Goal: Task Accomplishment & Management: Use online tool/utility

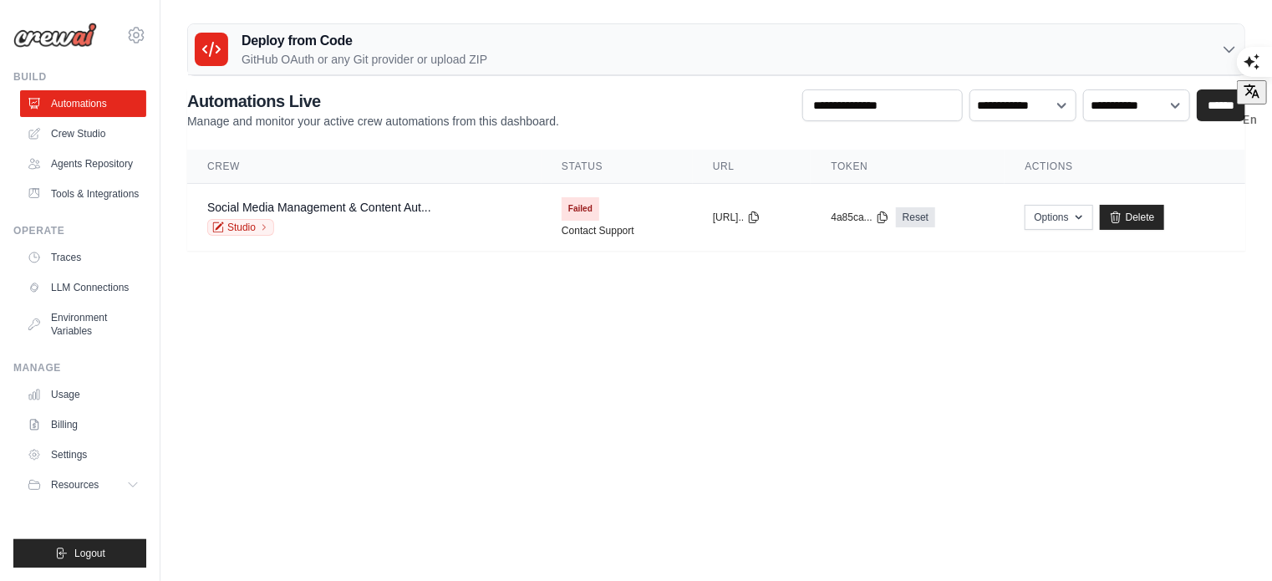
click at [431, 424] on body "sowrav777@gmail.com Settings Build Automations" at bounding box center [636, 434] width 1272 height 868
click at [76, 207] on link "Tools & Integrations" at bounding box center [85, 194] width 126 height 27
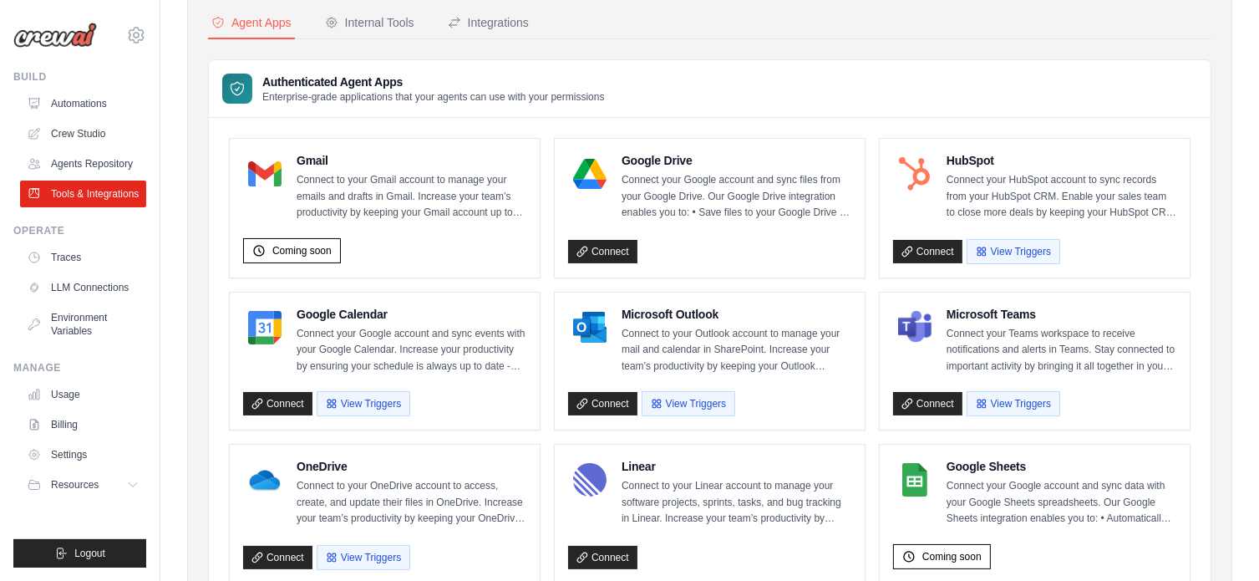
scroll to position [167, 0]
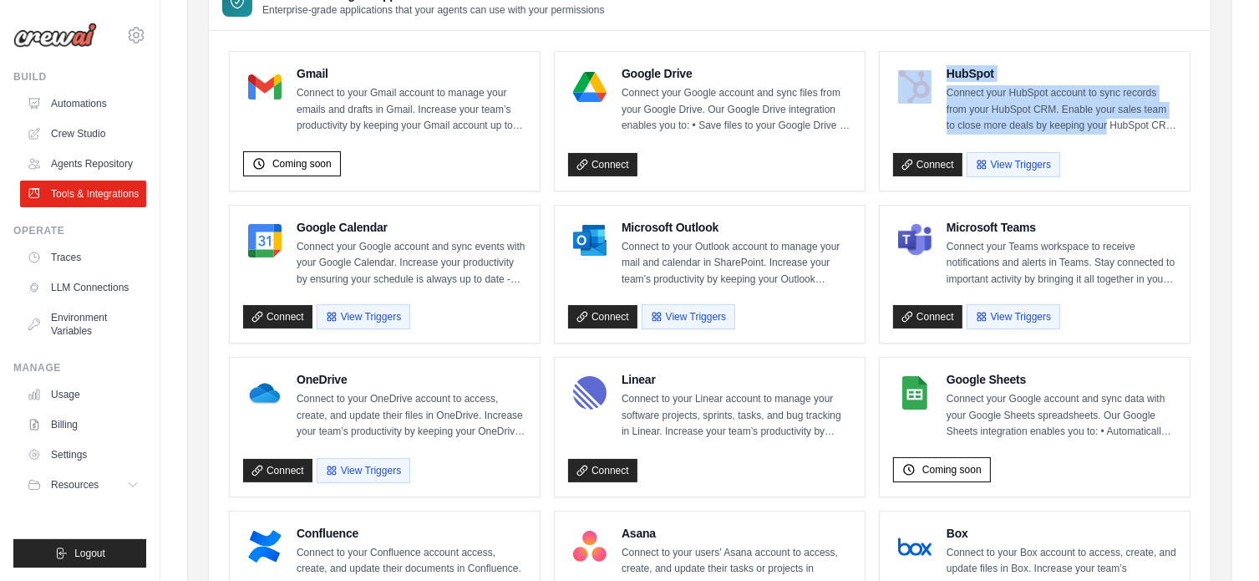
drag, startPoint x: 1097, startPoint y: 122, endPoint x: 943, endPoint y: 102, distance: 155.9
click at [933, 99] on div "HubSpot Connect your HubSpot account to sync records from your HubSpot CRM. Ena…" at bounding box center [1034, 99] width 283 height 69
click at [1150, 120] on p "Connect your HubSpot account to sync records from your HubSpot CRM. Enable your…" at bounding box center [1062, 109] width 230 height 49
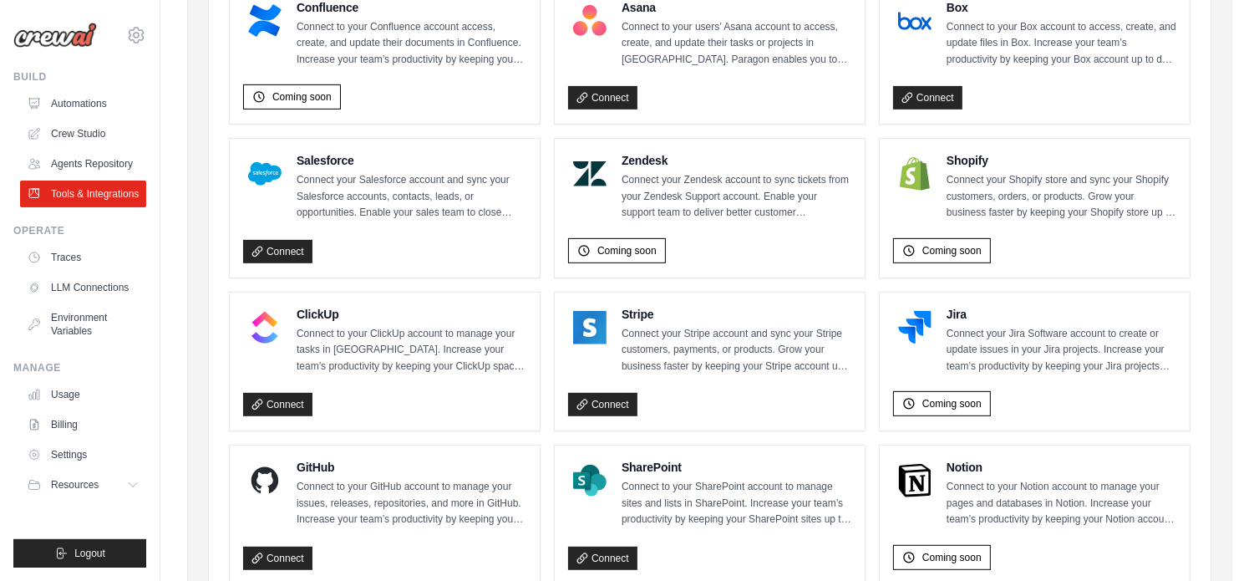
scroll to position [922, 0]
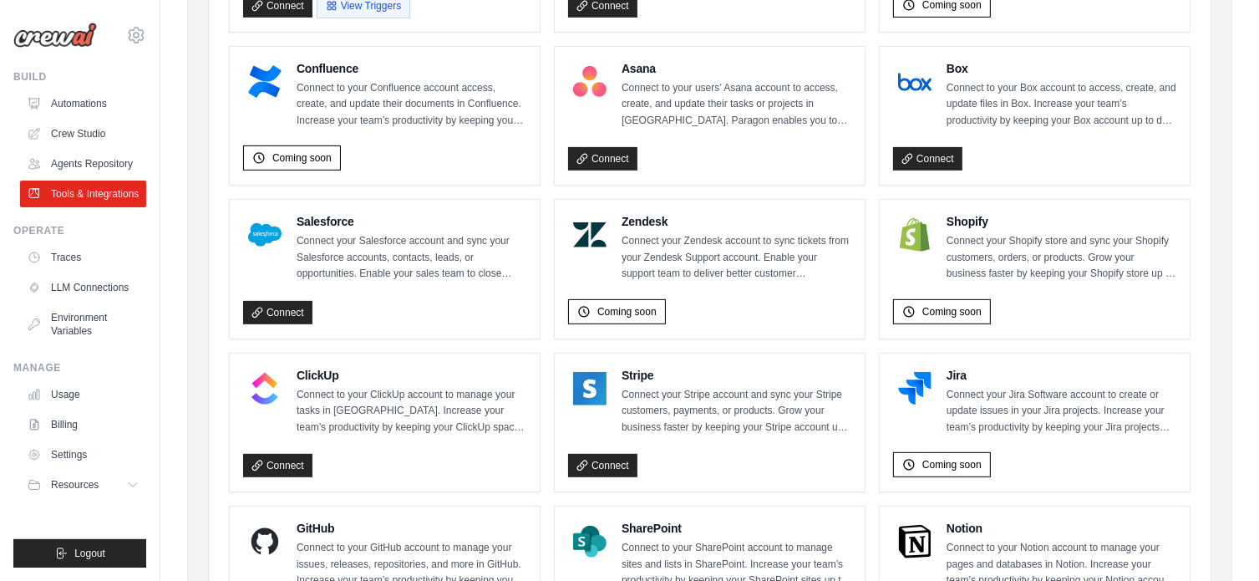
scroll to position [253, 0]
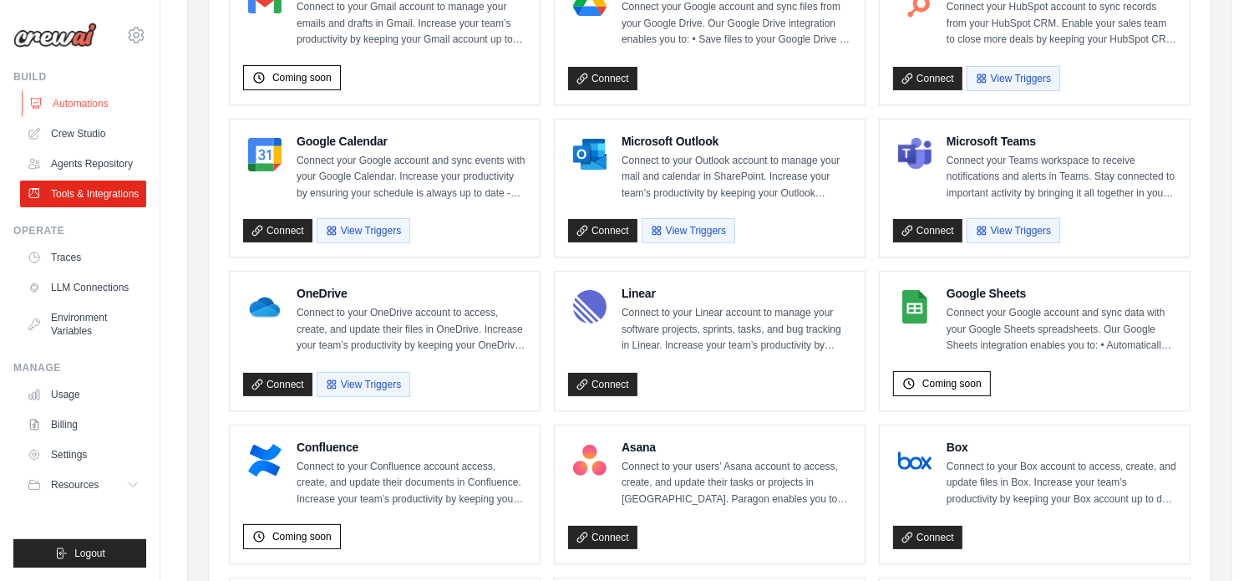
click at [89, 113] on link "Automations" at bounding box center [85, 103] width 126 height 27
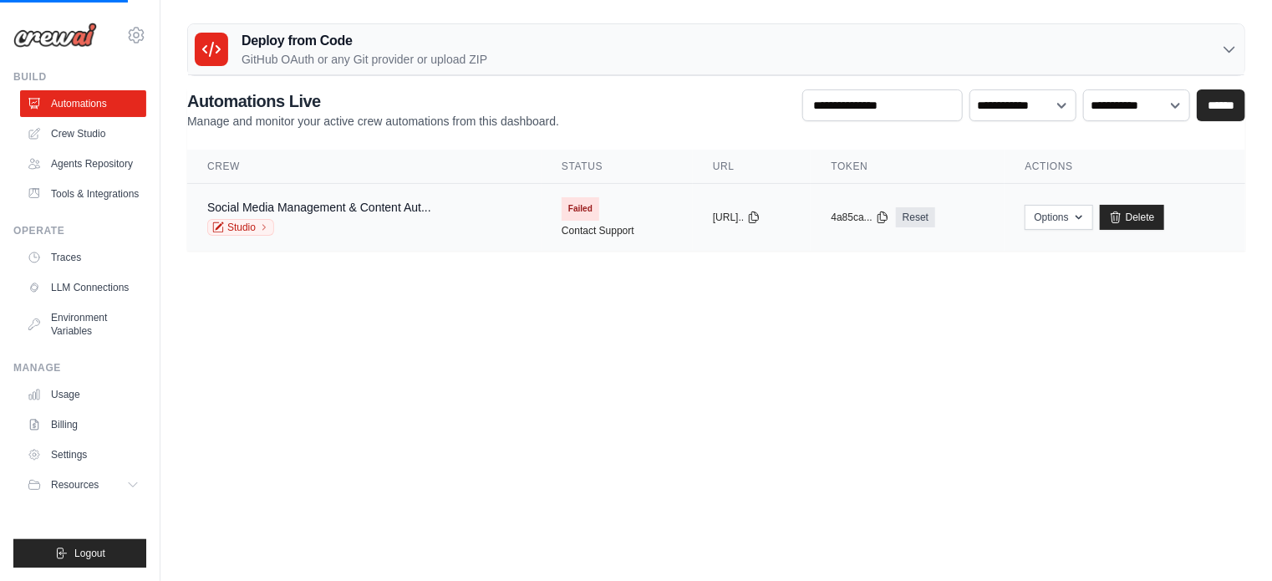
drag, startPoint x: 391, startPoint y: 355, endPoint x: 414, endPoint y: 196, distance: 160.4
click at [391, 354] on body "sowrav777@gmail.com Settings Build Automations" at bounding box center [636, 290] width 1272 height 581
click at [1164, 206] on link "Delete" at bounding box center [1132, 217] width 64 height 25
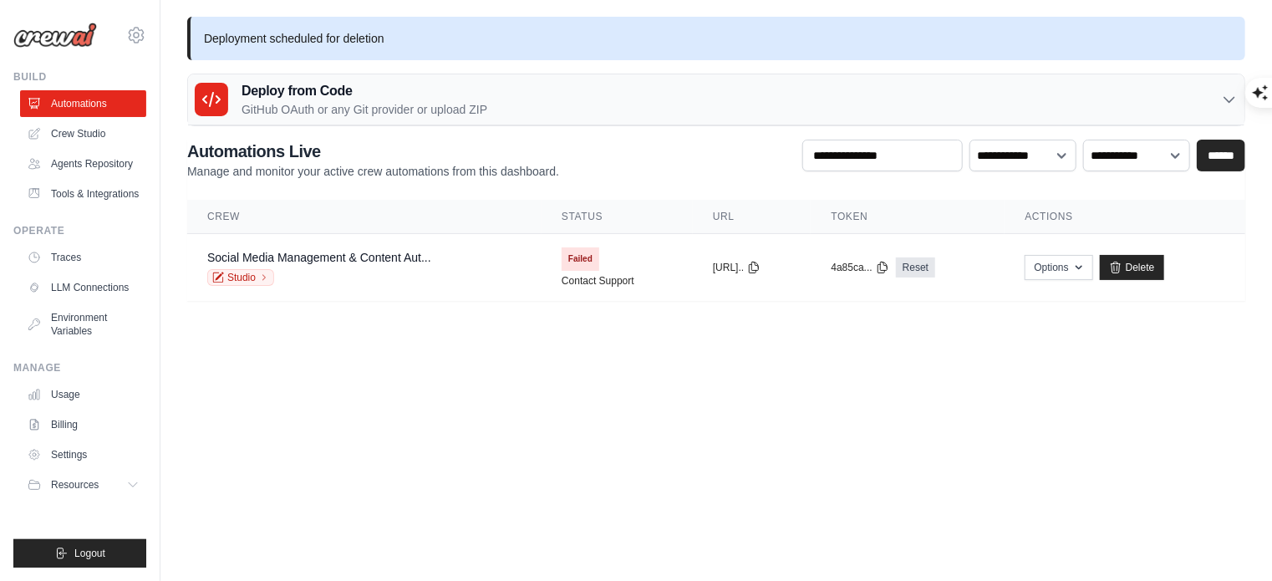
click at [317, 61] on div "Deployment scheduled for deletion Deploy from Code GitHub OAuth or any Git prov…" at bounding box center [715, 159] width 1111 height 284
click at [104, 136] on link "Crew Studio" at bounding box center [85, 133] width 126 height 27
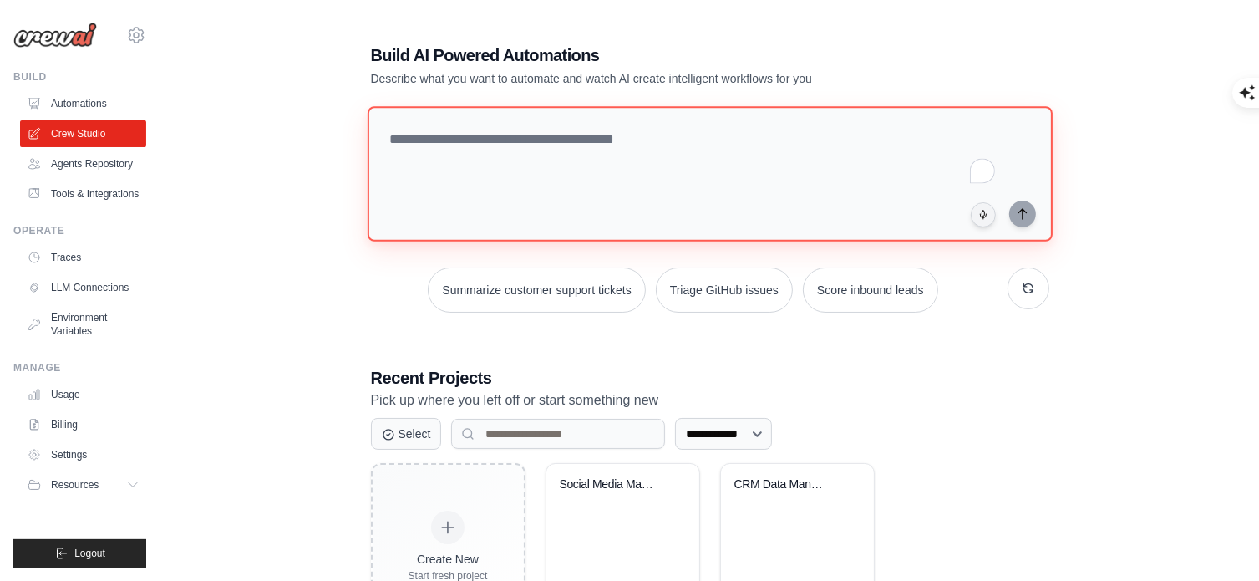
paste textarea "**********"
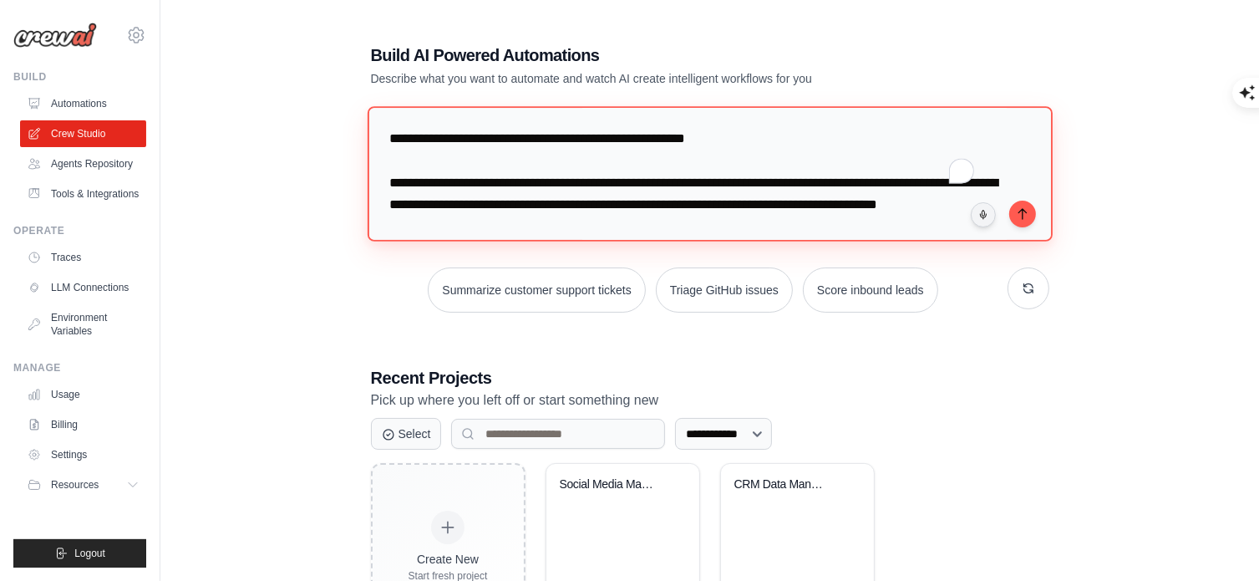
scroll to position [907, 0]
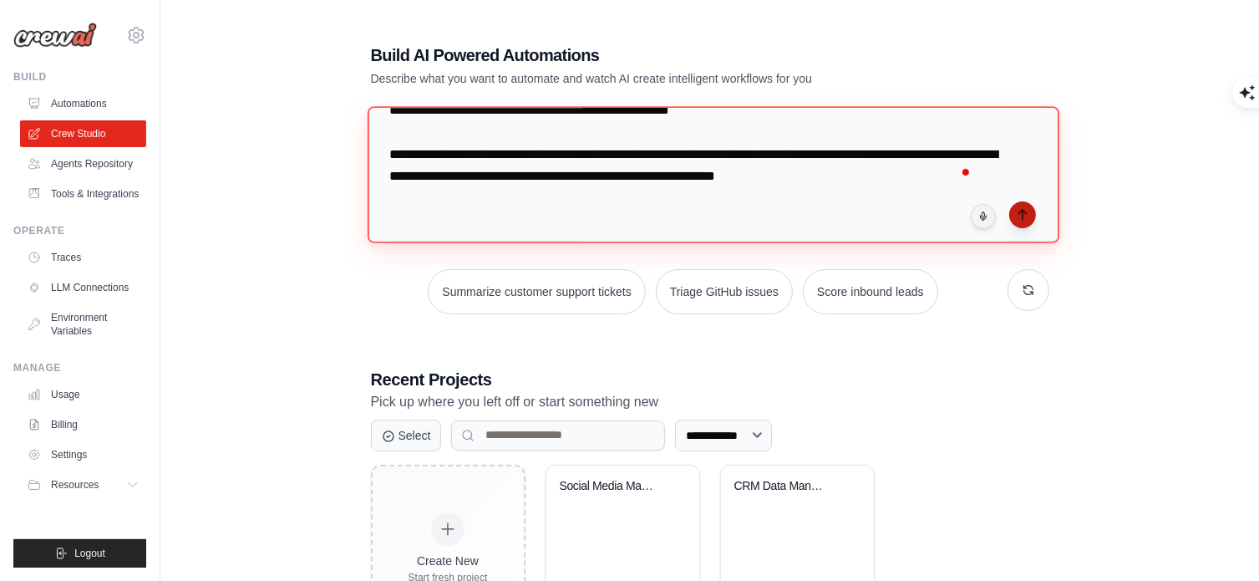
type textarea "**********"
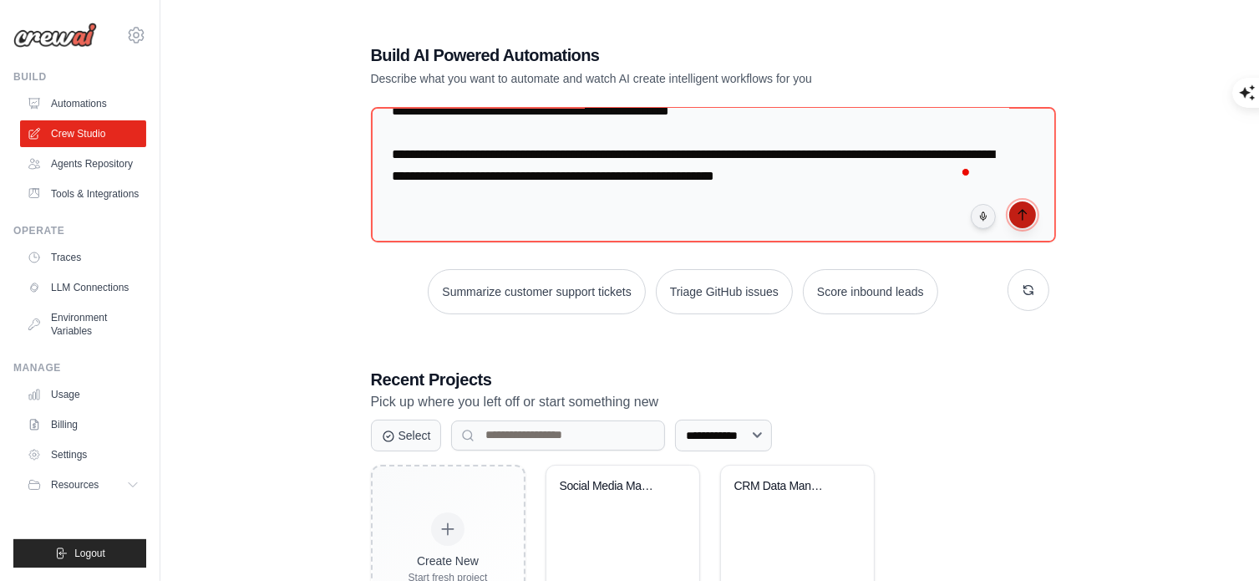
click at [1017, 204] on button "submit" at bounding box center [1023, 214] width 27 height 27
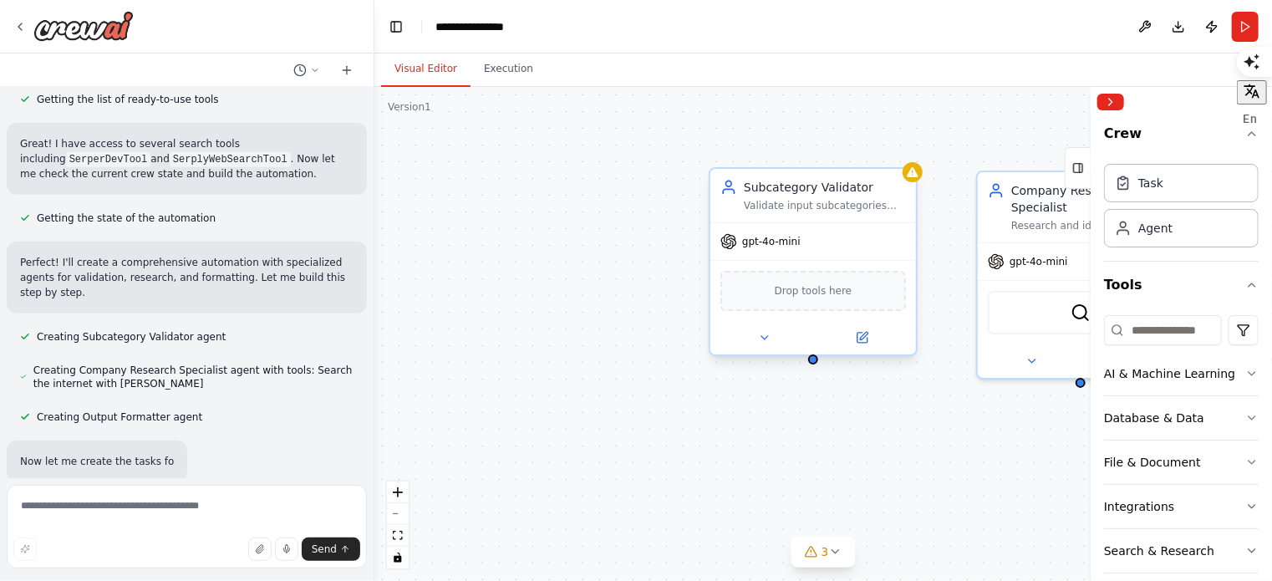
scroll to position [791, 0]
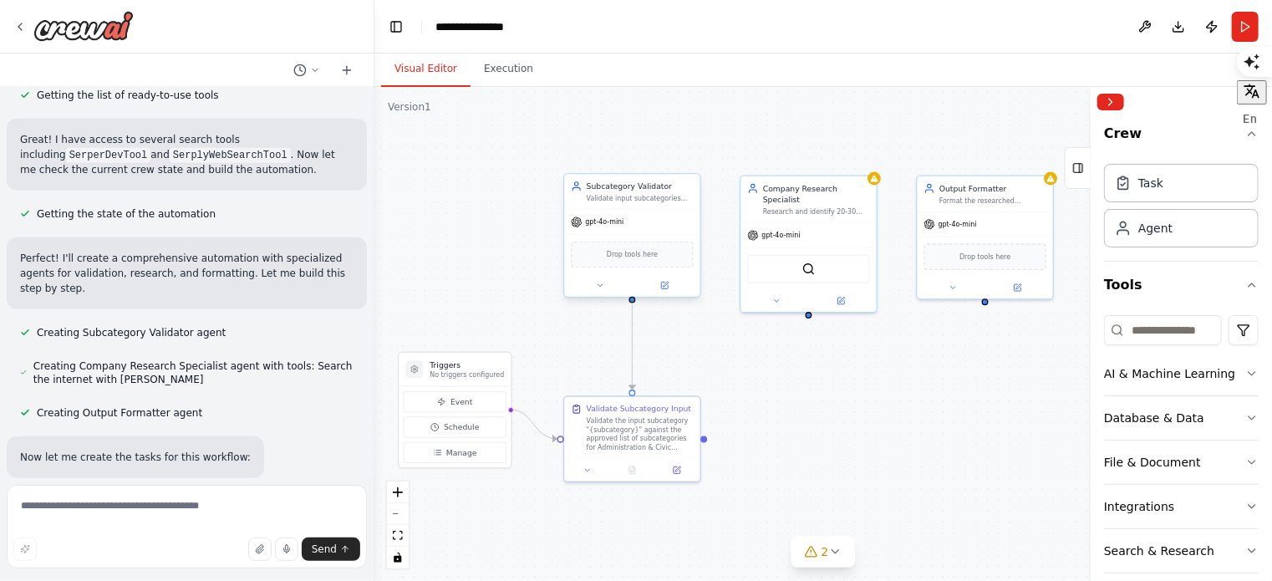
drag, startPoint x: 952, startPoint y: 431, endPoint x: 868, endPoint y: 365, distance: 106.5
click at [868, 365] on div ".deletable-edge-delete-btn { width: 20px; height: 20px; border: 0px solid #ffff…" at bounding box center [823, 334] width 898 height 494
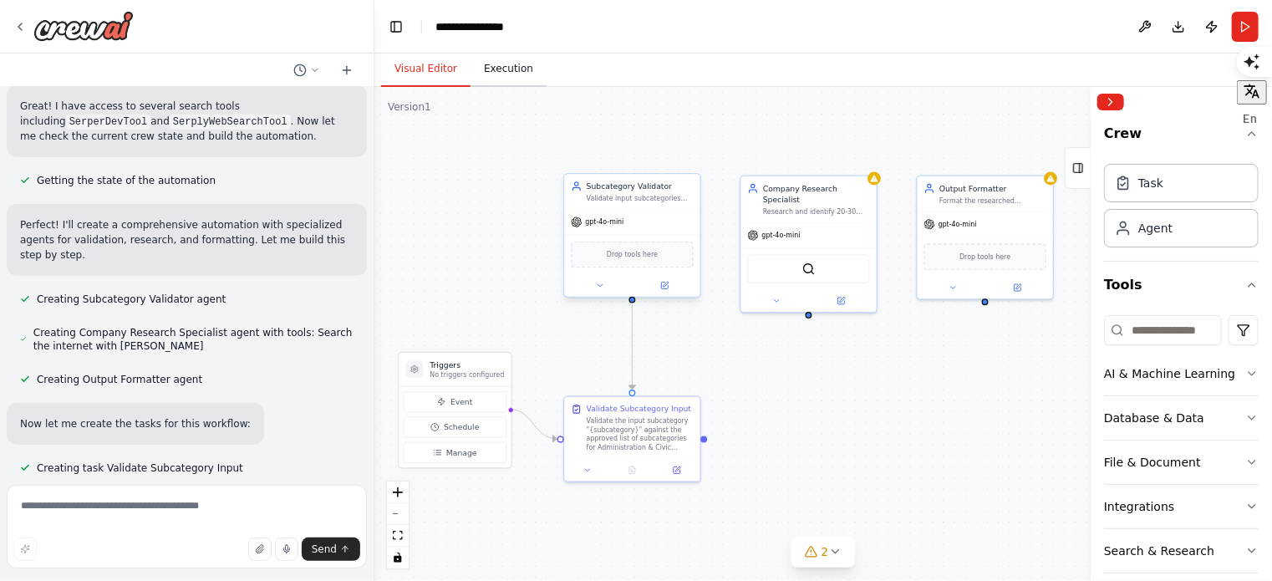
click at [505, 69] on button "Execution" at bounding box center [508, 69] width 76 height 35
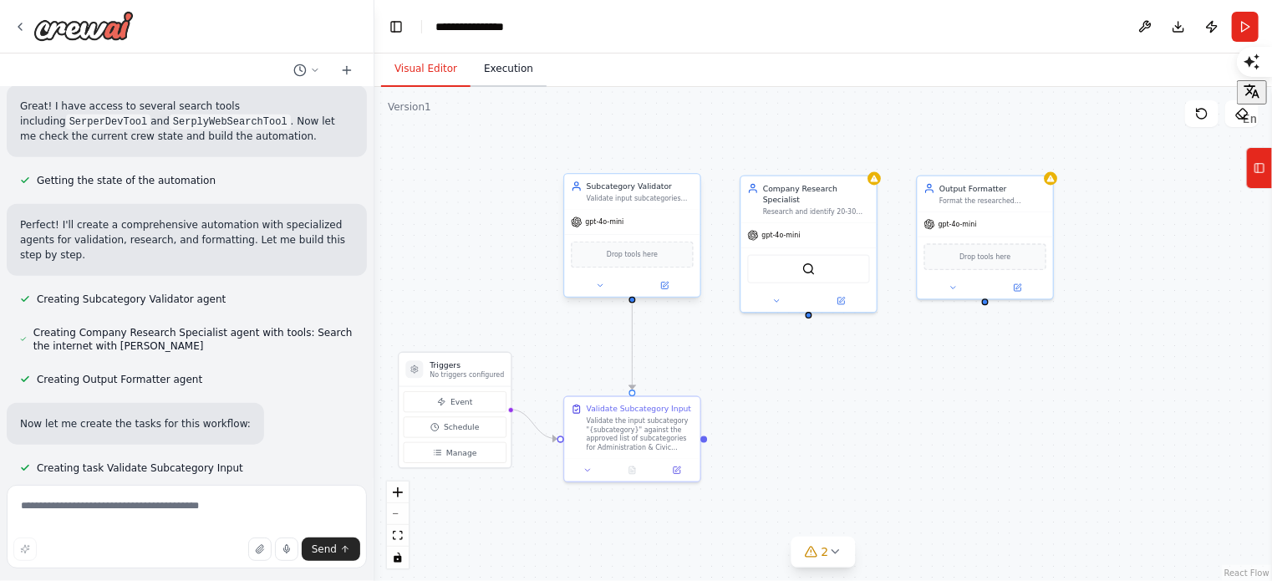
drag, startPoint x: 417, startPoint y: 68, endPoint x: 480, endPoint y: 85, distance: 65.1
click at [418, 68] on button "Visual Editor" at bounding box center [425, 69] width 89 height 35
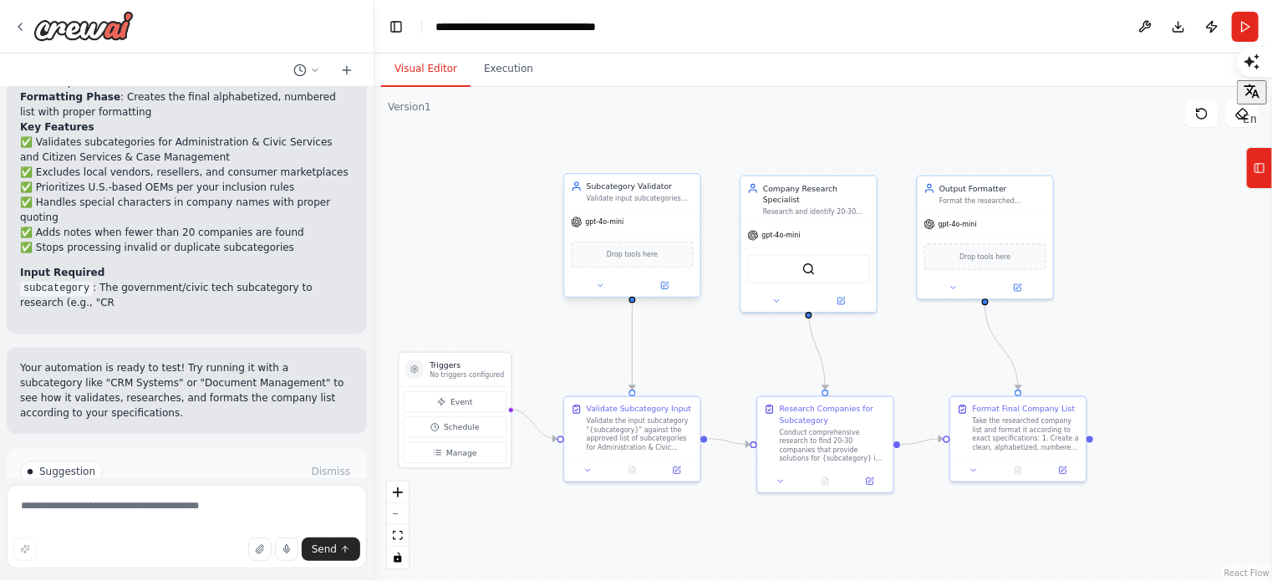
scroll to position [1691, 0]
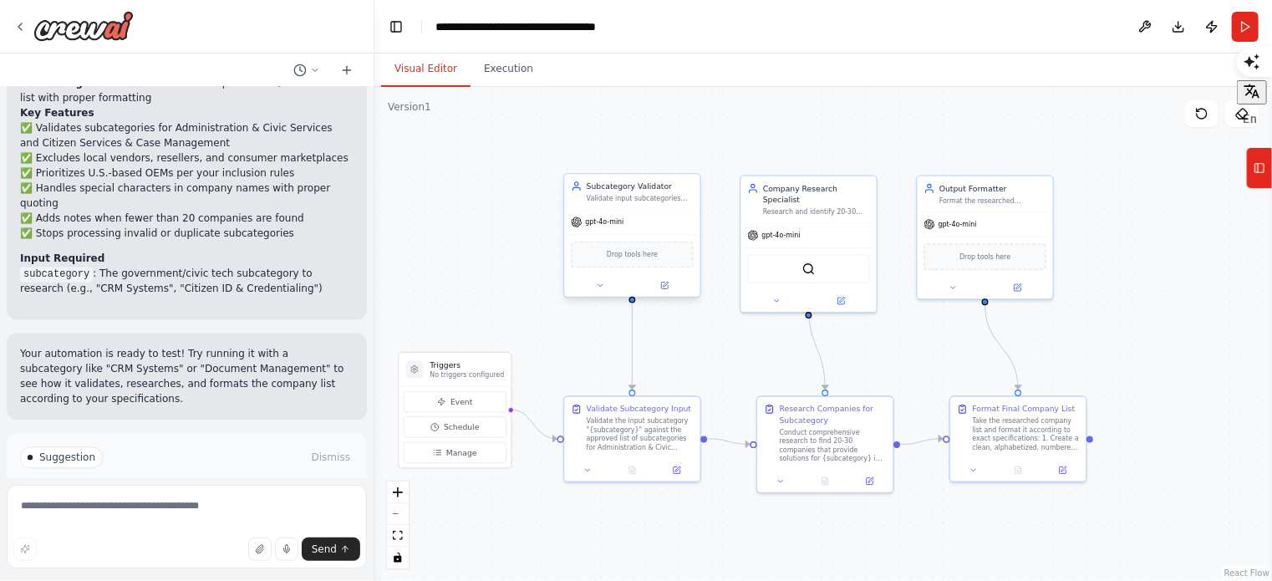
click at [161, 515] on button "Run Automation" at bounding box center [186, 528] width 333 height 27
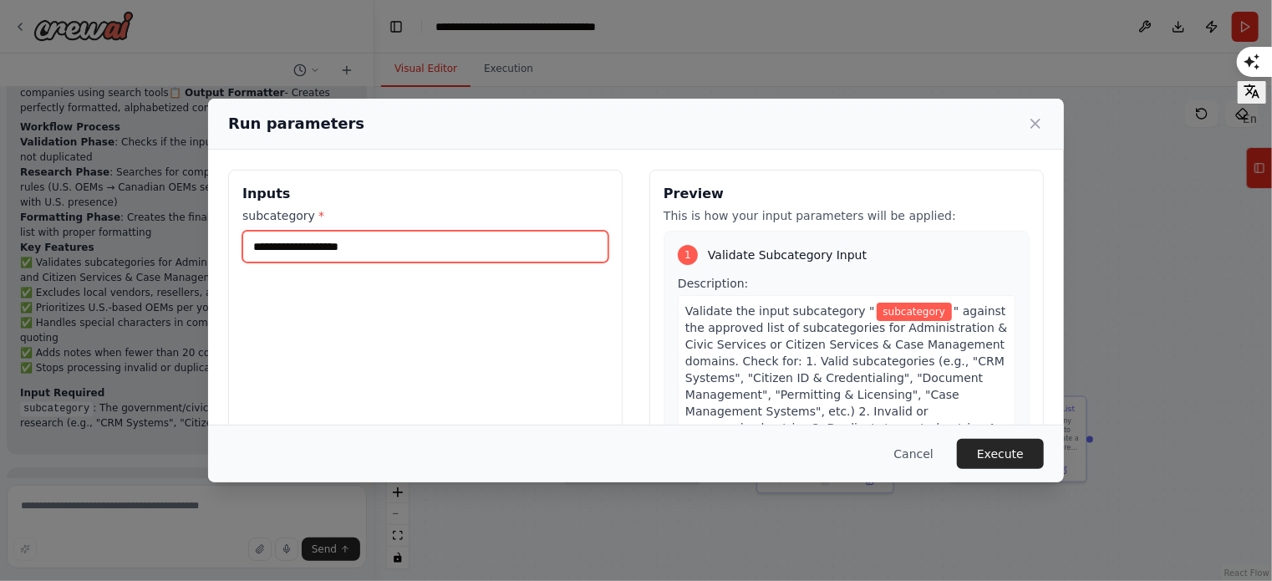
click at [283, 251] on input "subcategory *" at bounding box center [425, 247] width 366 height 32
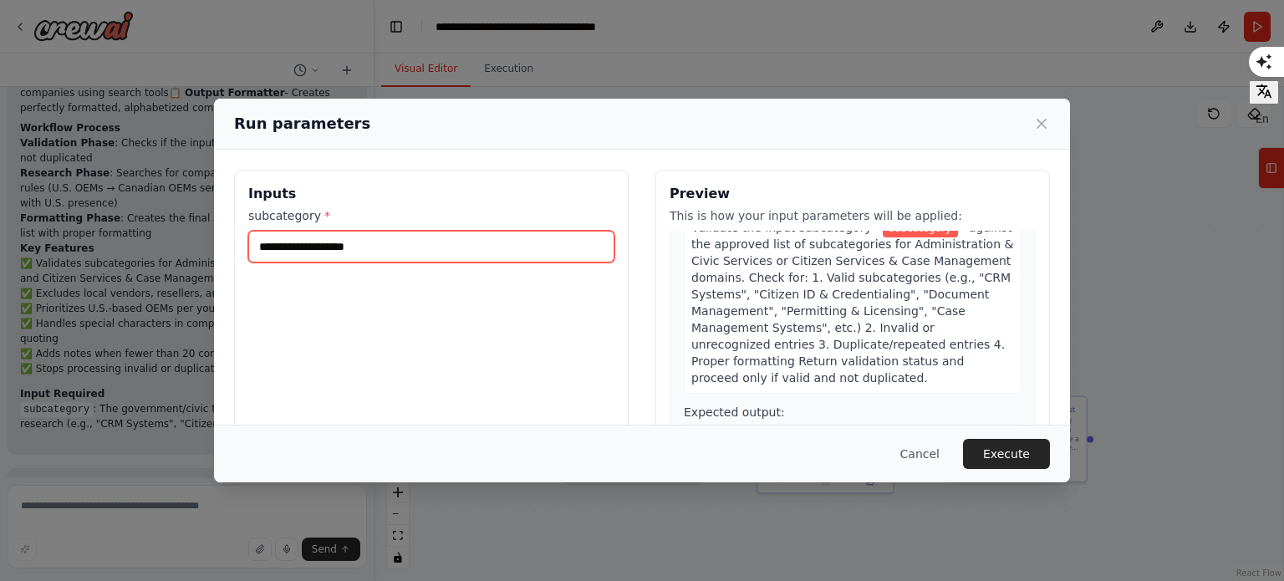
paste input "**********"
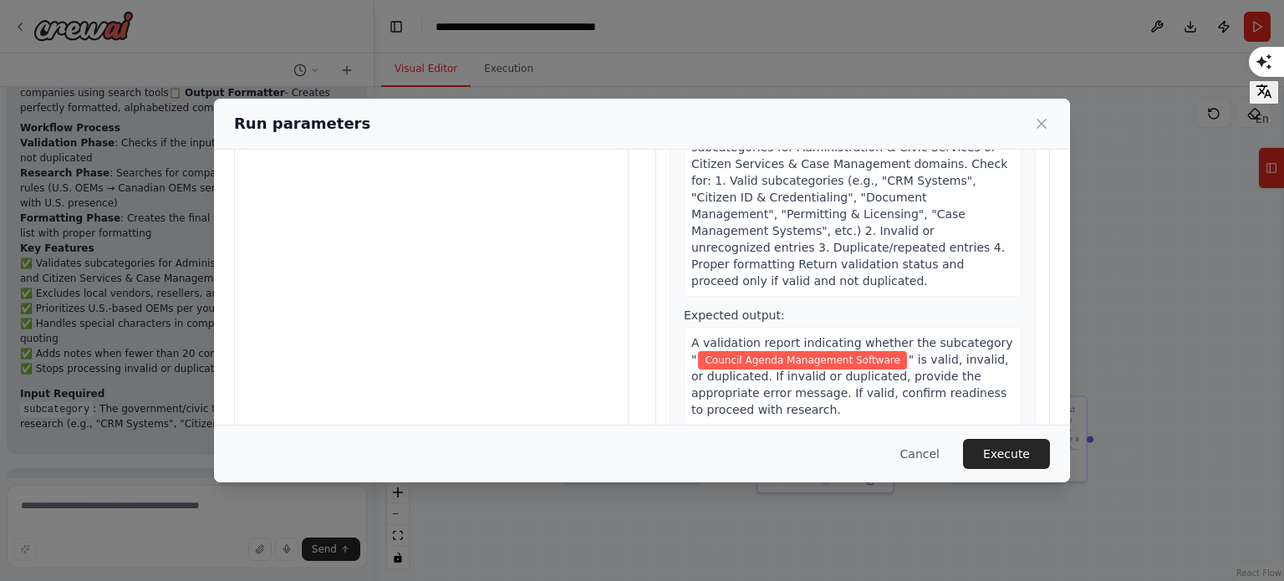
scroll to position [160, 0]
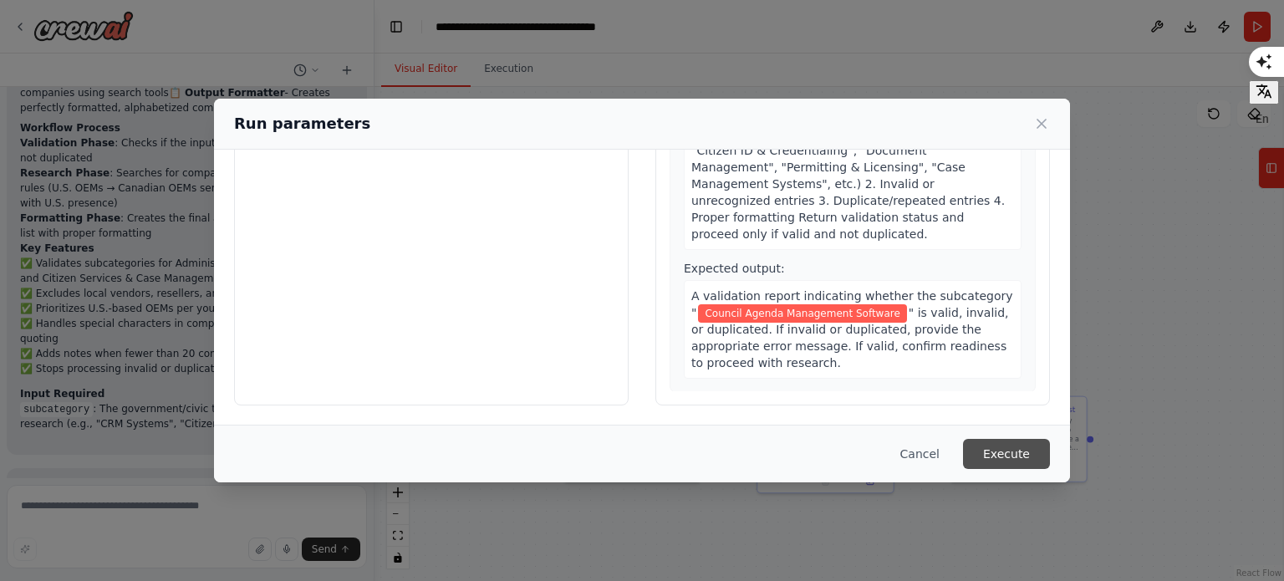
type input "**********"
click at [1000, 448] on button "Execute" at bounding box center [1006, 454] width 87 height 30
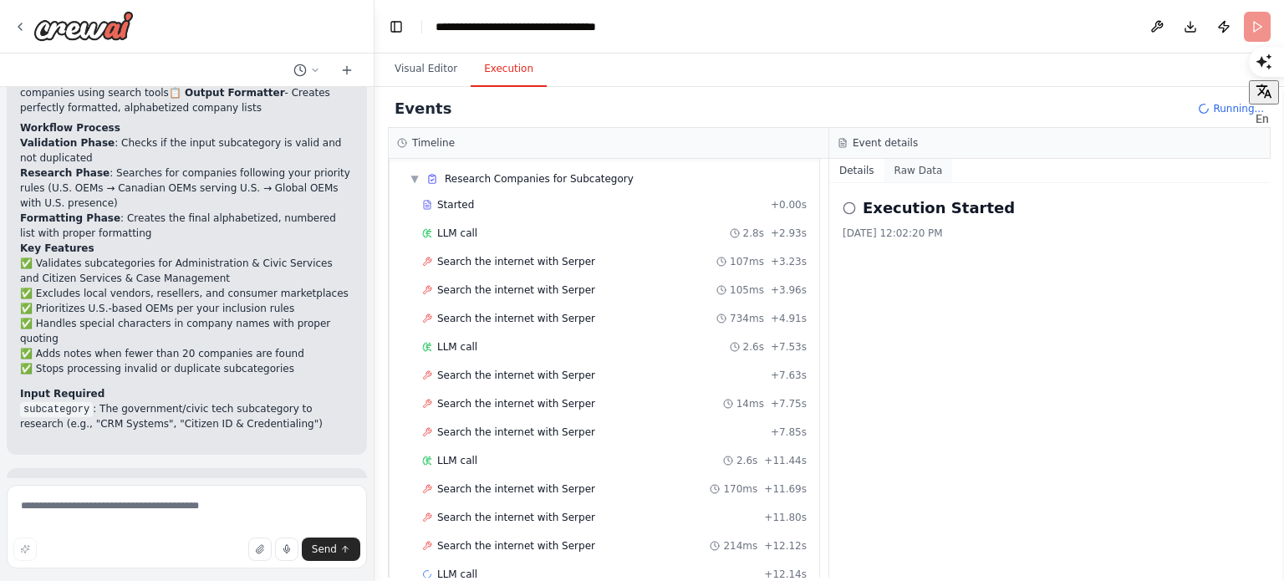
scroll to position [251, 0]
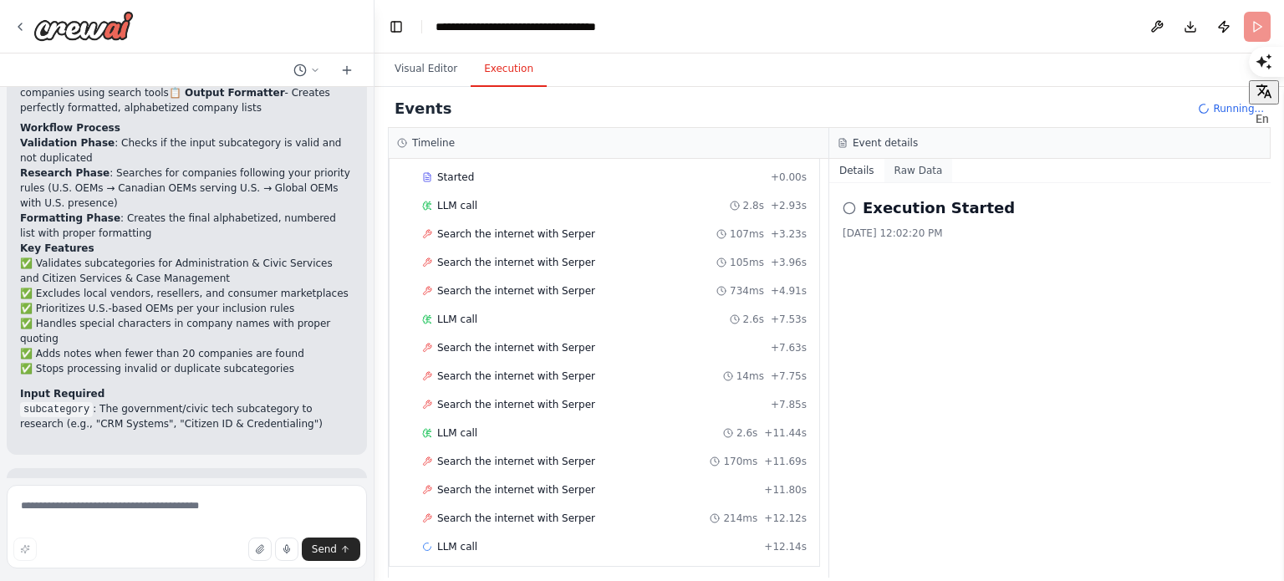
click at [927, 174] on button "Raw Data" at bounding box center [918, 170] width 69 height 23
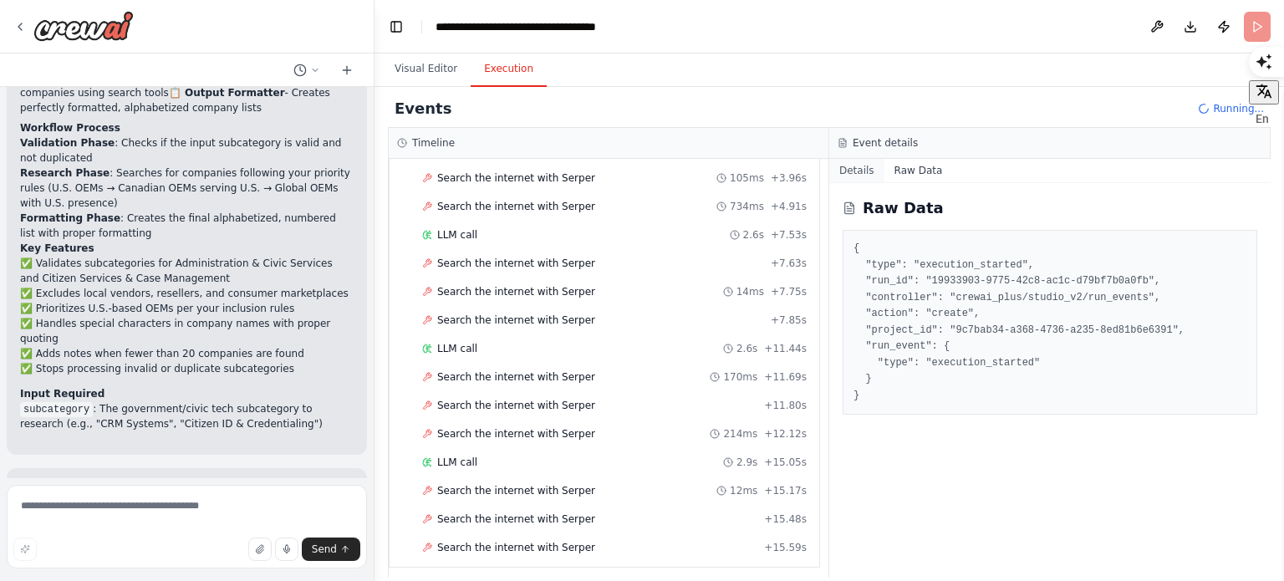
click at [859, 167] on button "Details" at bounding box center [856, 170] width 55 height 23
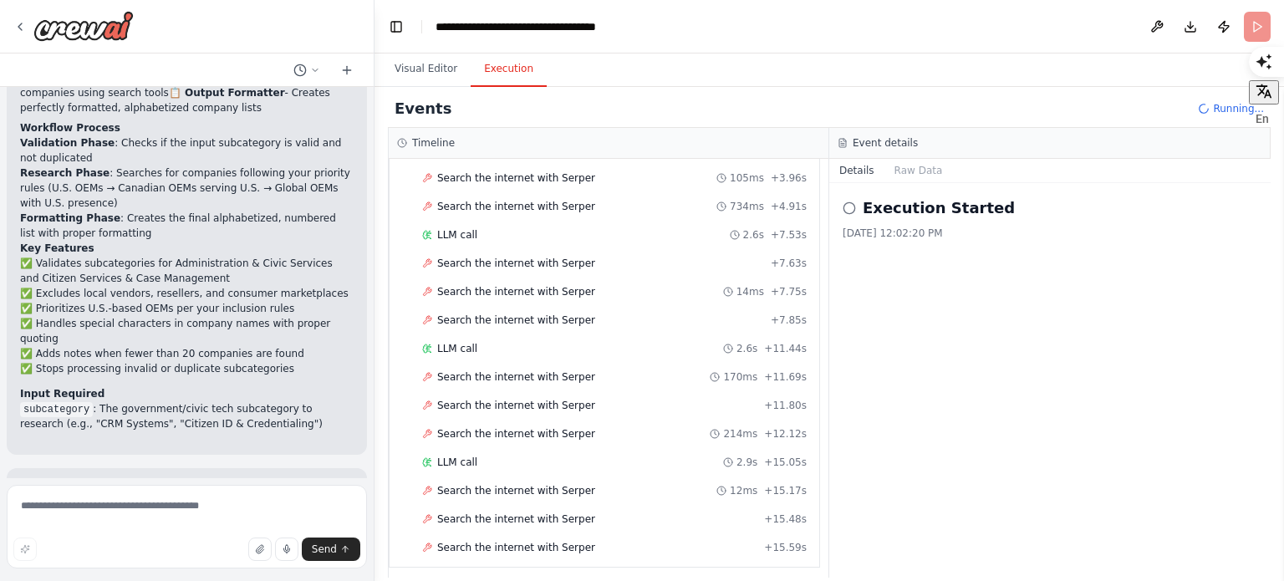
scroll to position [364, 0]
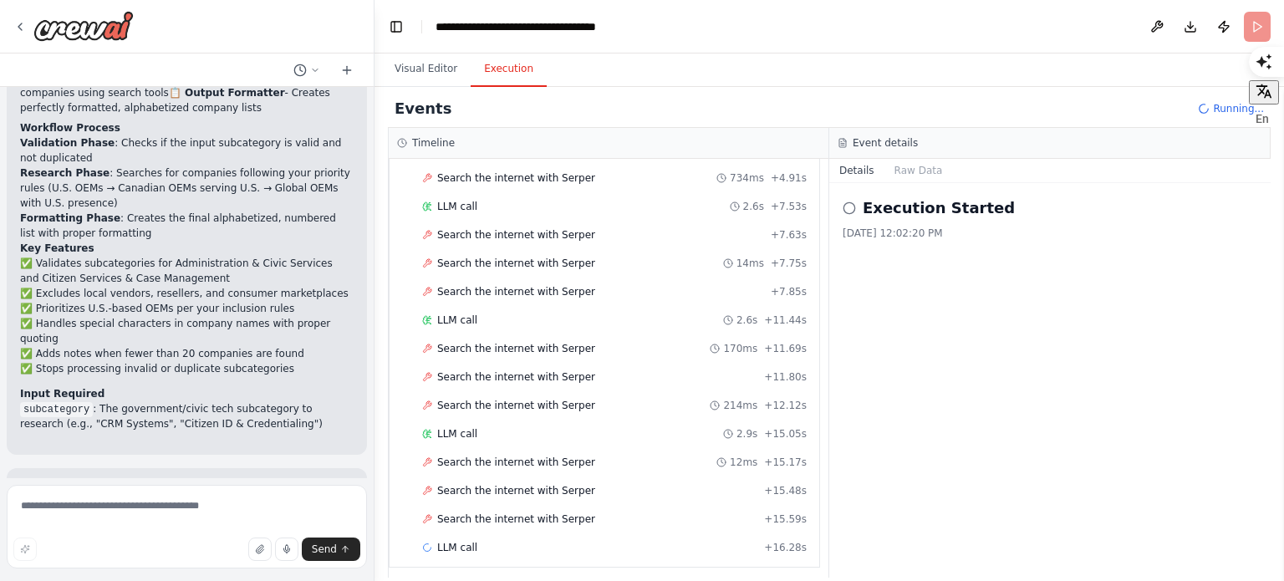
click at [852, 206] on icon at bounding box center [848, 207] width 13 height 13
click at [964, 213] on h2 "Execution Started" at bounding box center [938, 207] width 152 height 23
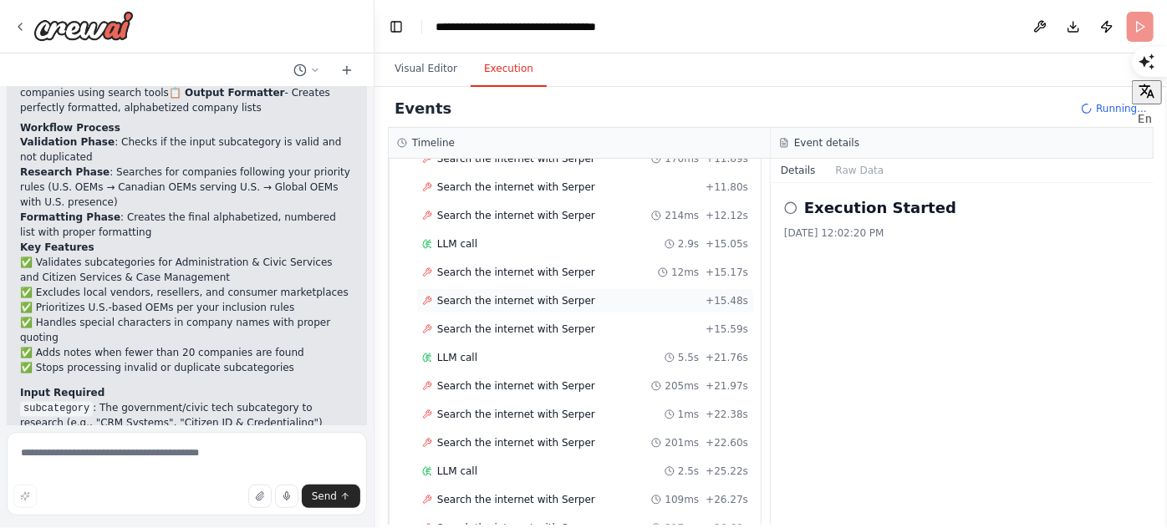
scroll to position [637, 0]
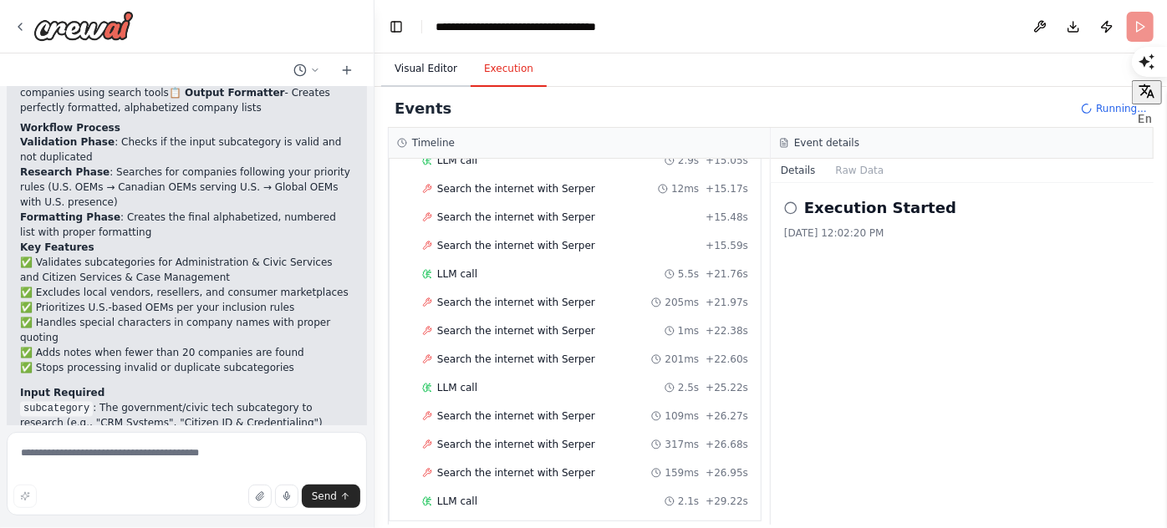
click at [433, 74] on button "Visual Editor" at bounding box center [425, 69] width 89 height 35
click at [515, 80] on button "Execution" at bounding box center [508, 69] width 76 height 35
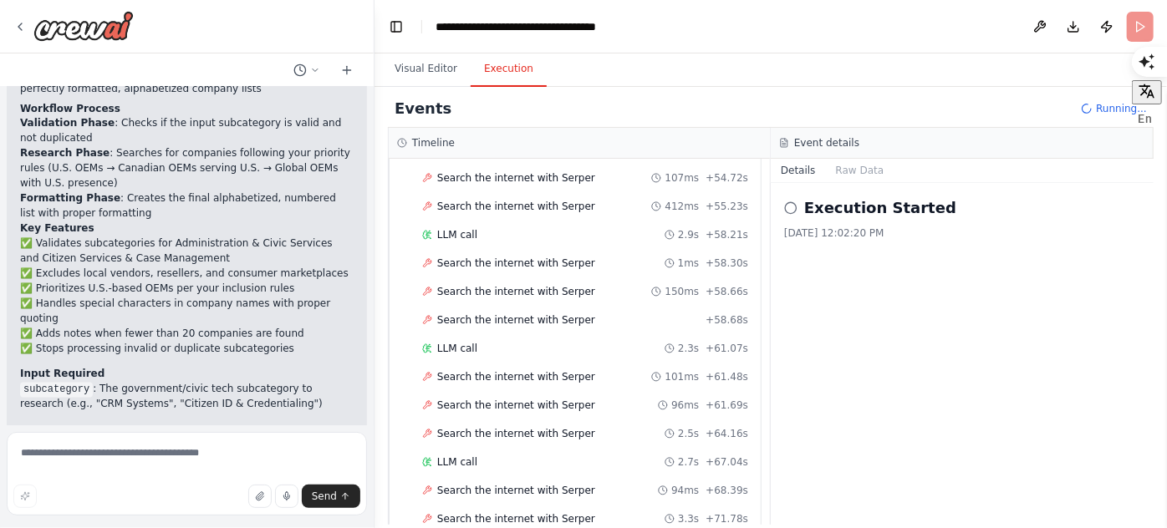
scroll to position [1609, 0]
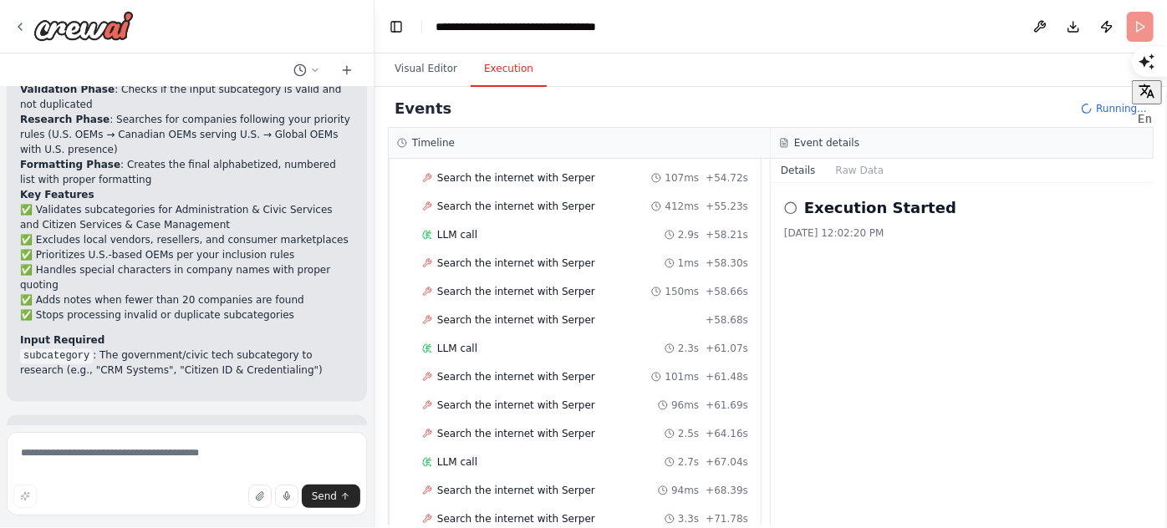
click at [228, 348] on li "subcategory : The government/civic tech subcategory to research (e.g., "CRM Sys…" at bounding box center [186, 363] width 333 height 30
click at [84, 429] on p "Your automation is ready to test! Try running it with a subcategory like "CRM S…" at bounding box center [186, 459] width 333 height 60
click at [419, 74] on button "Visual Editor" at bounding box center [425, 69] width 89 height 35
click at [507, 73] on button "Execution" at bounding box center [508, 69] width 76 height 35
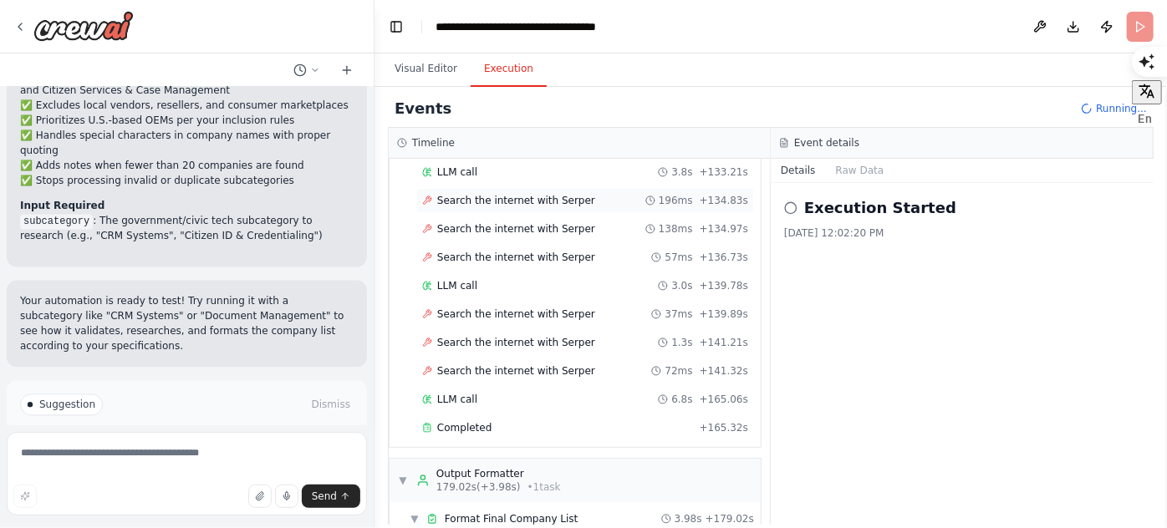
scroll to position [3017, 0]
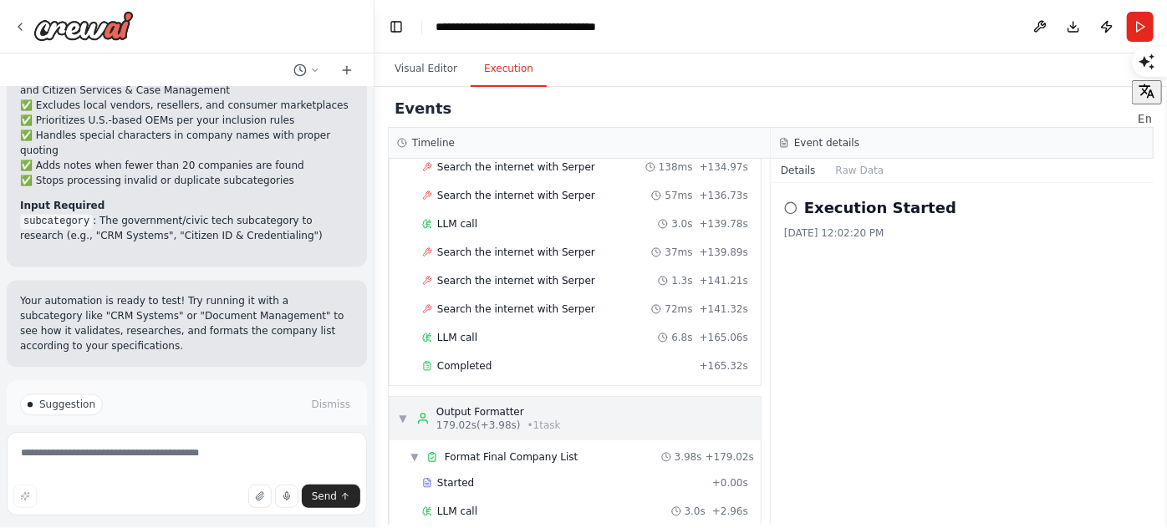
click at [481, 419] on span "179.02s (+3.98s)" at bounding box center [478, 425] width 84 height 13
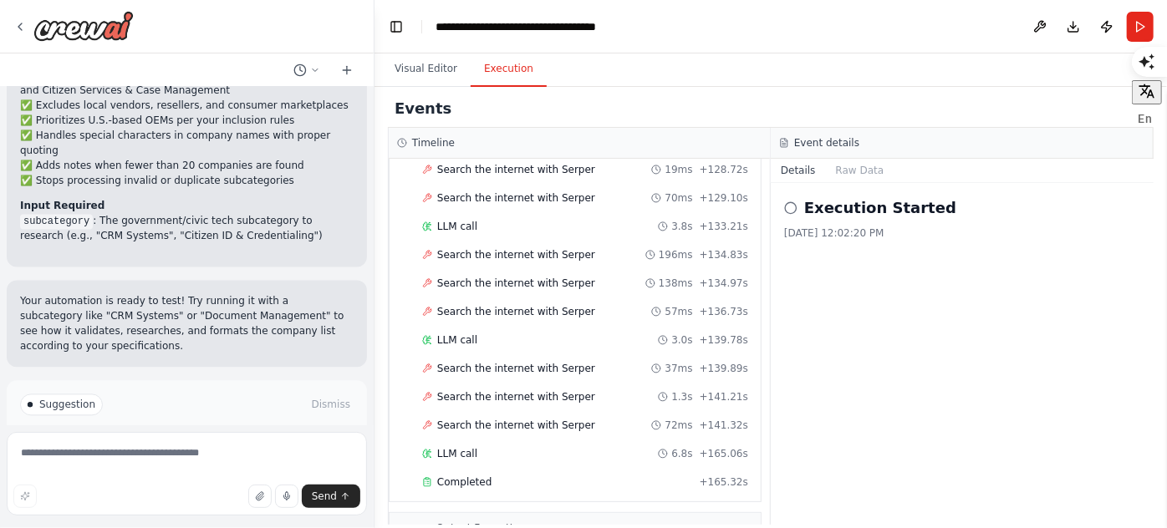
scroll to position [2900, 0]
click at [486, 522] on div "Output Formatter" at bounding box center [498, 528] width 125 height 13
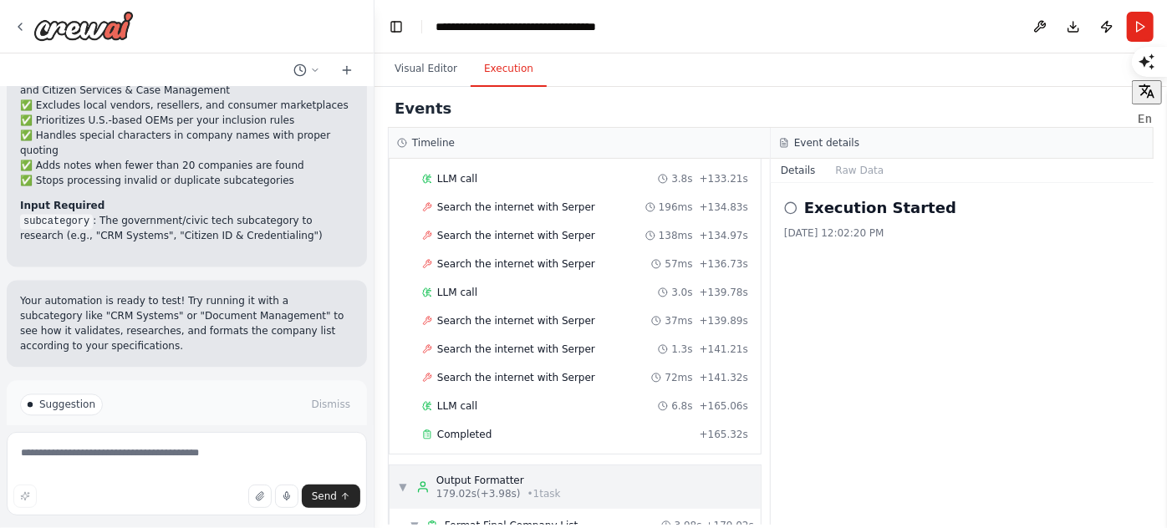
scroll to position [3017, 0]
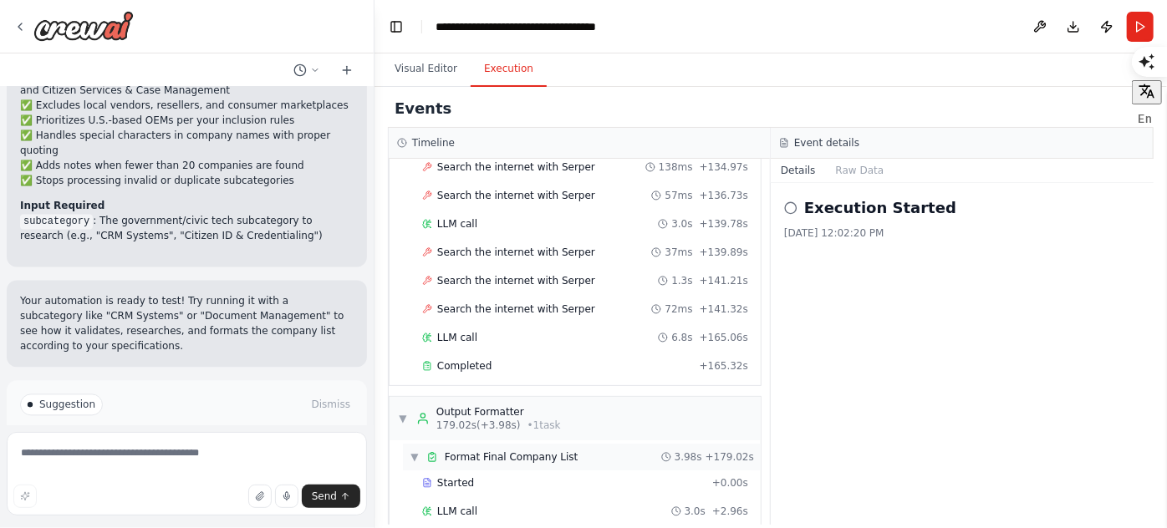
click at [412, 450] on span "▼" at bounding box center [414, 456] width 10 height 13
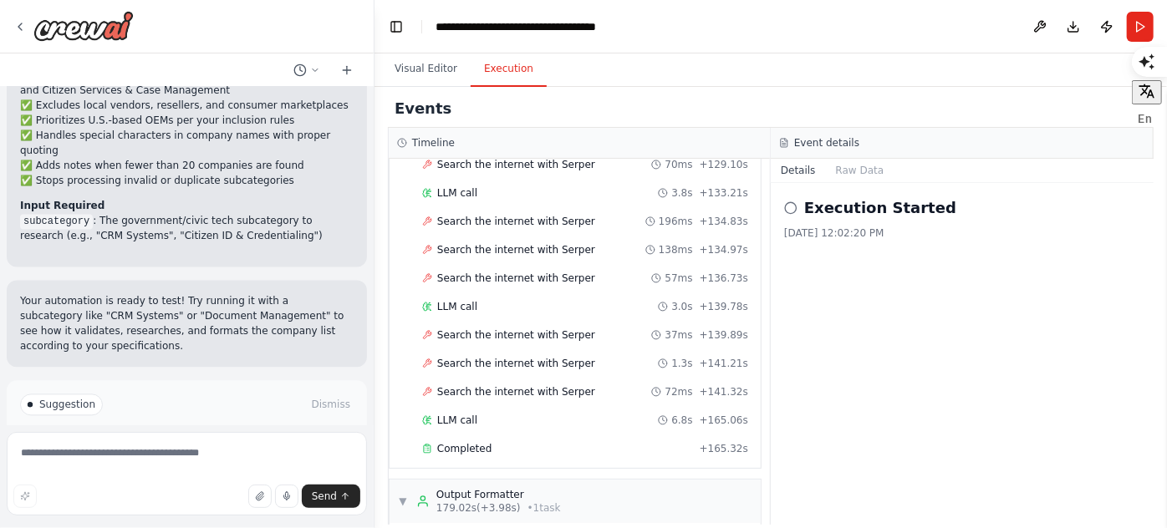
click at [527, 501] on span "• 1 task" at bounding box center [543, 507] width 33 height 13
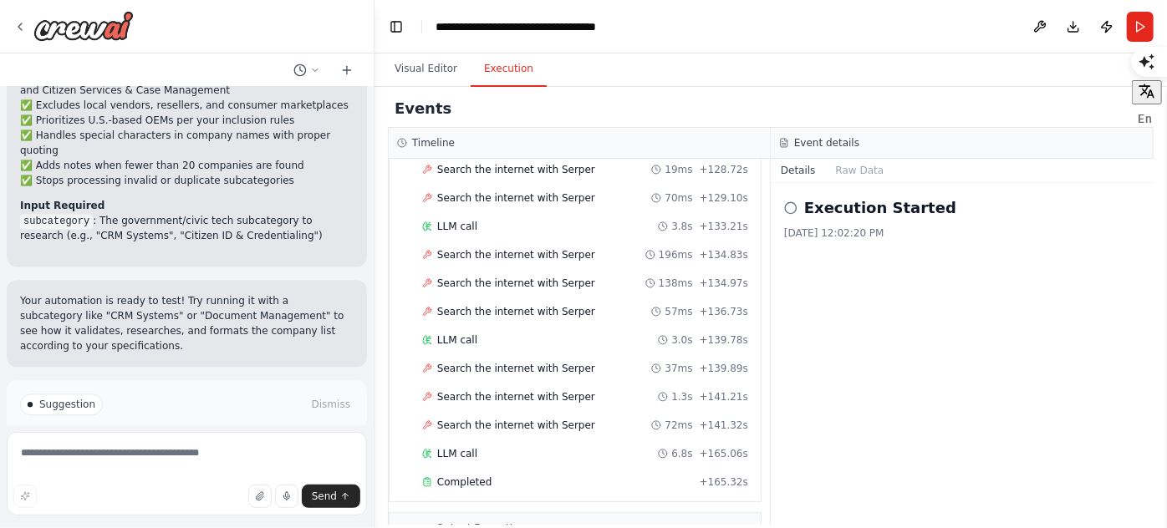
click at [817, 233] on div "10/15/2025, 12:02:20 PM" at bounding box center [962, 232] width 356 height 13
click at [842, 166] on button "Raw Data" at bounding box center [860, 170] width 69 height 23
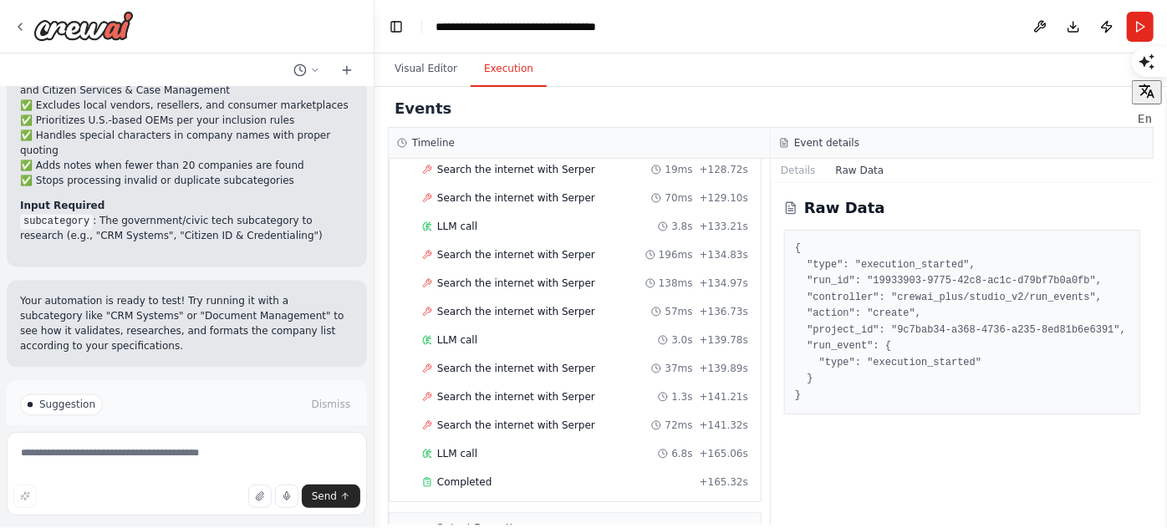
click at [862, 292] on pre "{ "type": "execution_started", "run_id": "19933903-9775-42c8-ac1c-d79bf7b0a0fb"…" at bounding box center [962, 322] width 334 height 163
click at [1011, 292] on pre "{ "type": "execution_started", "run_id": "19933903-9775-42c8-ac1c-d79bf7b0a0fb"…" at bounding box center [962, 322] width 334 height 163
click at [788, 178] on button "Details" at bounding box center [797, 170] width 55 height 23
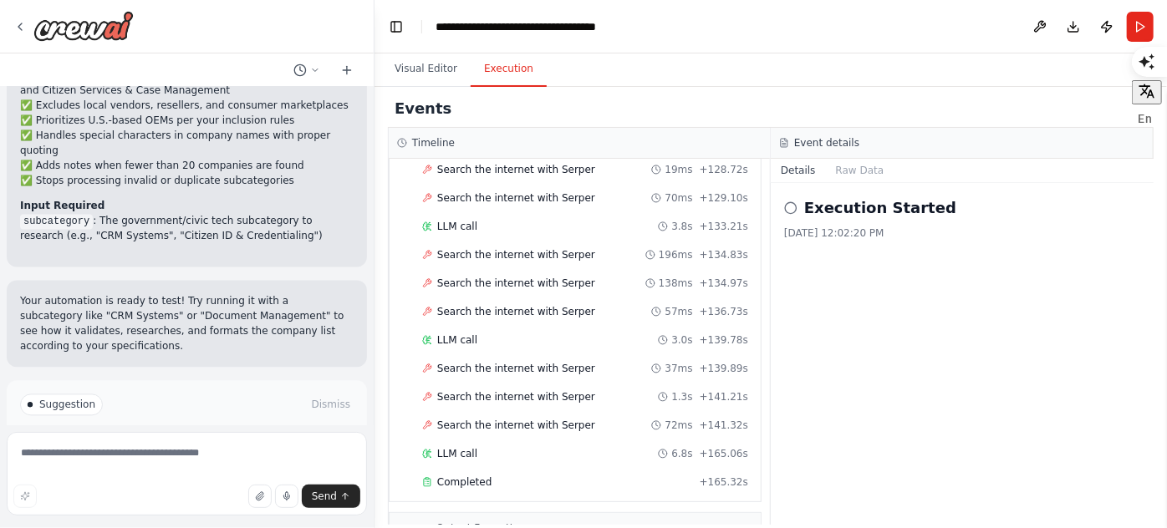
click at [793, 207] on icon at bounding box center [790, 207] width 13 height 13
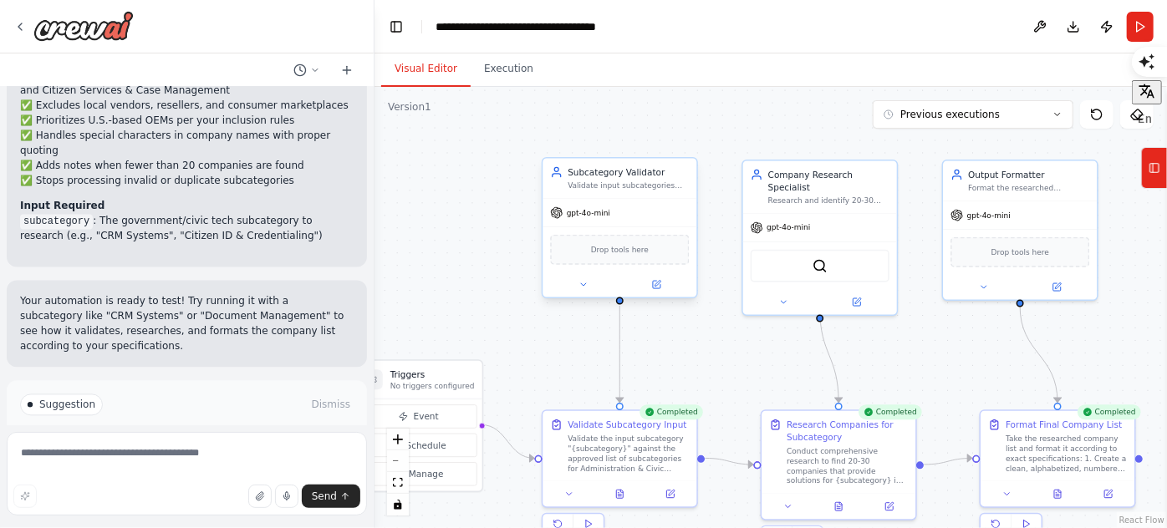
click at [424, 75] on button "Visual Editor" at bounding box center [425, 69] width 89 height 35
click at [179, 425] on p "I have some suggestions to help you move forward with your automation." at bounding box center [186, 438] width 333 height 27
click at [309, 425] on p "I have some suggestions to help you move forward with your automation." at bounding box center [186, 438] width 333 height 27
drag, startPoint x: 87, startPoint y: 356, endPoint x: 9, endPoint y: 331, distance: 81.7
click at [9, 380] on div "Suggestion Dismiss I have some suggestions to help you move forward with your a…" at bounding box center [187, 441] width 360 height 122
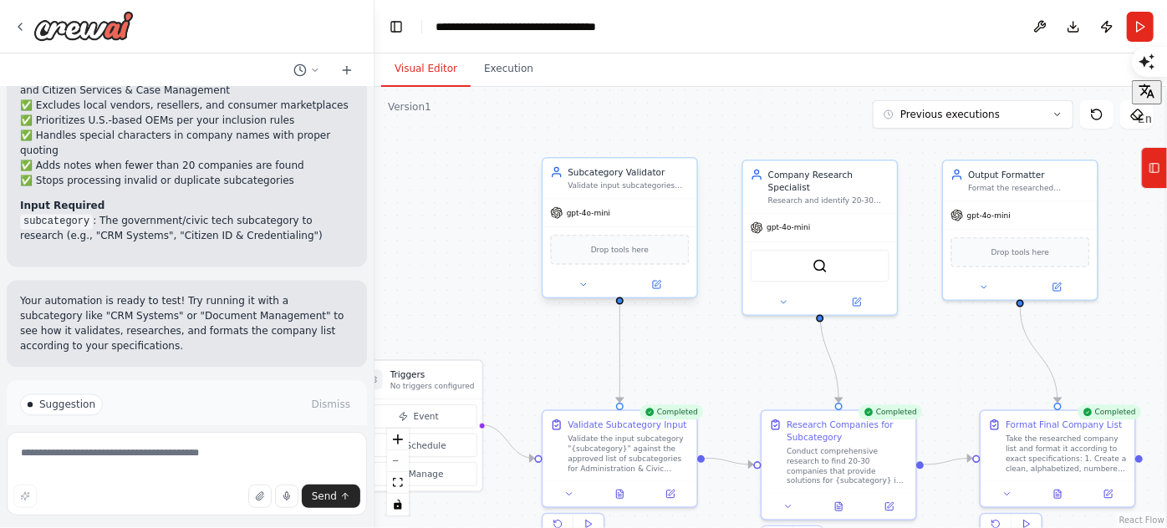
click at [140, 425] on p "I have some suggestions to help you move forward with your automation." at bounding box center [186, 438] width 333 height 27
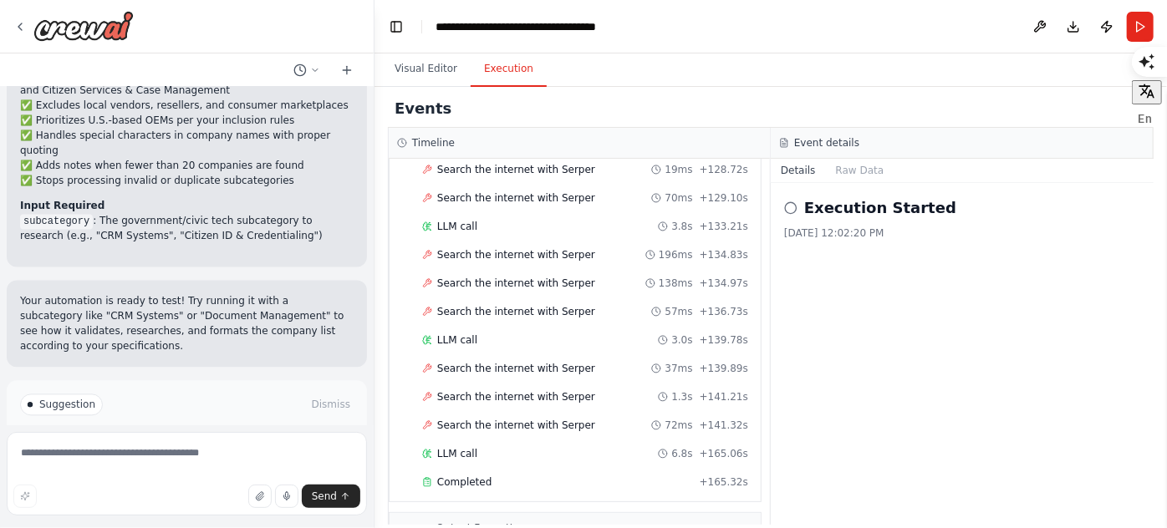
click at [500, 61] on button "Execution" at bounding box center [508, 69] width 76 height 35
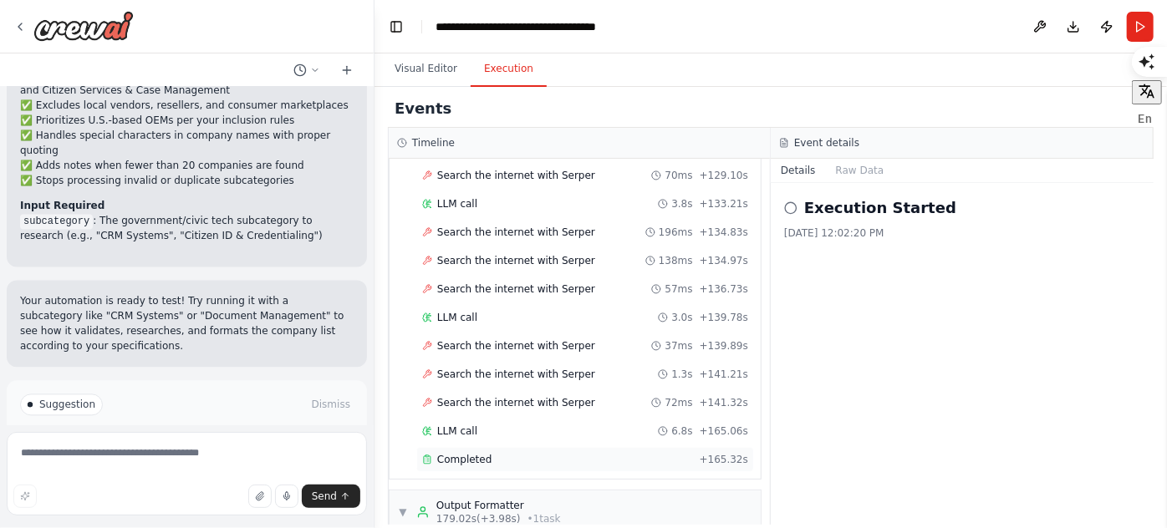
scroll to position [2933, 0]
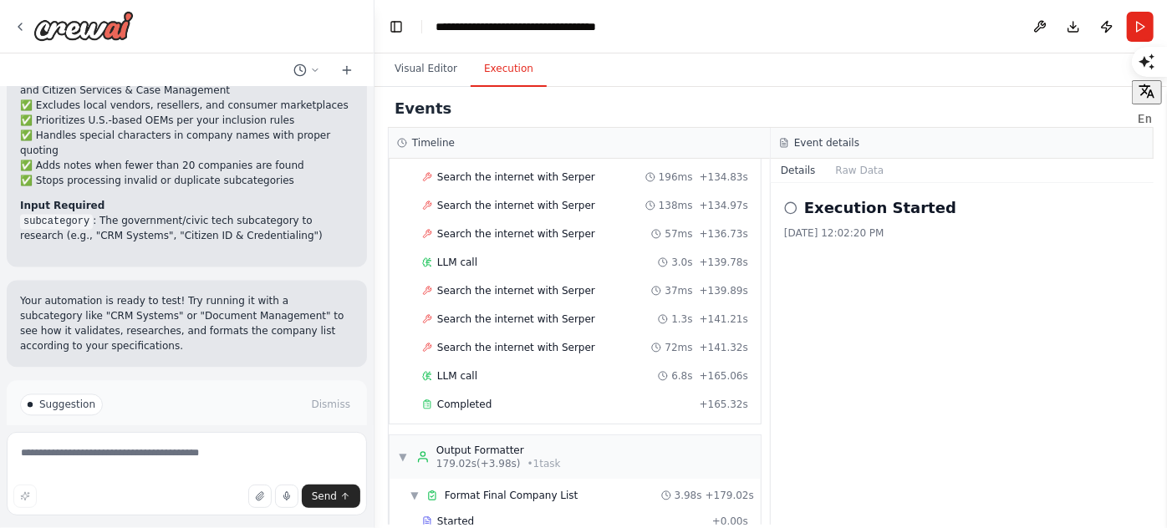
scroll to position [3017, 0]
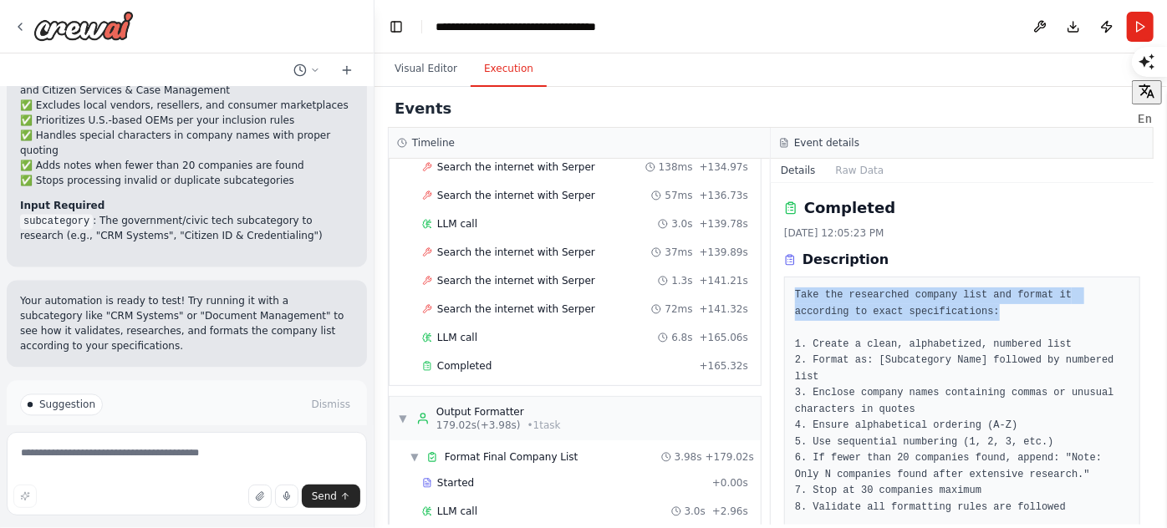
drag, startPoint x: 793, startPoint y: 292, endPoint x: 1013, endPoint y: 316, distance: 221.1
click at [1013, 316] on div "Take the researched company list and format it according to exact specification…" at bounding box center [962, 426] width 356 height 299
click at [1002, 317] on div at bounding box center [1002, 317] width 0 height 0
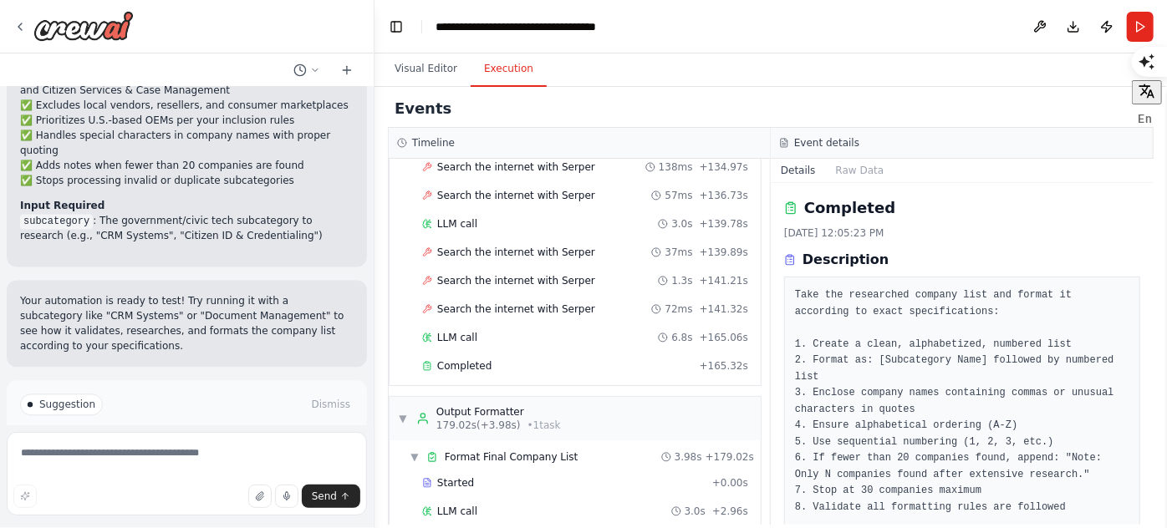
click at [902, 326] on pre "Take the researched company list and format it according to exact specification…" at bounding box center [962, 425] width 334 height 277
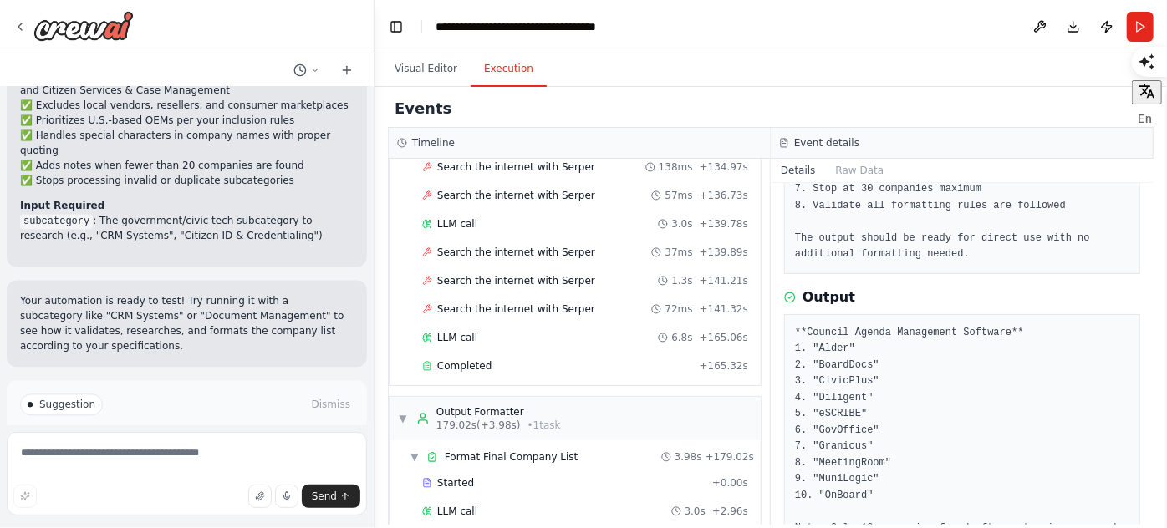
scroll to position [333, 0]
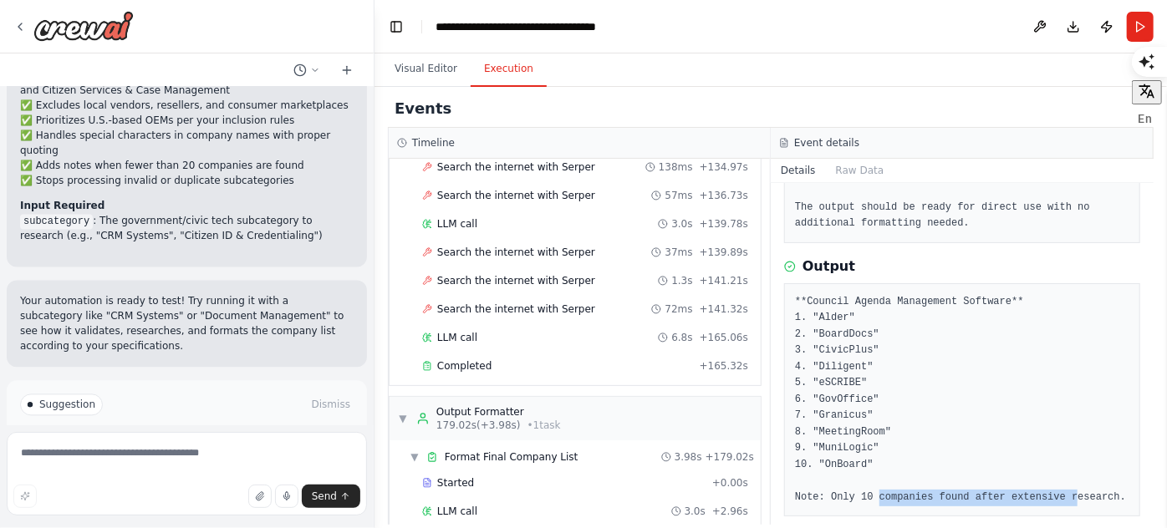
drag, startPoint x: 872, startPoint y: 478, endPoint x: 943, endPoint y: 478, distance: 71.9
click at [1054, 476] on pre "**Council Agenda Management Software** 1. "Alder" 2. "BoardDocs" 3. "CivicPlus"…" at bounding box center [962, 400] width 334 height 212
click at [943, 478] on pre "**Council Agenda Management Software** 1. "Alder" 2. "BoardDocs" 3. "CivicPlus"…" at bounding box center [962, 400] width 334 height 212
click at [849, 318] on pre "**Council Agenda Management Software** 1. "Alder" 2. "BoardDocs" 3. "CivicPlus"…" at bounding box center [962, 400] width 334 height 212
click at [809, 300] on pre "**Council Agenda Management Software** 1. "Alder" 2. "BoardDocs" 3. "CivicPlus"…" at bounding box center [962, 400] width 334 height 212
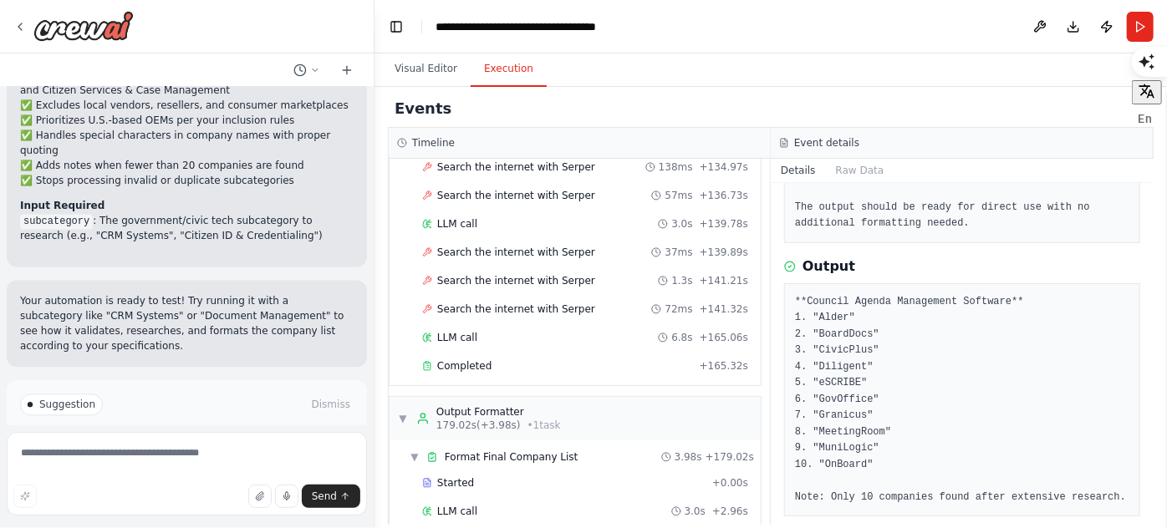
click at [867, 320] on pre "**Council Agenda Management Software** 1. "Alder" 2. "BoardDocs" 3. "CivicPlus"…" at bounding box center [962, 400] width 334 height 212
click at [871, 331] on pre "**Council Agenda Management Software** 1. "Alder" 2. "BoardDocs" 3. "CivicPlus"…" at bounding box center [962, 400] width 334 height 212
click at [855, 356] on pre "**Council Agenda Management Software** 1. "Alder" 2. "BoardDocs" 3. "CivicPlus"…" at bounding box center [962, 400] width 334 height 212
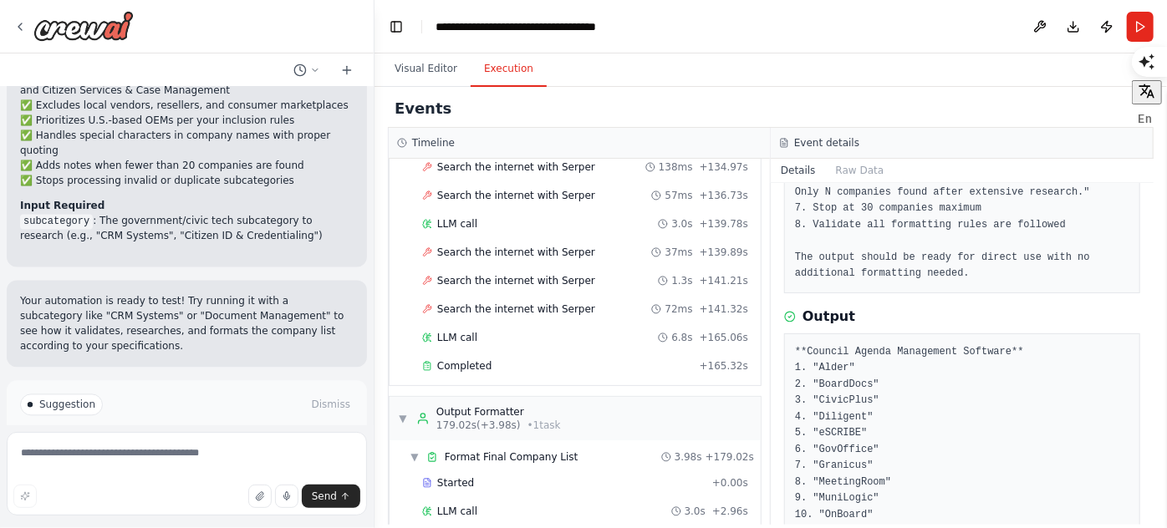
scroll to position [257, 0]
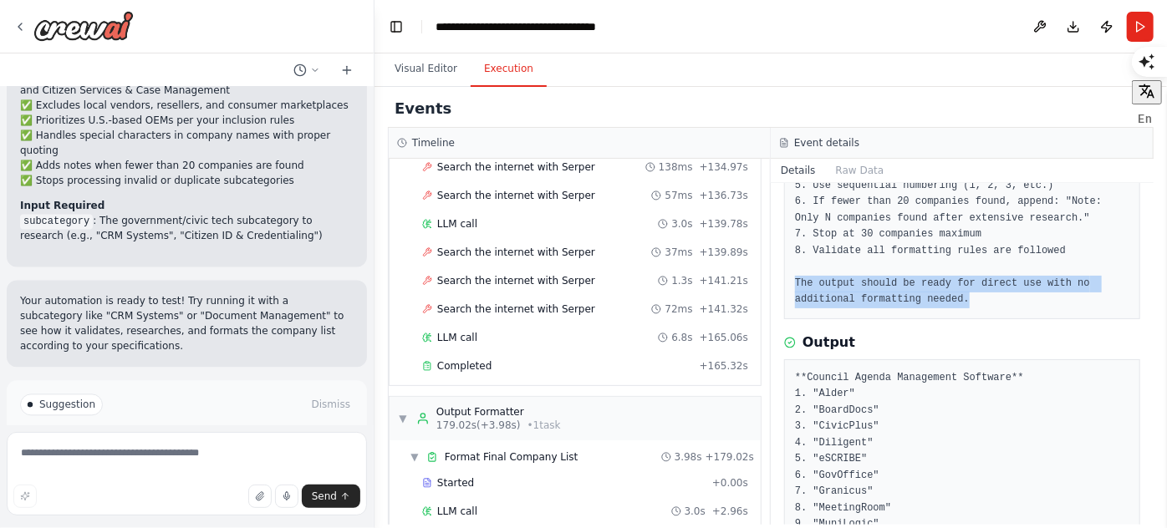
drag, startPoint x: 949, startPoint y: 287, endPoint x: 789, endPoint y: 265, distance: 162.0
click at [789, 267] on div "Take the researched company list and format it according to exact specification…" at bounding box center [962, 169] width 356 height 299
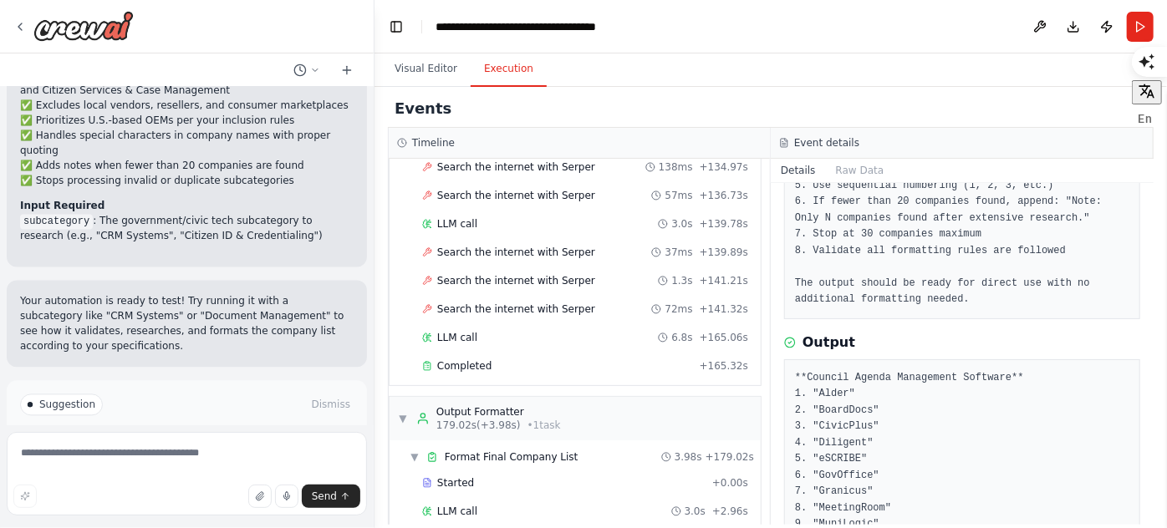
click at [855, 220] on pre "Take the researched company list and format it according to exact specification…" at bounding box center [962, 169] width 334 height 277
click at [1011, 216] on pre "Take the researched company list and format it according to exact specification…" at bounding box center [962, 169] width 334 height 277
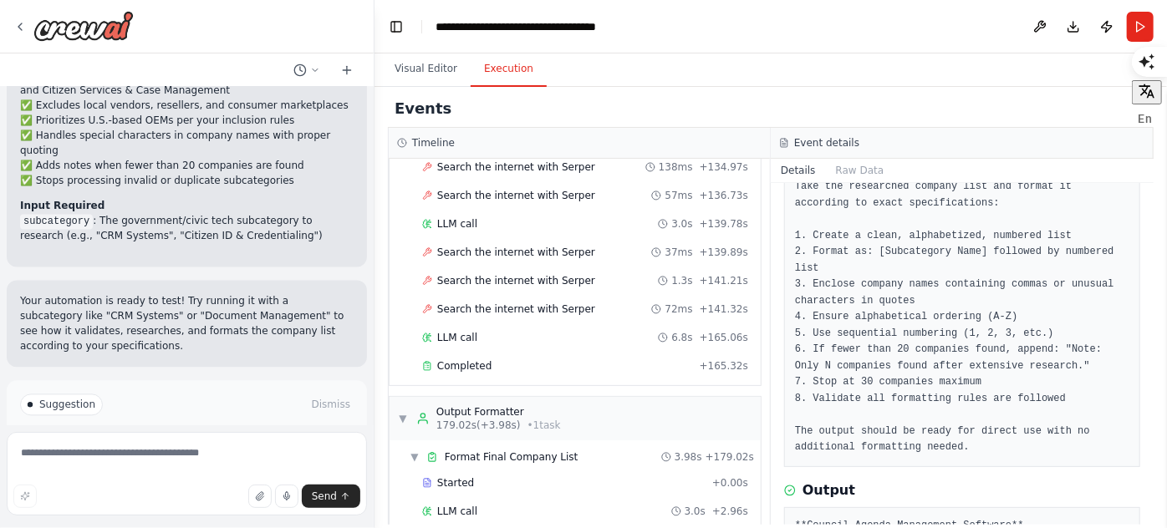
scroll to position [104, 0]
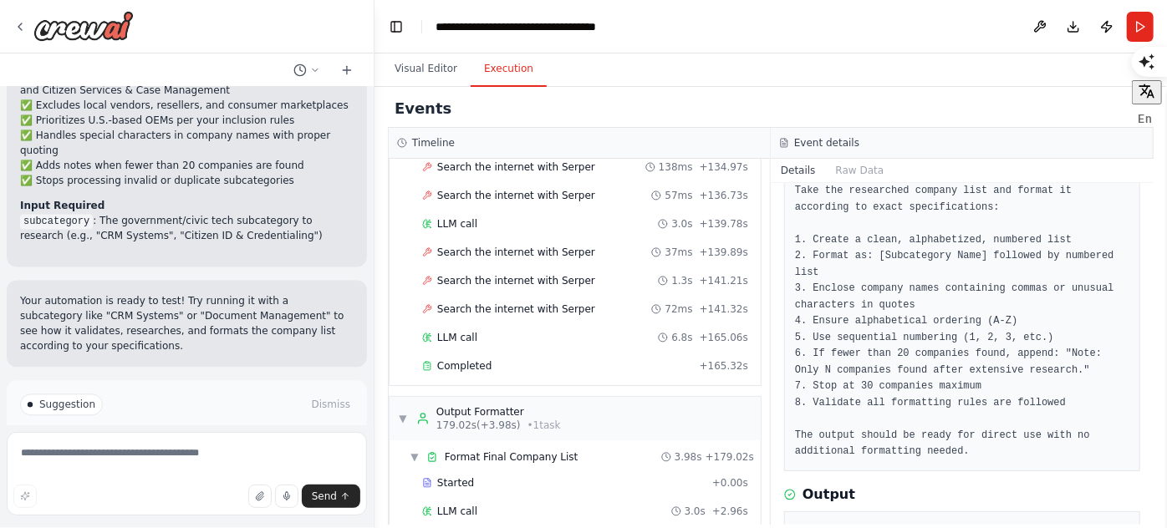
click at [238, 462] on button "Improve automation" at bounding box center [186, 475] width 333 height 27
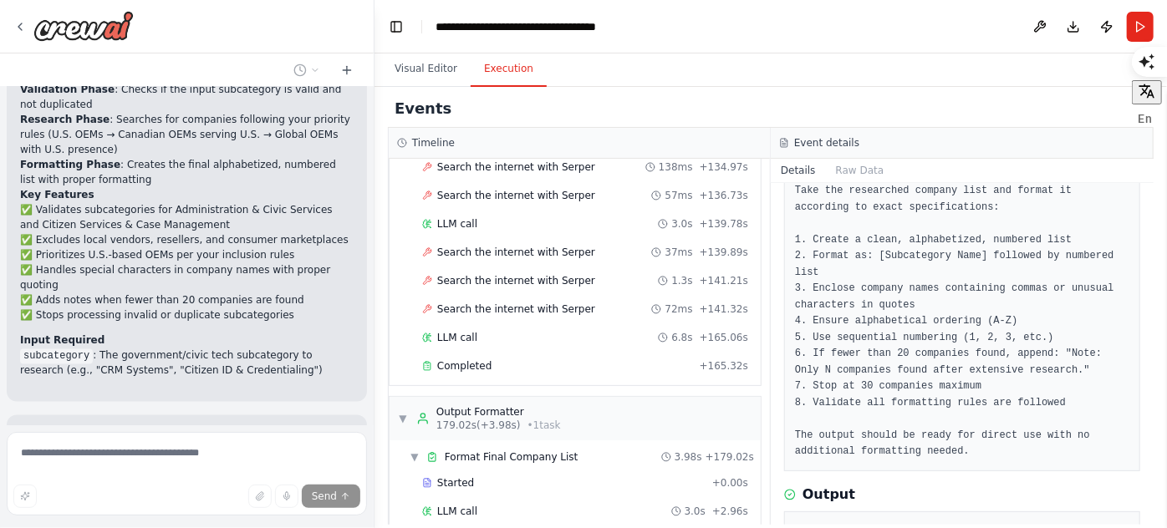
scroll to position [1674, 0]
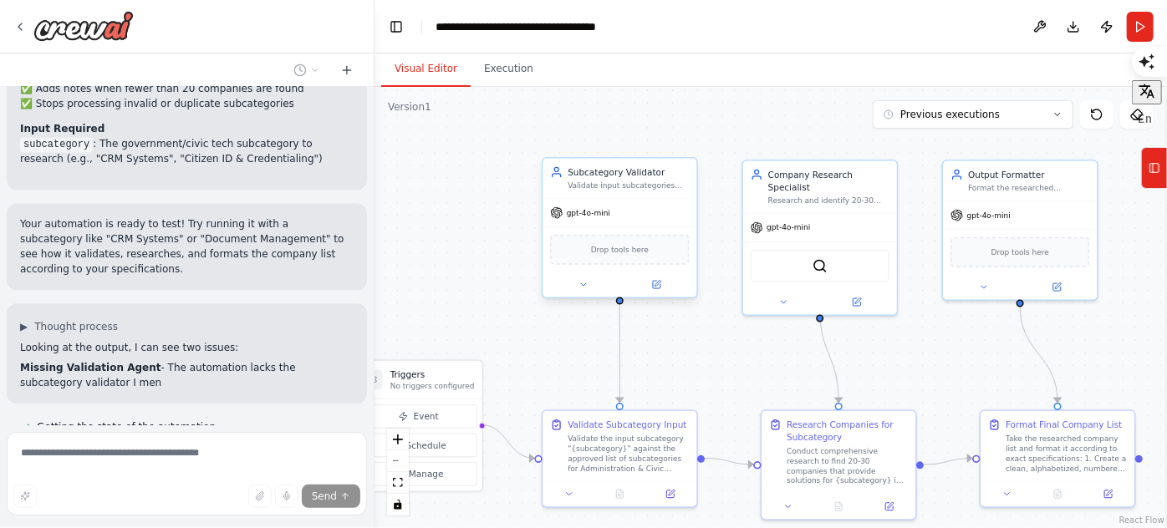
click at [439, 67] on button "Visual Editor" at bounding box center [425, 69] width 89 height 35
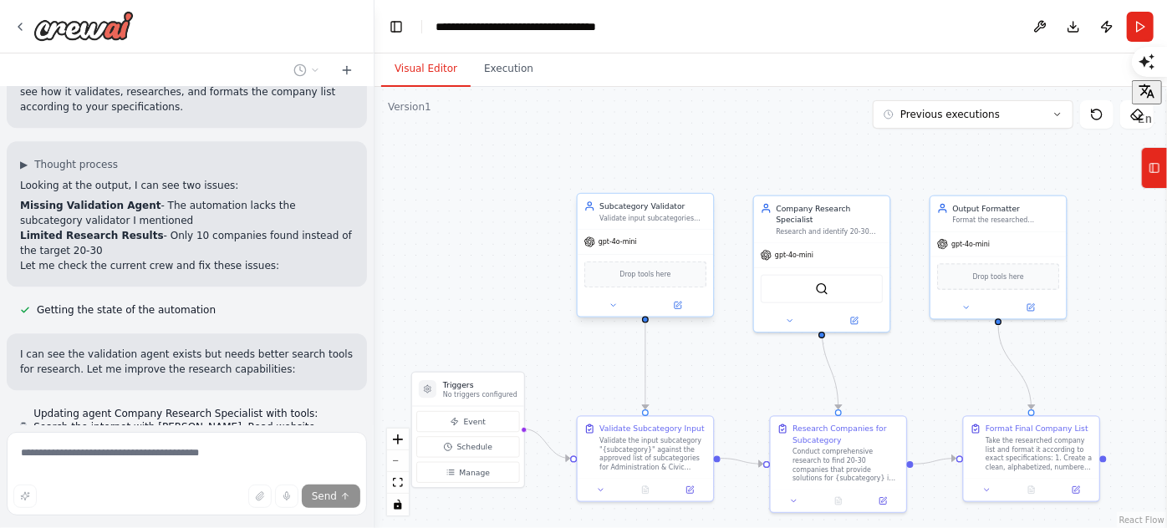
scroll to position [1983, 0]
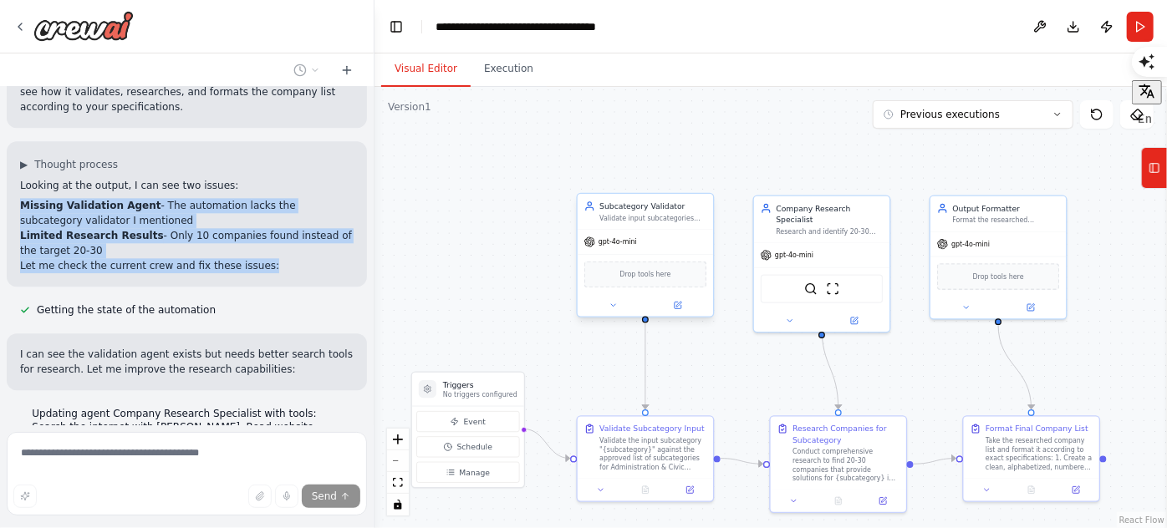
drag, startPoint x: 258, startPoint y: 181, endPoint x: 19, endPoint y: 114, distance: 248.4
click at [19, 141] on div "▶ Thought process Looking at the output, I can see two issues: Missing Validati…" at bounding box center [187, 213] width 360 height 145
click at [8, 86] on div at bounding box center [8, 86] width 0 height 0
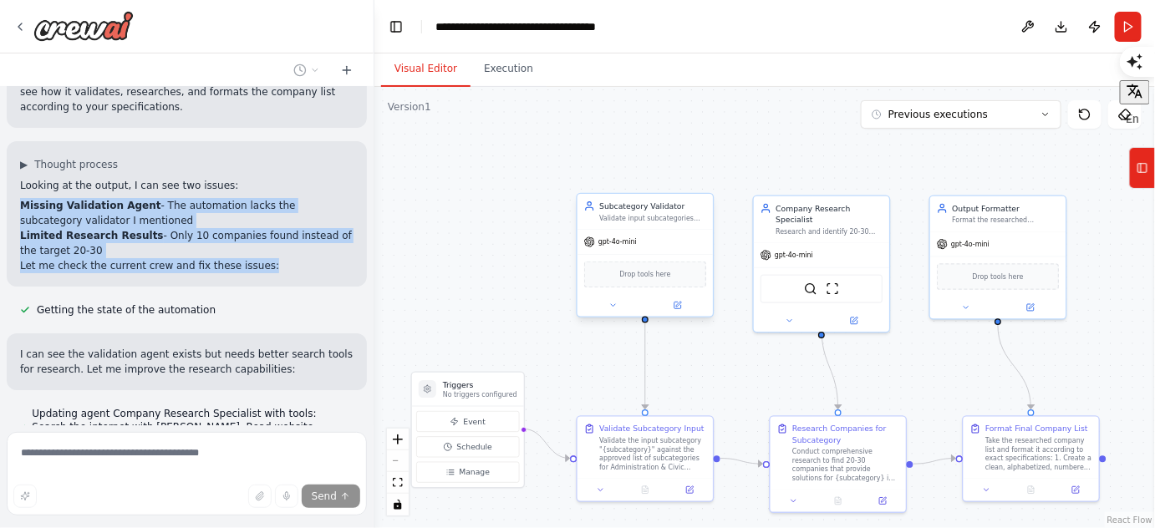
click at [125, 230] on strong "Limited Research Results" at bounding box center [92, 236] width 144 height 12
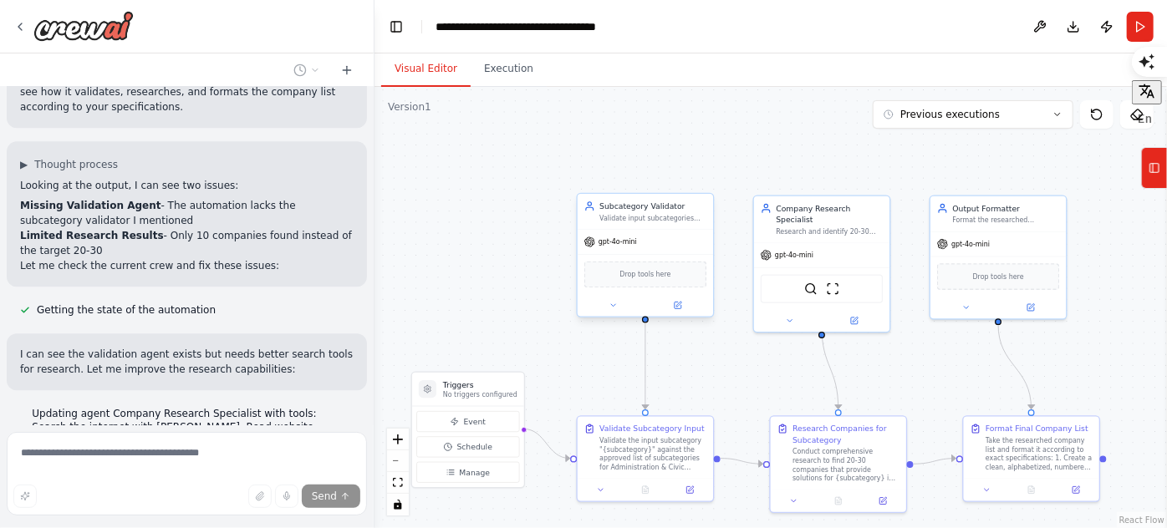
scroll to position [2016, 0]
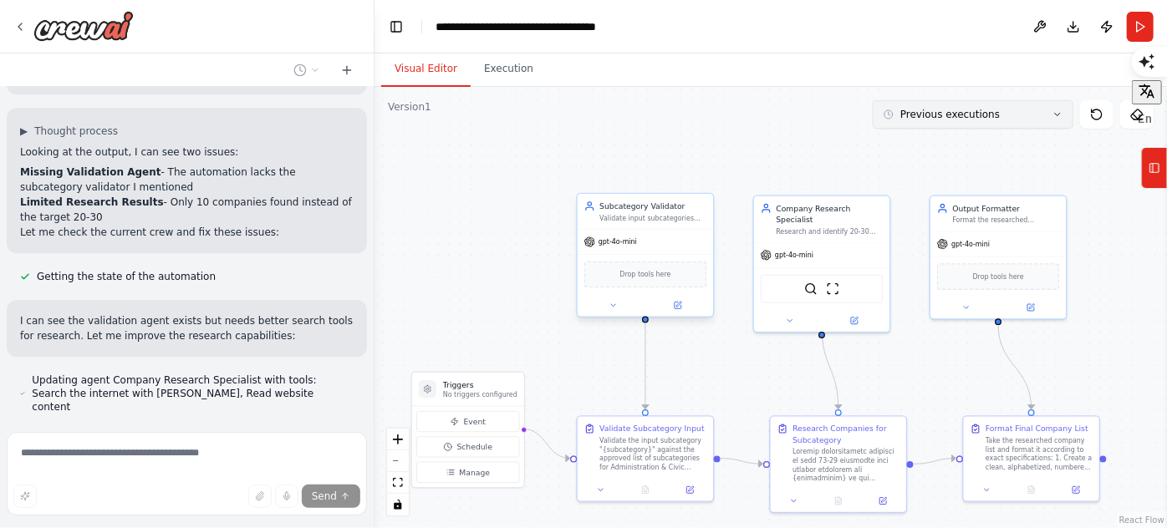
click at [1050, 114] on button "Previous executions" at bounding box center [972, 114] width 201 height 28
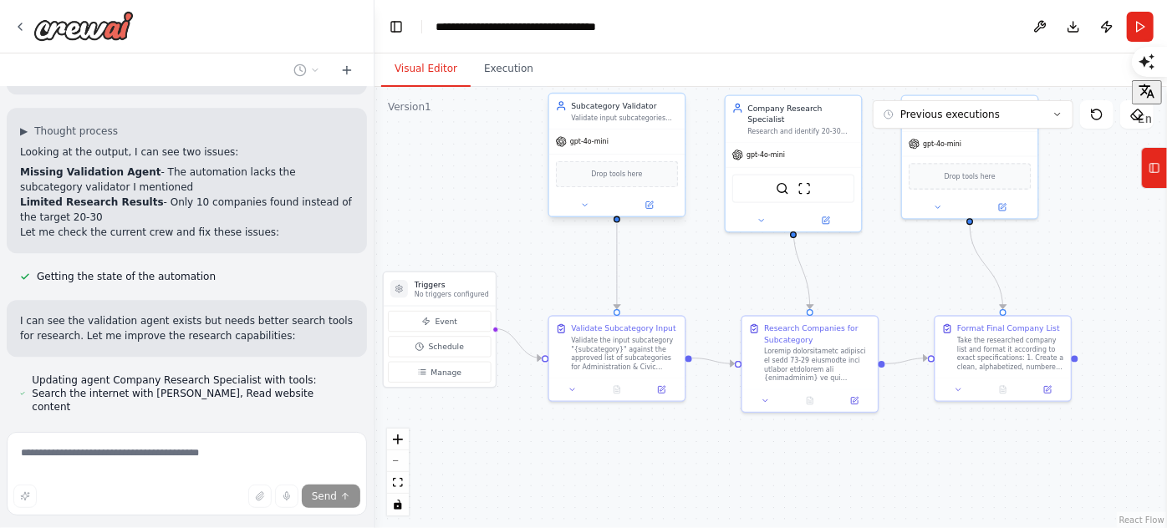
drag, startPoint x: 725, startPoint y: 361, endPoint x: 697, endPoint y: 261, distance: 104.2
click at [697, 261] on div ".deletable-edge-delete-btn { width: 20px; height: 20px; border: 0px solid #ffff…" at bounding box center [770, 307] width 792 height 441
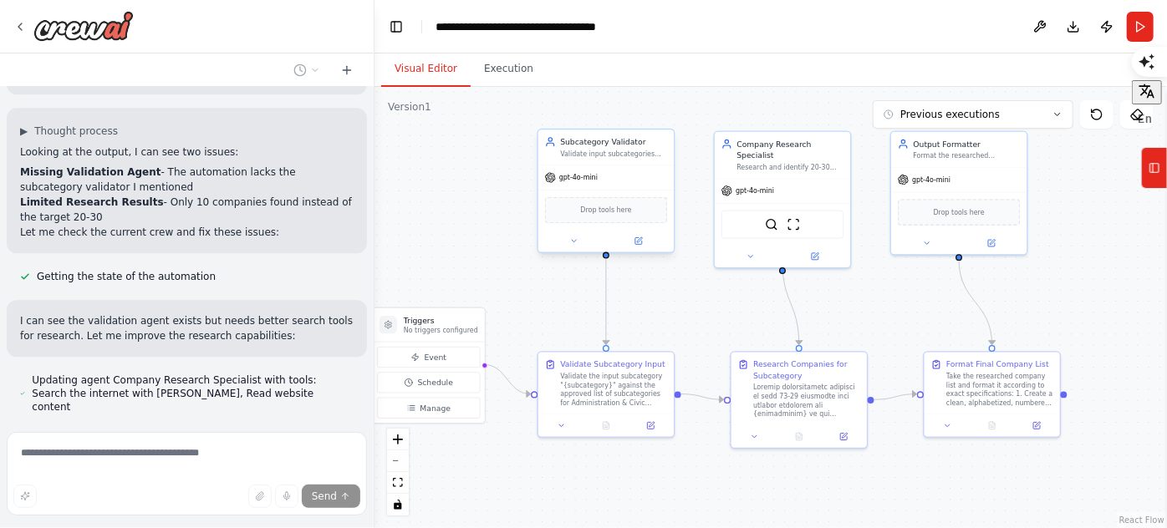
drag, startPoint x: 1075, startPoint y: 441, endPoint x: 1064, endPoint y: 478, distance: 38.3
click at [1064, 478] on div ".deletable-edge-delete-btn { width: 20px; height: 20px; border: 0px solid #ffff…" at bounding box center [770, 307] width 792 height 441
click at [1091, 198] on div ".deletable-edge-delete-btn { width: 20px; height: 20px; border: 0px solid #ffff…" at bounding box center [770, 307] width 792 height 441
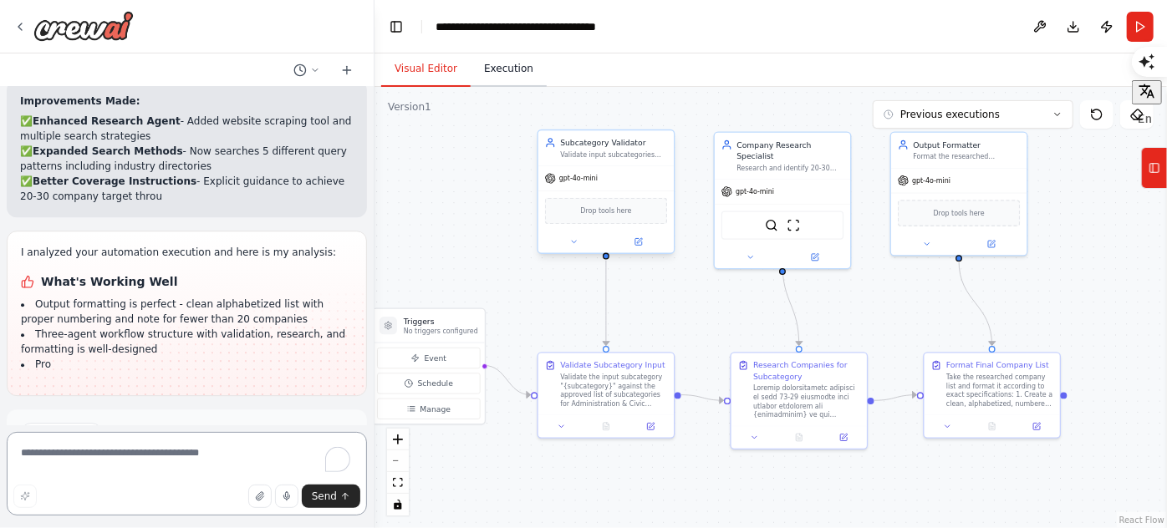
scroll to position [2449, 0]
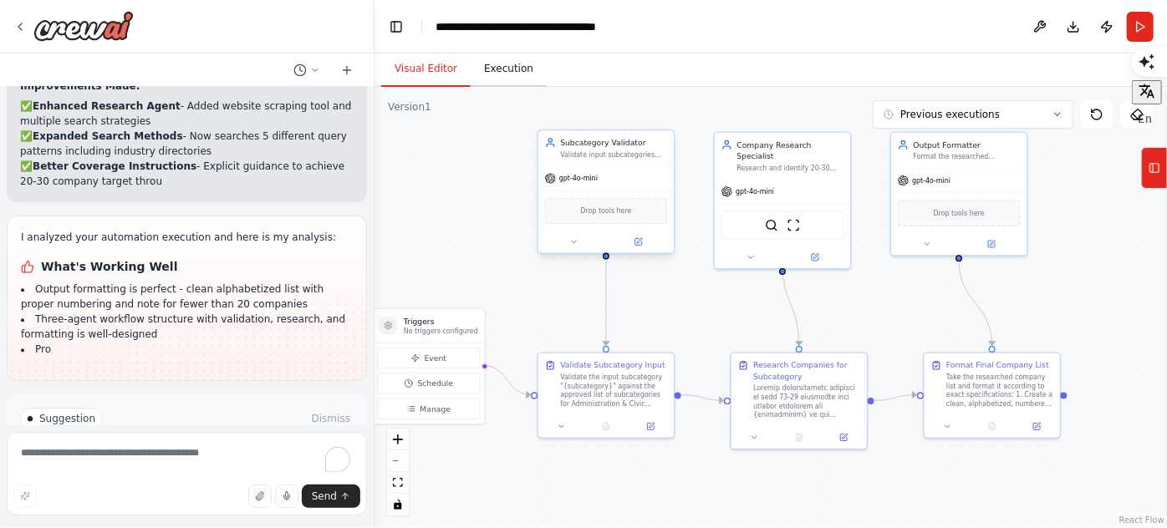
click at [505, 79] on button "Execution" at bounding box center [508, 69] width 76 height 35
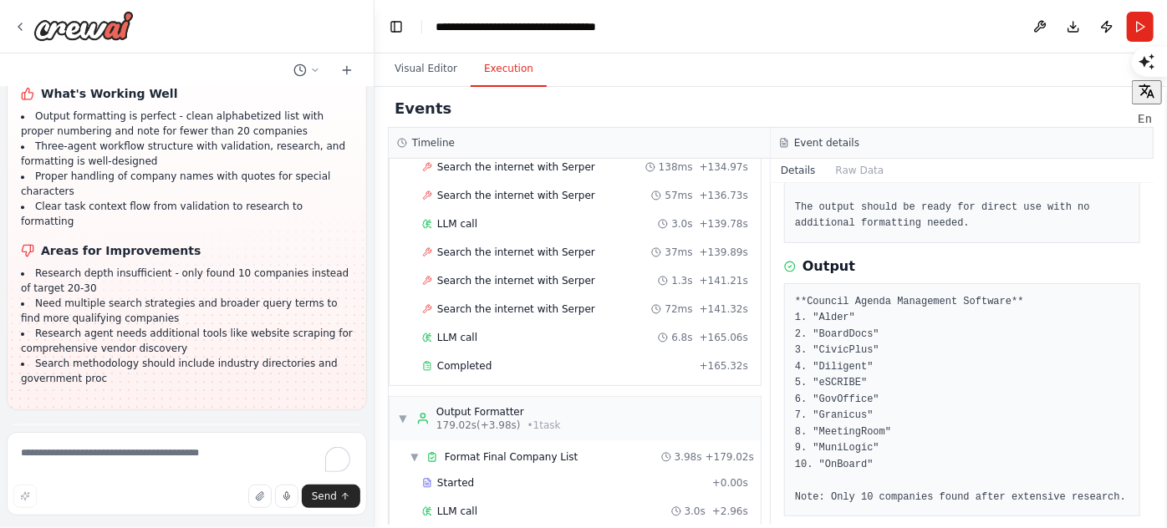
scroll to position [2687, 0]
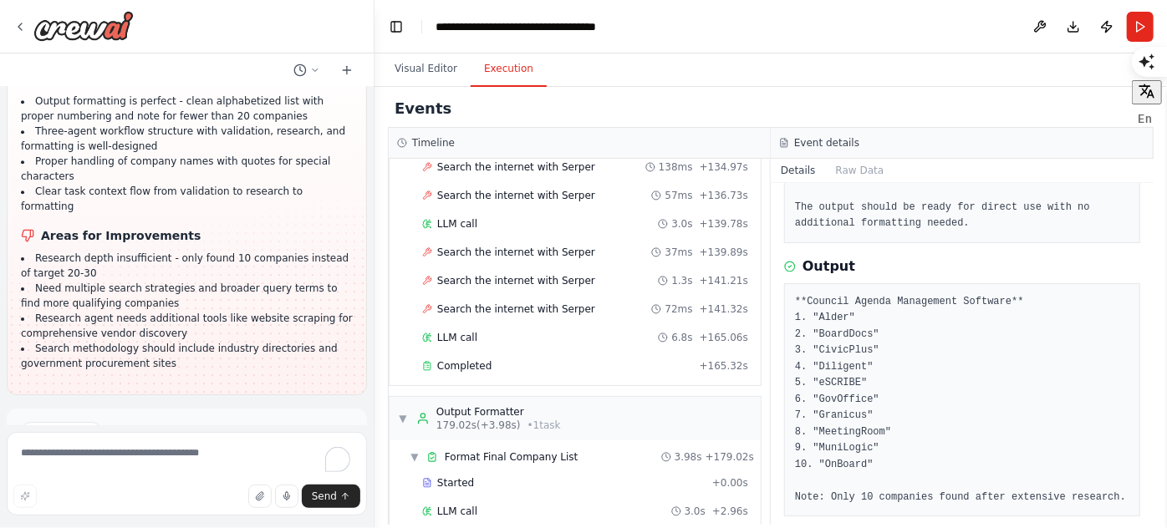
click at [262, 491] on button "Run Automation" at bounding box center [186, 504] width 333 height 27
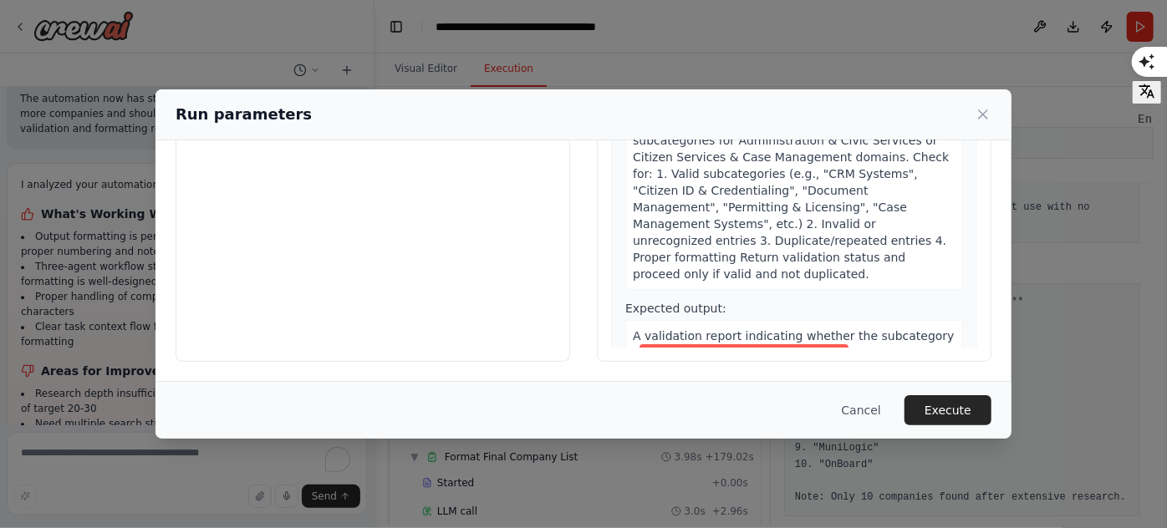
scroll to position [0, 0]
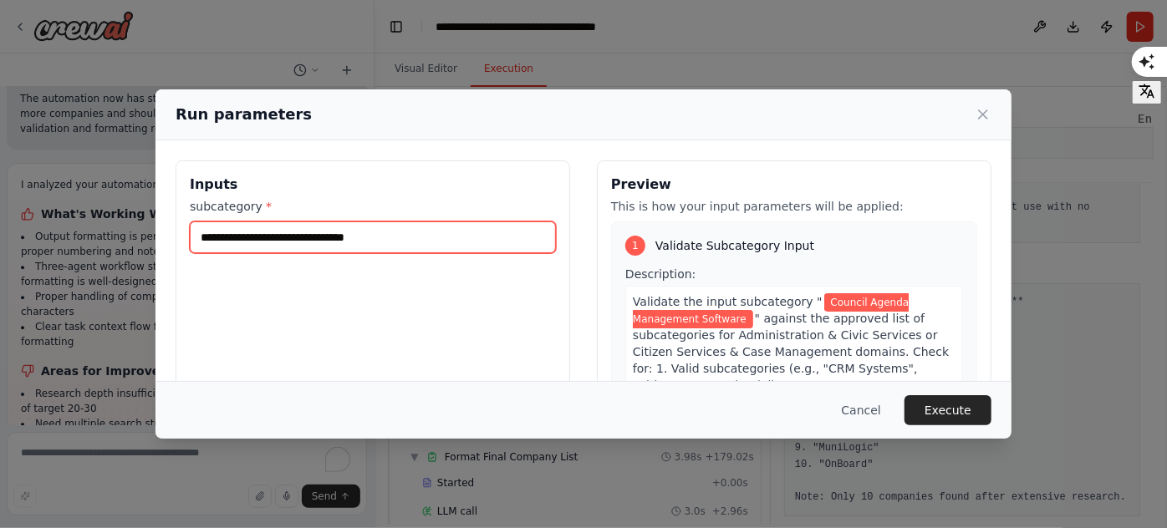
click at [414, 223] on input "**********" at bounding box center [373, 237] width 366 height 32
click at [459, 229] on input "**********" at bounding box center [373, 237] width 366 height 32
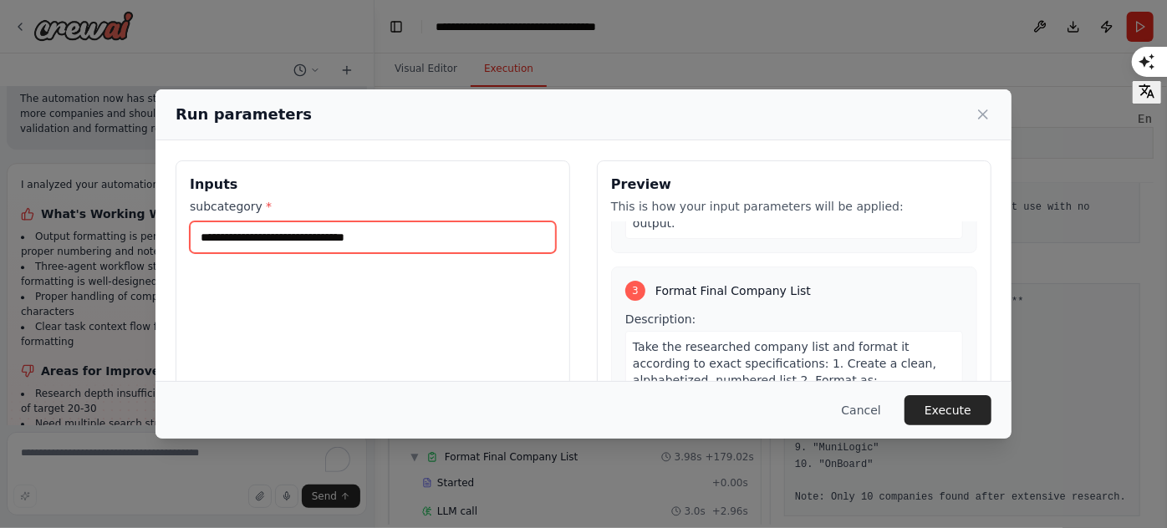
scroll to position [1087, 0]
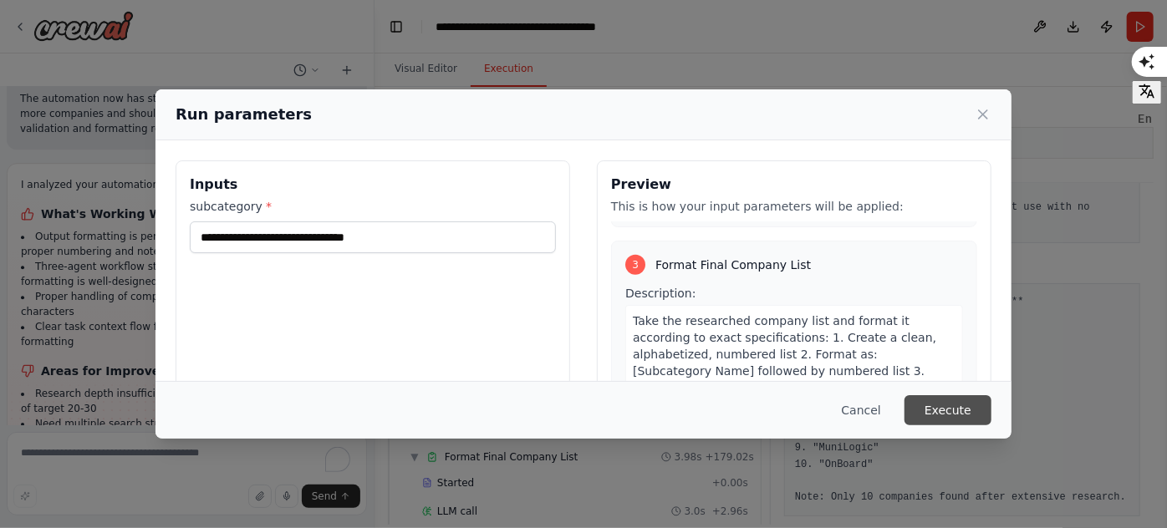
click at [941, 399] on button "Execute" at bounding box center [947, 410] width 87 height 30
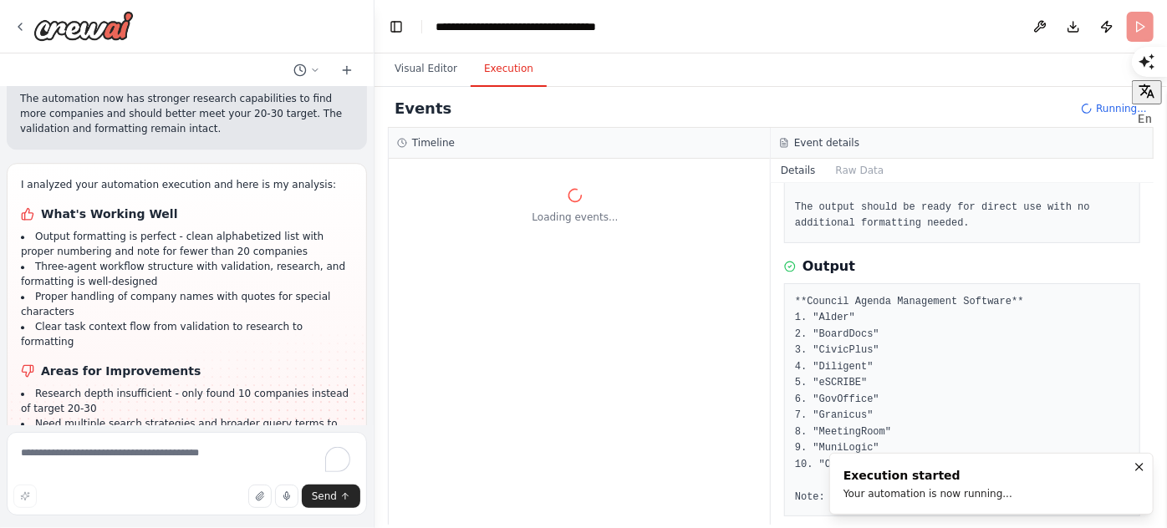
scroll to position [0, 0]
click at [428, 79] on button "Visual Editor" at bounding box center [425, 69] width 89 height 35
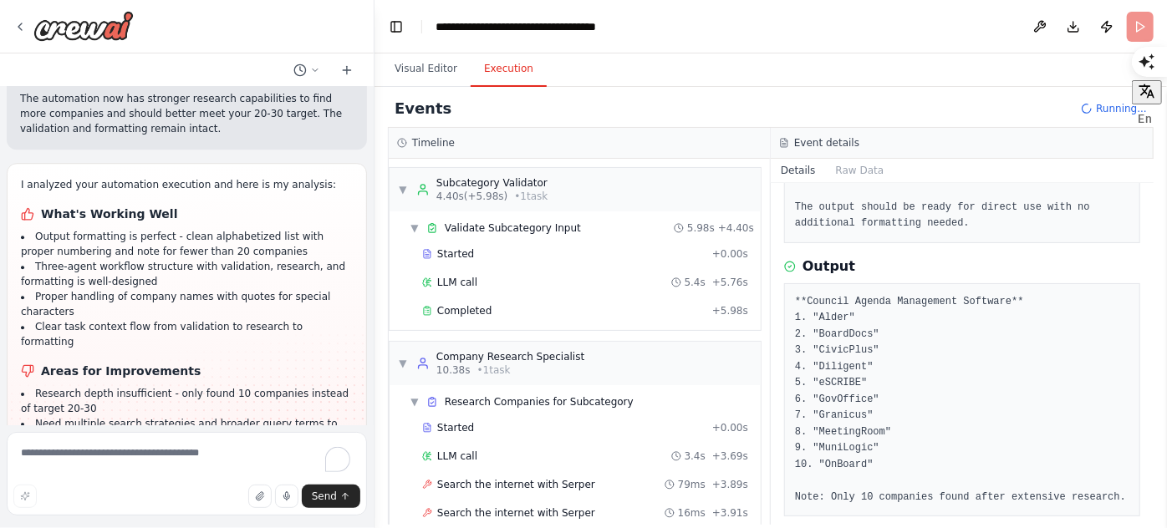
click at [501, 75] on button "Execution" at bounding box center [508, 69] width 76 height 35
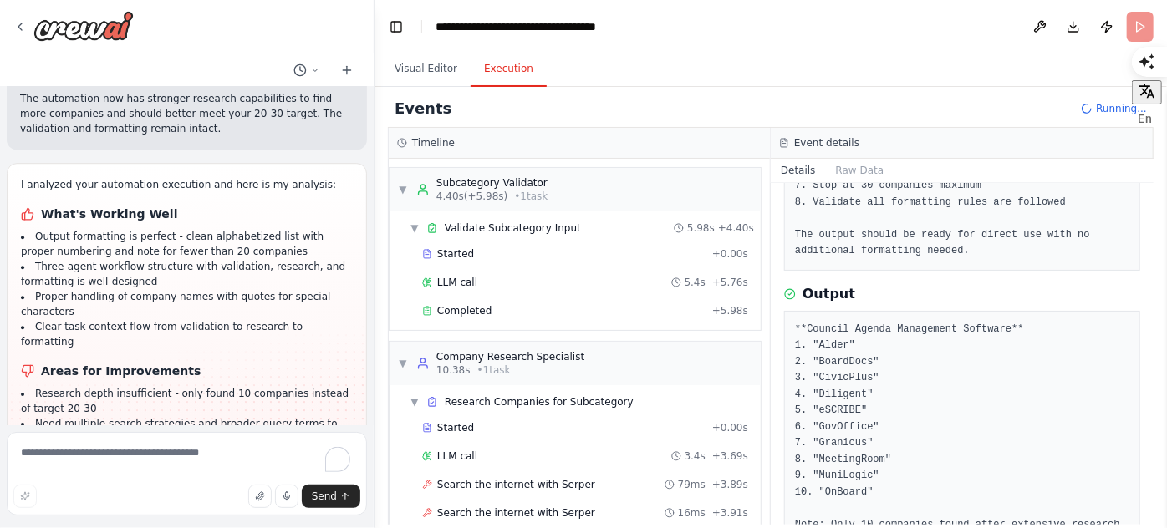
scroll to position [257, 0]
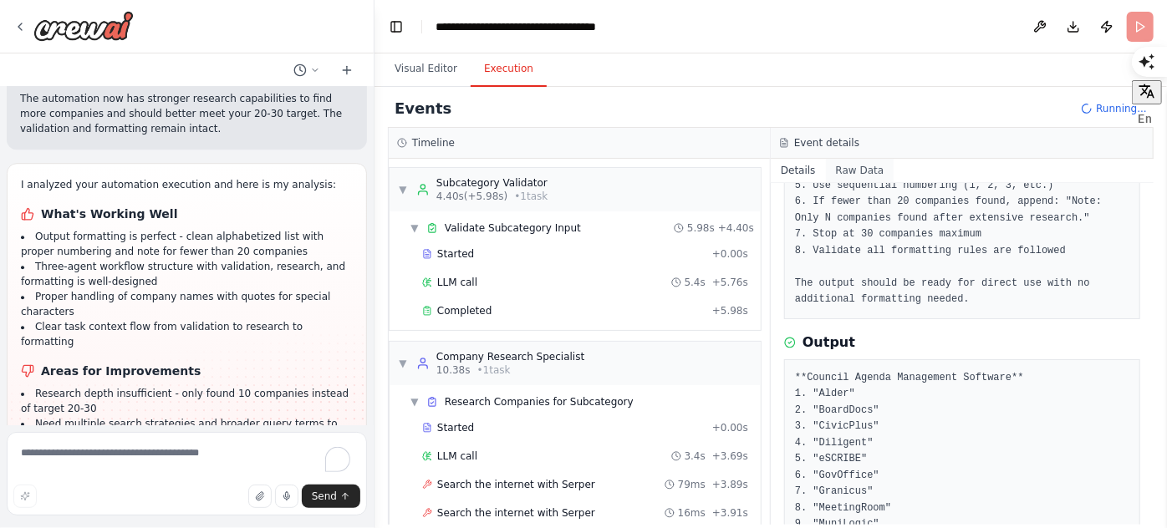
click at [841, 175] on button "Raw Data" at bounding box center [860, 170] width 69 height 23
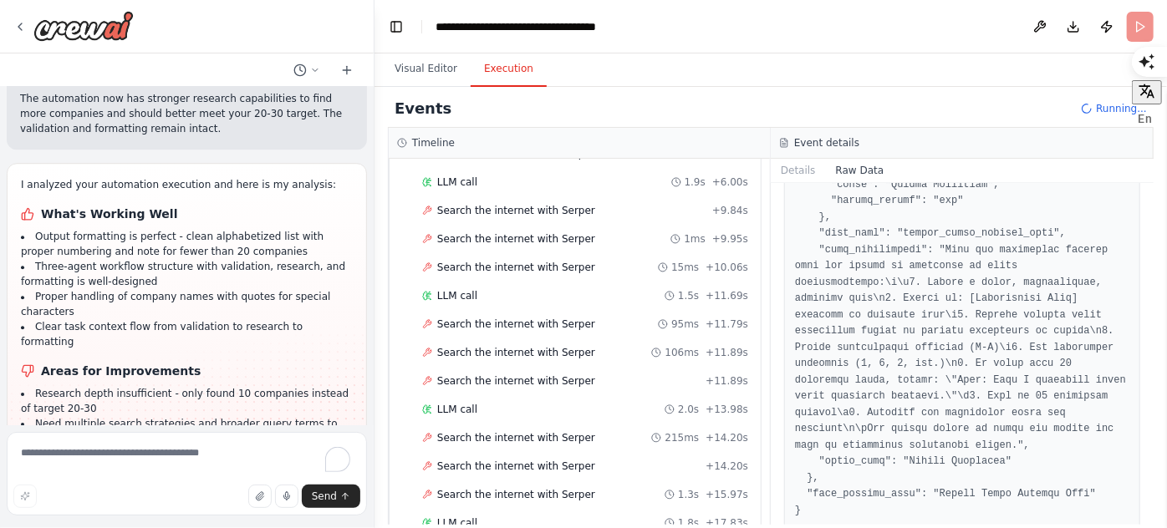
scroll to position [552, 0]
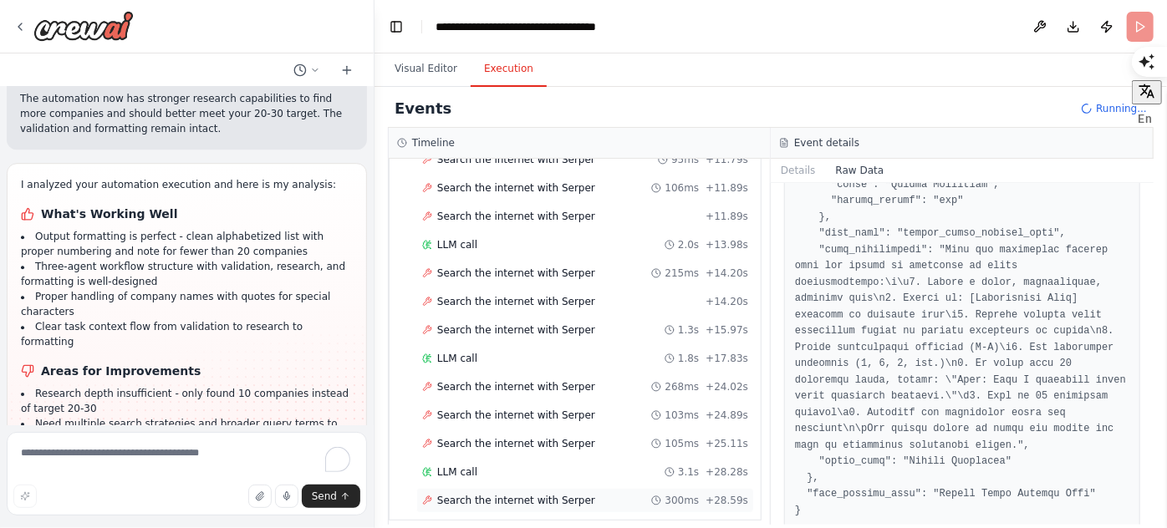
click at [575, 494] on div "Search the internet with Serper 300ms + 28.59s" at bounding box center [585, 500] width 326 height 13
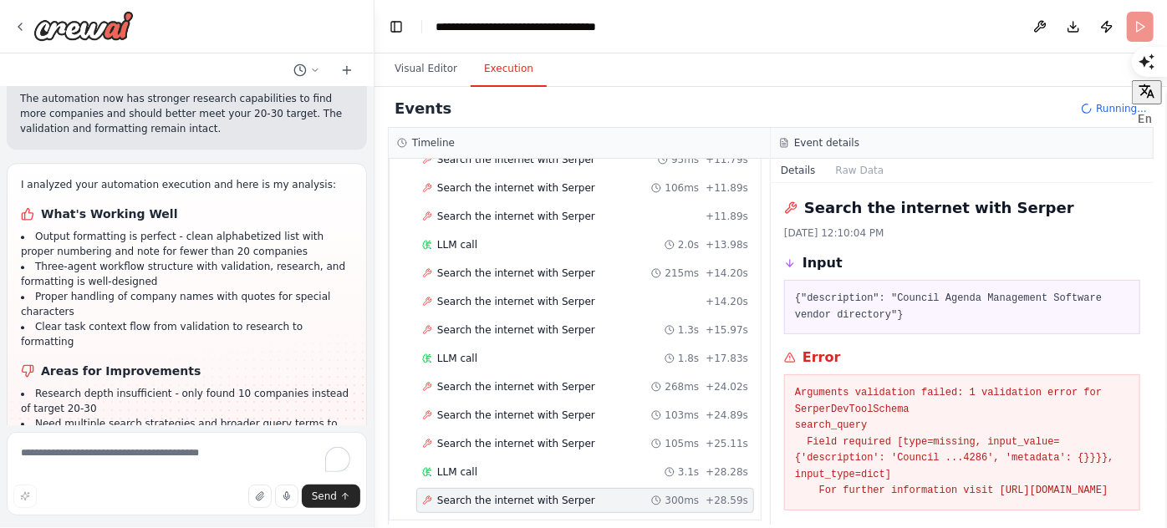
click at [504, 494] on span "Search the internet with Serper" at bounding box center [516, 500] width 158 height 13
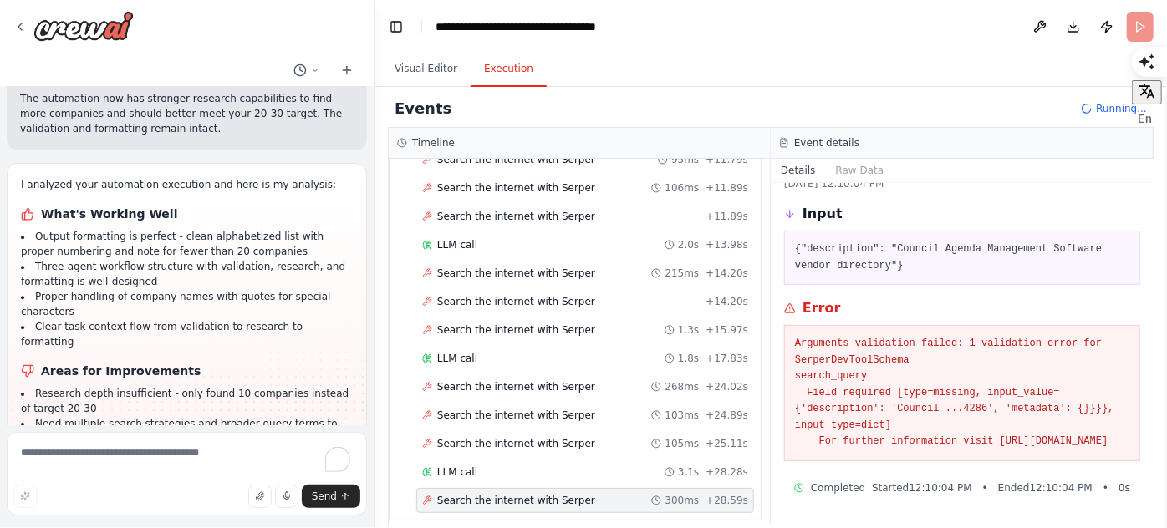
click at [1065, 489] on span "Ended 12:10:04 PM" at bounding box center [1045, 487] width 94 height 13
click at [948, 418] on pre "Arguments validation failed: 1 validation error for SerperDevToolSchema search_…" at bounding box center [962, 393] width 334 height 114
click at [792, 167] on button "Details" at bounding box center [797, 170] width 55 height 23
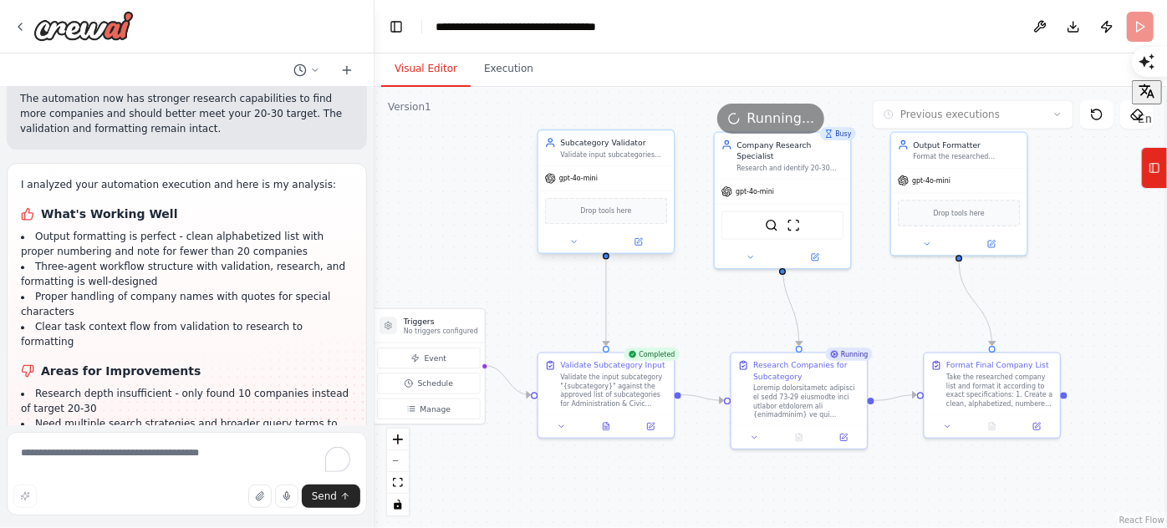
click at [441, 71] on button "Visual Editor" at bounding box center [425, 69] width 89 height 35
click at [809, 399] on div at bounding box center [806, 399] width 107 height 35
click at [796, 410] on div at bounding box center [806, 399] width 107 height 35
click at [1011, 398] on div "Take the researched company list and format it according to exact specification…" at bounding box center [999, 388] width 107 height 35
click at [954, 172] on div "gpt-4o-mini" at bounding box center [958, 178] width 135 height 24
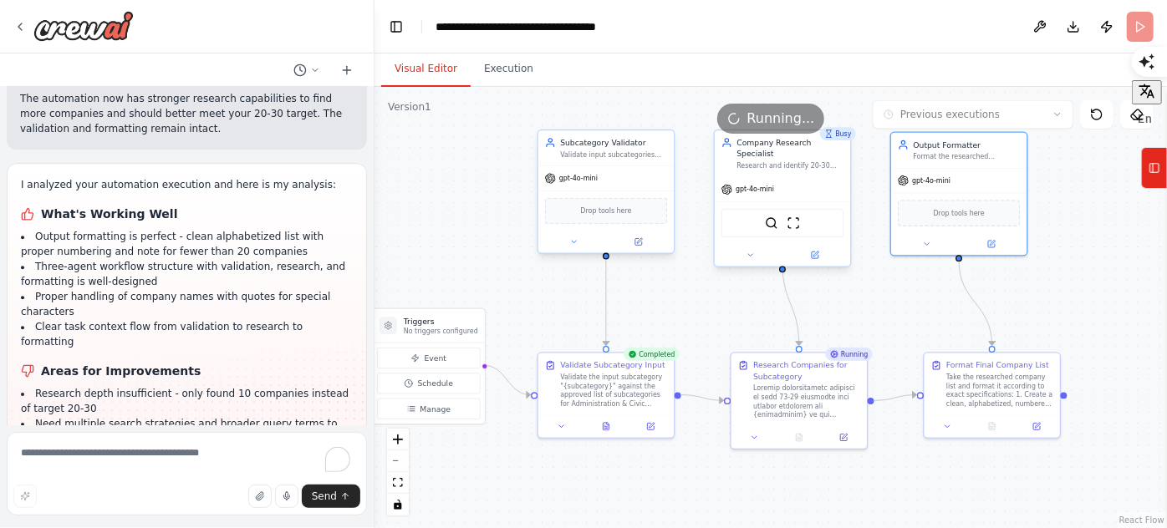
click at [831, 177] on div "gpt-4o-mini" at bounding box center [782, 189] width 135 height 24
click at [603, 176] on div "gpt-4o-mini" at bounding box center [605, 178] width 135 height 24
click at [1050, 393] on div "Take the researched company list and format it according to exact specification…" at bounding box center [999, 388] width 107 height 35
click at [760, 384] on div at bounding box center [806, 399] width 107 height 35
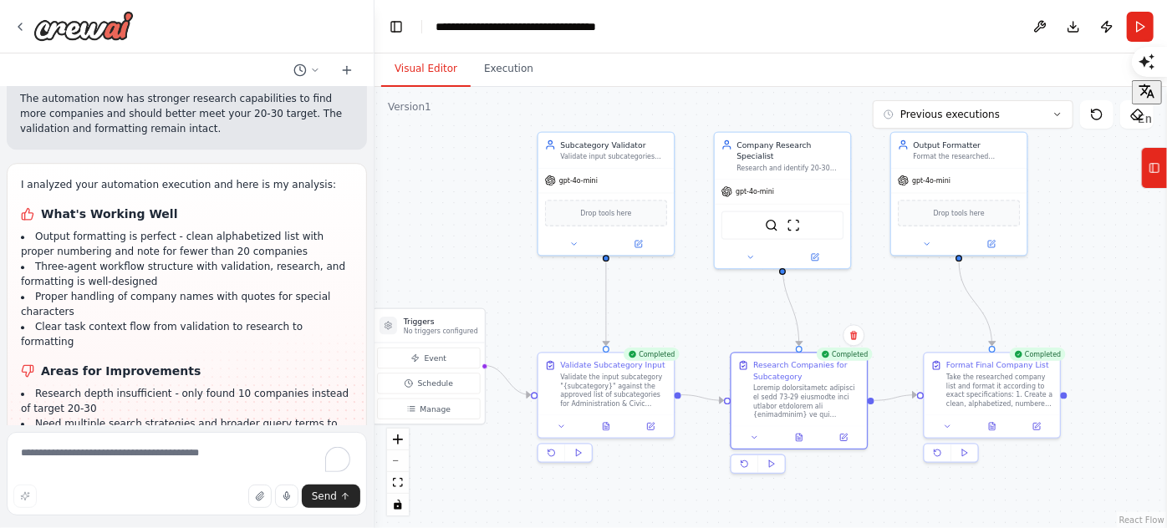
scroll to position [2687, 0]
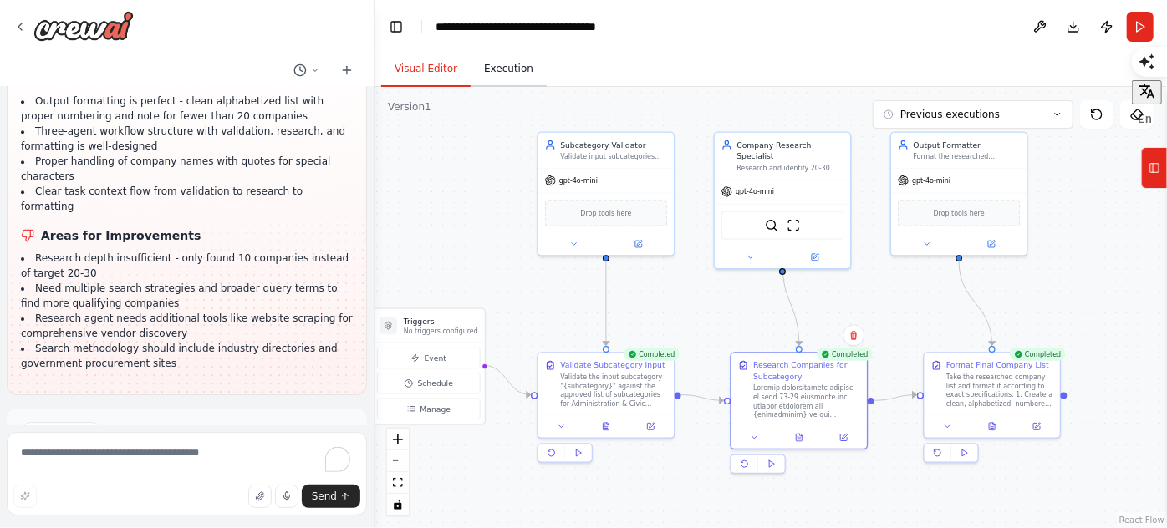
click at [496, 72] on button "Execution" at bounding box center [508, 69] width 76 height 35
click at [411, 76] on button "Visual Editor" at bounding box center [425, 69] width 89 height 35
click at [483, 68] on button "Execution" at bounding box center [508, 69] width 76 height 35
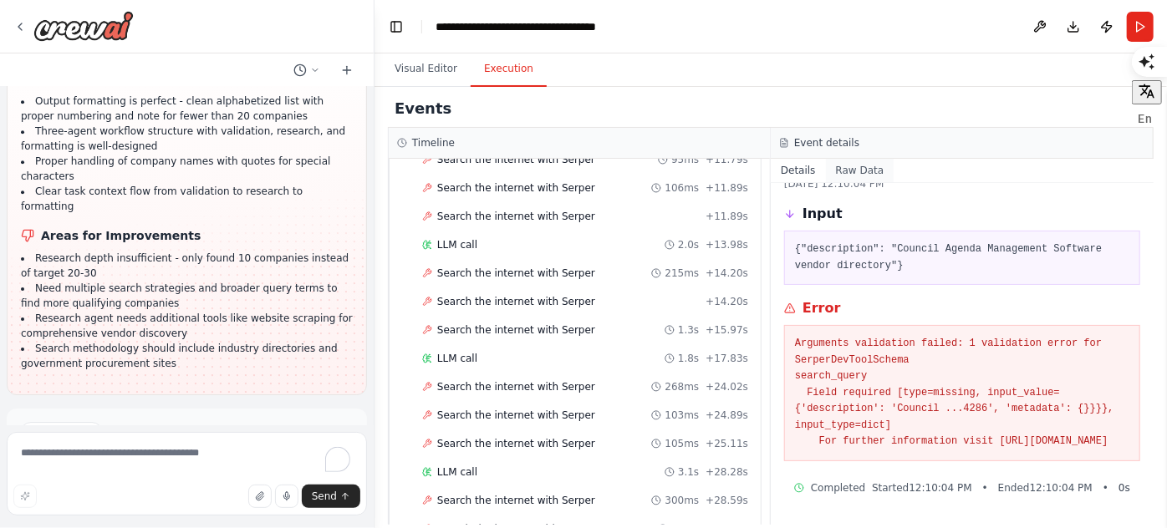
drag, startPoint x: 898, startPoint y: 175, endPoint x: 859, endPoint y: 173, distance: 39.4
click at [884, 174] on div "Details Raw Data" at bounding box center [961, 171] width 383 height 24
click at [858, 173] on button "Raw Data" at bounding box center [860, 170] width 69 height 23
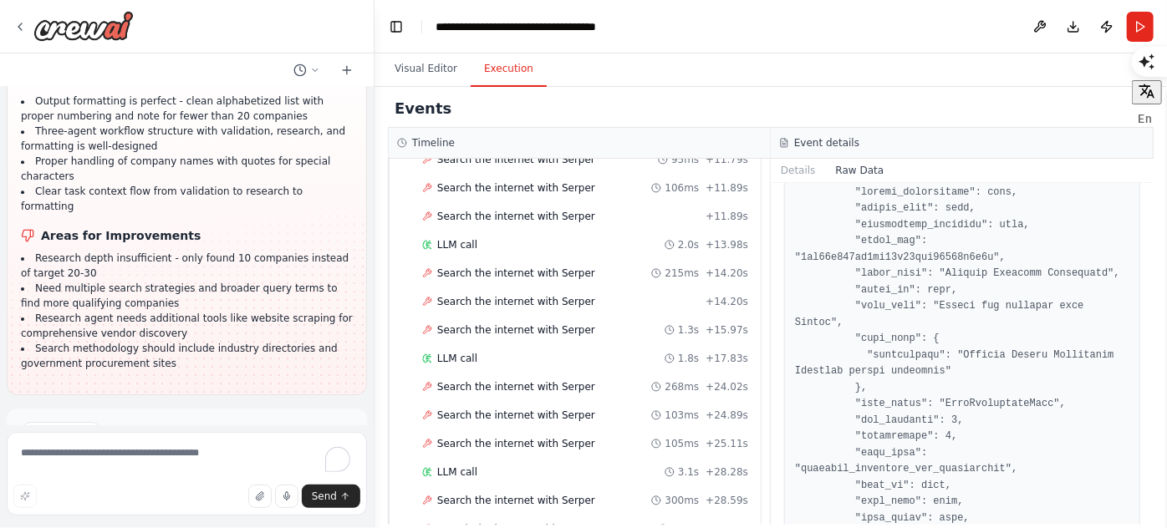
scroll to position [2655, 0]
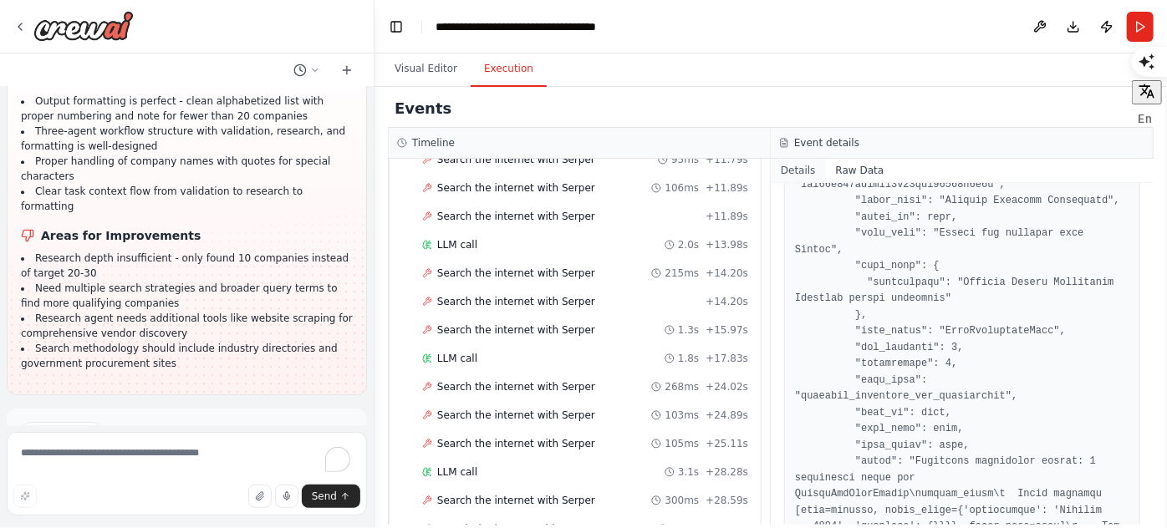
click at [797, 168] on button "Details" at bounding box center [797, 170] width 55 height 23
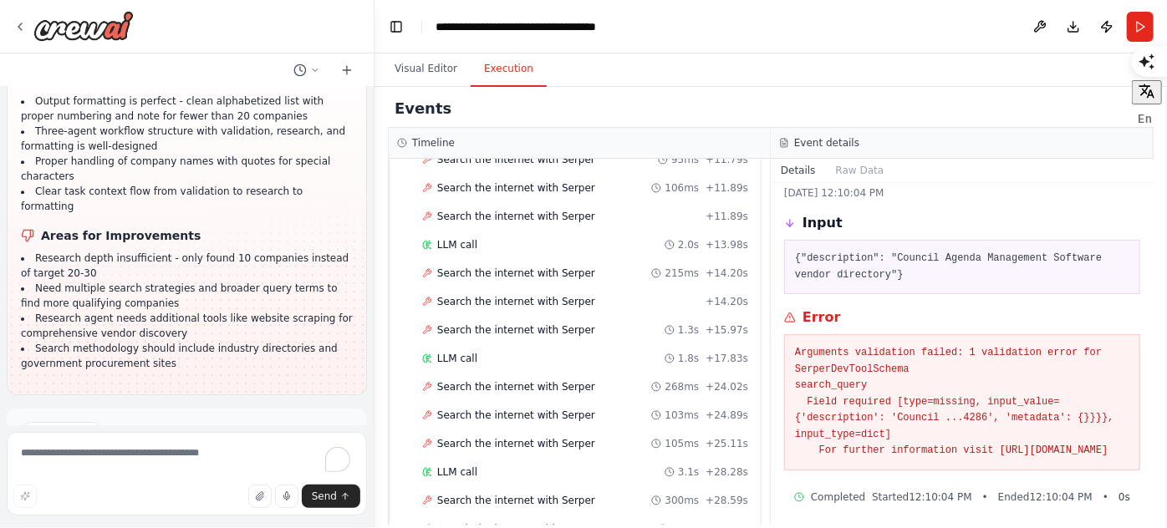
scroll to position [63, 0]
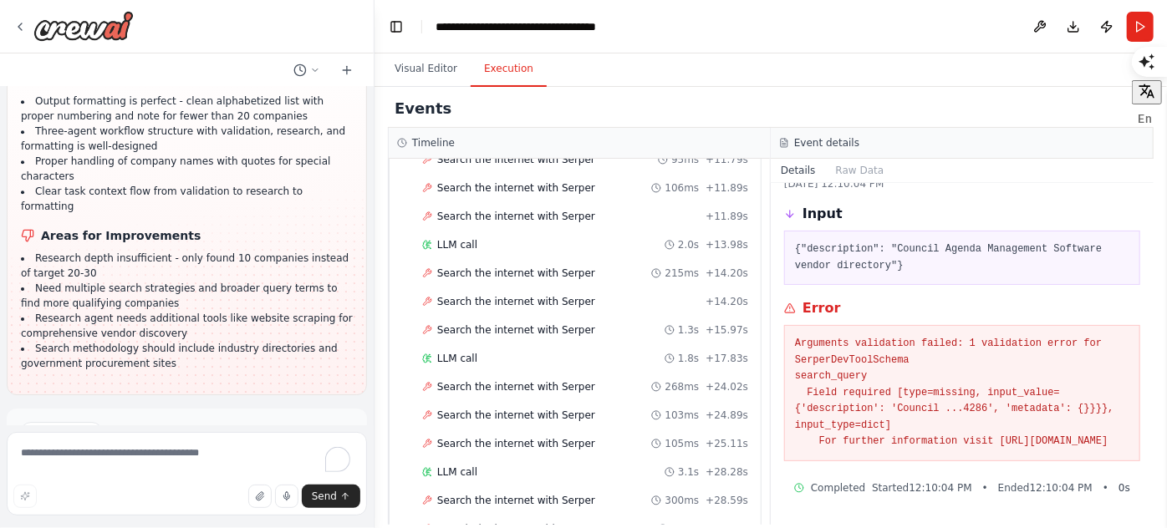
click at [832, 493] on span "Completed" at bounding box center [838, 487] width 54 height 13
drag, startPoint x: 983, startPoint y: 494, endPoint x: 971, endPoint y: 481, distance: 17.1
click at [983, 491] on div "Started 12:10:04 PM • Ended 12:10:04 PM • 0 s" at bounding box center [1001, 487] width 258 height 13
click at [849, 242] on pre "{"description": "Council Agenda Management Software vendor directory"}" at bounding box center [962, 258] width 334 height 33
click at [958, 242] on pre "{"description": "Council Agenda Management Software vendor directory"}" at bounding box center [962, 258] width 334 height 33
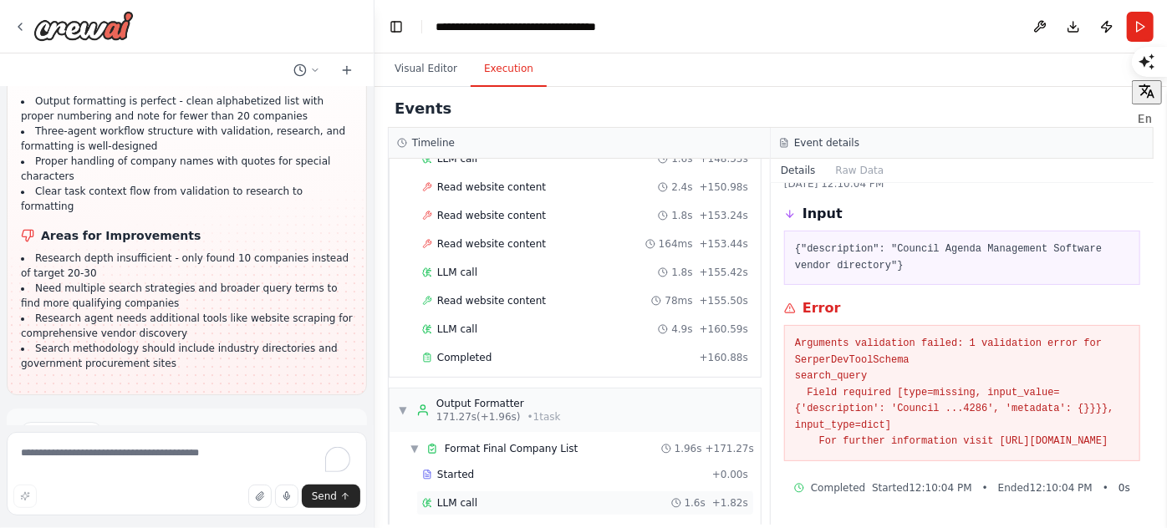
scroll to position [2094, 0]
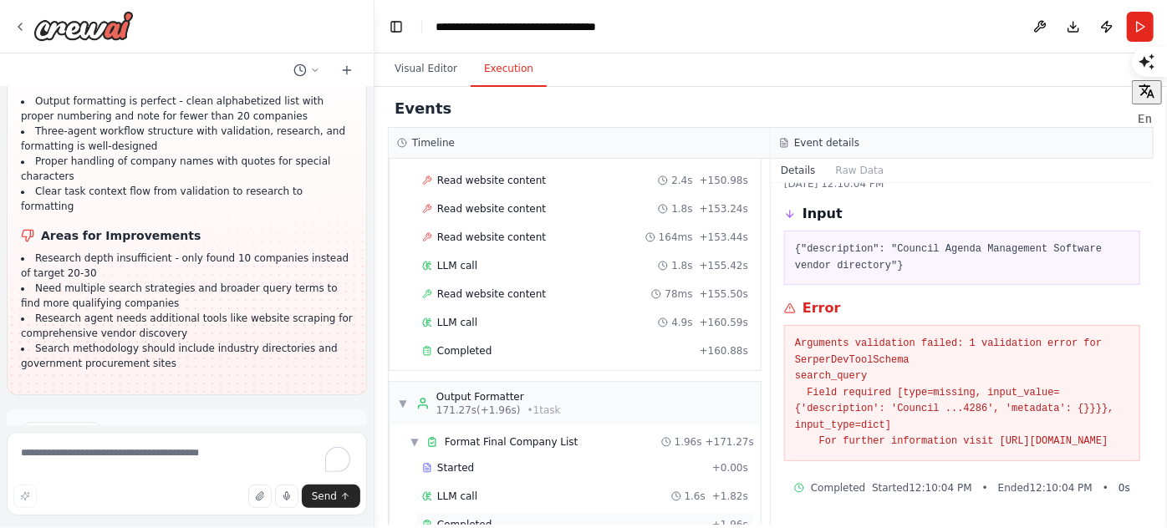
click at [430, 521] on icon at bounding box center [427, 525] width 7 height 8
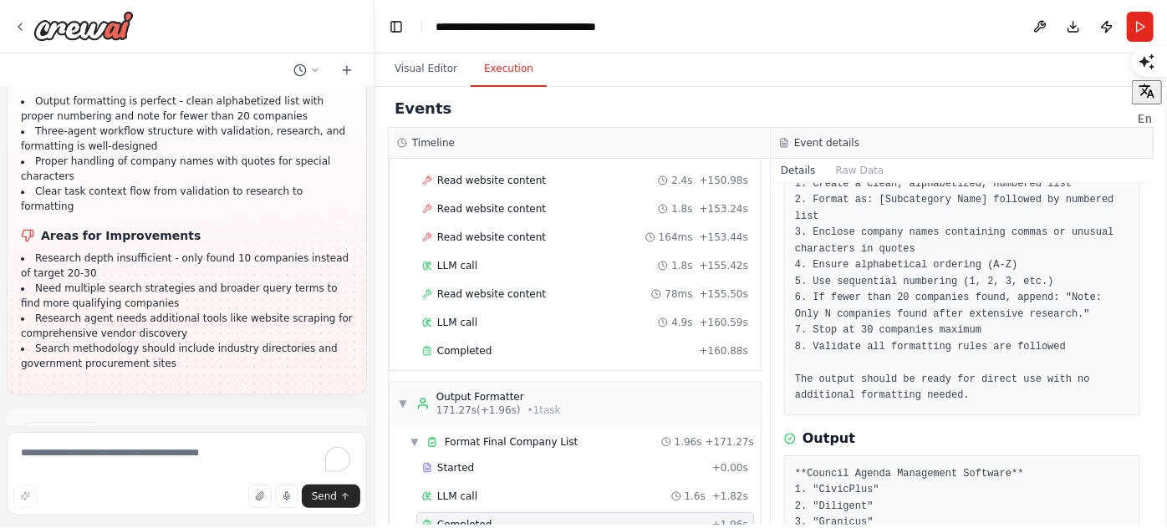
scroll to position [218, 0]
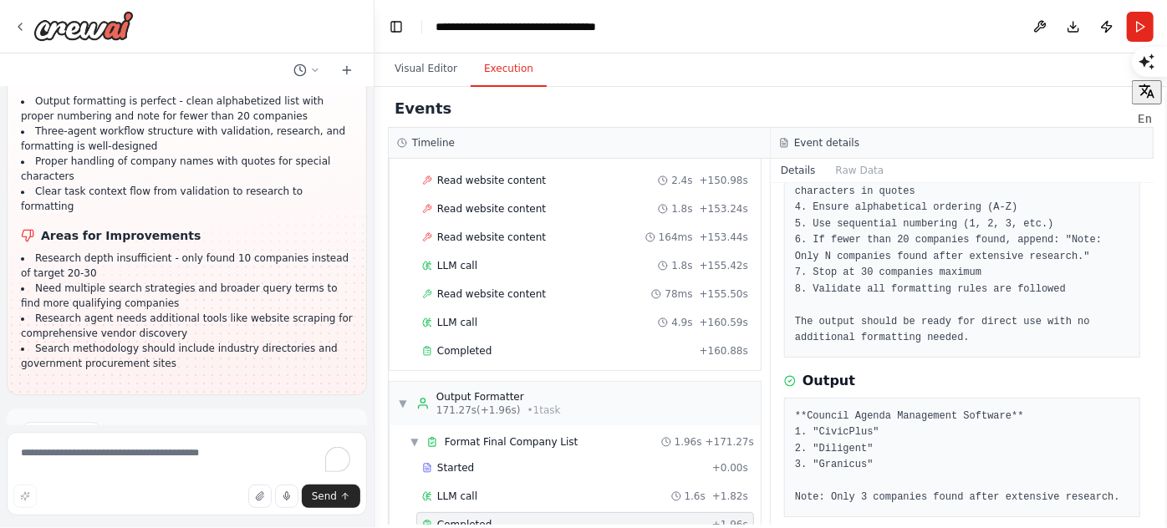
click at [870, 427] on pre "**Council Agenda Management Software** 1. "CivicPlus" 2. "Diligent" 3. "Granicu…" at bounding box center [962, 458] width 334 height 98
drag, startPoint x: 806, startPoint y: 403, endPoint x: 989, endPoint y: 420, distance: 183.9
click at [989, 420] on pre "**Council Agenda Management Software** 1. "CivicPlus" 2. "Diligent" 3. "Granicu…" at bounding box center [962, 458] width 334 height 98
click at [889, 457] on pre "**Council Agenda Management Software** 1. "CivicPlus" 2. "Diligent" 3. "Granicu…" at bounding box center [962, 458] width 334 height 98
click at [855, 498] on div "Completed 10/15/2025, 12:12:18 PM Description Take the researched company list …" at bounding box center [961, 354] width 383 height 342
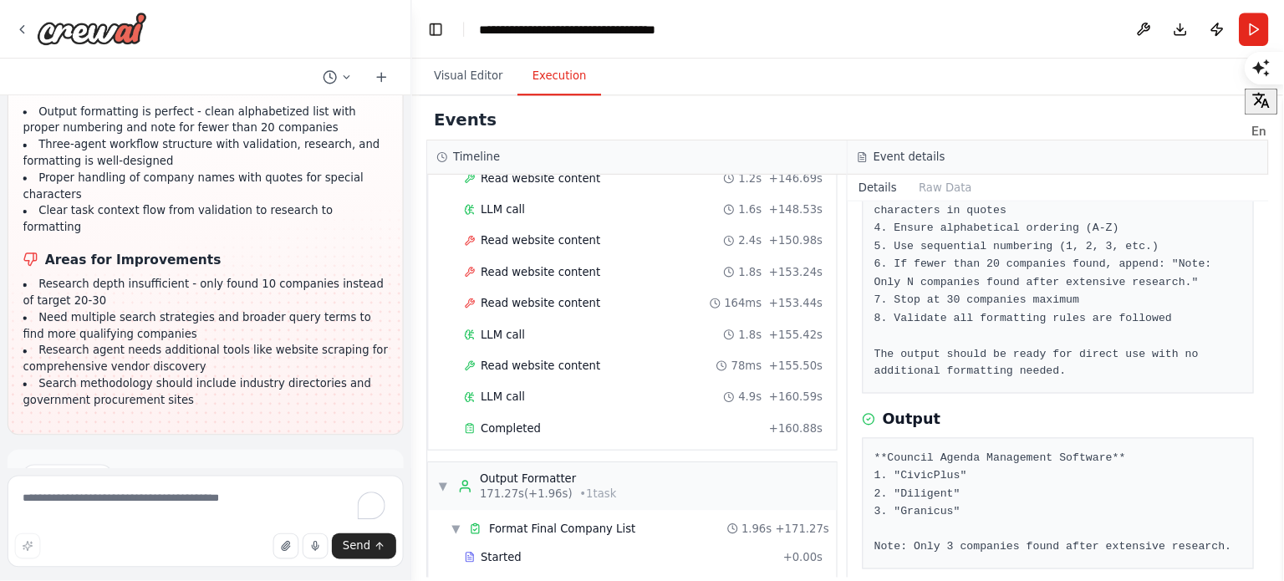
scroll to position [2019, 0]
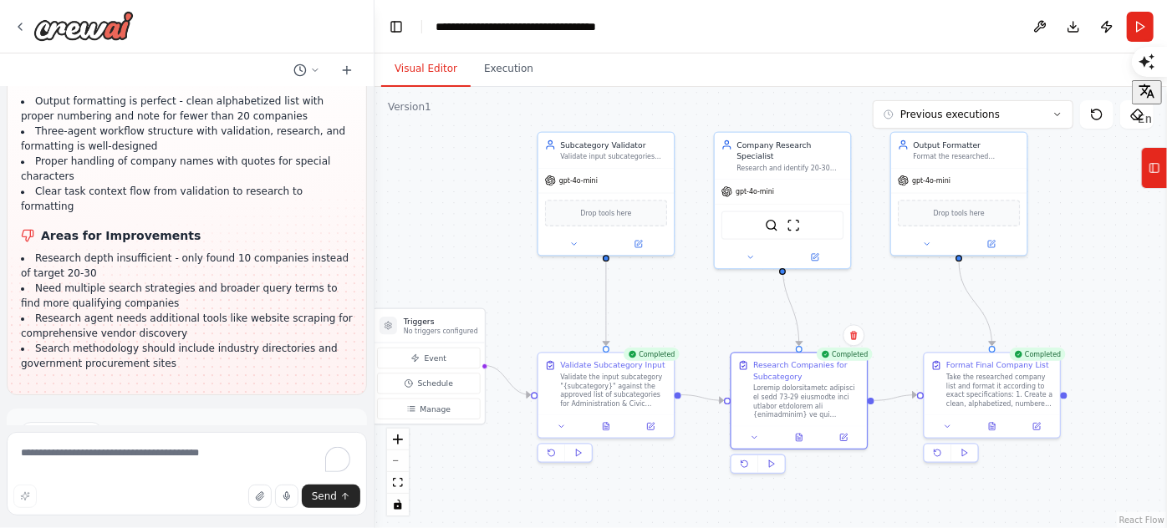
click at [449, 70] on button "Visual Editor" at bounding box center [425, 69] width 89 height 35
click at [1040, 17] on button at bounding box center [1039, 27] width 27 height 30
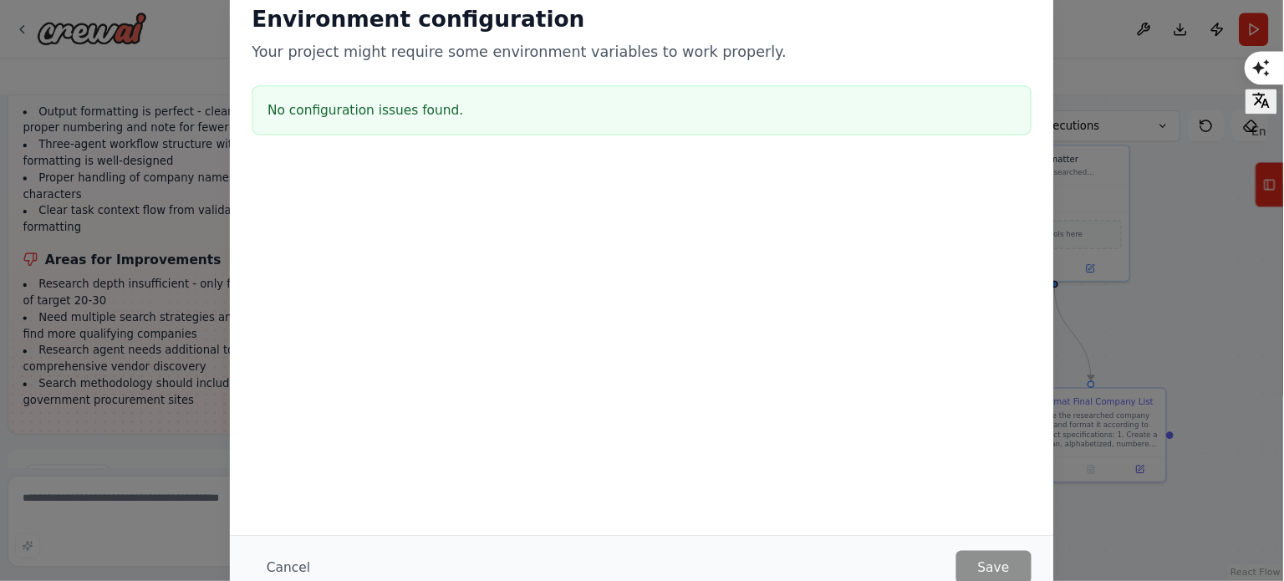
scroll to position [2634, 0]
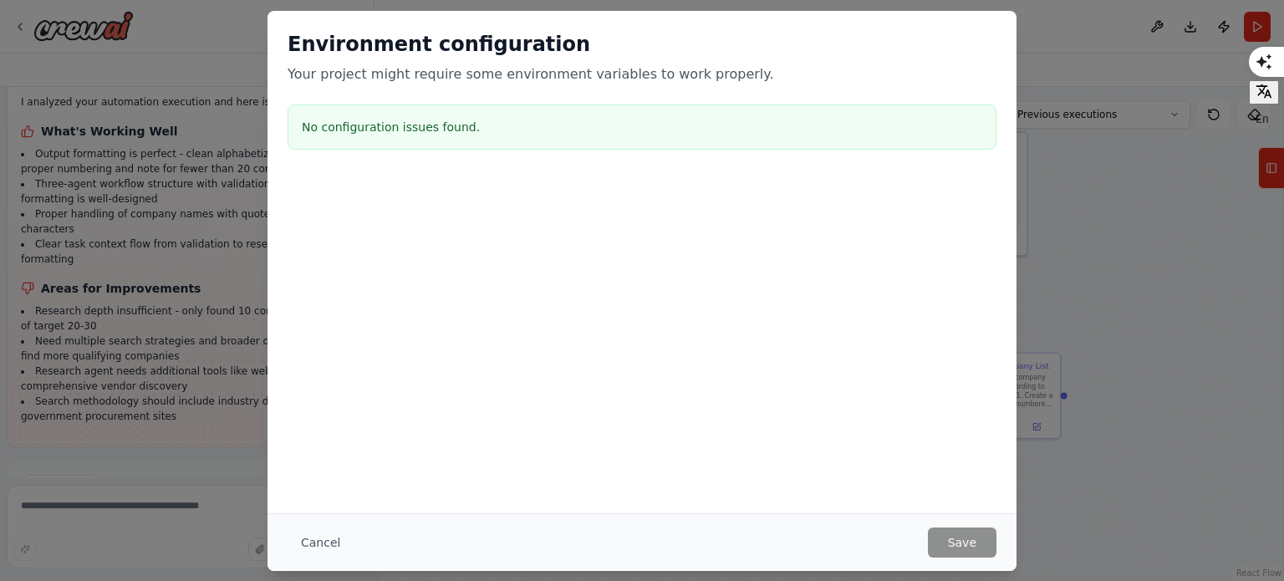
click at [942, 282] on div at bounding box center [641, 259] width 749 height 167
click at [1237, 341] on div "Environment configuration Your project might require some environment variables…" at bounding box center [642, 290] width 1284 height 581
click at [1106, 122] on div "Environment configuration Your project might require some environment variables…" at bounding box center [642, 290] width 1284 height 581
drag, startPoint x: 967, startPoint y: 381, endPoint x: 642, endPoint y: 450, distance: 332.4
click at [959, 384] on div "Environment configuration Your project might require some environment variables…" at bounding box center [641, 262] width 749 height 502
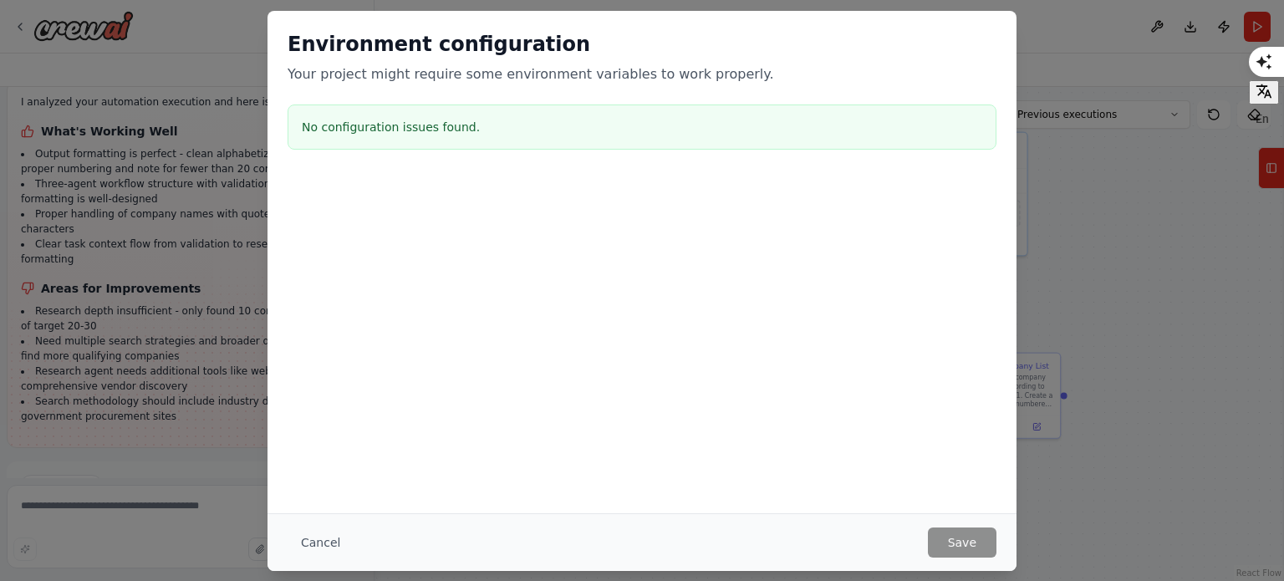
click at [112, 444] on div "Environment configuration Your project might require some environment variables…" at bounding box center [642, 290] width 1284 height 581
click at [325, 553] on button "Cancel" at bounding box center [320, 542] width 66 height 30
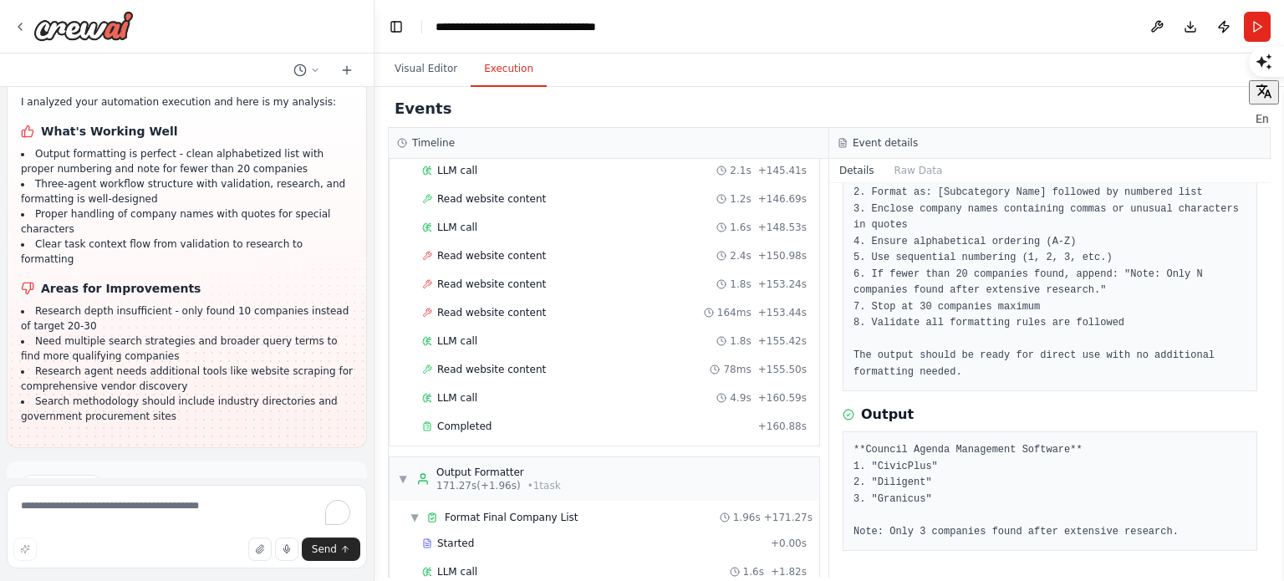
scroll to position [166, 0]
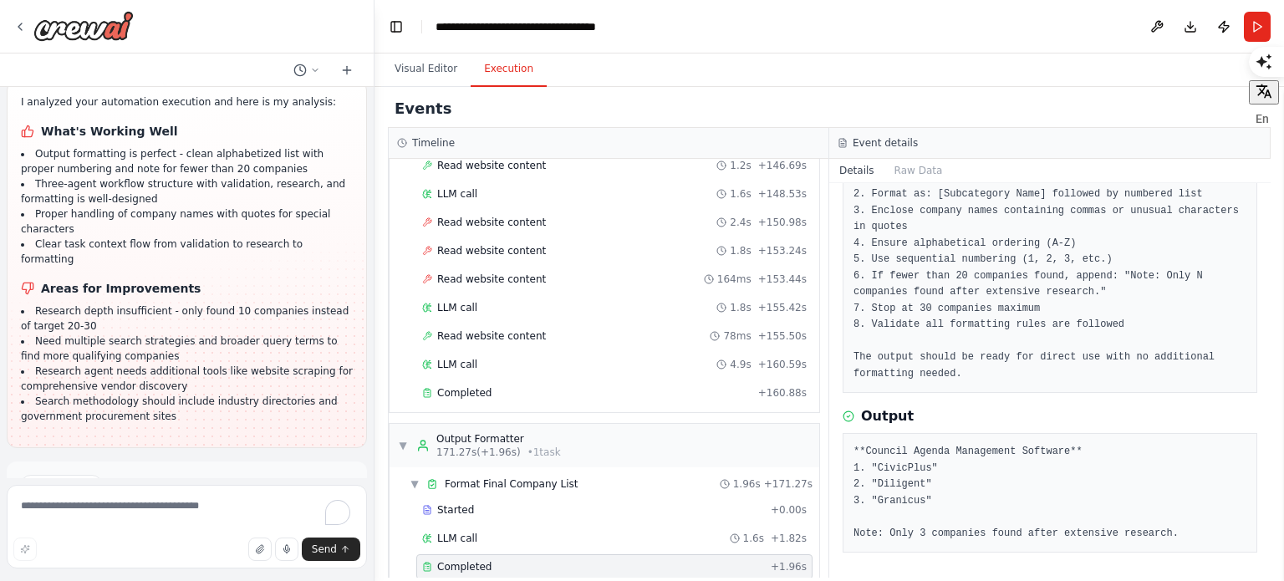
click at [504, 69] on button "Execution" at bounding box center [508, 69] width 76 height 35
click at [470, 64] on button "Execution" at bounding box center [508, 69] width 76 height 35
click at [431, 74] on button "Visual Editor" at bounding box center [425, 69] width 89 height 35
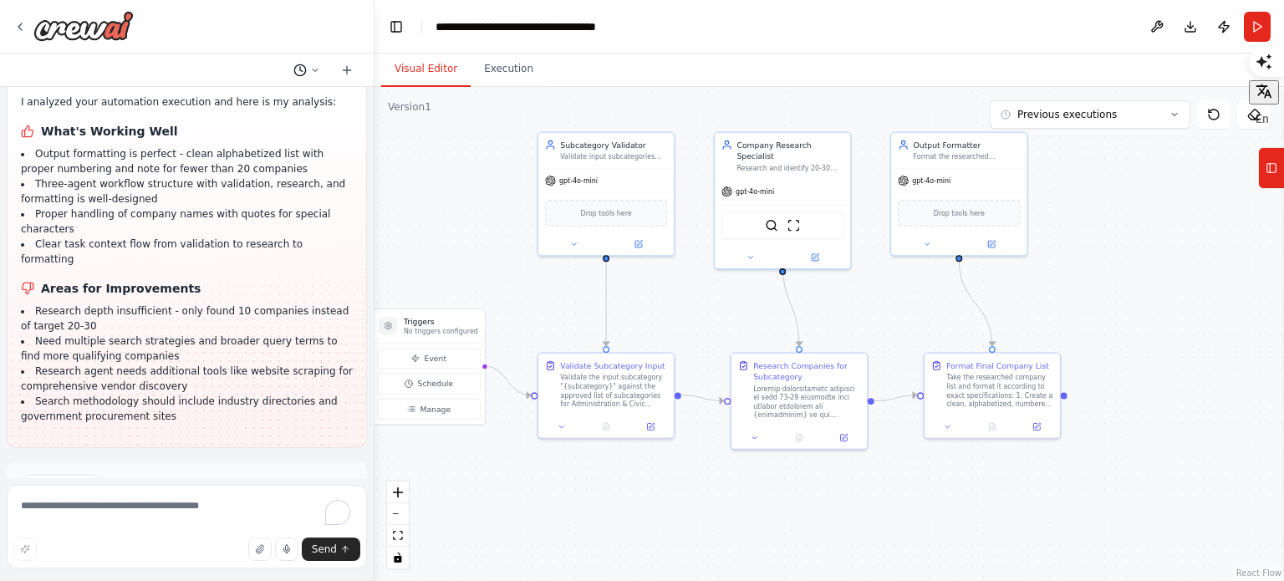
click at [308, 79] on button at bounding box center [307, 70] width 40 height 20
click at [142, 272] on div at bounding box center [187, 290] width 374 height 581
click at [1187, 23] on button "Download" at bounding box center [1190, 27] width 27 height 30
click at [491, 508] on div ".deletable-edge-delete-btn { width: 20px; height: 20px; border: 0px solid #ffff…" at bounding box center [828, 334] width 909 height 494
click at [435, 415] on button "Manage" at bounding box center [428, 408] width 103 height 21
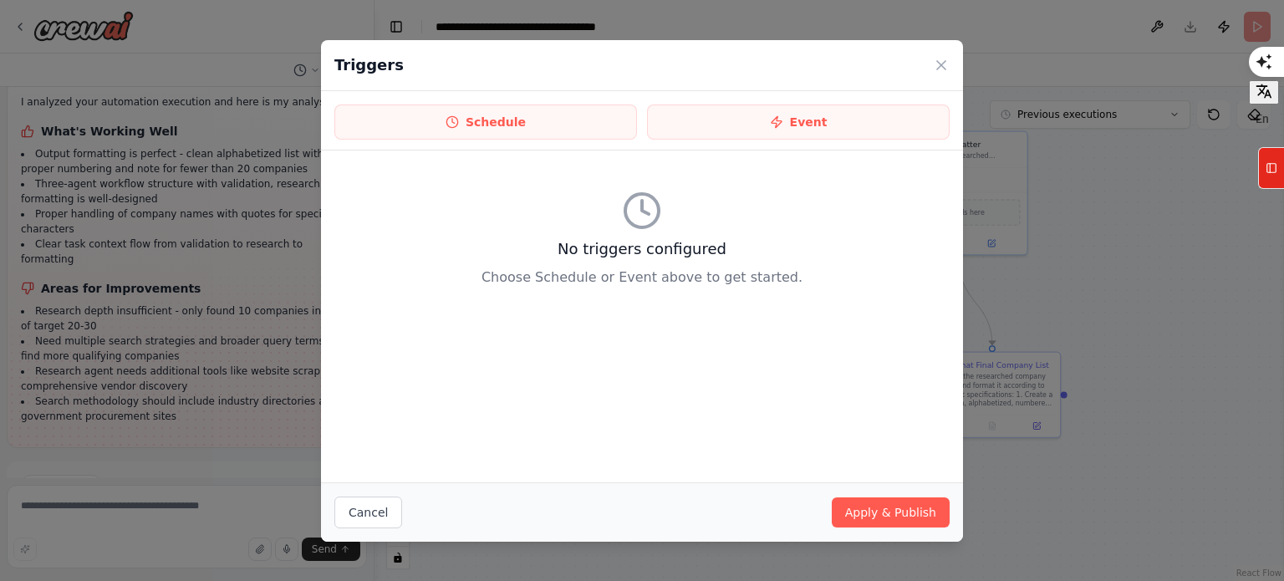
click at [1076, 267] on div "Triggers Schedule Event No triggers configured Choose Schedule or Event above t…" at bounding box center [642, 290] width 1284 height 581
click at [384, 514] on button "Cancel" at bounding box center [368, 512] width 68 height 32
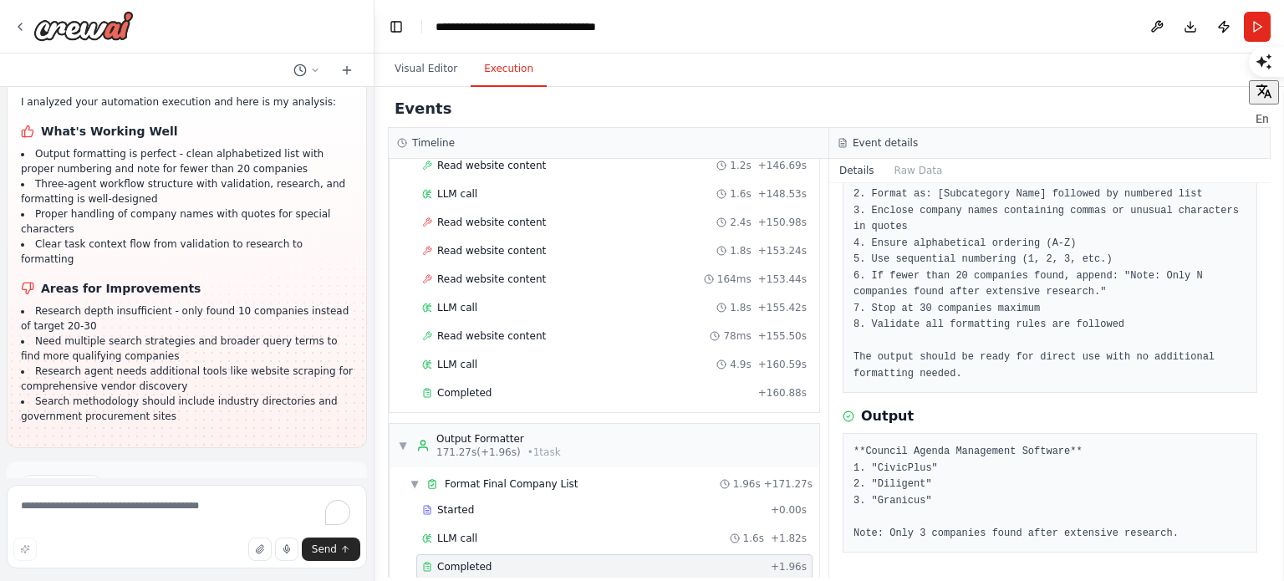
click at [511, 78] on button "Execution" at bounding box center [508, 69] width 76 height 35
click at [411, 77] on button "Visual Editor" at bounding box center [425, 69] width 89 height 35
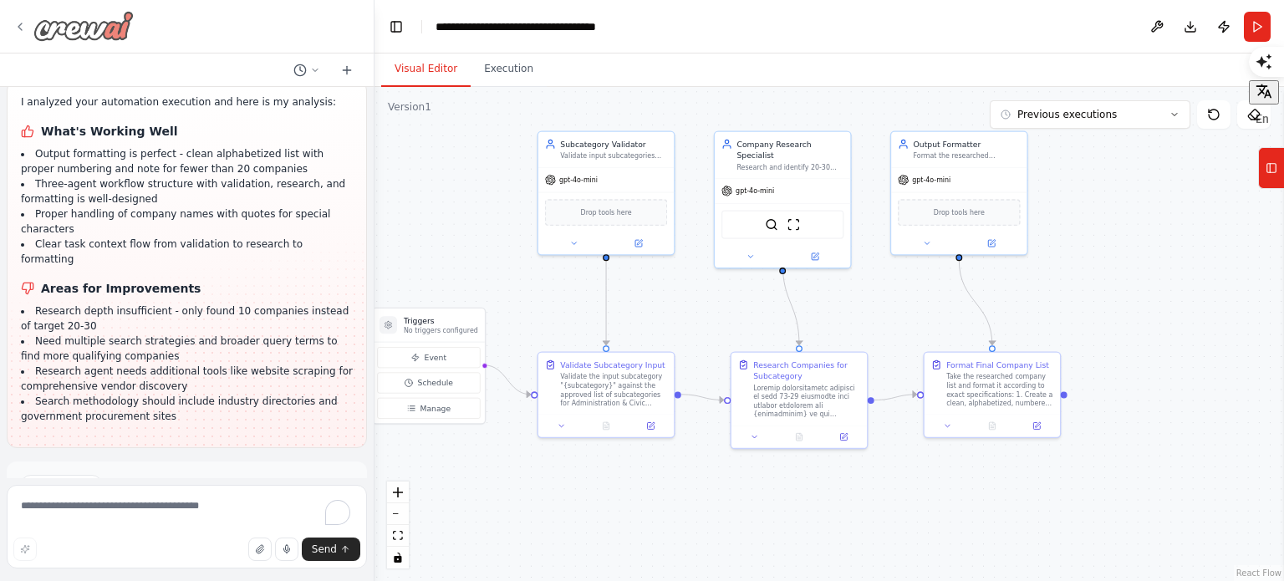
click at [43, 22] on img at bounding box center [83, 26] width 100 height 30
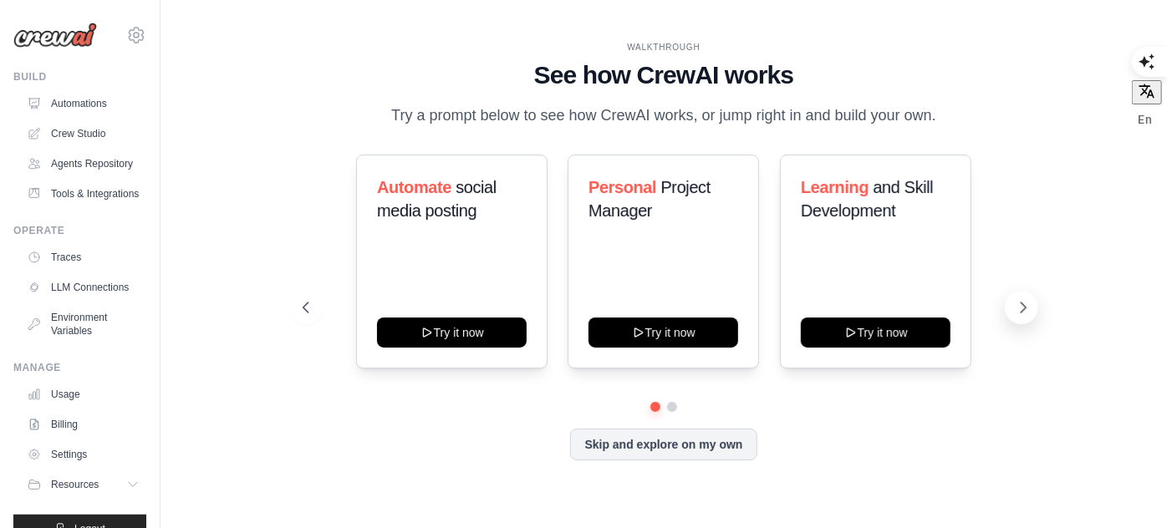
click at [1029, 313] on icon at bounding box center [1023, 307] width 17 height 17
click at [646, 217] on span "Project Manager" at bounding box center [649, 199] width 122 height 42
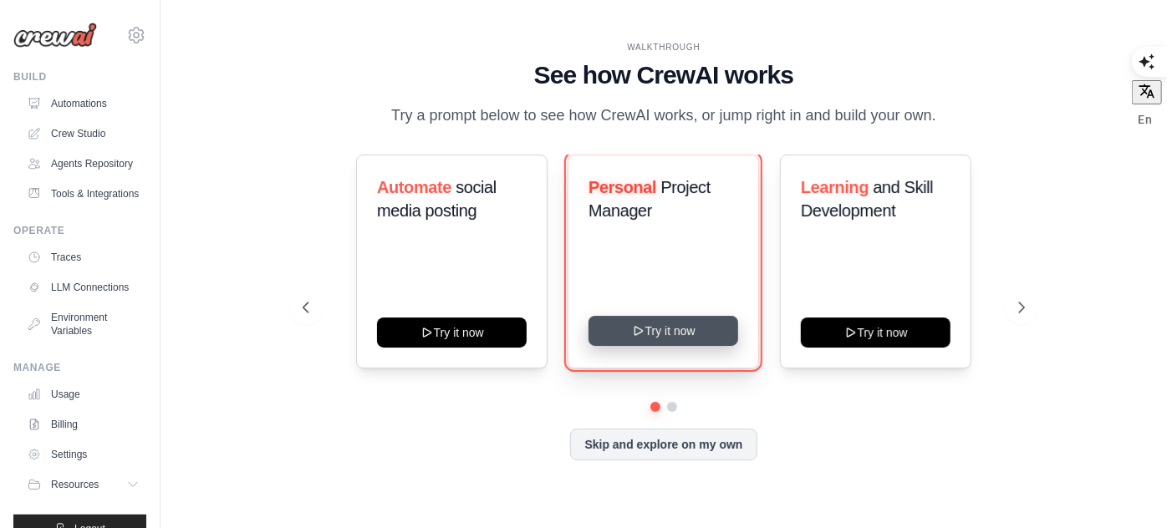
click at [662, 346] on button "Try it now" at bounding box center [663, 331] width 150 height 30
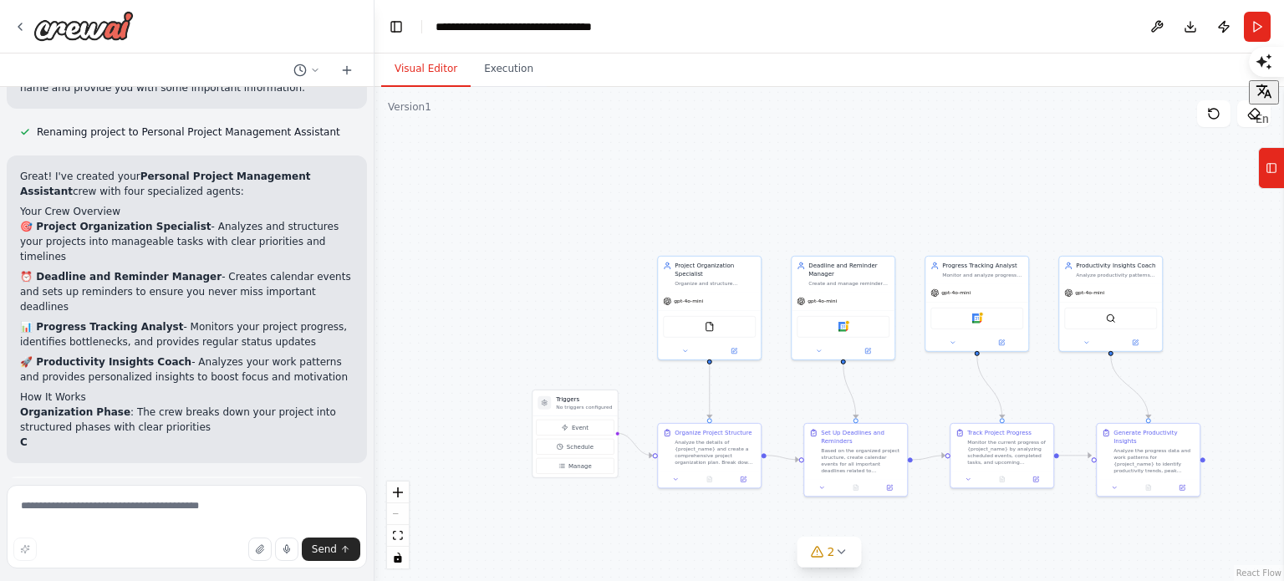
scroll to position [1195, 0]
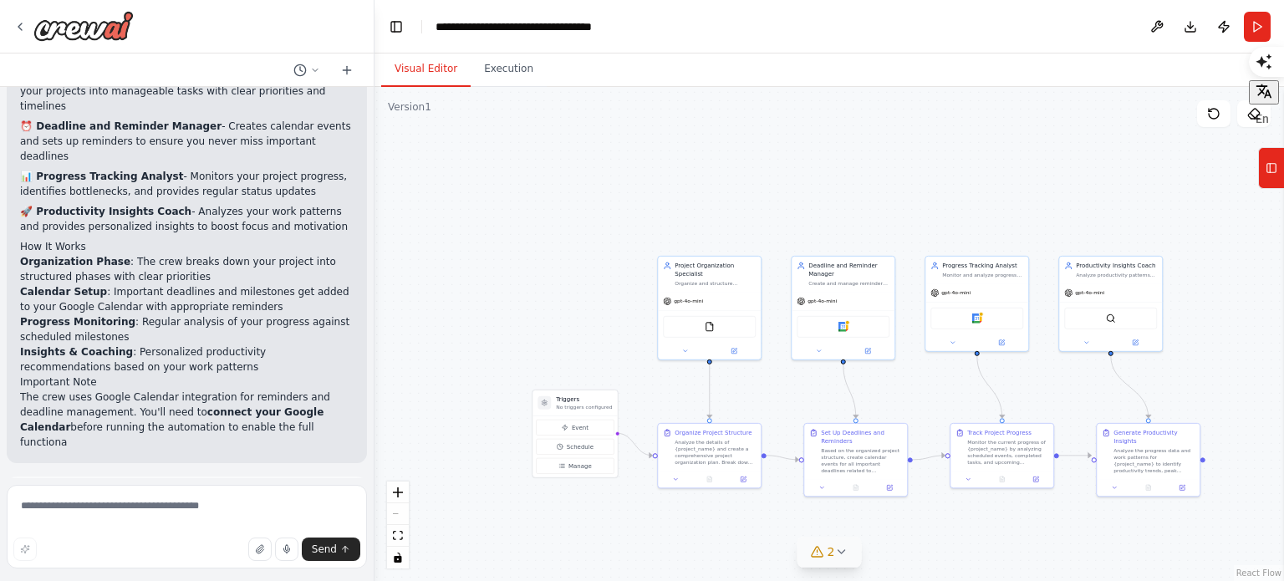
click at [816, 527] on button "2" at bounding box center [829, 552] width 64 height 31
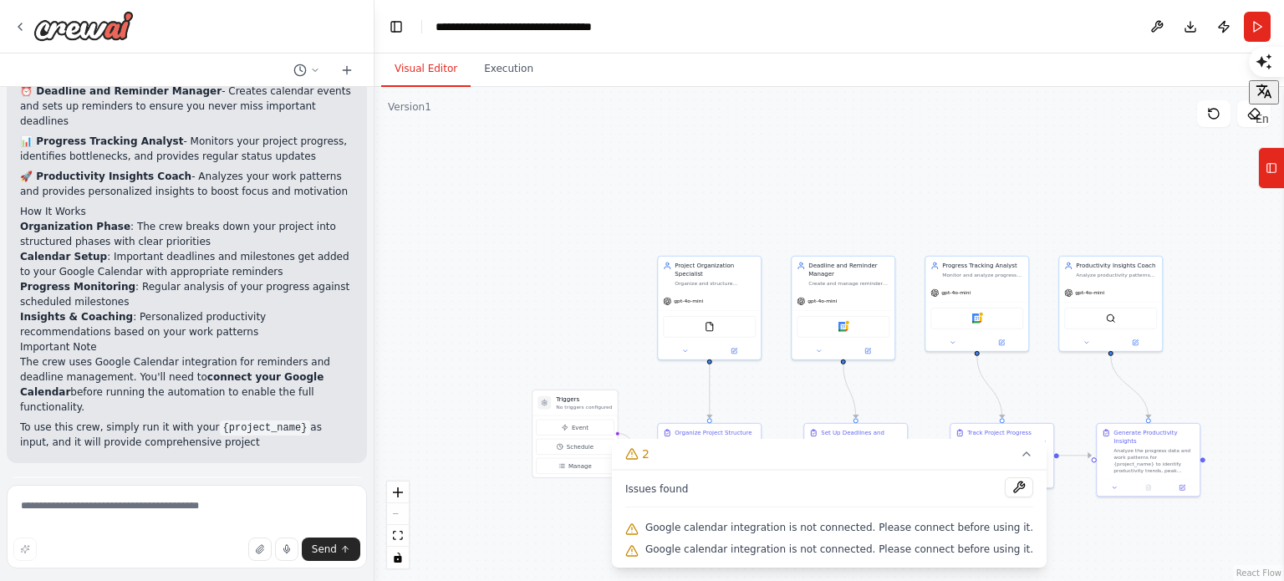
click at [518, 527] on div ".deletable-edge-delete-btn { width: 20px; height: 20px; border: 0px solid #ffff…" at bounding box center [828, 334] width 909 height 494
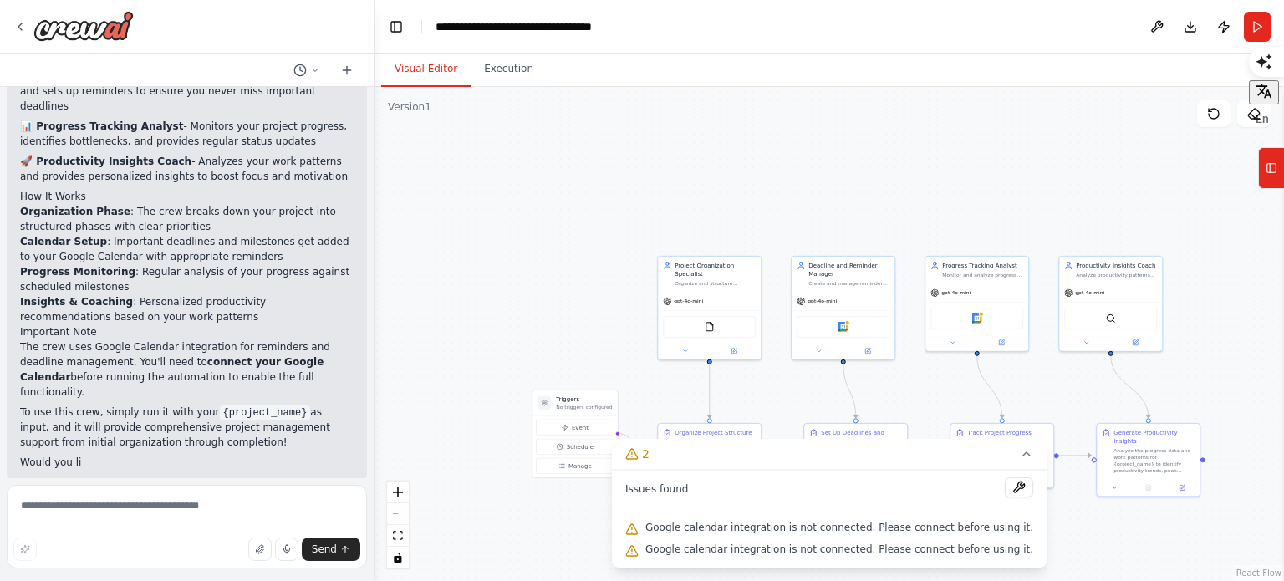
scroll to position [1401, 0]
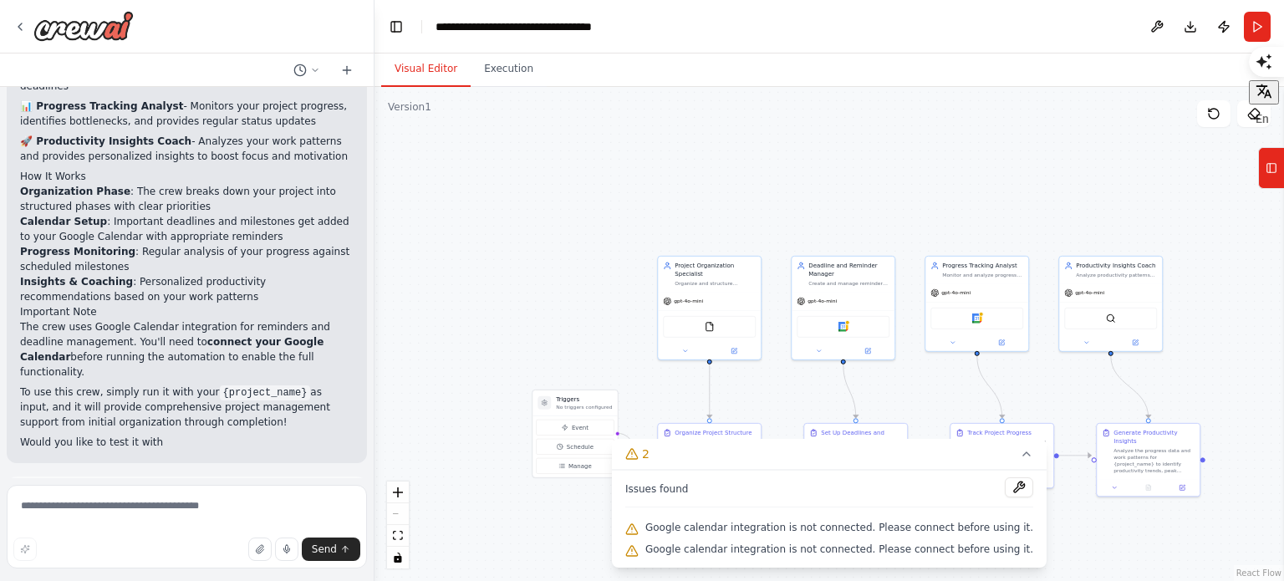
click at [589, 241] on div ".deletable-edge-delete-btn { width: 20px; height: 20px; border: 0px solid #ffff…" at bounding box center [828, 334] width 909 height 494
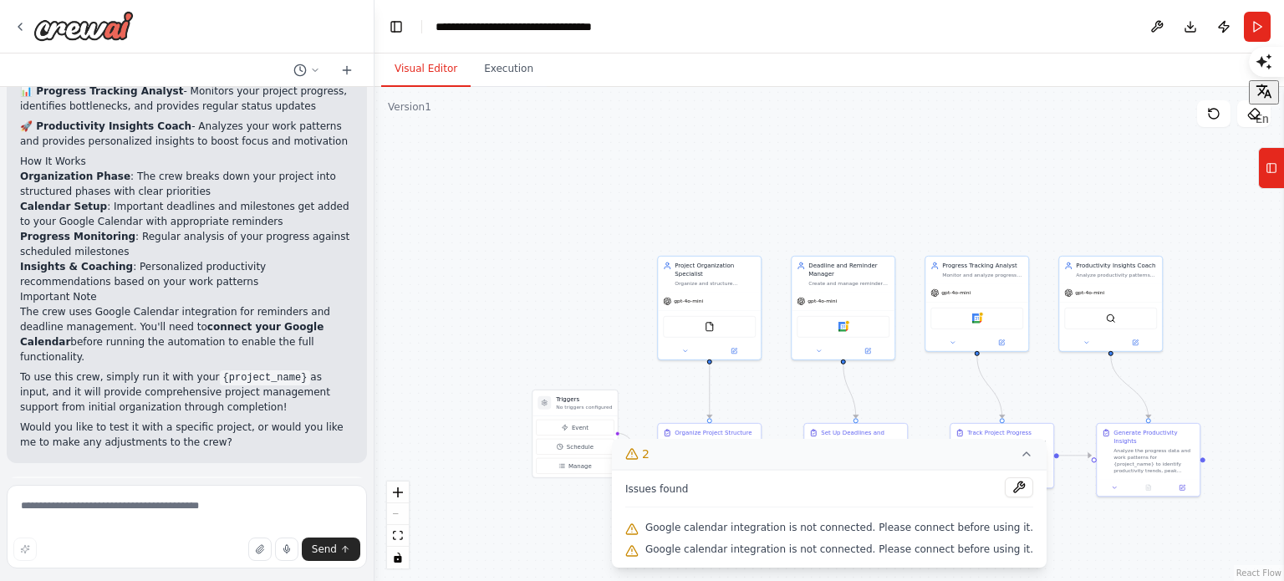
click at [1020, 459] on icon at bounding box center [1026, 453] width 13 height 13
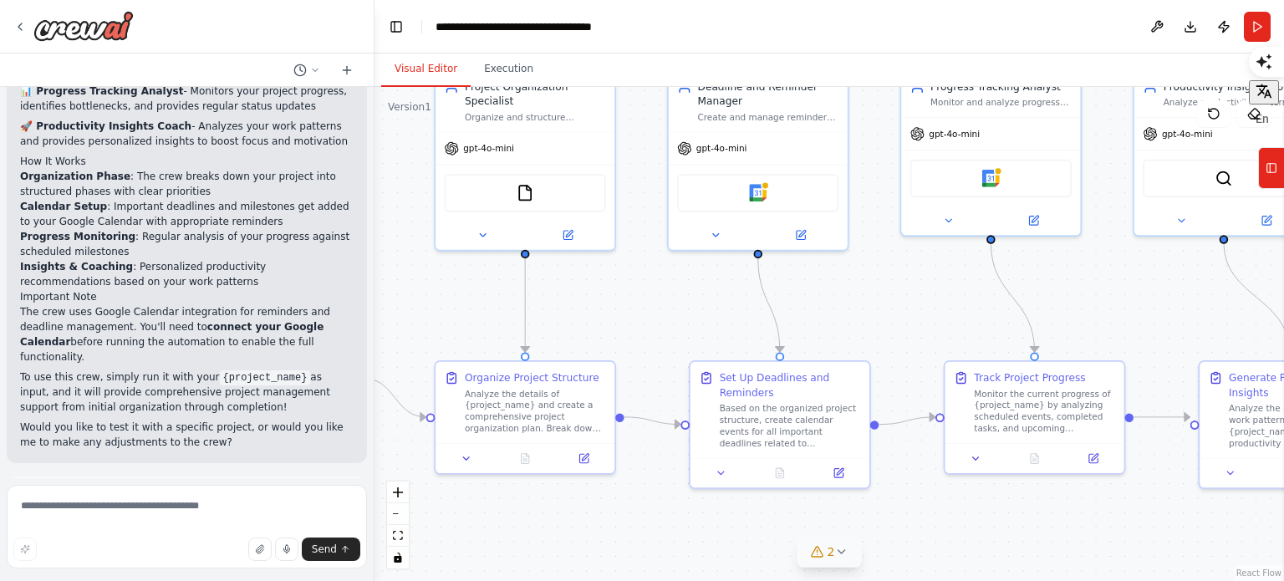
drag, startPoint x: 630, startPoint y: 544, endPoint x: 473, endPoint y: 501, distance: 162.8
click at [473, 501] on div ".deletable-edge-delete-btn { width: 20px; height: 20px; border: 0px solid #ffff…" at bounding box center [828, 334] width 909 height 494
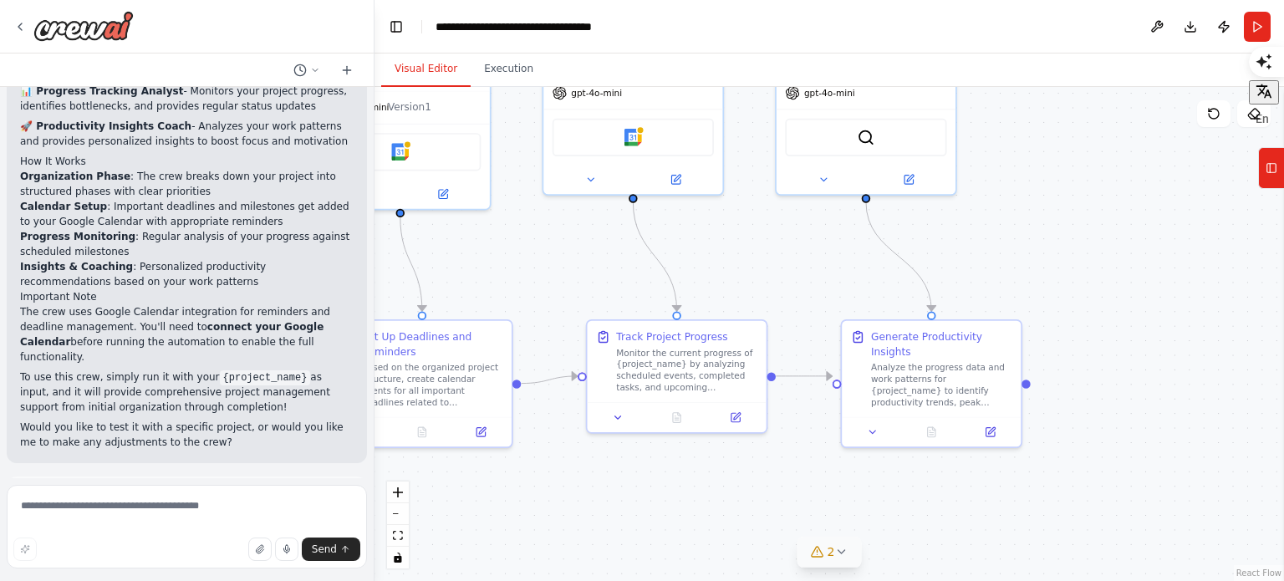
drag, startPoint x: 954, startPoint y: 528, endPoint x: 754, endPoint y: 487, distance: 204.7
click at [616, 487] on div ".deletable-edge-delete-btn { width: 20px; height: 20px; border: 0px solid #ffff…" at bounding box center [828, 334] width 909 height 494
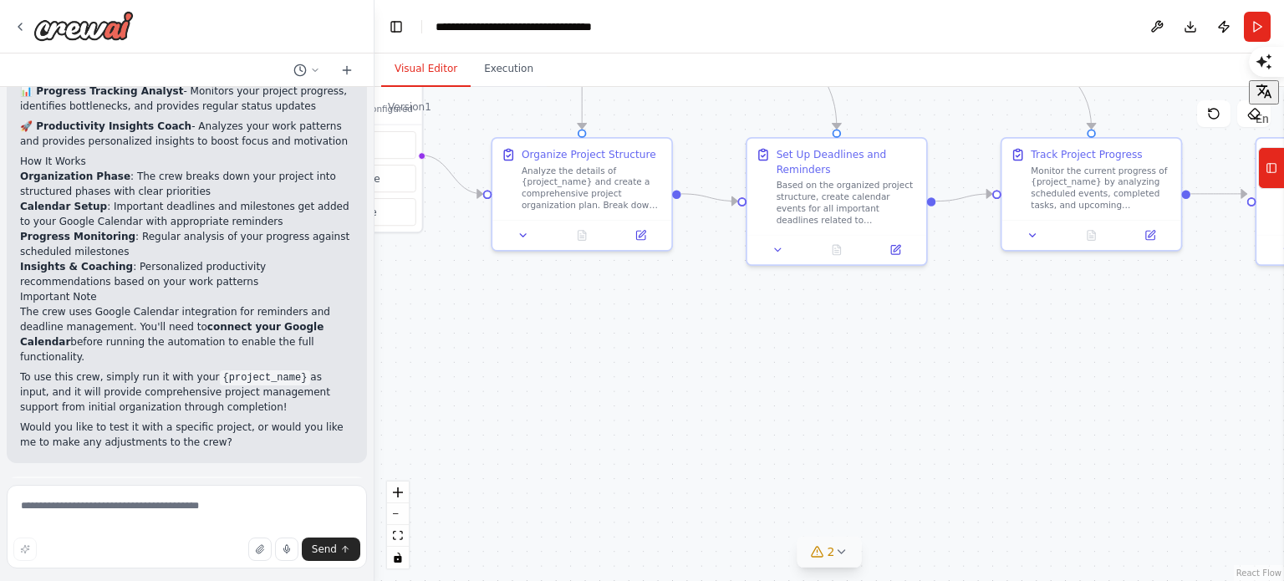
drag, startPoint x: 756, startPoint y: 487, endPoint x: 1152, endPoint y: 304, distance: 436.3
click at [1161, 303] on div ".deletable-edge-delete-btn { width: 20px; height: 20px; border: 0px solid #ffff…" at bounding box center [828, 334] width 909 height 494
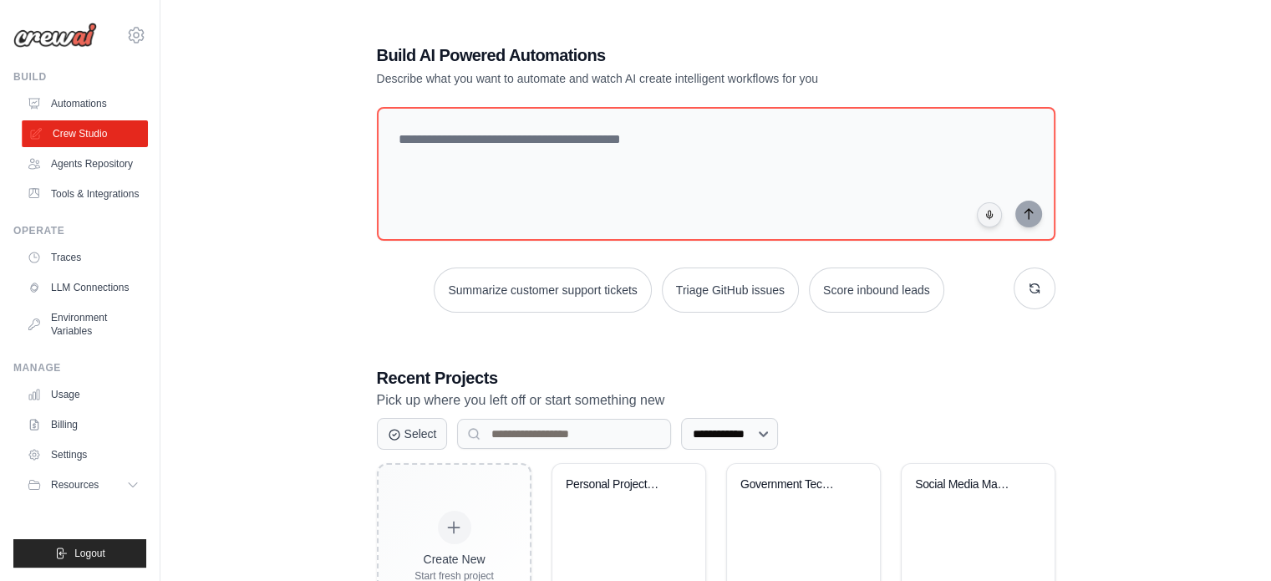
click at [110, 138] on link "Crew Studio" at bounding box center [85, 133] width 126 height 27
click at [58, 203] on link "Tools & Integrations" at bounding box center [85, 194] width 126 height 27
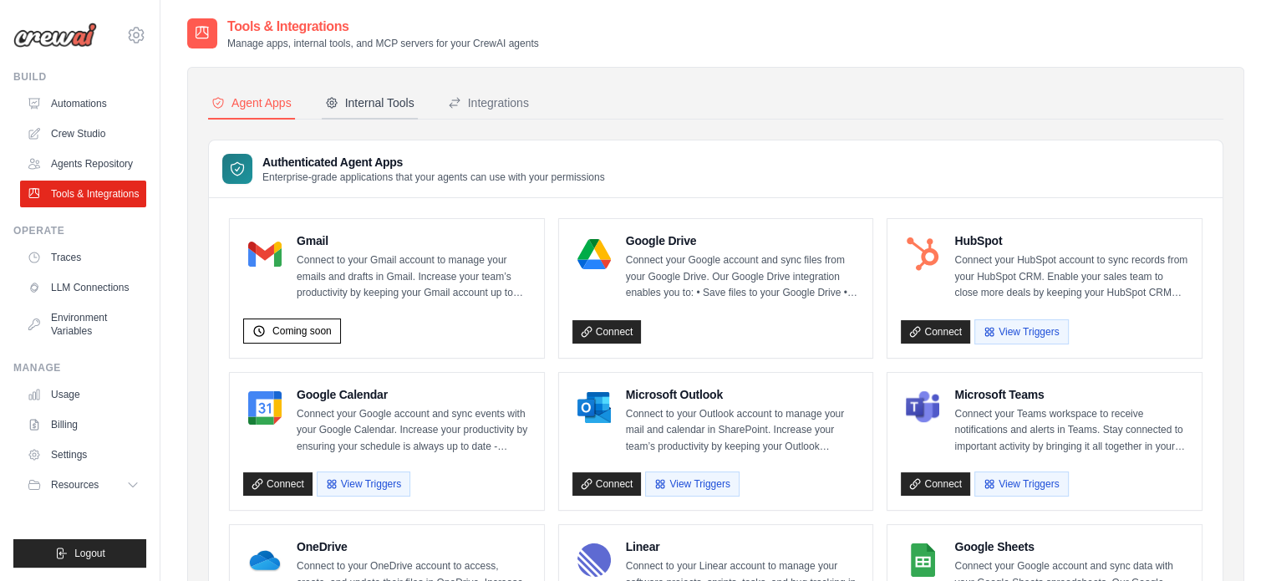
click at [414, 104] on div "Internal Tools" at bounding box center [369, 102] width 89 height 17
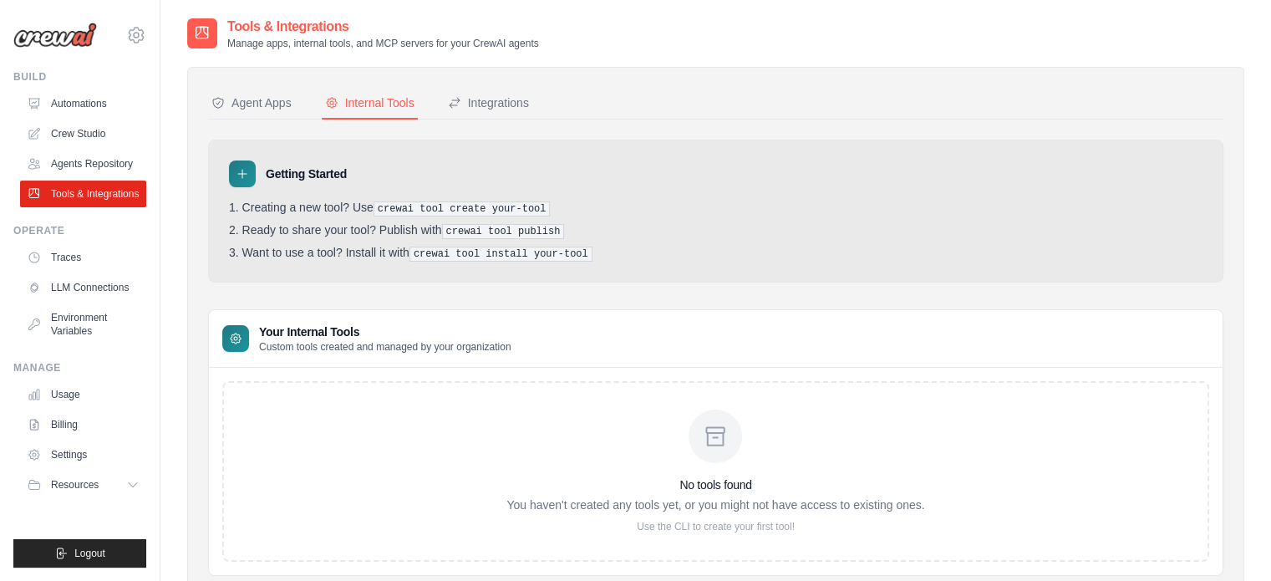
click at [709, 425] on icon at bounding box center [715, 436] width 27 height 27
click at [719, 500] on p "You haven't created any tools yet, or you might not have access to existing one…" at bounding box center [715, 504] width 418 height 17
click at [704, 523] on p "Use the CLI to create your first tool!" at bounding box center [715, 526] width 418 height 13
click at [765, 534] on div "No tools found You haven't created any tools yet, or you might not have access …" at bounding box center [715, 471] width 987 height 181
click at [371, 191] on div "Getting Started Creating a new tool? Use crewai tool create your-tool Ready to …" at bounding box center [715, 211] width 1015 height 143
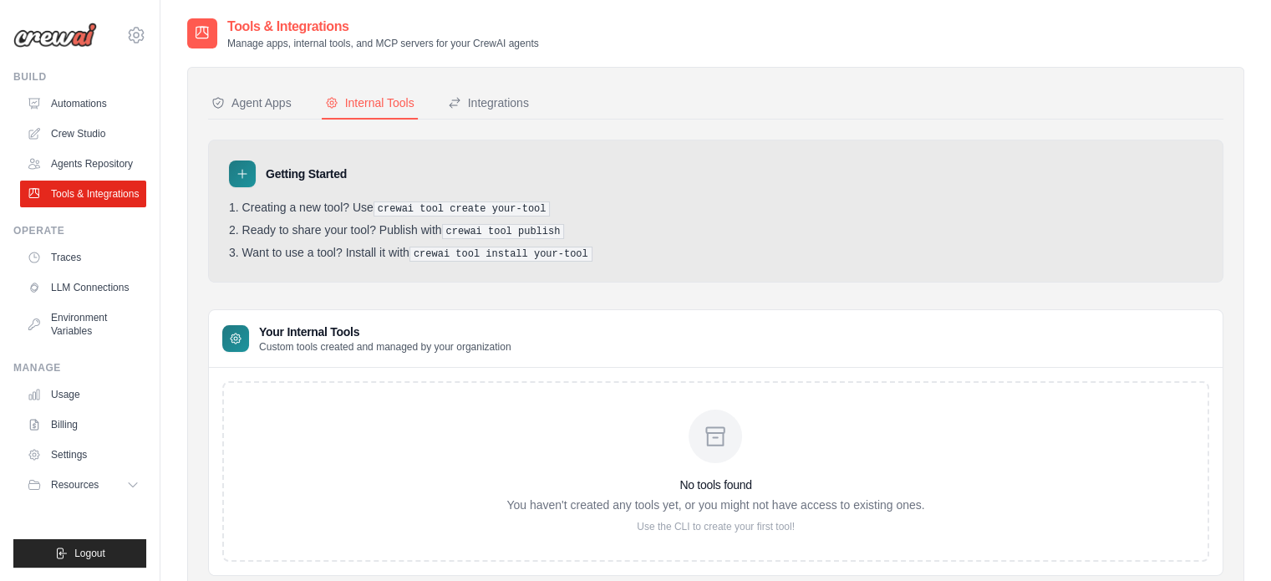
click at [407, 201] on pre "crewai tool create your-tool" at bounding box center [462, 208] width 177 height 15
drag, startPoint x: 511, startPoint y: 211, endPoint x: 491, endPoint y: 92, distance: 120.3
click at [510, 205] on pre "crewai tool create your-tool" at bounding box center [462, 208] width 177 height 15
click at [492, 91] on button "Integrations" at bounding box center [489, 104] width 88 height 32
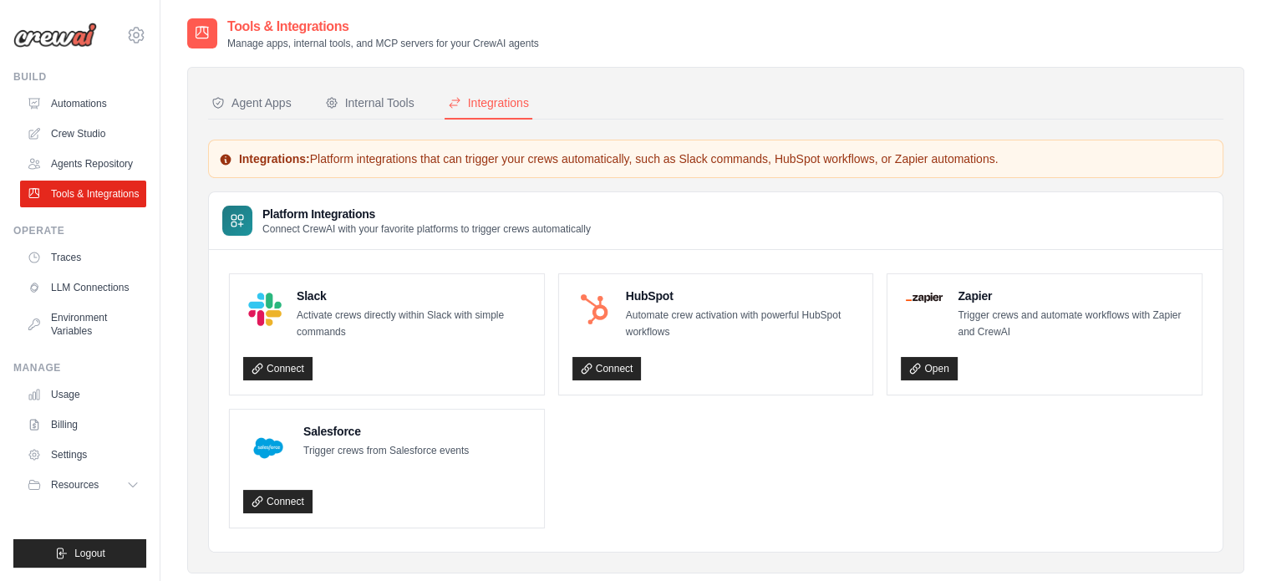
click at [242, 78] on div "Agent Apps Internal Tools Integrations Authenticated Agent Apps Enterprise-grad…" at bounding box center [715, 320] width 1057 height 506
click at [259, 112] on button "Agent Apps" at bounding box center [251, 104] width 87 height 32
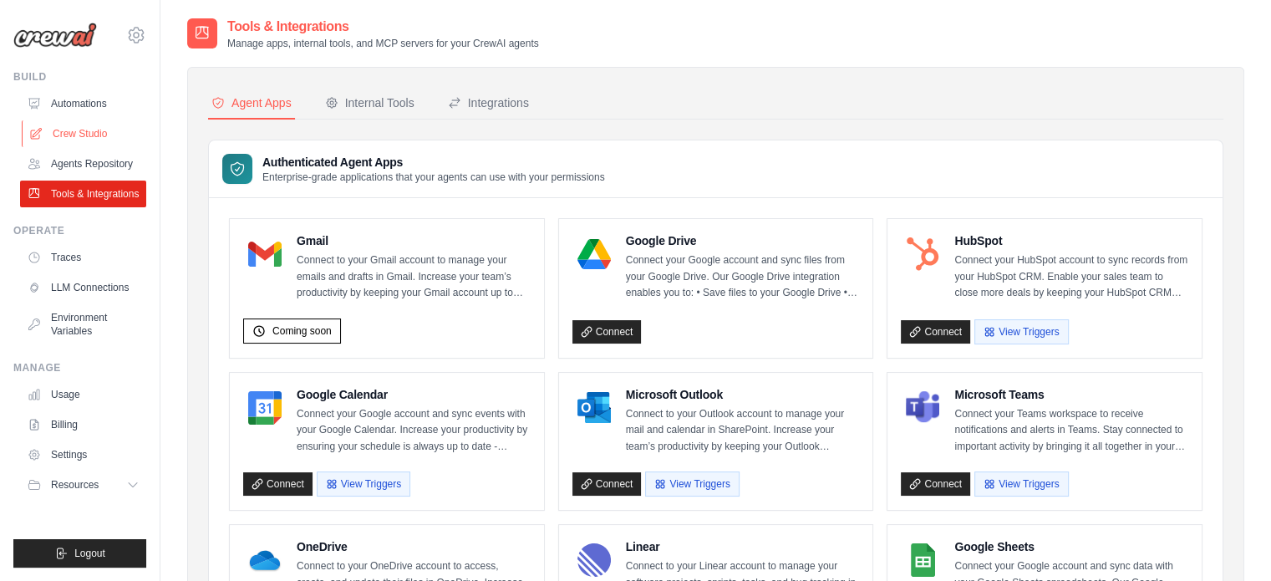
click at [53, 133] on link "Crew Studio" at bounding box center [85, 133] width 126 height 27
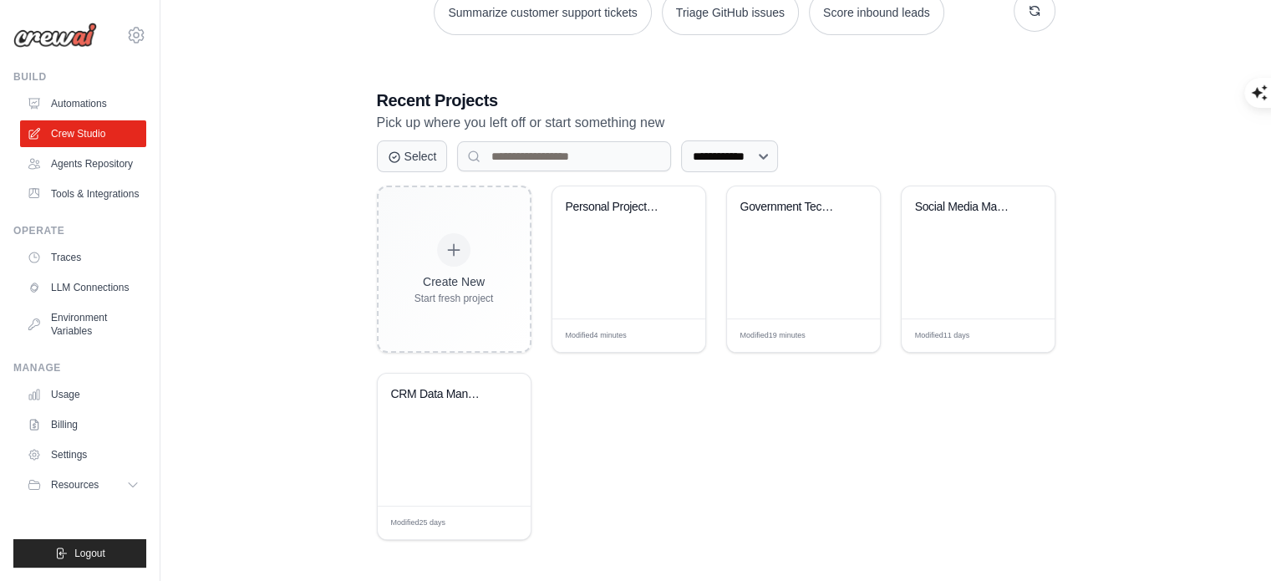
click at [731, 135] on div "**********" at bounding box center [716, 314] width 679 height 451
click at [732, 147] on select "**********" at bounding box center [729, 156] width 97 height 32
click at [599, 168] on input at bounding box center [564, 156] width 214 height 30
click at [412, 150] on button "Select" at bounding box center [412, 156] width 71 height 32
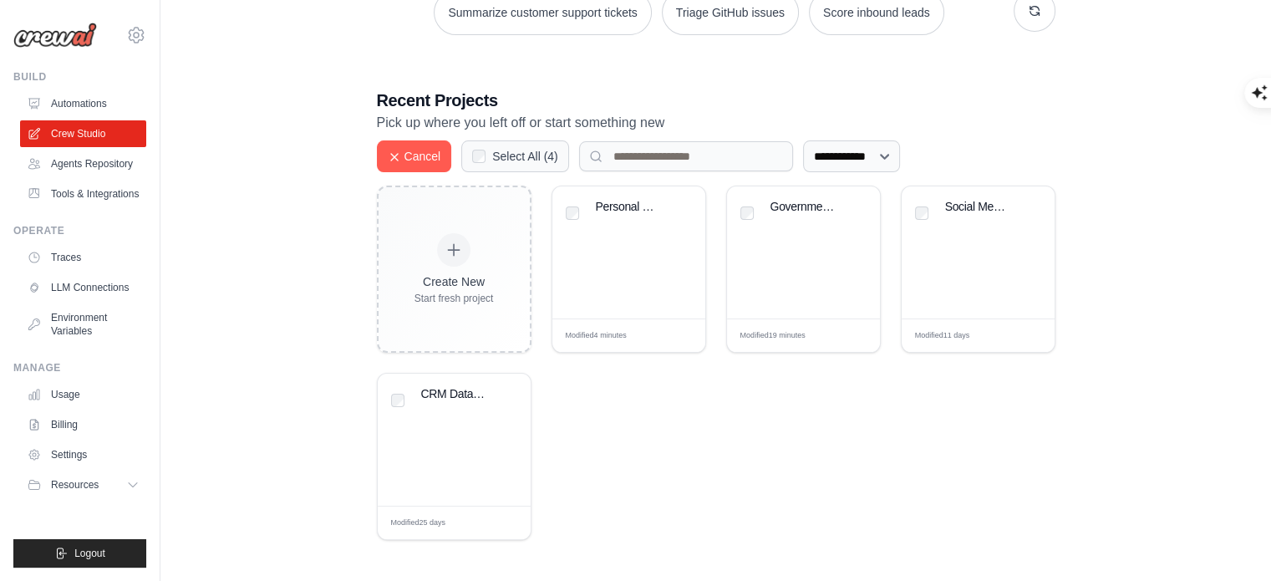
click at [715, 454] on div "Create New Start fresh project Personal Project Management Assista... Modified …" at bounding box center [716, 363] width 679 height 354
click at [667, 427] on div "Create New Start fresh project Personal Project Management Assista... Modified …" at bounding box center [716, 363] width 679 height 354
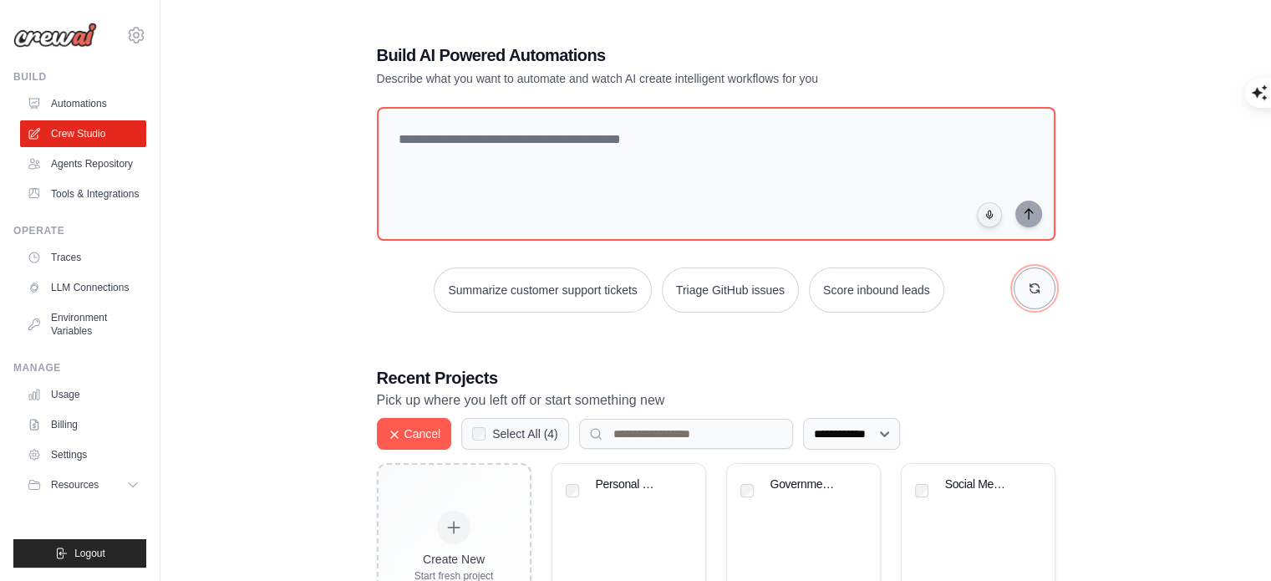
click at [1036, 296] on button "button" at bounding box center [1035, 288] width 42 height 42
click at [1035, 296] on button "button" at bounding box center [1035, 288] width 42 height 42
click at [130, 27] on icon at bounding box center [136, 35] width 20 height 20
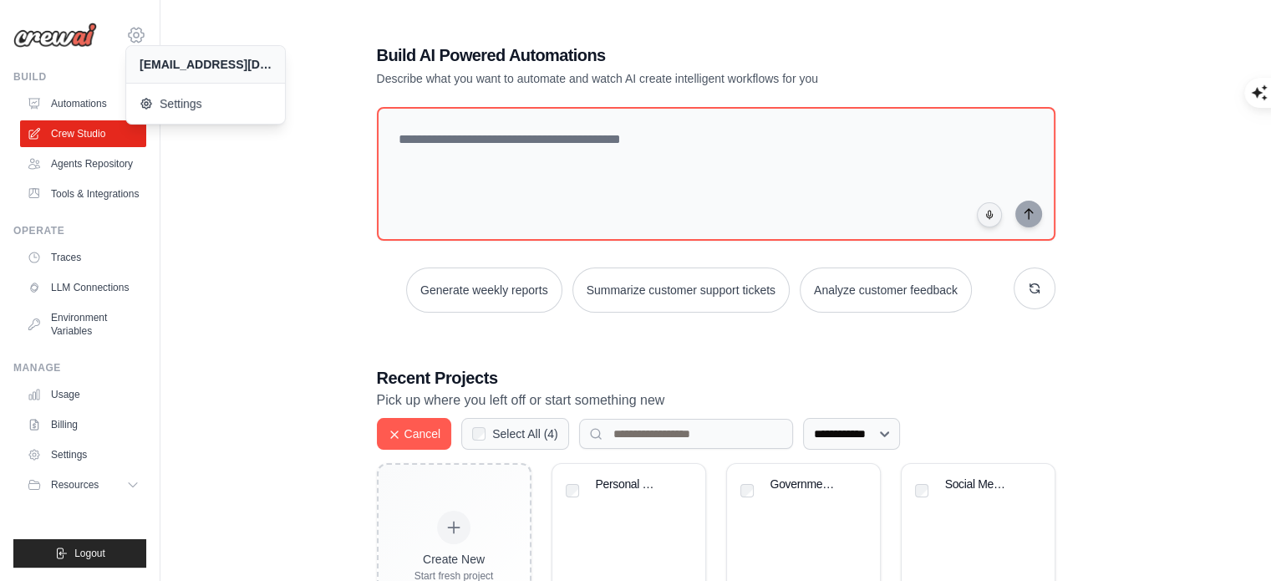
click at [135, 33] on icon at bounding box center [136, 35] width 5 height 5
click at [80, 150] on ul "Automations Crew Studio Agents Repository Tools & Integrations" at bounding box center [83, 148] width 126 height 117
click at [117, 133] on link "Crew Studio" at bounding box center [85, 133] width 126 height 27
click at [41, 129] on icon at bounding box center [36, 133] width 11 height 11
click at [34, 133] on icon at bounding box center [36, 133] width 11 height 11
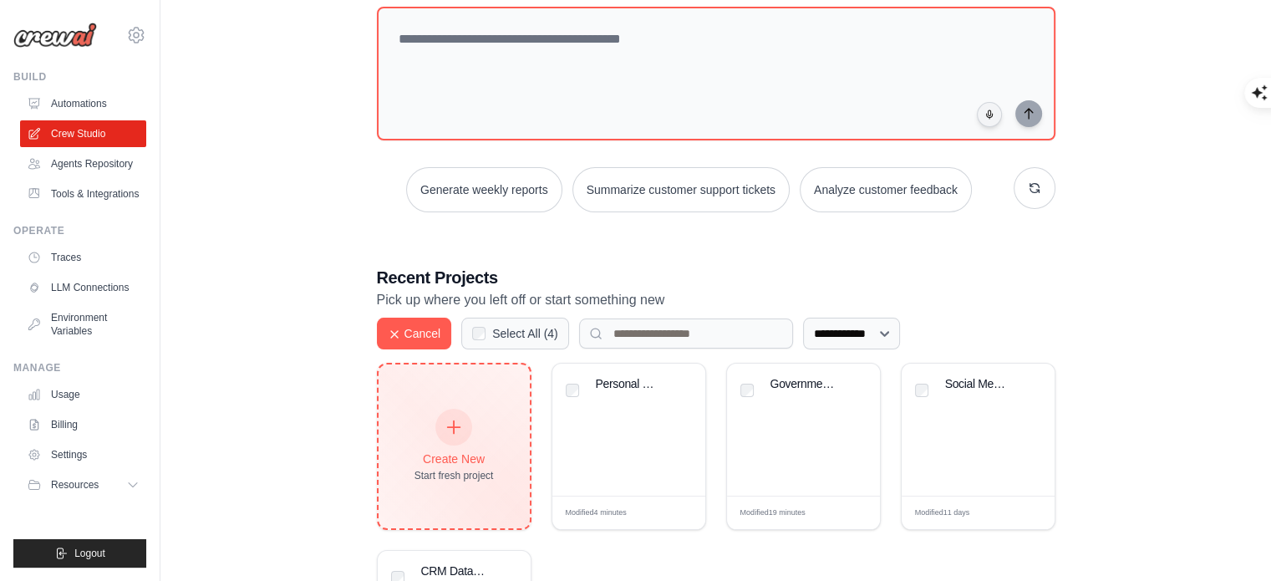
scroll to position [251, 0]
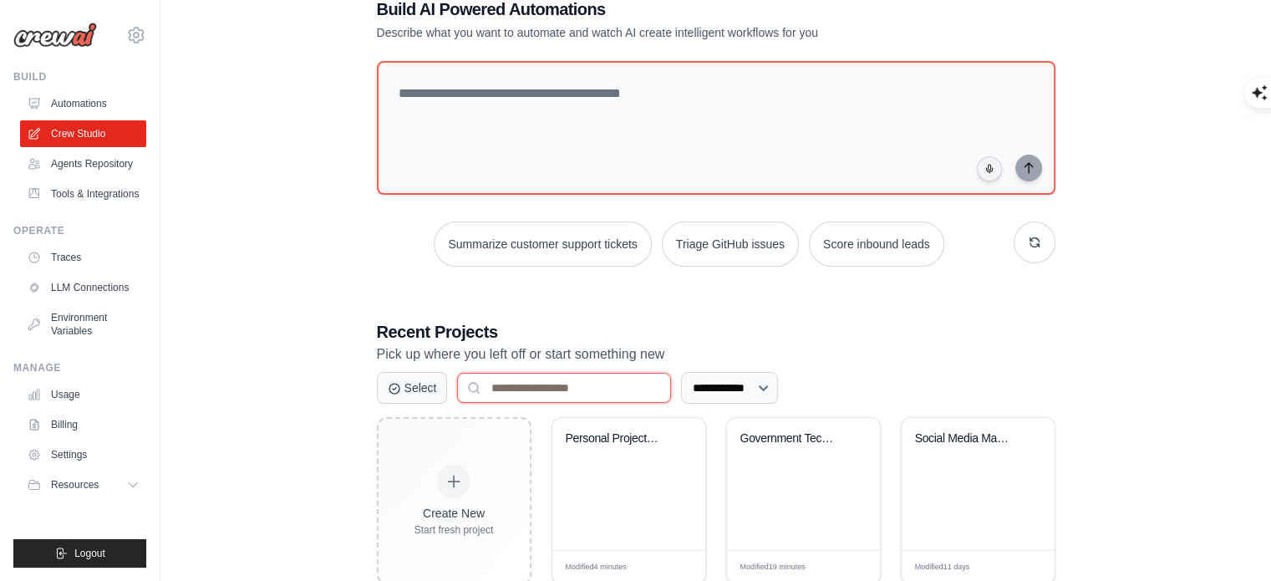
click at [478, 383] on input at bounding box center [564, 388] width 214 height 30
click at [1030, 340] on h3 "Recent Projects" at bounding box center [716, 331] width 679 height 23
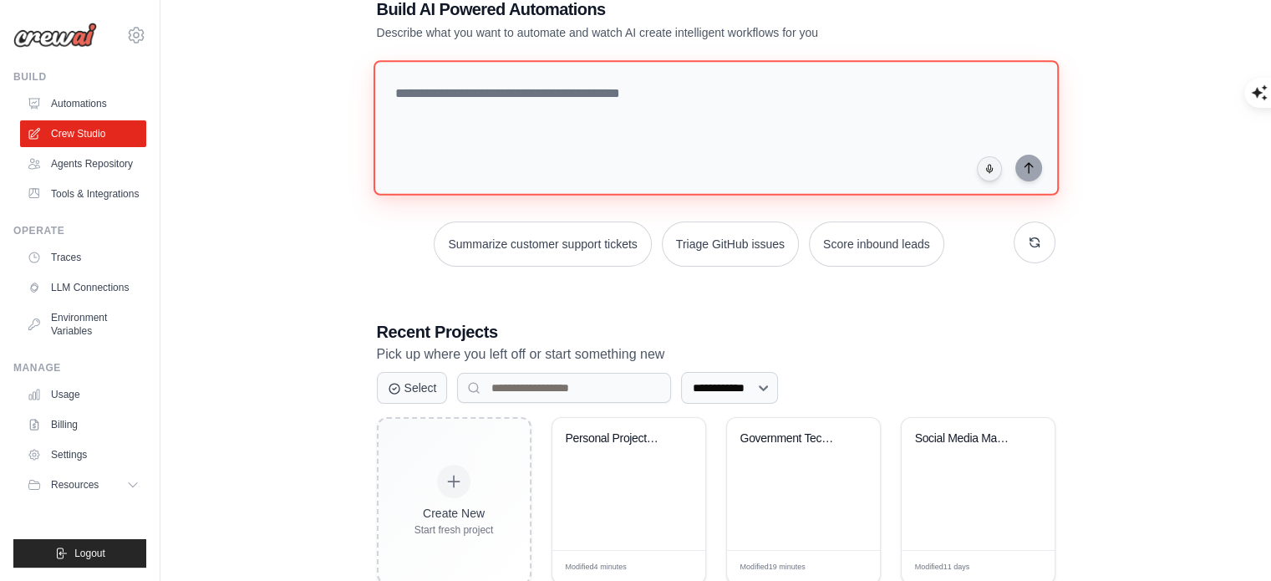
click at [608, 136] on textarea at bounding box center [715, 127] width 685 height 135
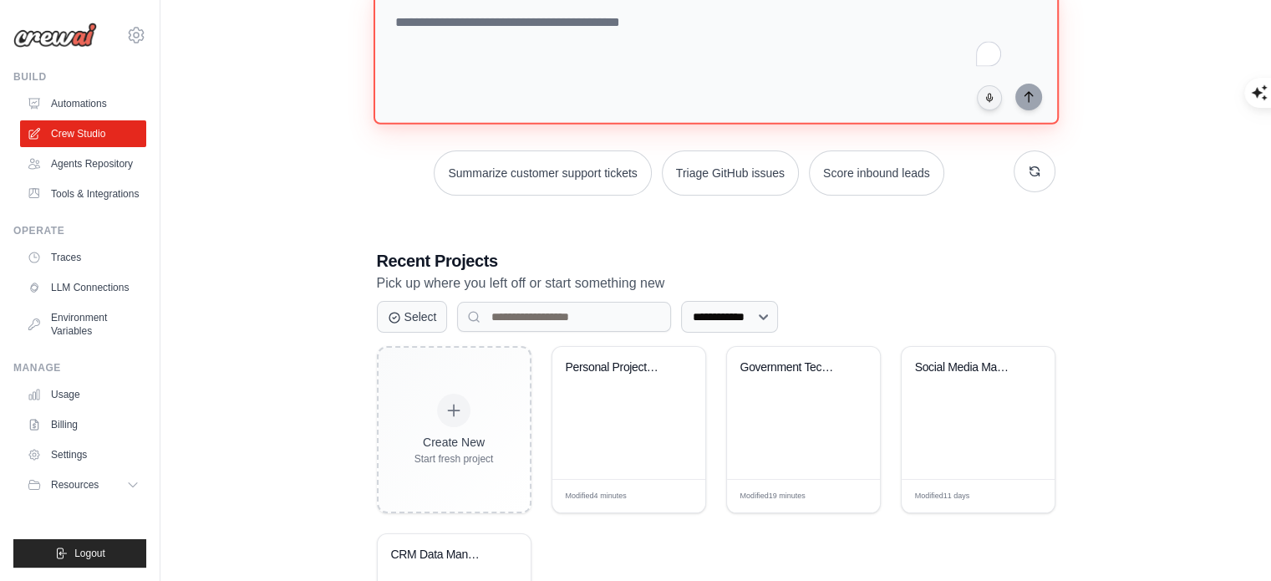
scroll to position [213, 0]
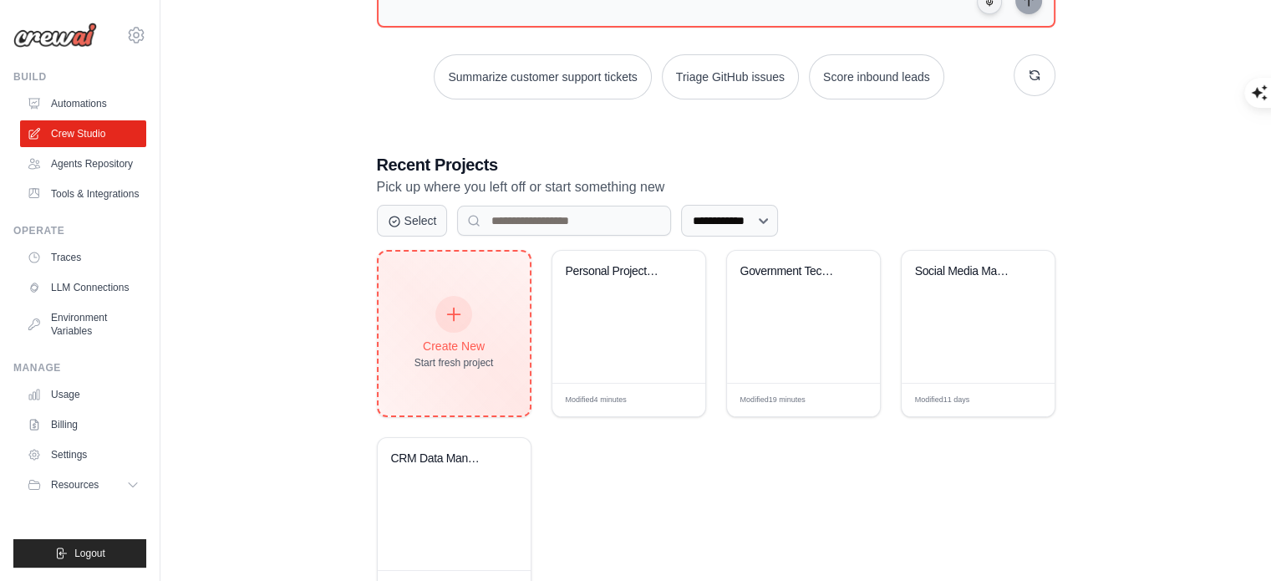
click at [494, 303] on div "Create New Start fresh project" at bounding box center [453, 334] width 79 height 72
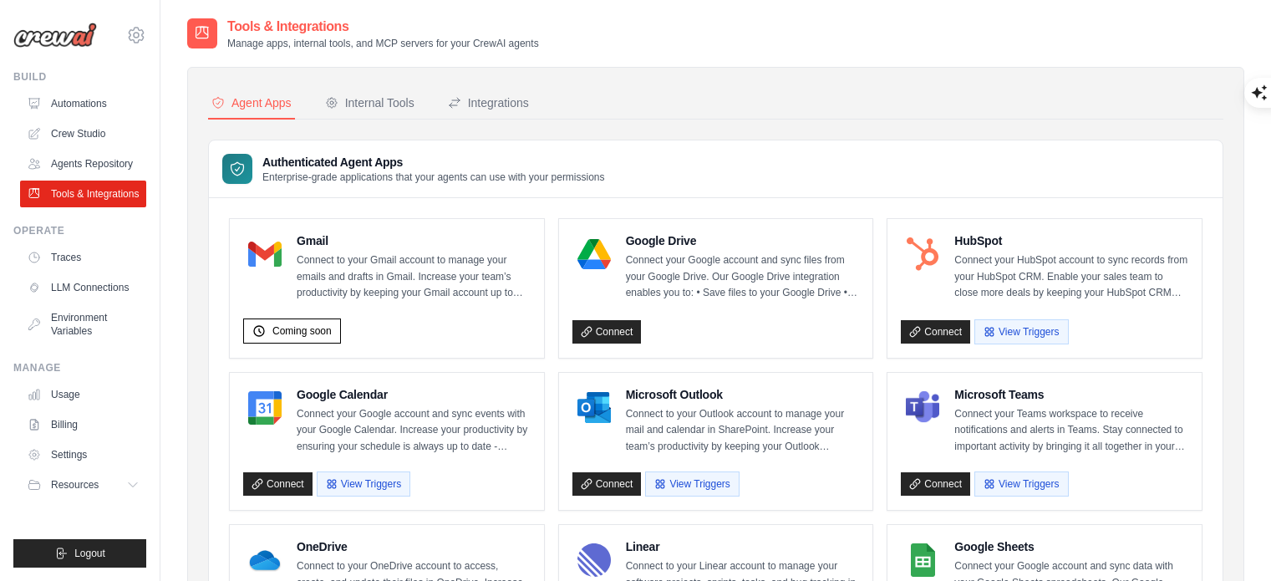
drag, startPoint x: 318, startPoint y: 47, endPoint x: 767, endPoint y: 37, distance: 449.7
click at [767, 37] on div "Tools & Integrations Manage apps, internal tools, and MCP servers for your Crew…" at bounding box center [715, 33] width 1057 height 33
click at [828, 35] on div "Tools & Integrations Manage apps, internal tools, and MCP servers for your Crew…" at bounding box center [715, 33] width 1057 height 33
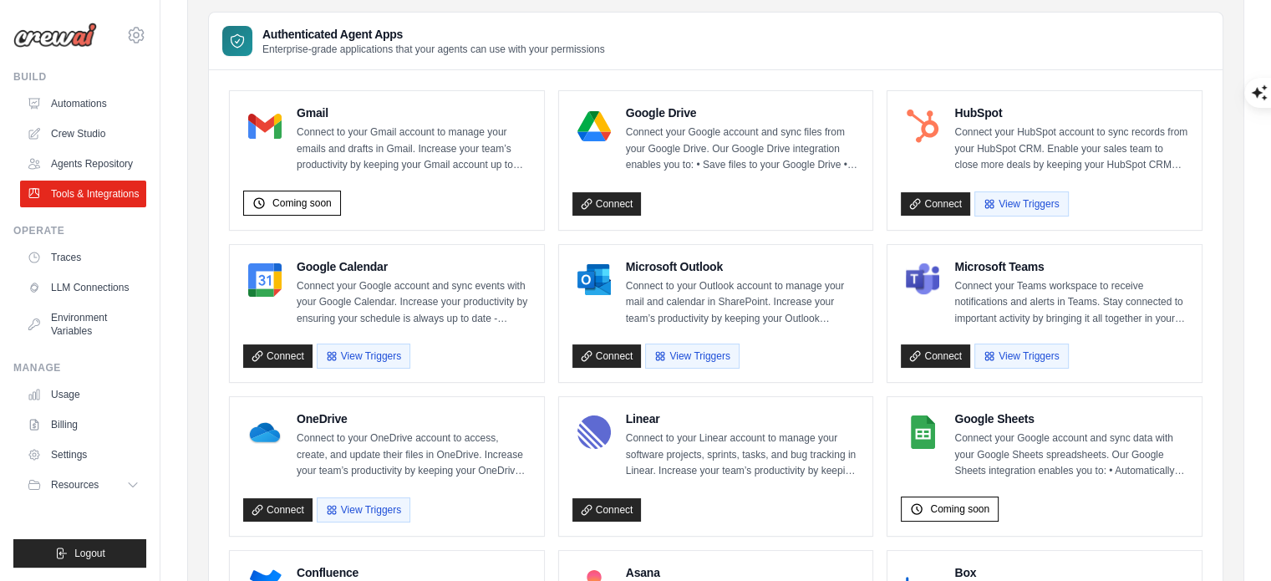
scroll to position [418, 0]
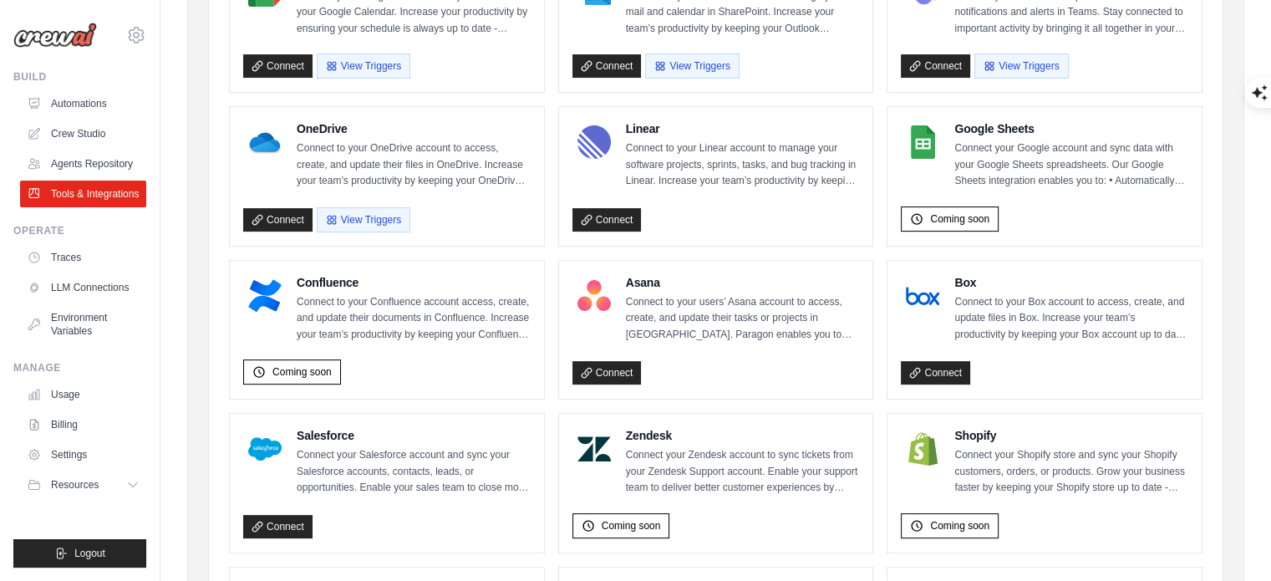
click at [998, 135] on div "Google Sheets Connect your Google account and sync data with your Google Sheets…" at bounding box center [1071, 154] width 234 height 69
click at [953, 217] on span "Coming soon" at bounding box center [959, 218] width 59 height 13
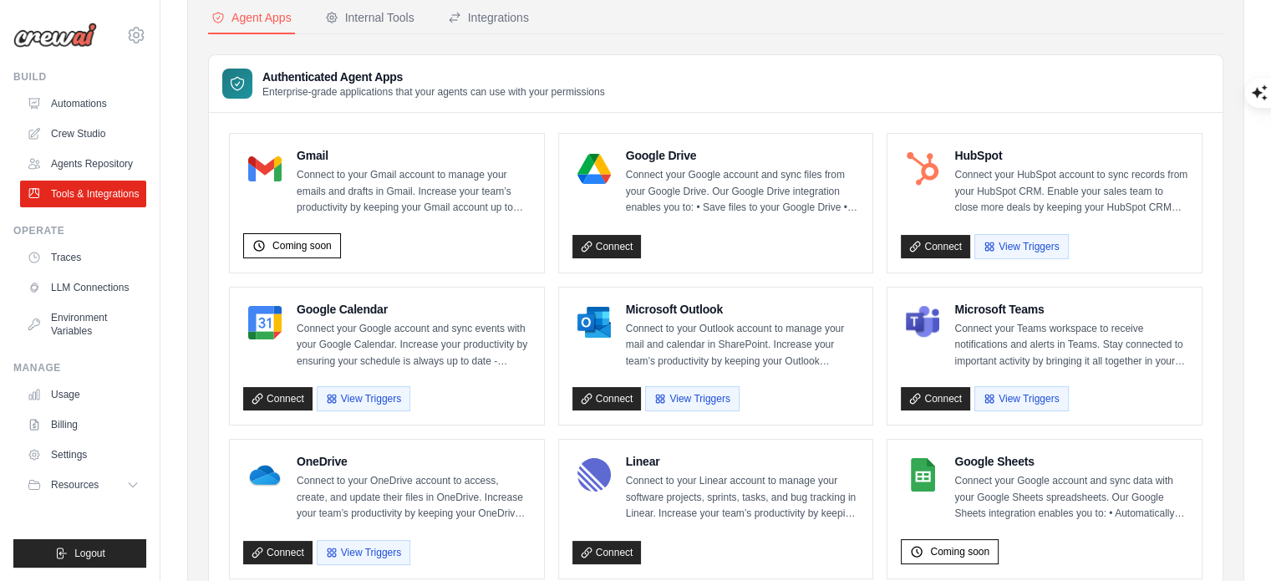
scroll to position [0, 0]
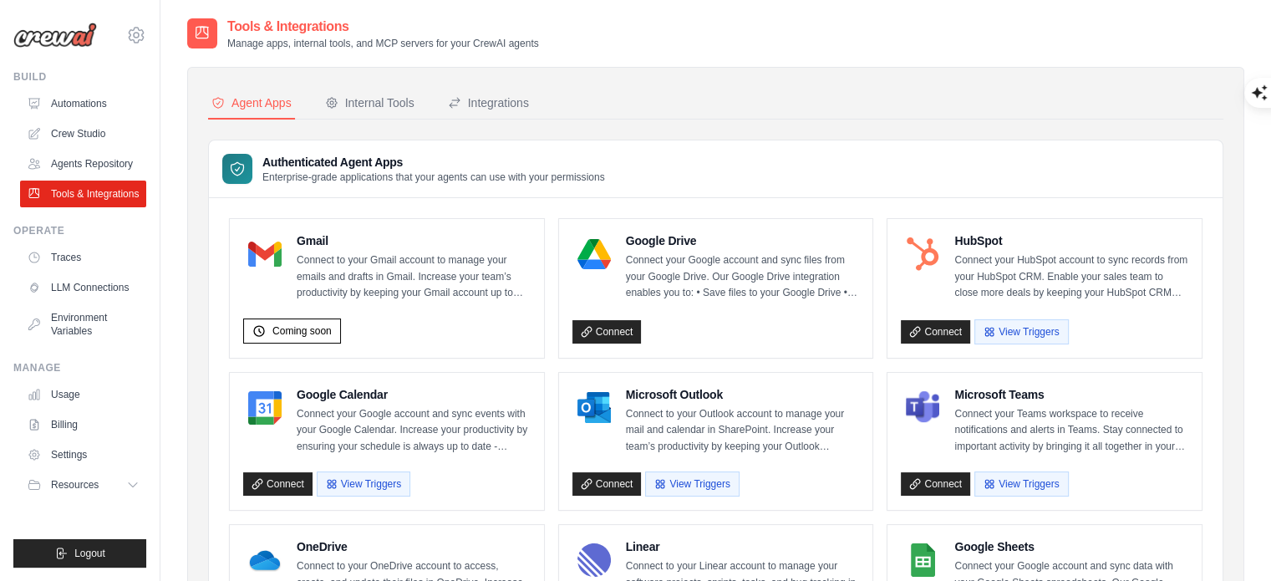
click at [379, 150] on div "Authenticated Agent Apps Enterprise-grade applications that your agents can use…" at bounding box center [716, 169] width 1014 height 58
click at [691, 240] on h4 "Google Drive" at bounding box center [743, 240] width 234 height 17
click at [693, 280] on p "Connect your Google account and sync files from your Google Drive. Our Google D…" at bounding box center [743, 276] width 234 height 49
click at [829, 313] on div "Connect" at bounding box center [715, 328] width 287 height 31
click at [846, 298] on p "Connect your Google account and sync files from your Google Drive. Our Google D…" at bounding box center [743, 276] width 234 height 49
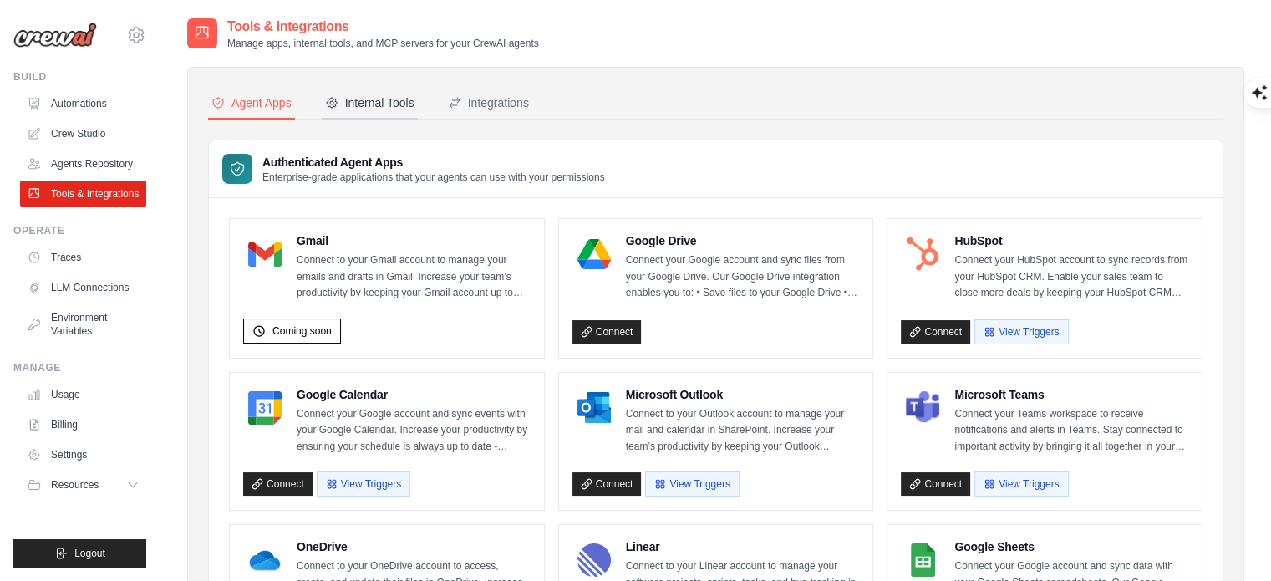
click at [383, 103] on div "Internal Tools" at bounding box center [369, 102] width 89 height 17
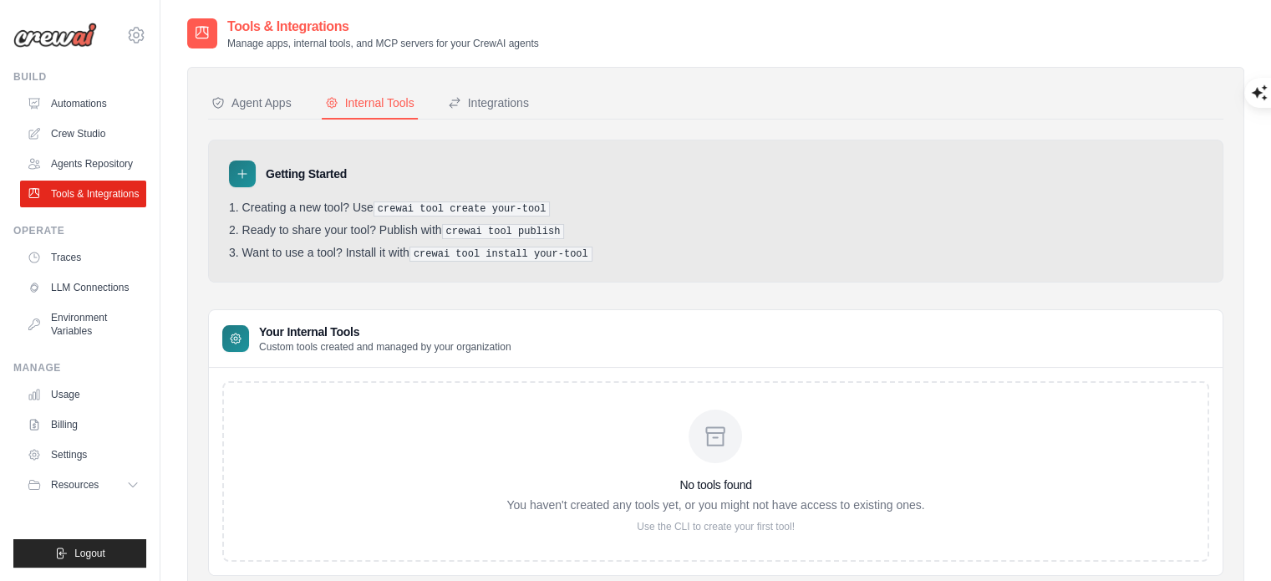
click at [685, 410] on div "No tools found You haven't created any tools yet, or you might not have access …" at bounding box center [715, 471] width 418 height 124
click at [794, 511] on div "No tools found You haven't created any tools yet, or you might not have access …" at bounding box center [715, 471] width 418 height 124
click at [394, 232] on li "Ready to share your tool? Publish with crewai tool publish" at bounding box center [716, 231] width 974 height 16
click at [446, 217] on ol "Creating a new tool? Use crewai tool create your-tool Ready to share your tool?…" at bounding box center [716, 231] width 974 height 61
drag, startPoint x: 386, startPoint y: 203, endPoint x: 660, endPoint y: 212, distance: 274.3
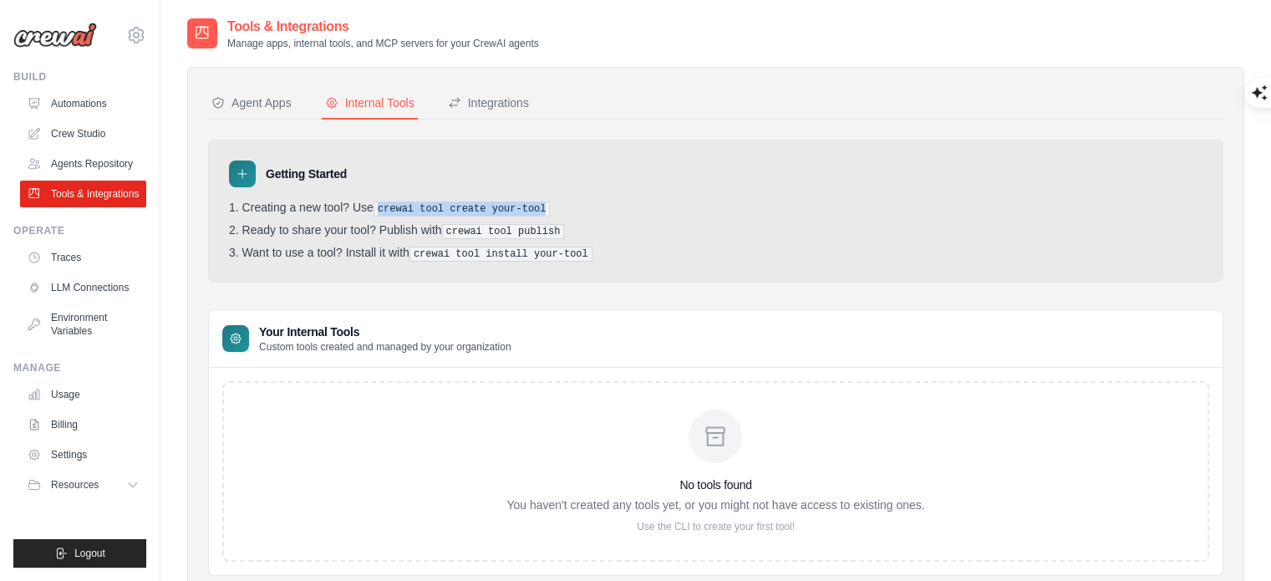
click at [663, 212] on li "Creating a new tool? Use crewai tool create your-tool" at bounding box center [716, 209] width 974 height 16
click at [559, 233] on pre "crewai tool publish" at bounding box center [503, 231] width 123 height 15
click at [529, 105] on div "Integrations" at bounding box center [488, 102] width 81 height 17
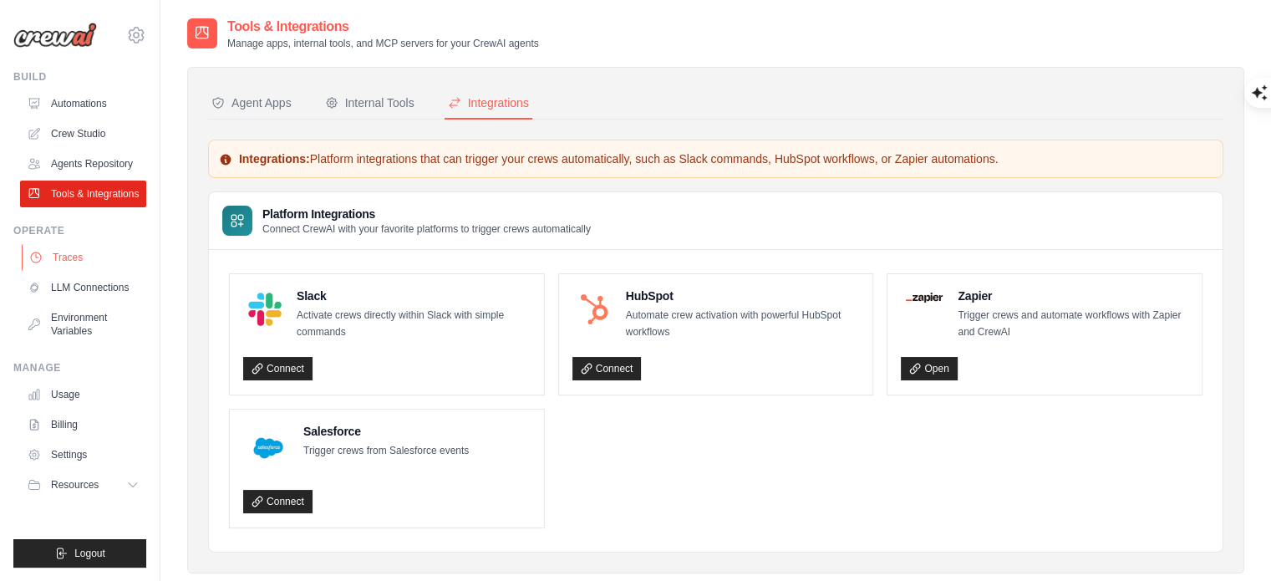
click at [88, 267] on link "Traces" at bounding box center [85, 257] width 126 height 27
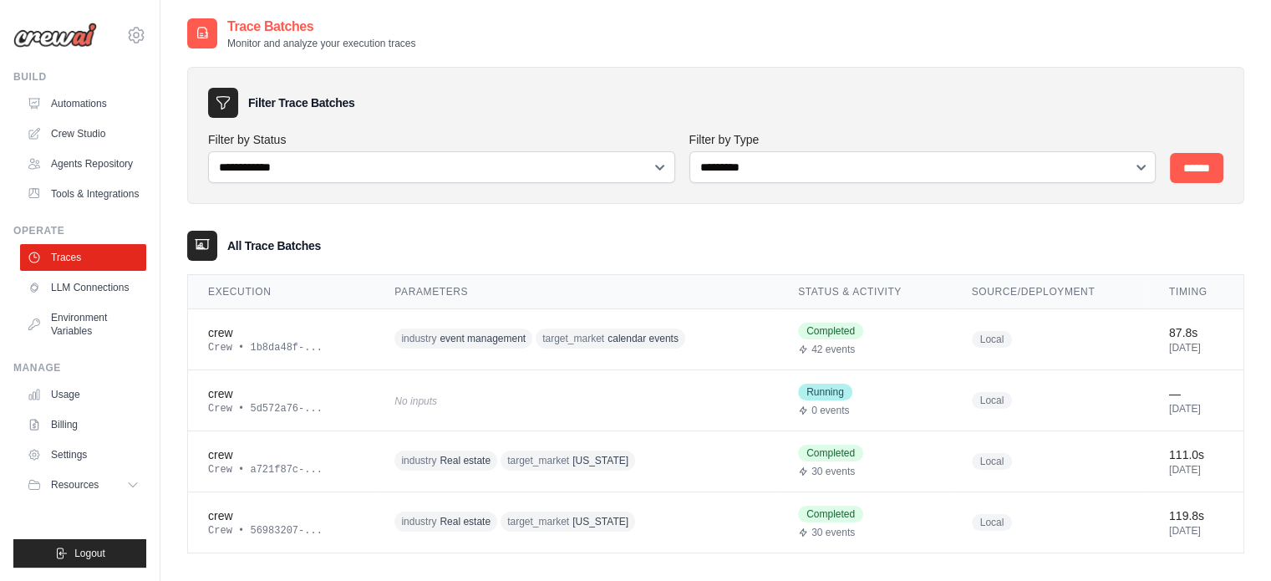
drag, startPoint x: 747, startPoint y: 178, endPoint x: 507, endPoint y: 223, distance: 244.0
click at [507, 223] on div "**********" at bounding box center [715, 301] width 1057 height 503
click at [105, 301] on link "LLM Connections" at bounding box center [85, 287] width 126 height 27
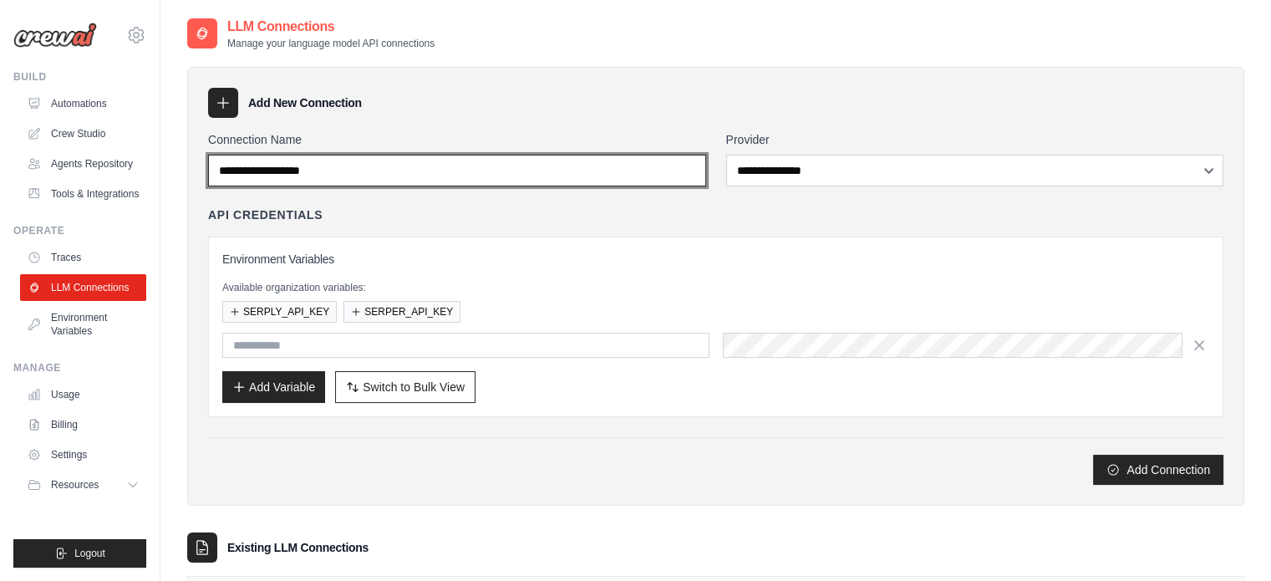
click at [485, 168] on input "Connection Name" at bounding box center [457, 171] width 498 height 32
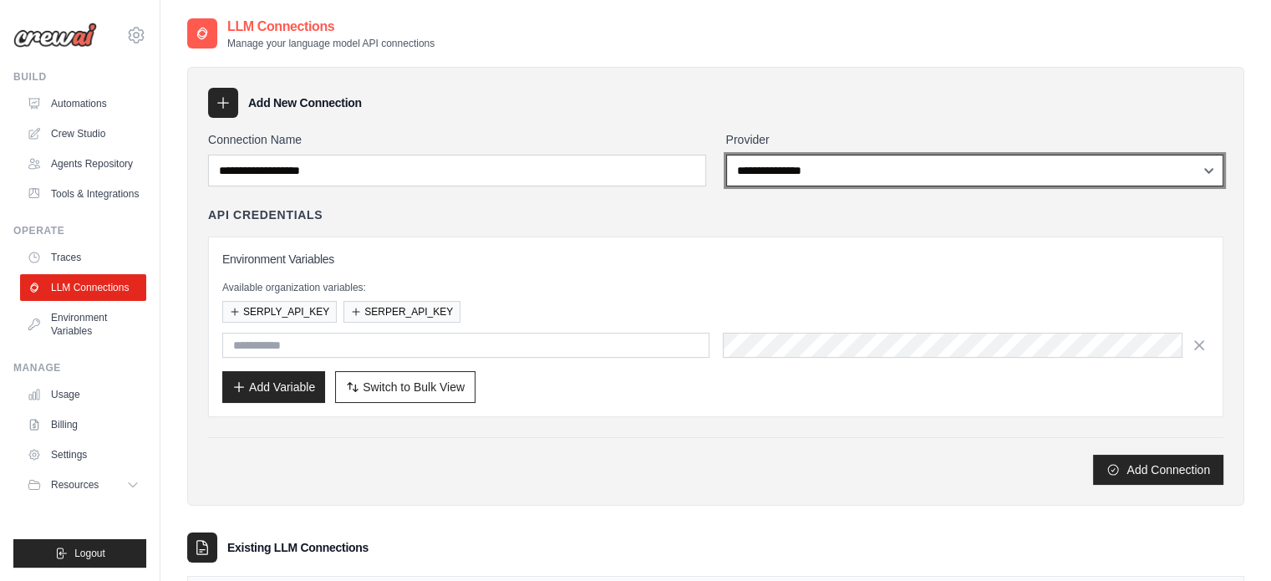
click at [821, 172] on select "**********" at bounding box center [975, 171] width 498 height 32
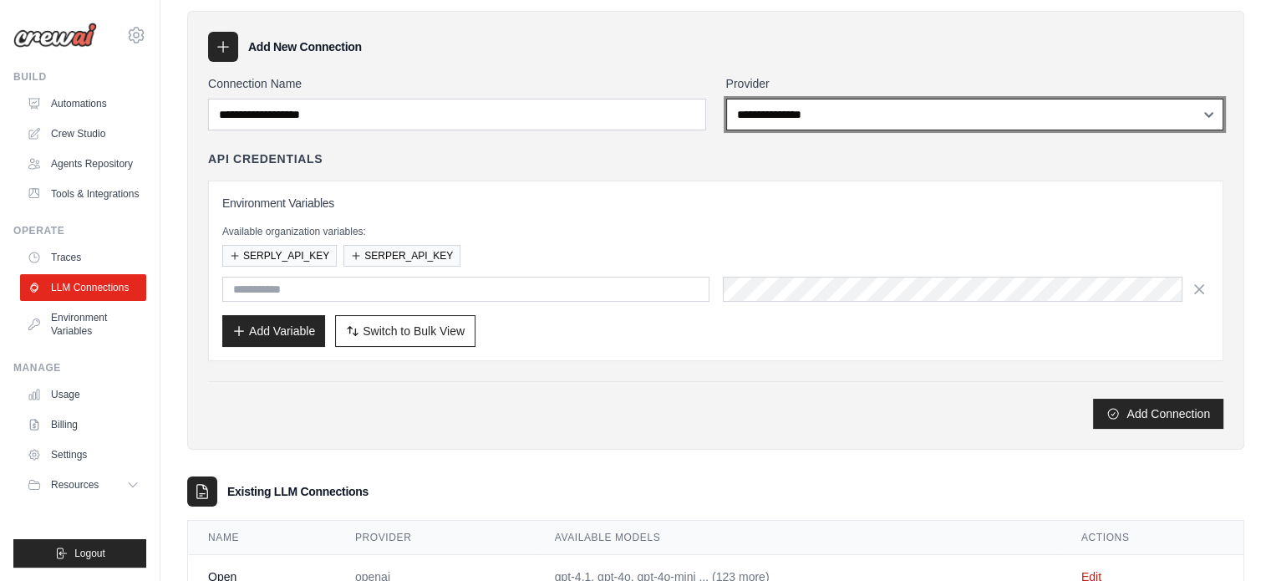
scroll to position [84, 0]
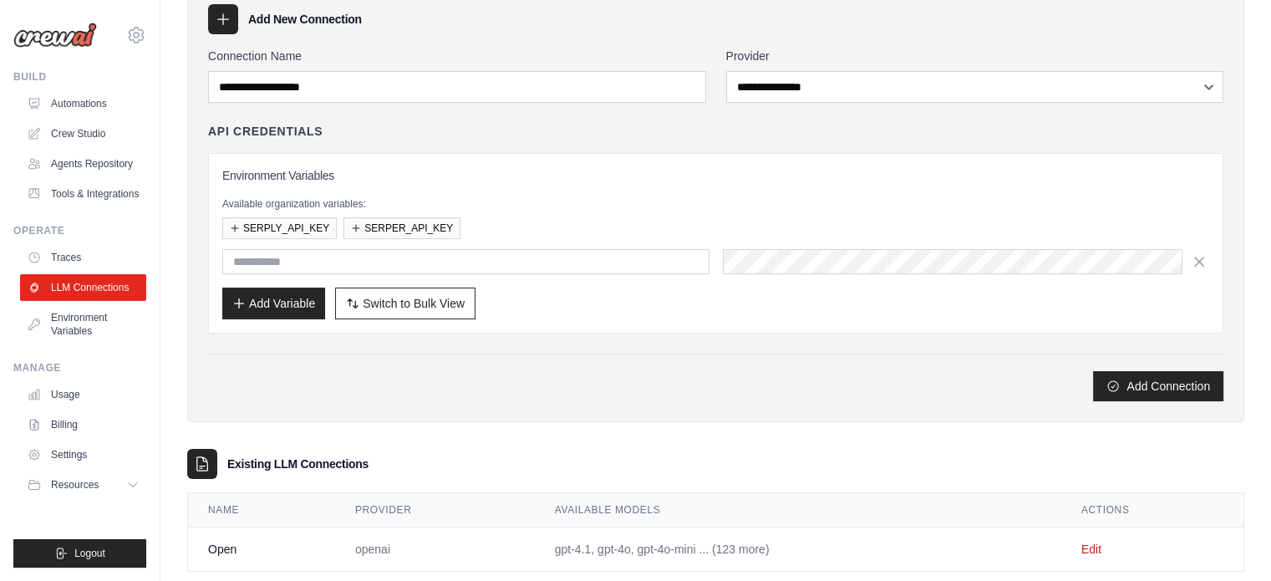
click at [504, 197] on p "Available organization variables:" at bounding box center [715, 203] width 987 height 13
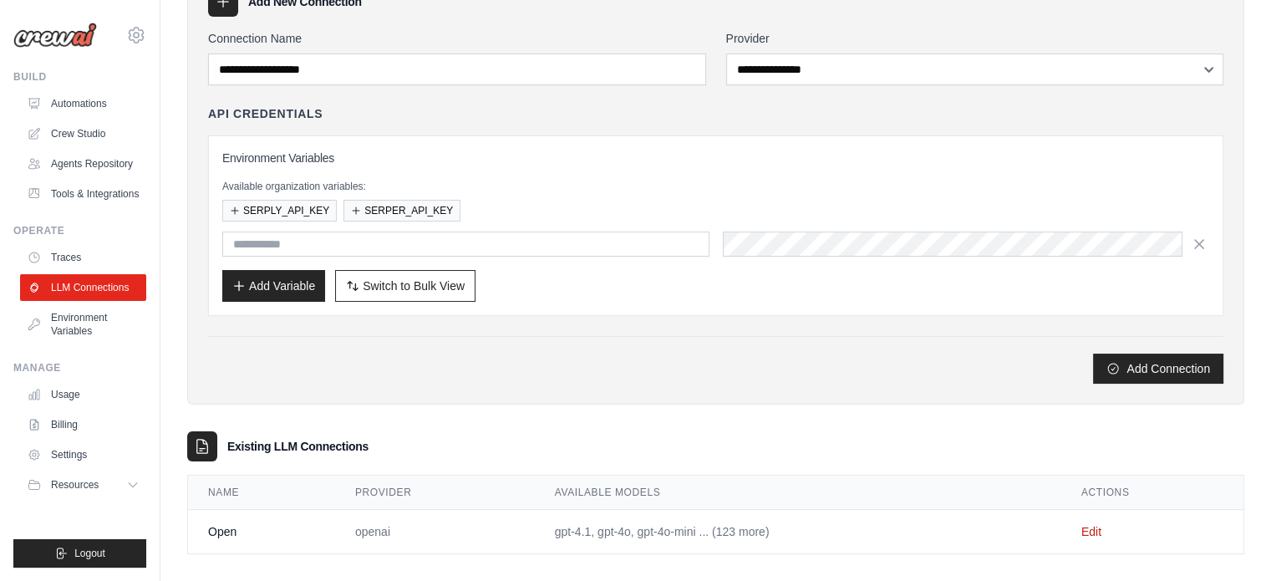
scroll to position [115, 0]
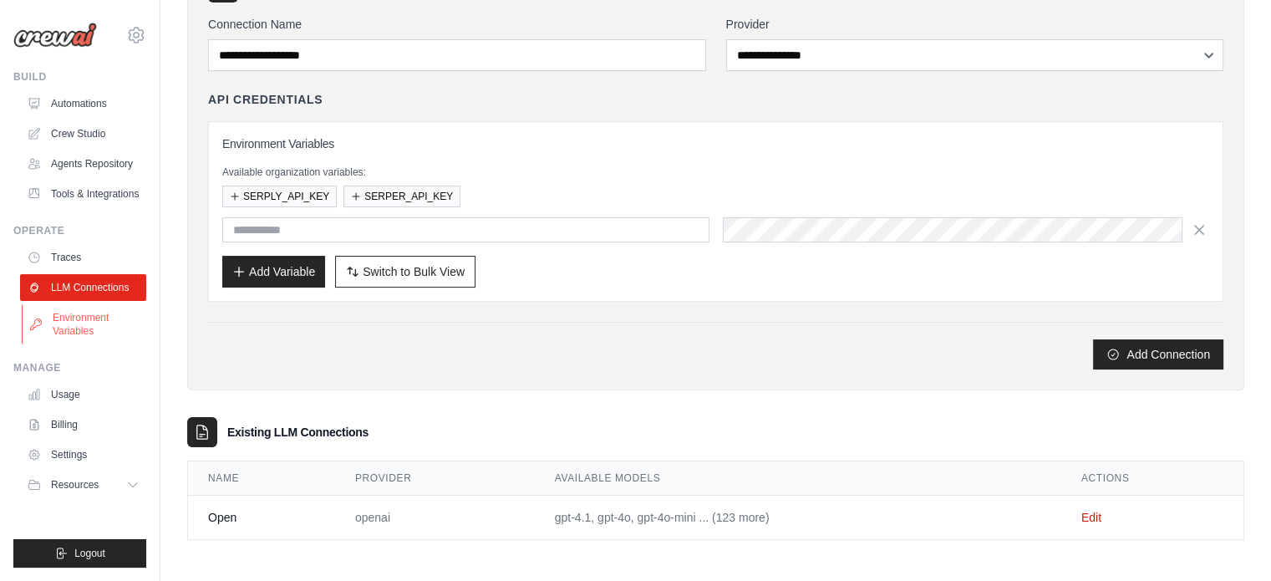
click at [69, 342] on link "Environment Variables" at bounding box center [85, 324] width 126 height 40
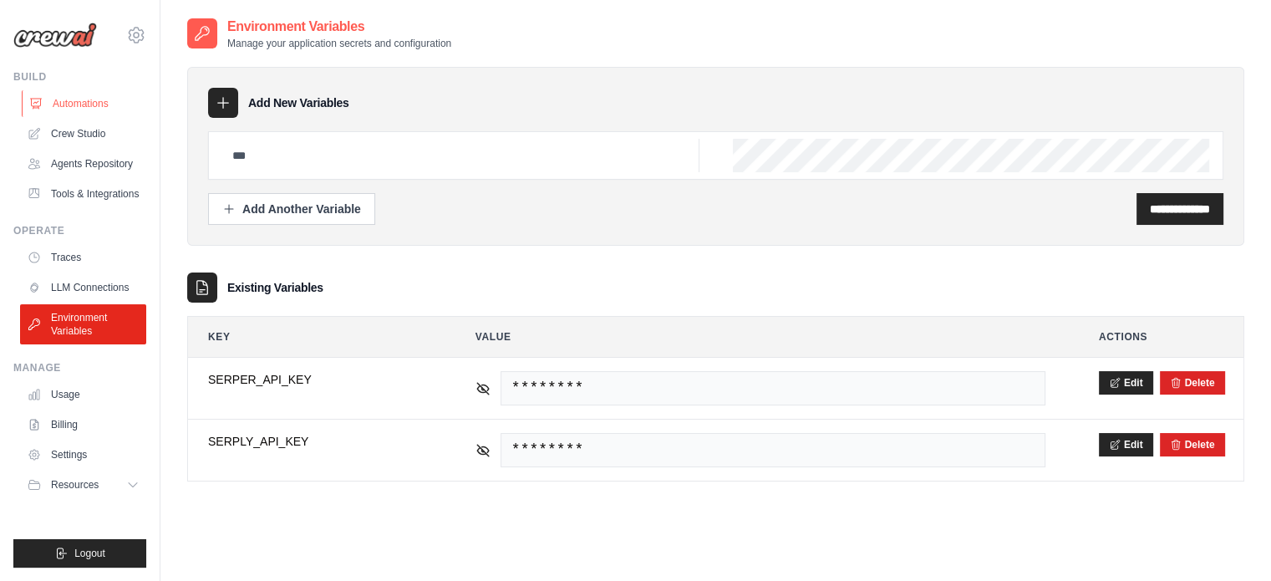
click at [80, 106] on link "Automations" at bounding box center [85, 103] width 126 height 27
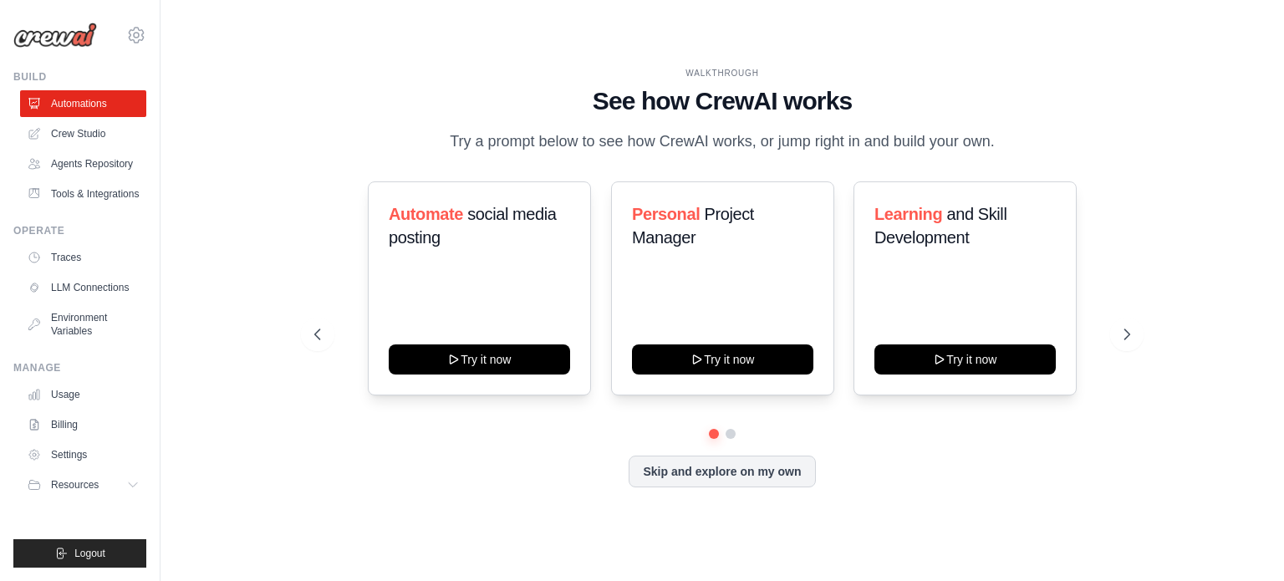
click at [796, 103] on h1 "See how CrewAI works" at bounding box center [722, 101] width 816 height 30
click at [82, 138] on link "Crew Studio" at bounding box center [85, 133] width 126 height 27
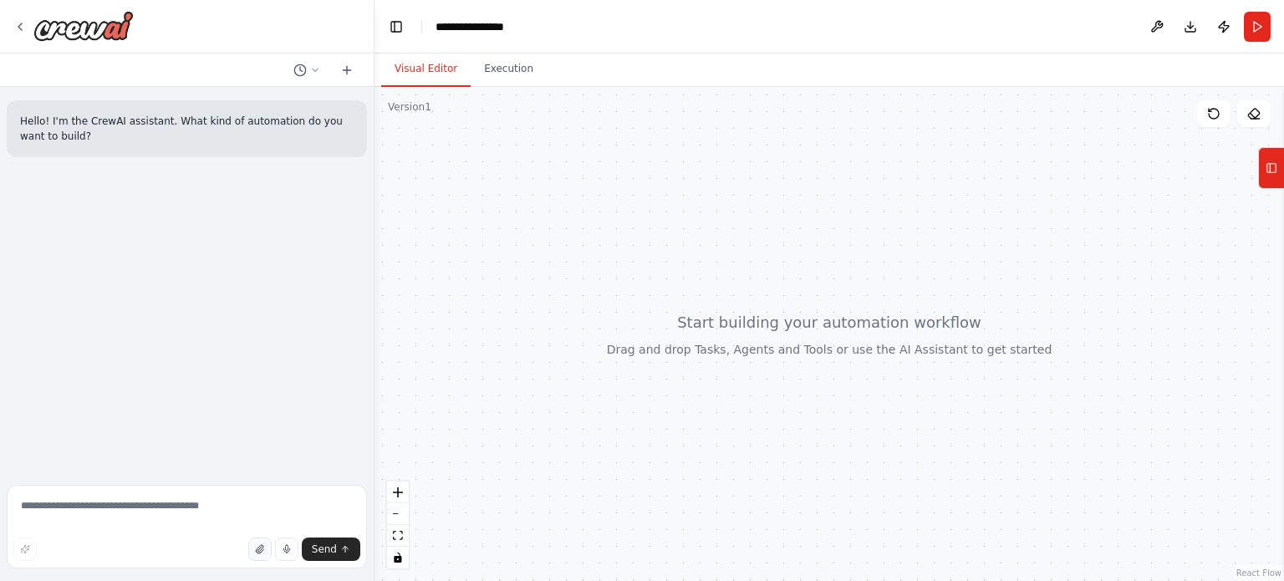
click at [262, 547] on icon "button" at bounding box center [260, 549] width 10 height 10
click at [343, 67] on icon at bounding box center [346, 70] width 13 height 13
click at [174, 510] on textarea at bounding box center [187, 527] width 360 height 84
click at [331, 558] on button "Send" at bounding box center [331, 548] width 58 height 23
click at [125, 522] on textarea at bounding box center [187, 527] width 360 height 84
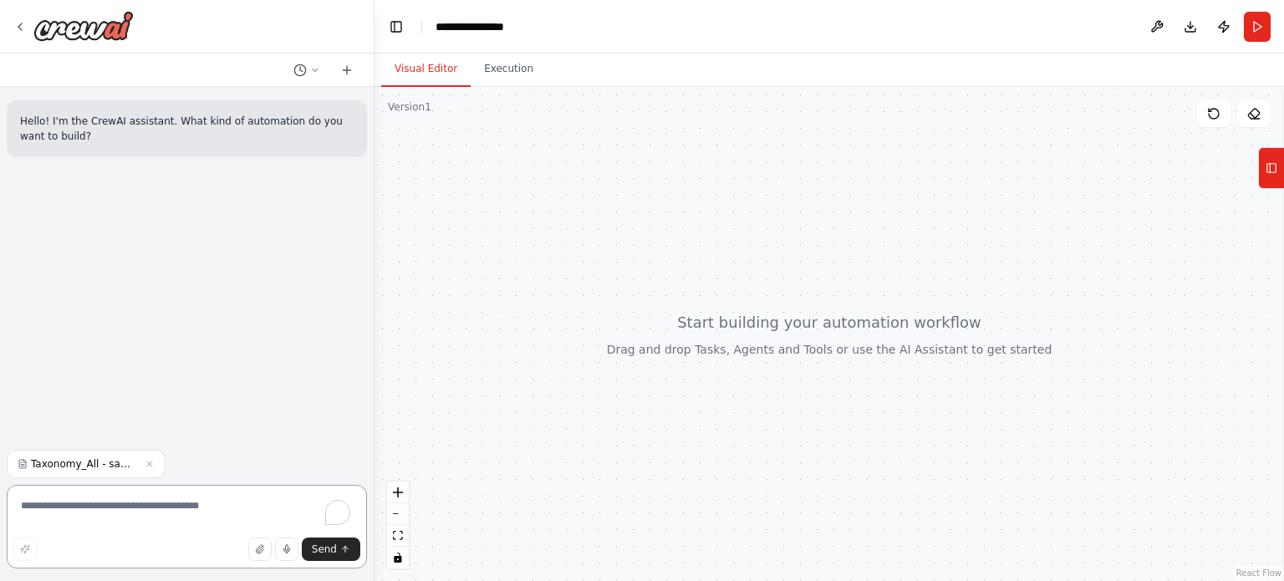
paste textarea "**********"
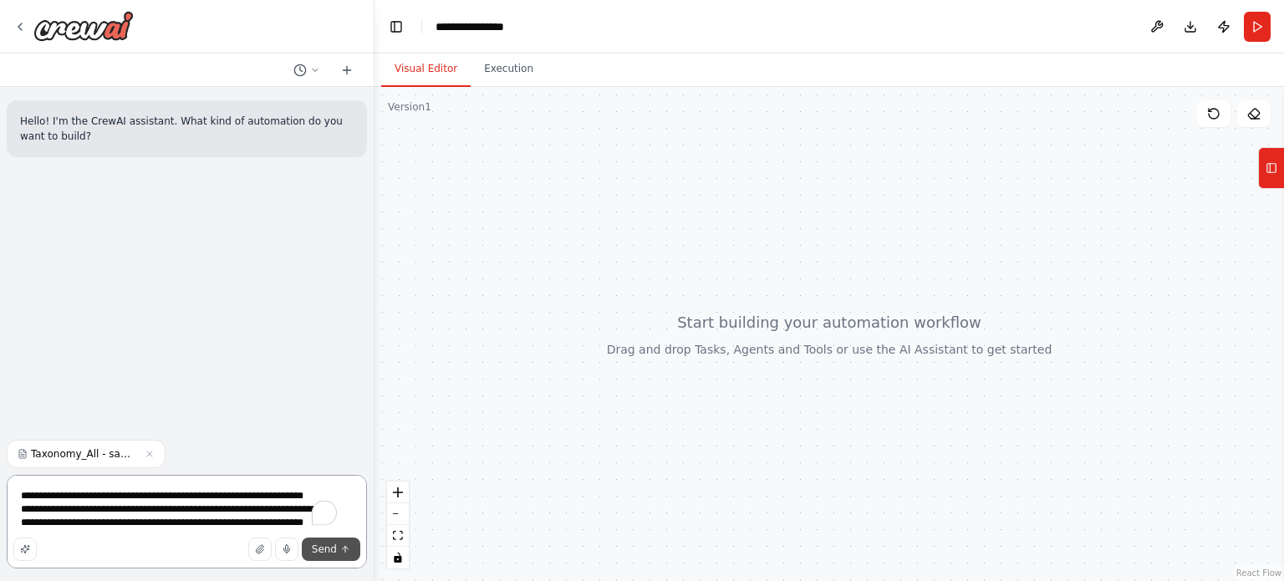
type textarea "**********"
click at [334, 542] on span "Send" at bounding box center [324, 548] width 25 height 13
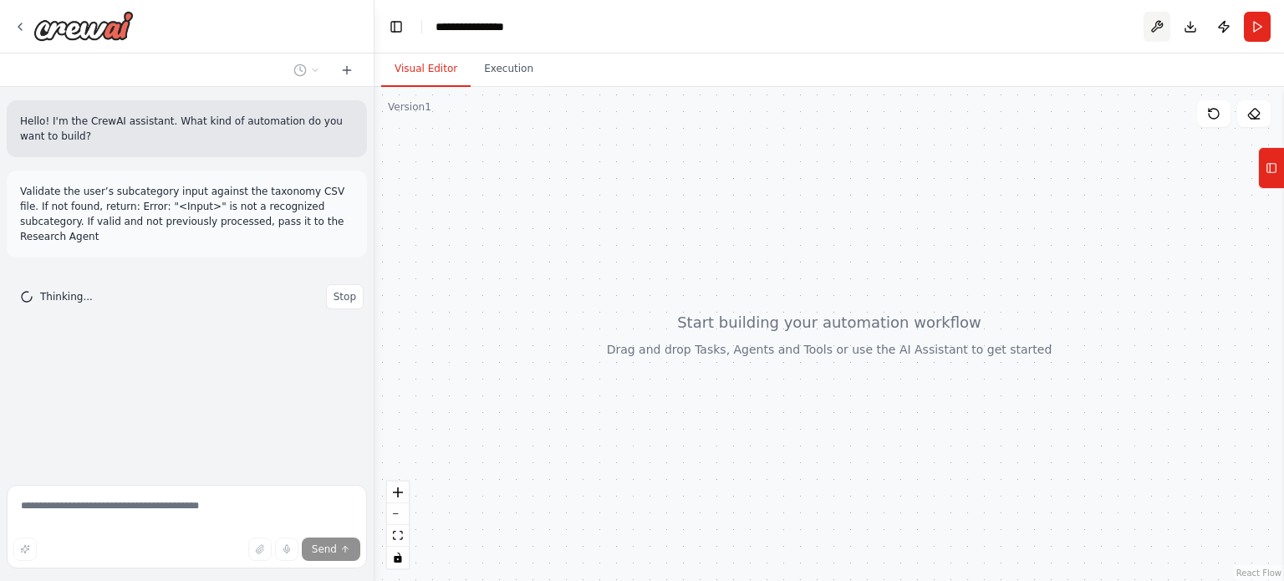
click at [1153, 26] on button at bounding box center [1156, 27] width 27 height 30
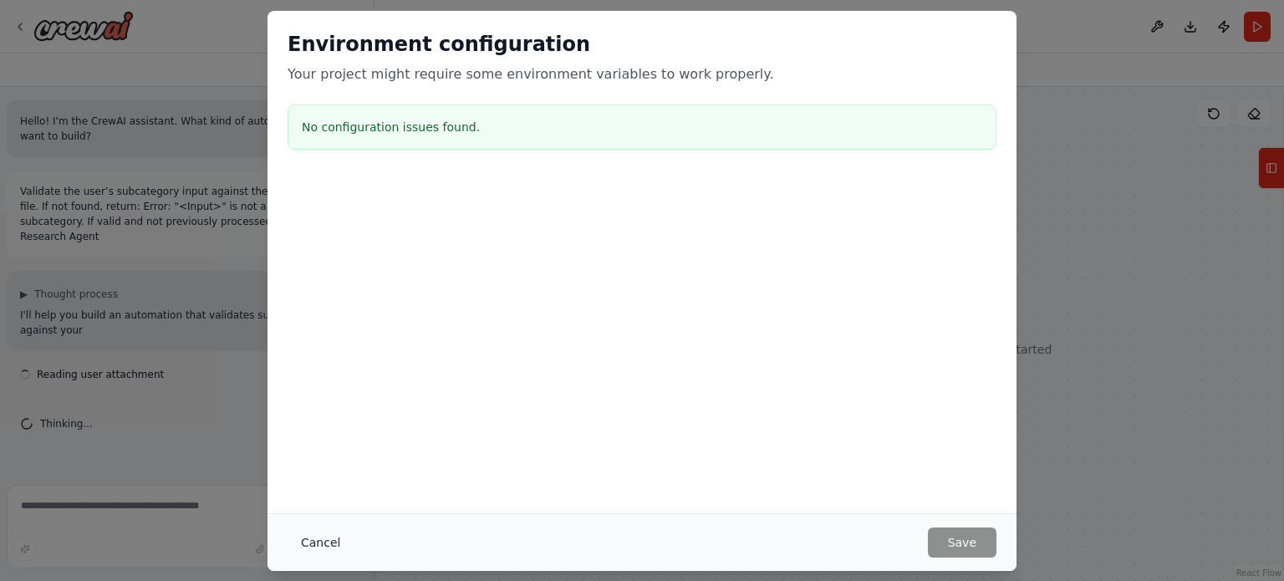
click at [327, 547] on button "Cancel" at bounding box center [320, 542] width 66 height 30
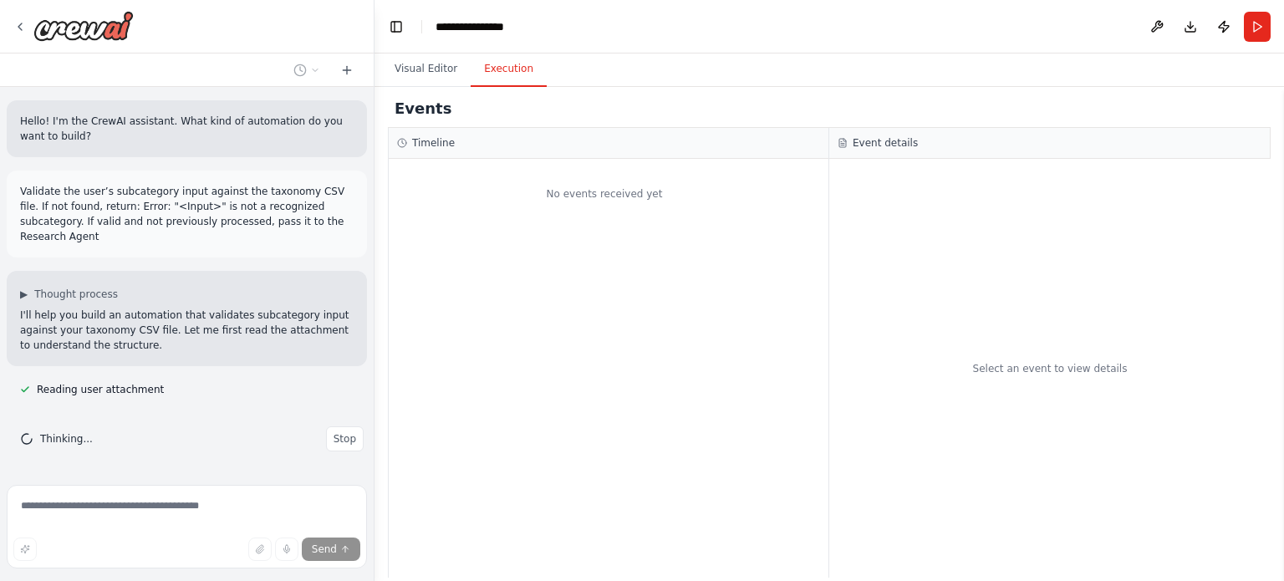
click at [479, 68] on button "Execution" at bounding box center [508, 69] width 76 height 35
click at [426, 84] on button "Visual Editor" at bounding box center [425, 69] width 89 height 35
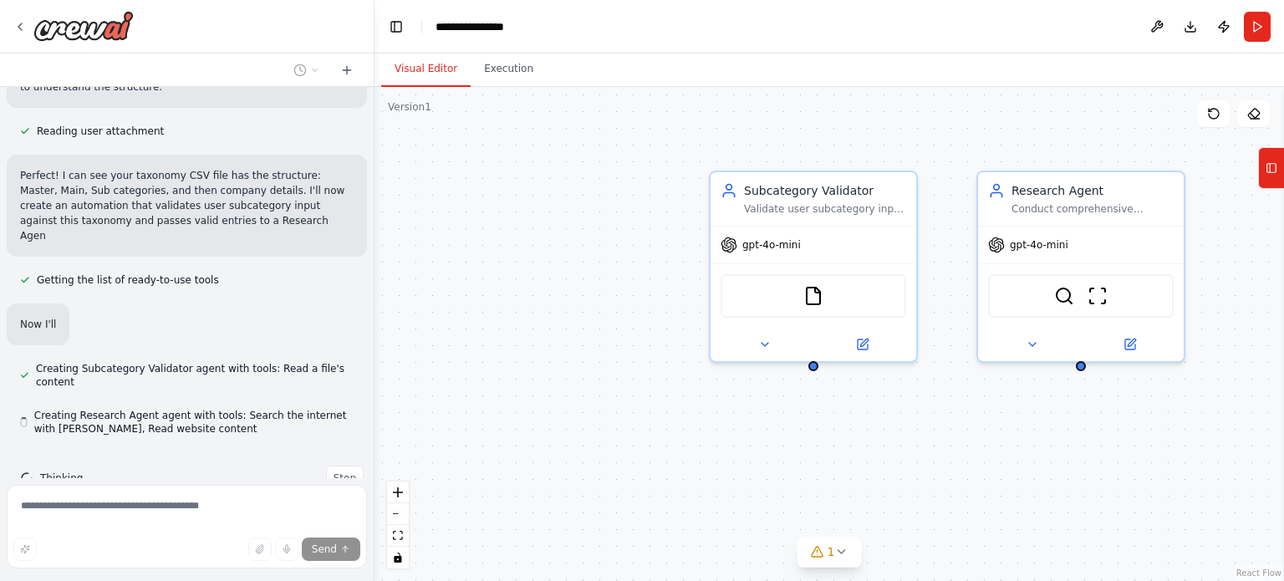
scroll to position [266, 0]
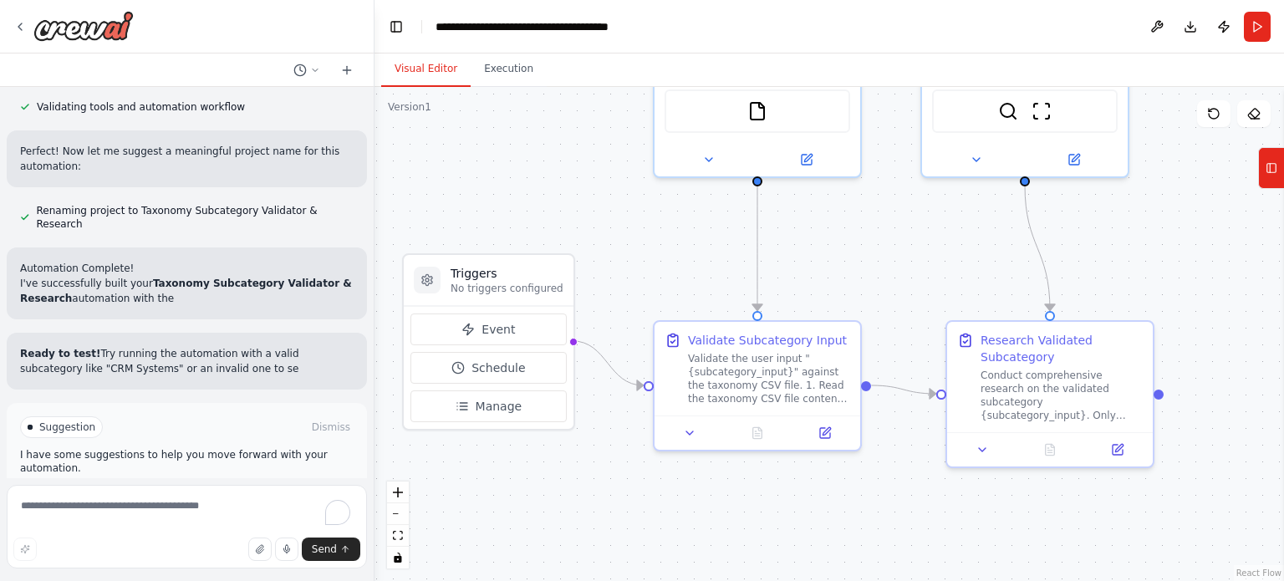
drag, startPoint x: 546, startPoint y: 322, endPoint x: 492, endPoint y: 36, distance: 290.8
click at [492, 36] on main "**********" at bounding box center [828, 290] width 909 height 581
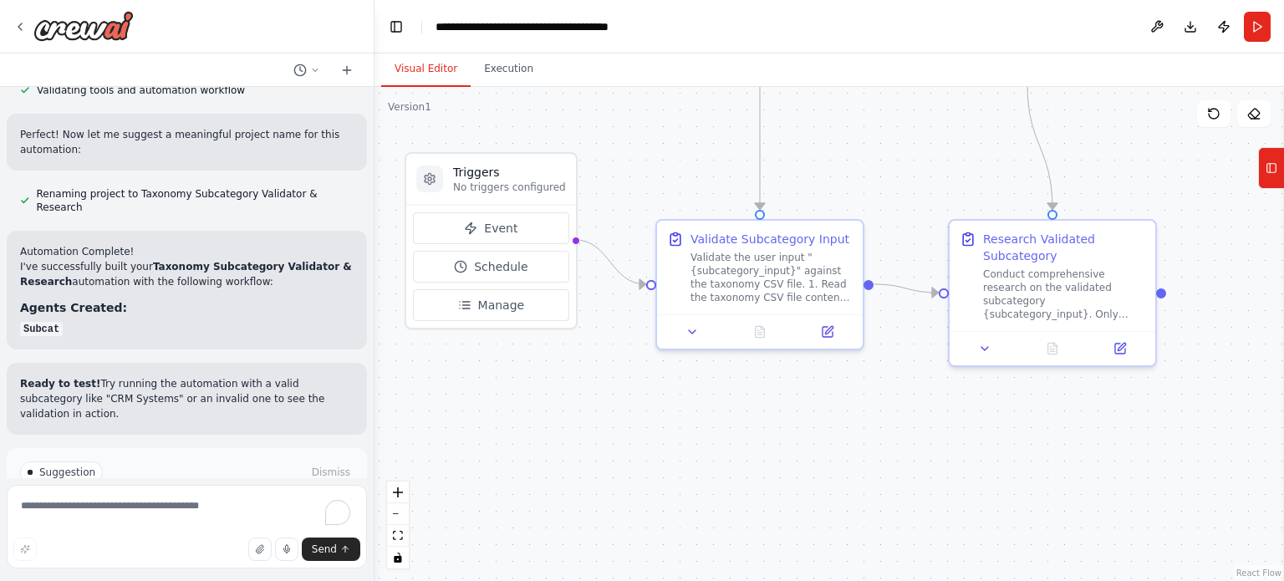
scroll to position [918, 0]
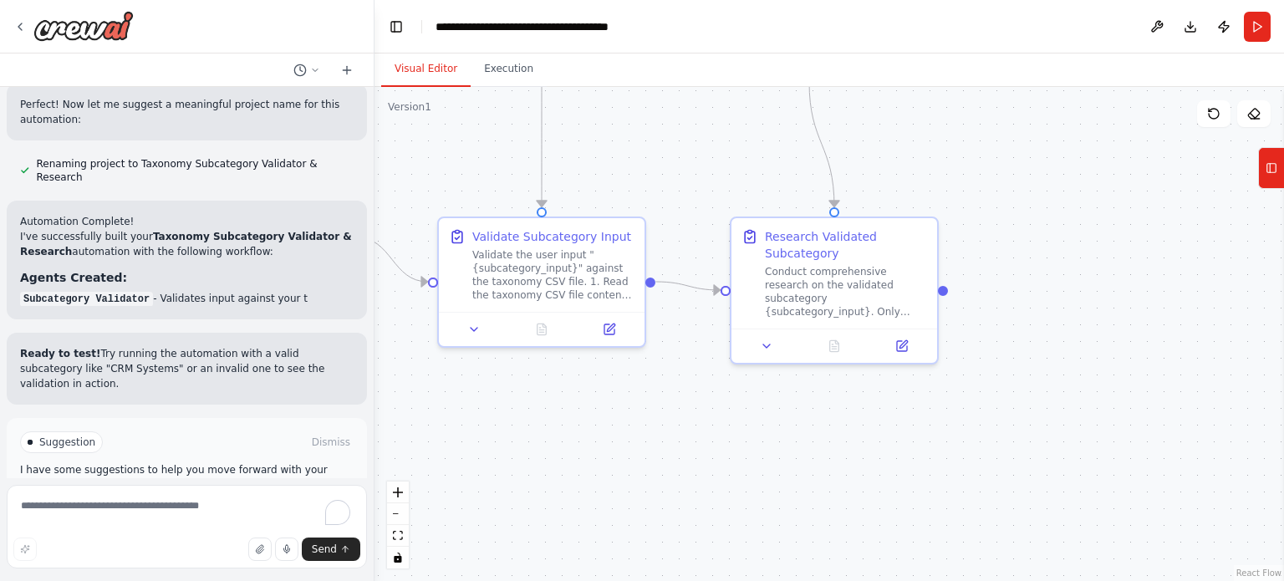
drag, startPoint x: 612, startPoint y: 443, endPoint x: 392, endPoint y: 440, distance: 219.8
click at [393, 440] on div ".deletable-edge-delete-btn { width: 20px; height: 20px; border: 0px solid #ffff…" at bounding box center [828, 334] width 909 height 494
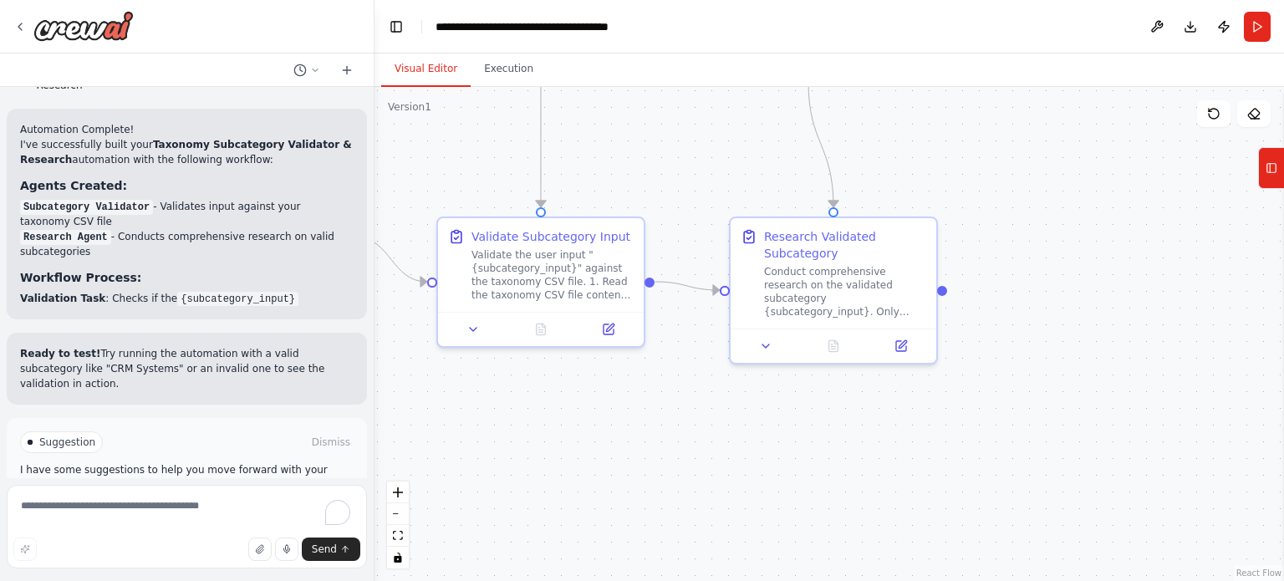
click at [237, 500] on button "Run Automation" at bounding box center [186, 513] width 333 height 27
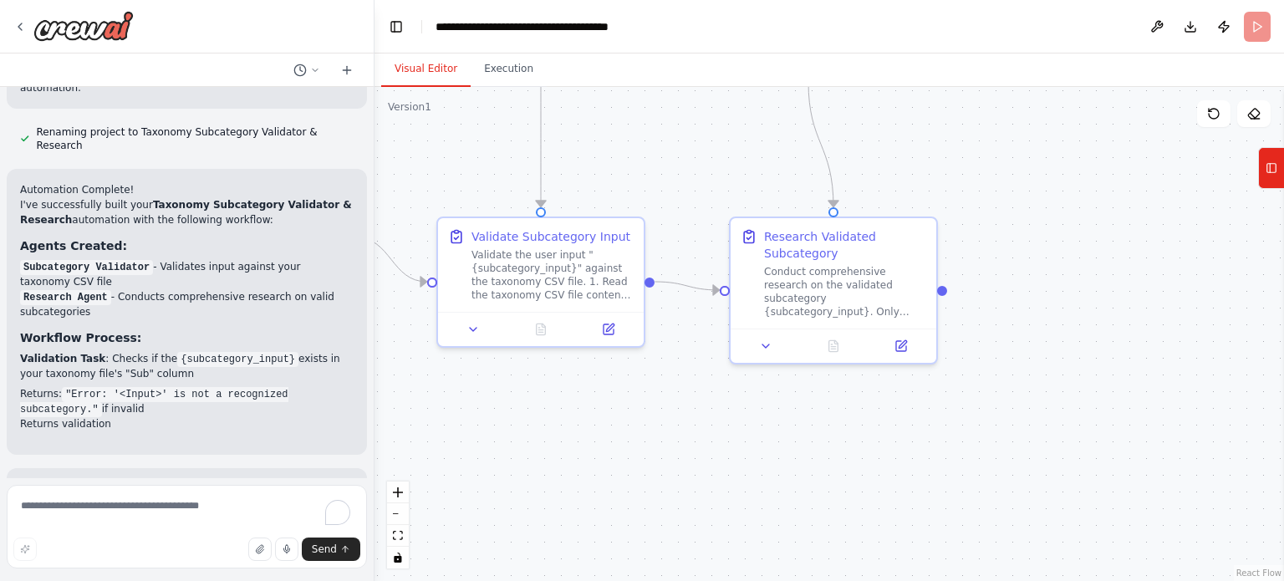
drag, startPoint x: 483, startPoint y: 501, endPoint x: 799, endPoint y: 452, distance: 319.6
click at [799, 452] on div ".deletable-edge-delete-btn { width: 20px; height: 20px; border: 0px solid #ffff…" at bounding box center [828, 334] width 909 height 494
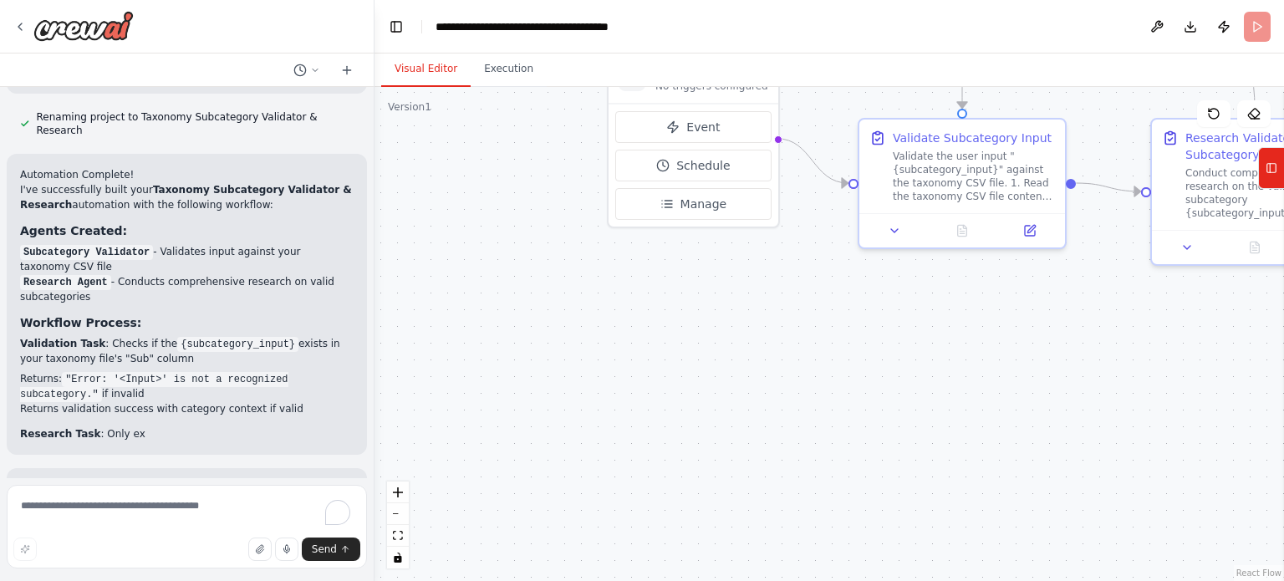
drag, startPoint x: 722, startPoint y: 459, endPoint x: 1073, endPoint y: 446, distance: 351.2
click at [1074, 445] on div ".deletable-edge-delete-btn { width: 20px; height: 20px; border: 0px solid #ffff…" at bounding box center [828, 334] width 909 height 494
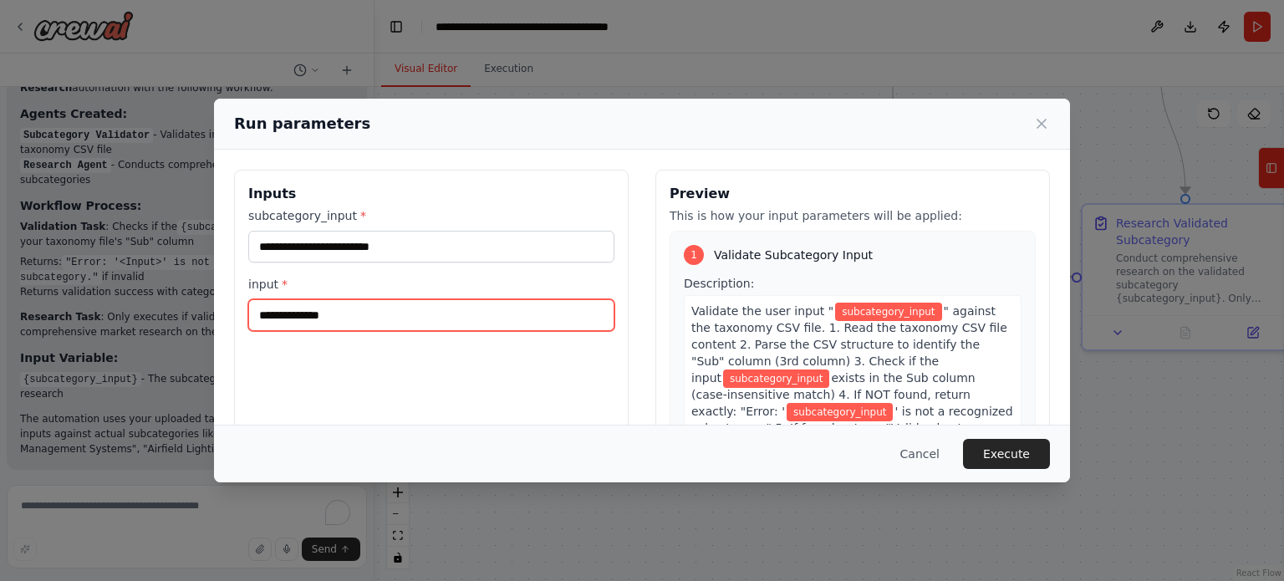
click at [324, 313] on input "input *" at bounding box center [431, 315] width 366 height 32
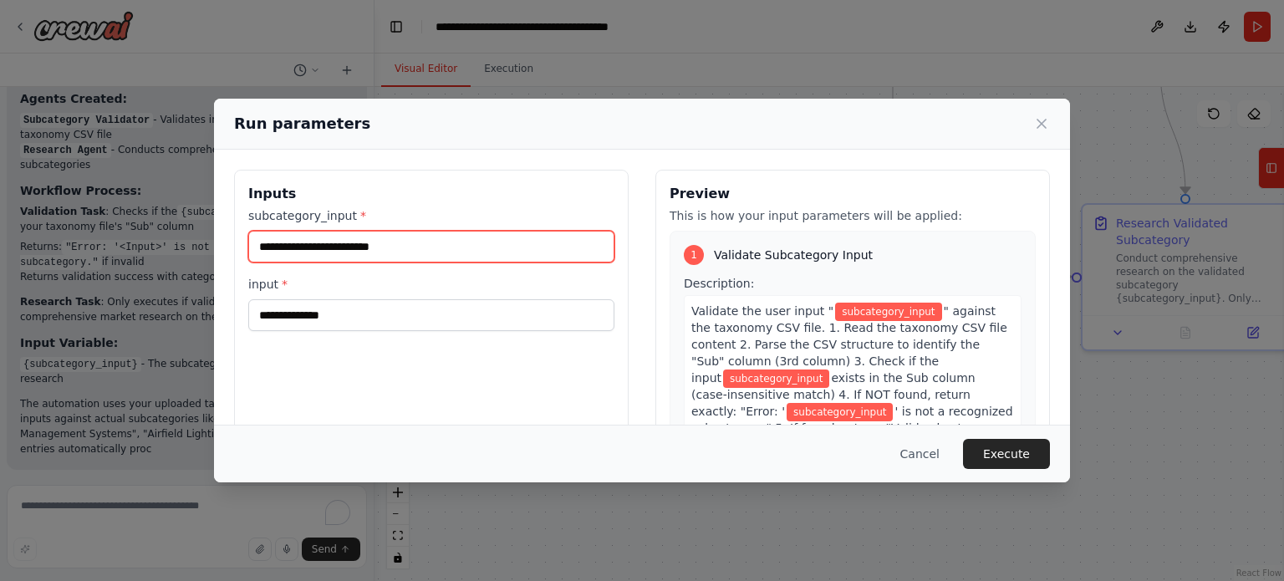
click at [400, 260] on input "subcategory_input *" at bounding box center [431, 247] width 366 height 32
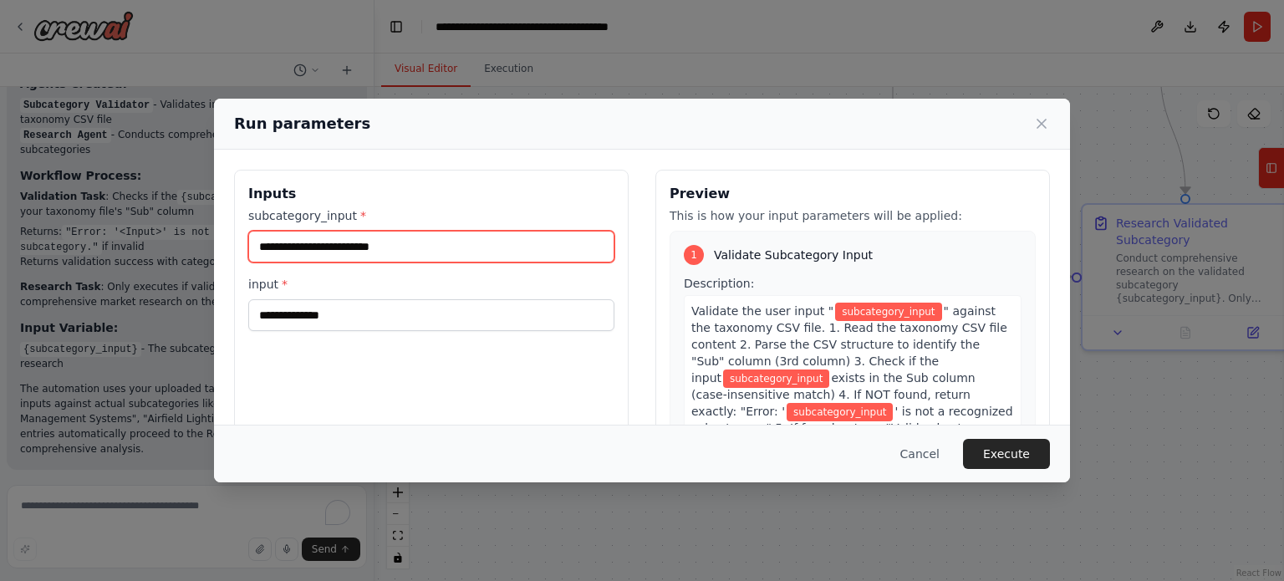
click at [415, 260] on input "subcategory_input *" at bounding box center [431, 247] width 366 height 32
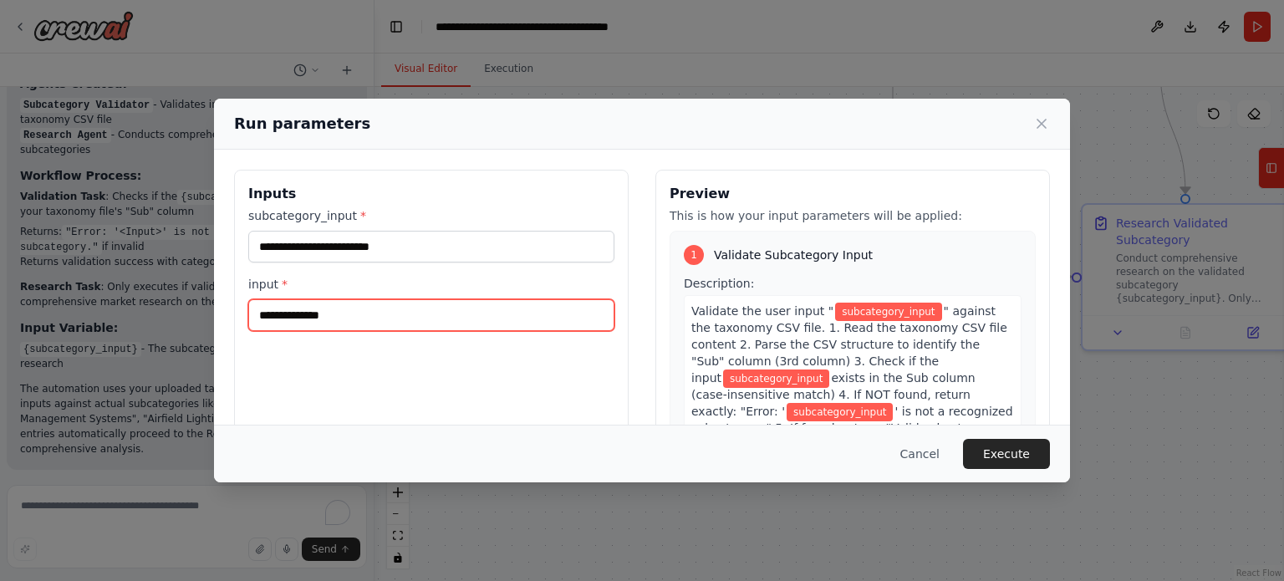
click at [359, 328] on input "input *" at bounding box center [431, 315] width 366 height 32
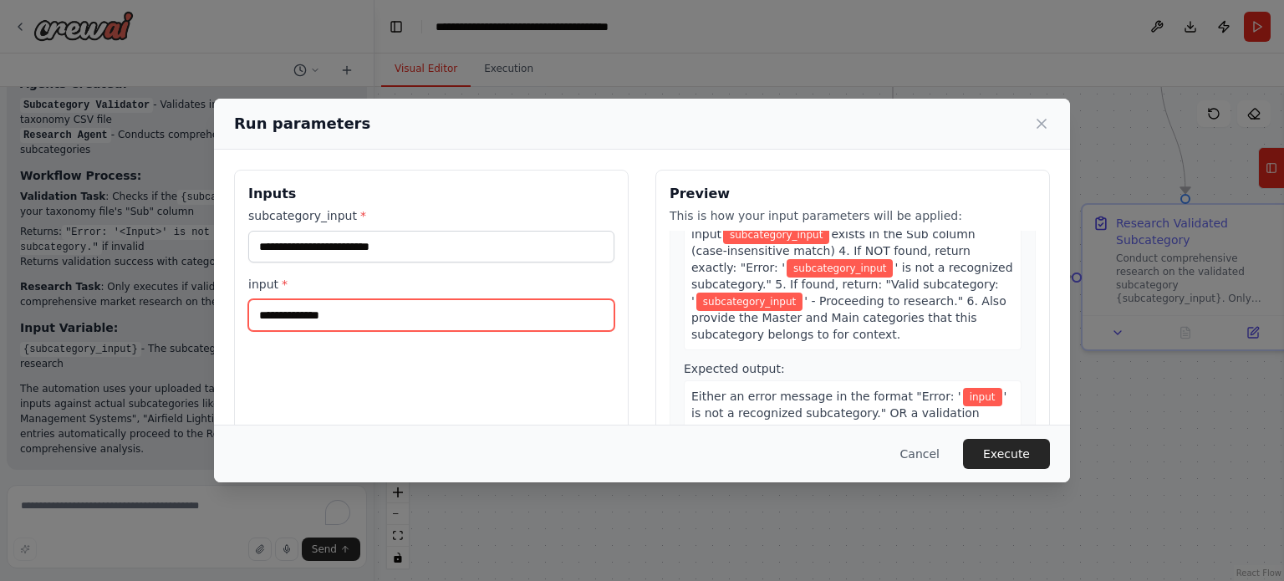
scroll to position [167, 0]
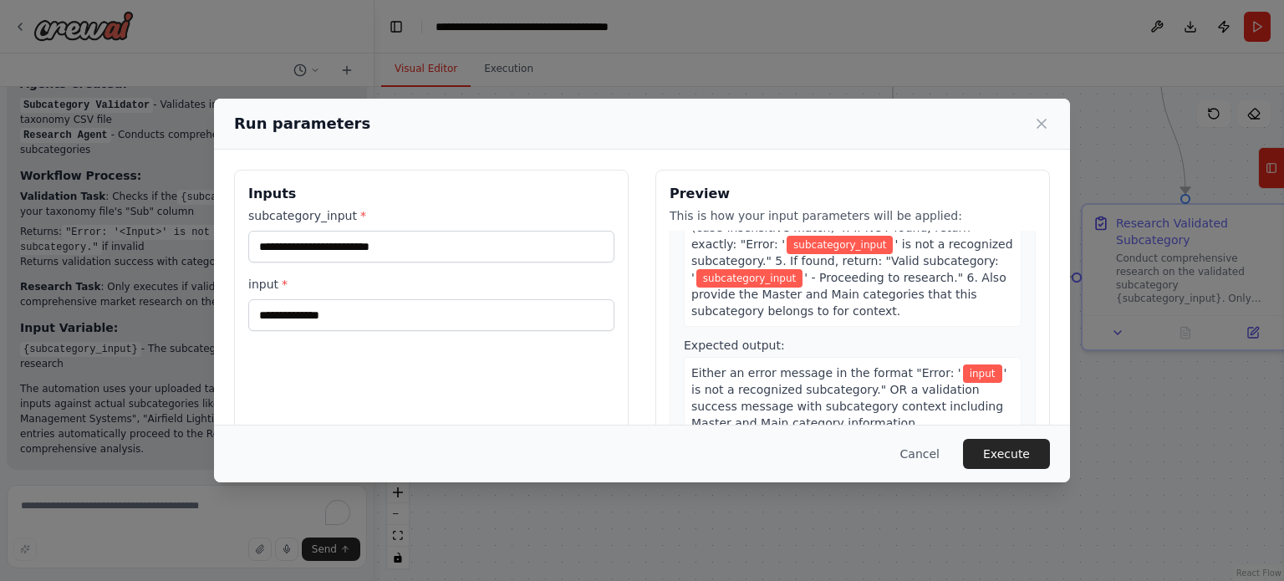
click at [558, 373] on div "Inputs subcategory_input * input *" at bounding box center [431, 368] width 394 height 396
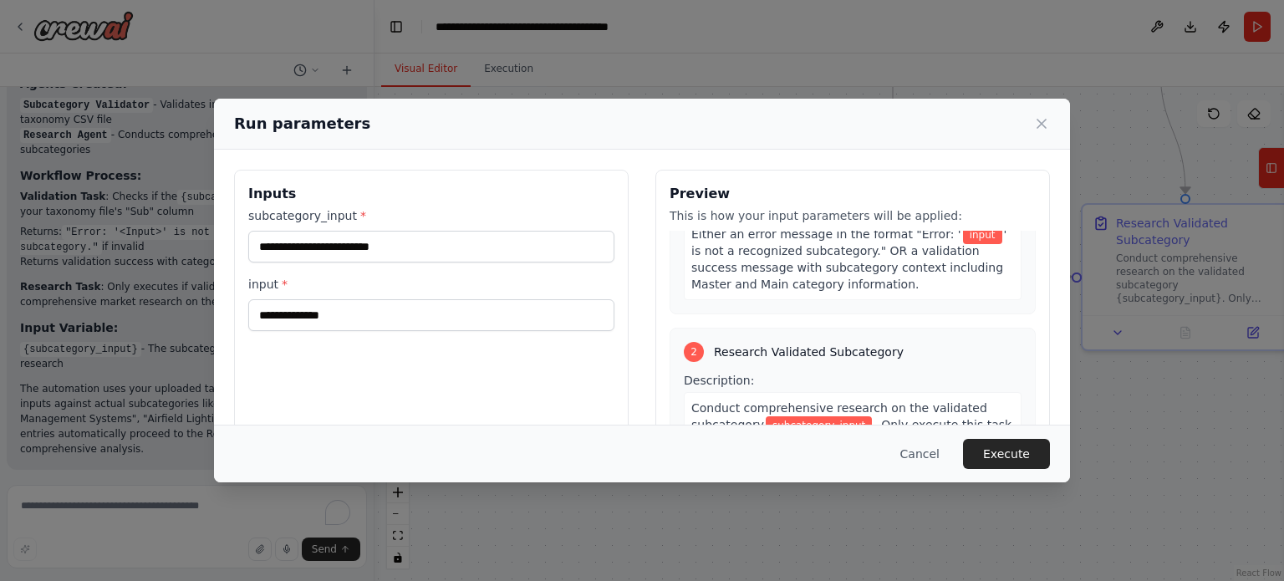
scroll to position [285, 0]
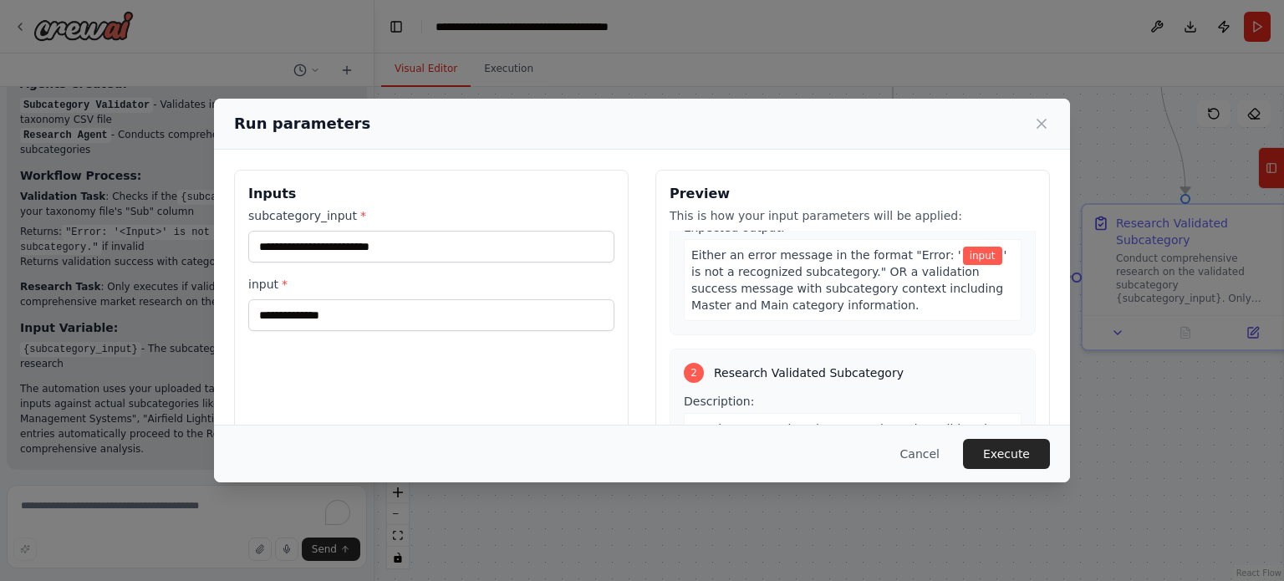
drag, startPoint x: 416, startPoint y: 140, endPoint x: 740, endPoint y: 136, distance: 324.3
click at [740, 136] on div "Run parameters" at bounding box center [642, 124] width 856 height 51
click at [744, 142] on div "Run parameters" at bounding box center [642, 124] width 856 height 51
click at [909, 452] on button "Cancel" at bounding box center [920, 454] width 66 height 30
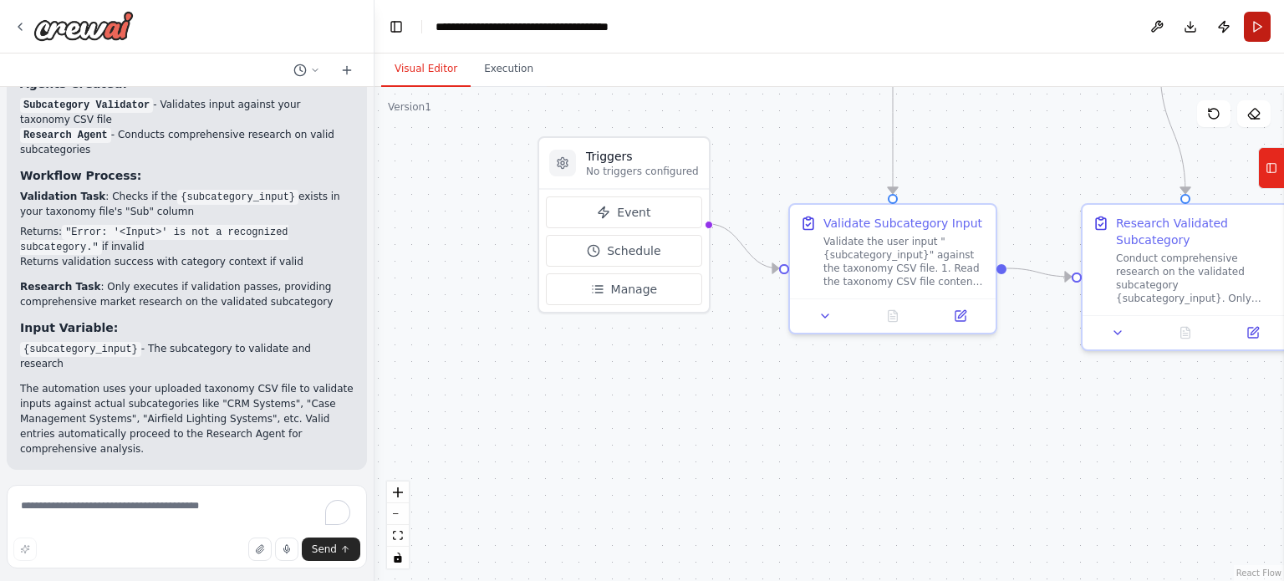
click at [1259, 20] on button "Run" at bounding box center [1256, 27] width 27 height 30
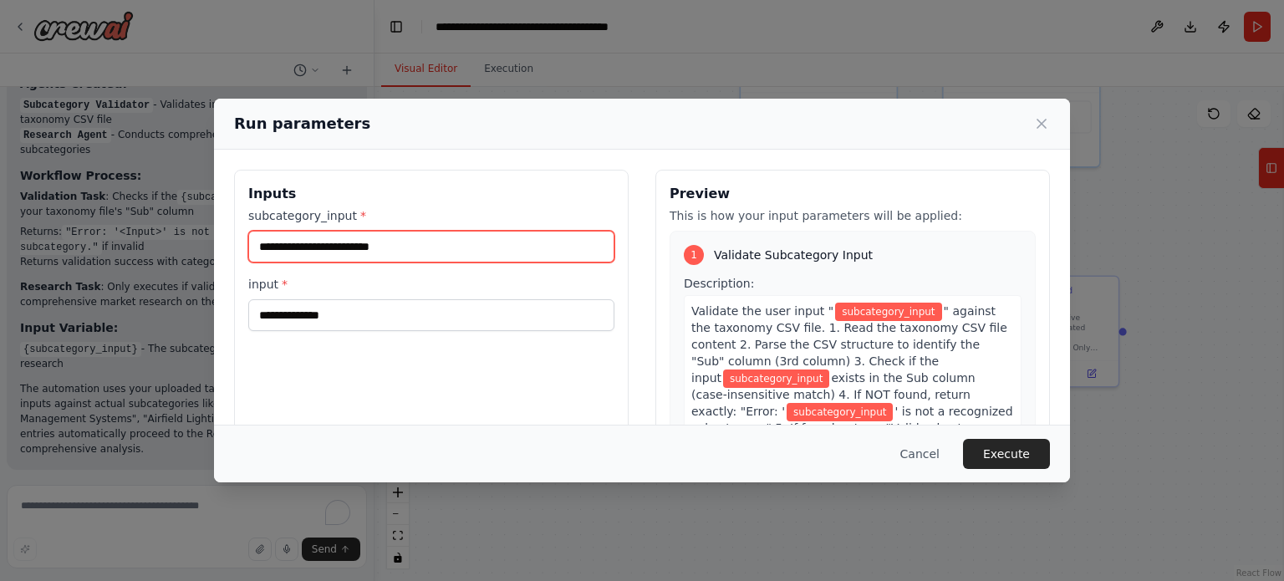
click at [520, 246] on input "subcategory_input *" at bounding box center [431, 247] width 366 height 32
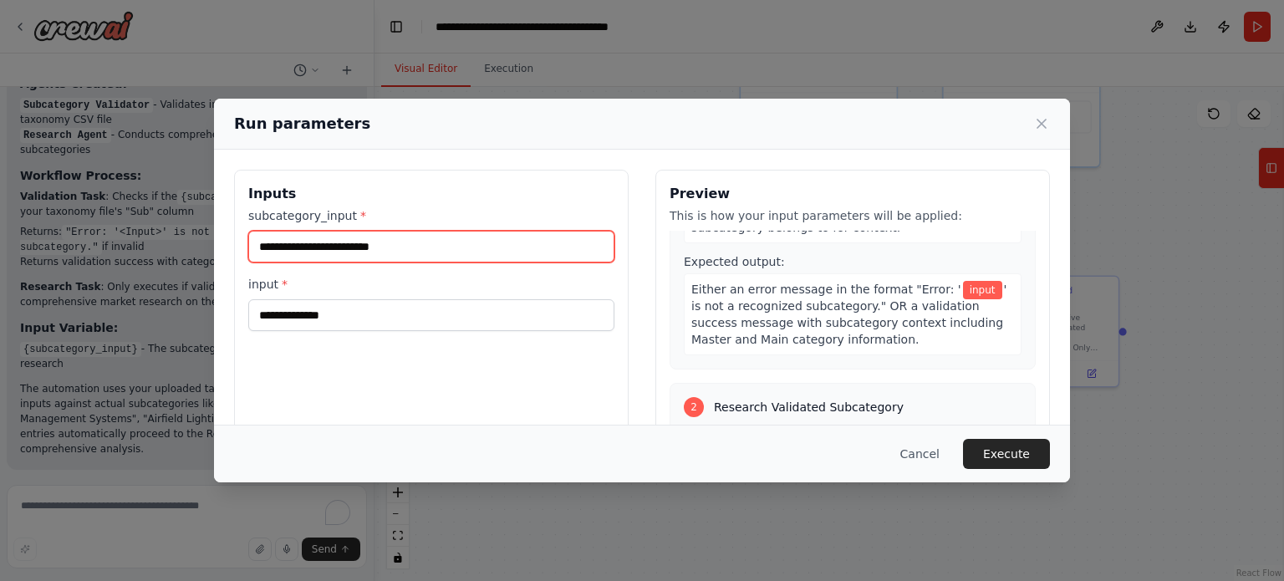
scroll to position [167, 0]
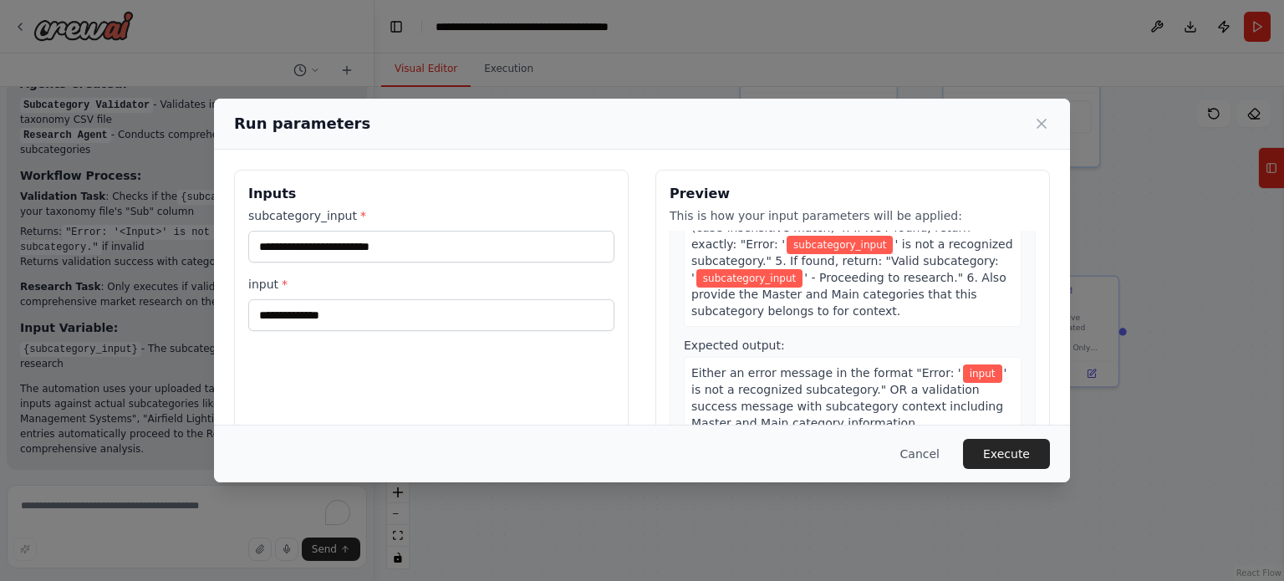
drag, startPoint x: 966, startPoint y: 387, endPoint x: 1009, endPoint y: 328, distance: 72.4
click at [1009, 328] on div "1 Validate Subcategory Input Description: Validate the user input " subcategory…" at bounding box center [852, 258] width 366 height 389
drag, startPoint x: 498, startPoint y: 117, endPoint x: 571, endPoint y: 161, distance: 85.1
click at [562, 135] on div "Run parameters" at bounding box center [642, 124] width 856 height 51
click at [933, 459] on button "Cancel" at bounding box center [920, 454] width 66 height 30
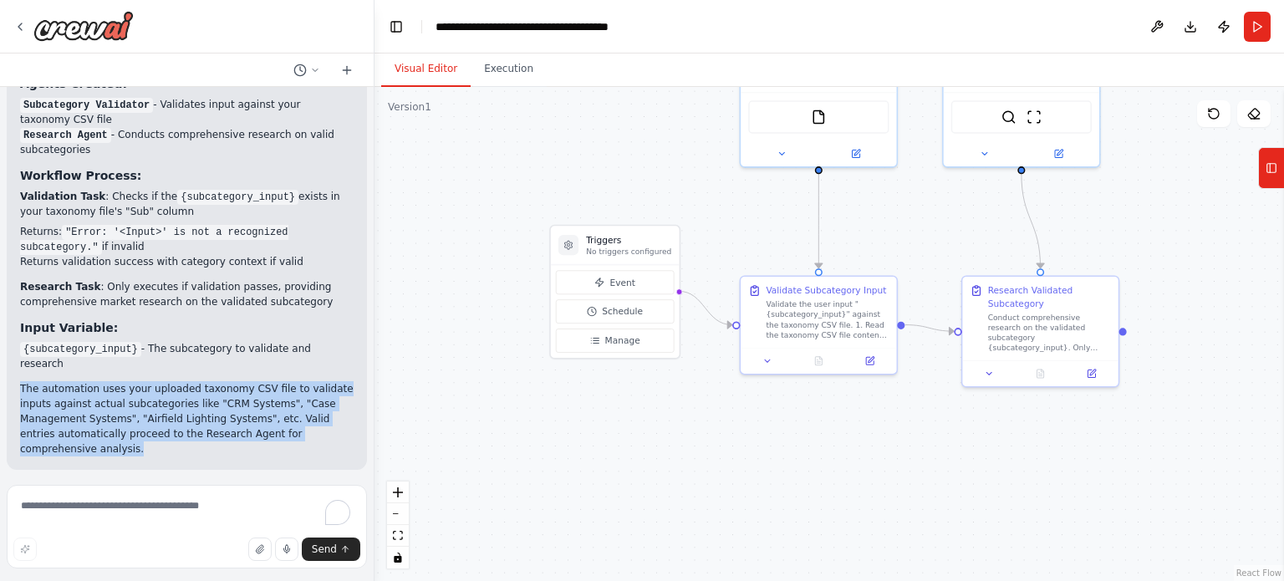
drag, startPoint x: 21, startPoint y: 317, endPoint x: 99, endPoint y: 287, distance: 84.1
click at [119, 381] on p "The automation uses your uploaded taxonomy CSV file to validate inputs against …" at bounding box center [186, 418] width 333 height 75
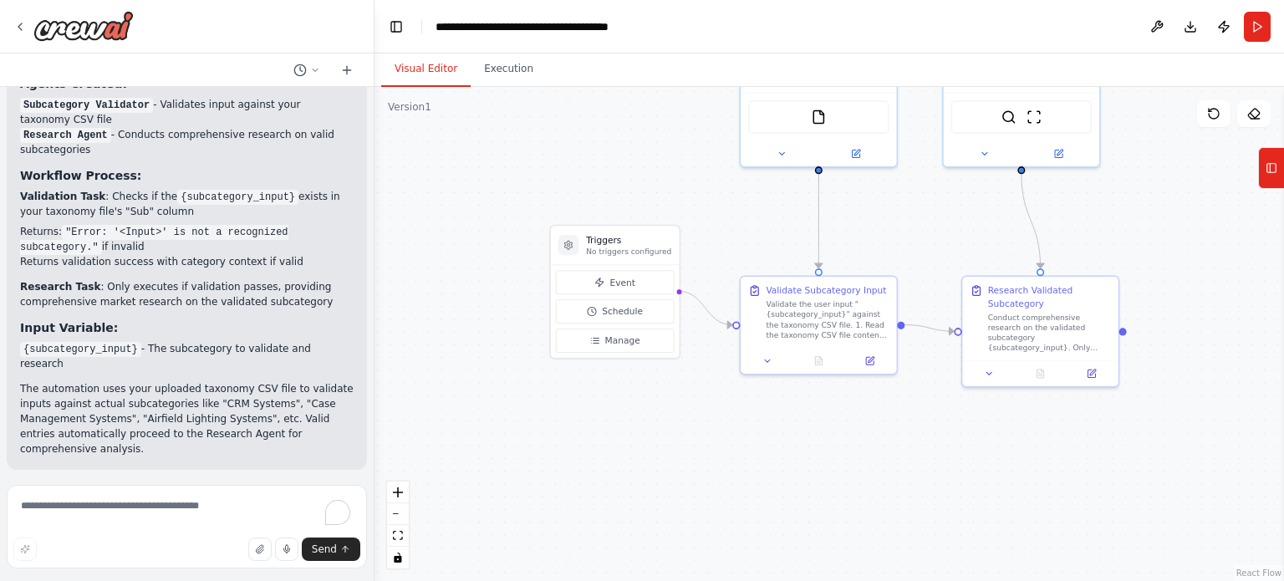
click at [90, 279] on p "Research Task : Only executes if validation passes, providing comprehensive mar…" at bounding box center [186, 294] width 333 height 30
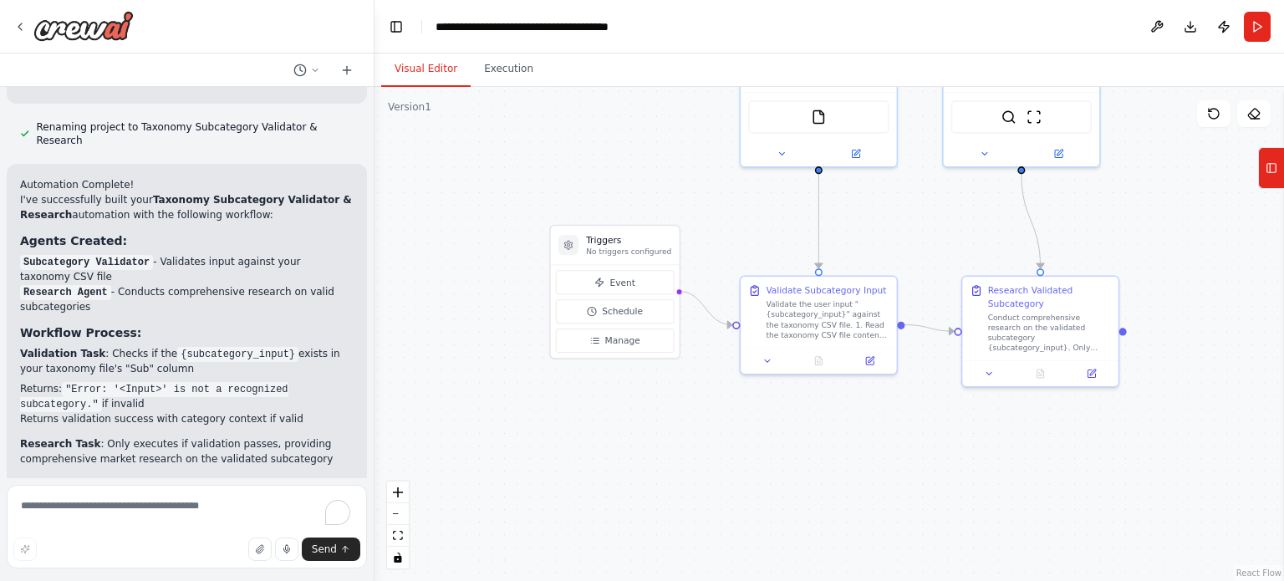
scroll to position [861, 0]
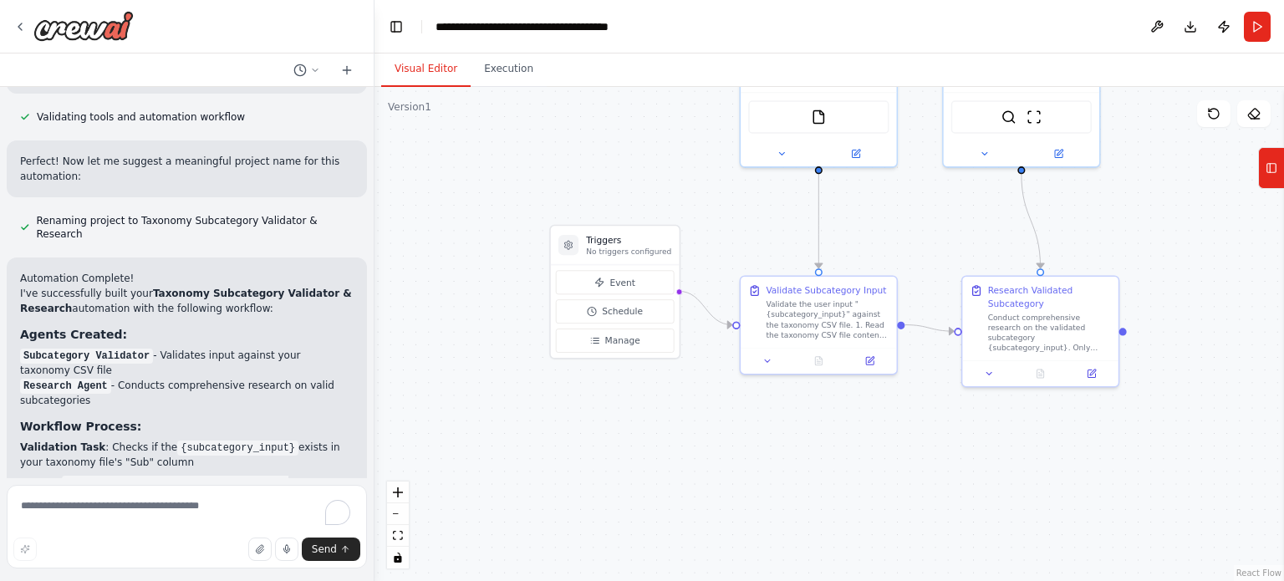
click at [254, 348] on li "Subcategory Validator - Validates input against your taxonomy CSV file" at bounding box center [186, 363] width 333 height 30
drag, startPoint x: 155, startPoint y: 290, endPoint x: 318, endPoint y: 313, distance: 164.6
click at [318, 348] on li "Subcategory Validator - Validates input against your taxonomy CSV file" at bounding box center [186, 363] width 333 height 30
click at [165, 348] on li "Subcategory Validator - Validates input against your taxonomy CSV file" at bounding box center [186, 363] width 333 height 30
drag, startPoint x: 113, startPoint y: 323, endPoint x: 154, endPoint y: 326, distance: 41.1
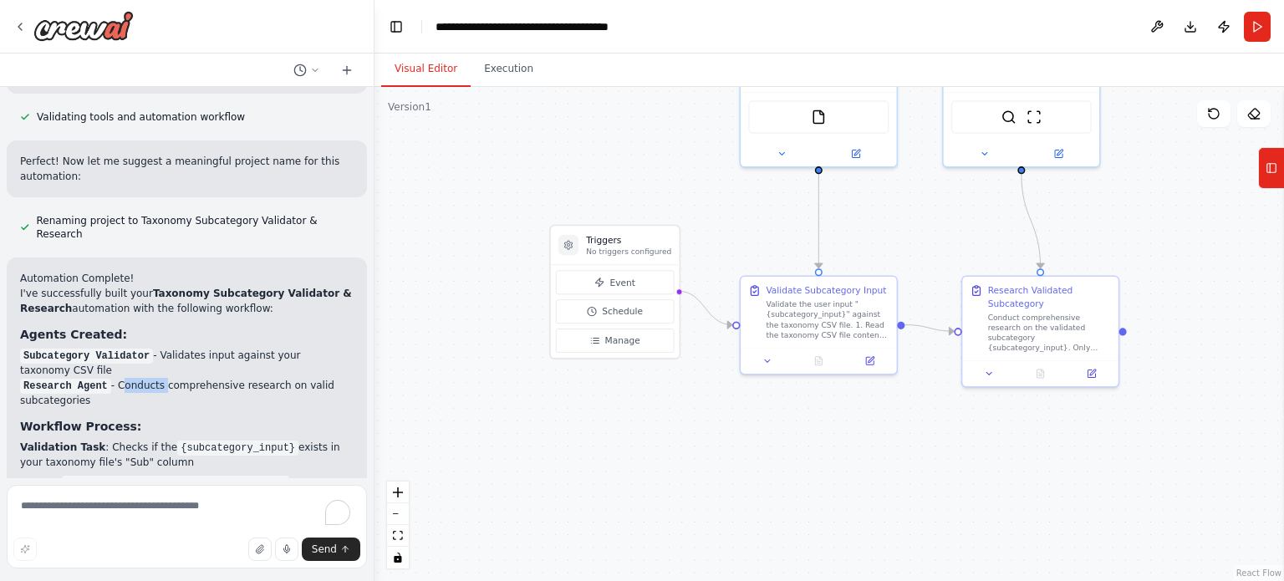
click at [154, 378] on li "Research Agent - Conducts comprehensive research on valid subcategories" at bounding box center [186, 393] width 333 height 30
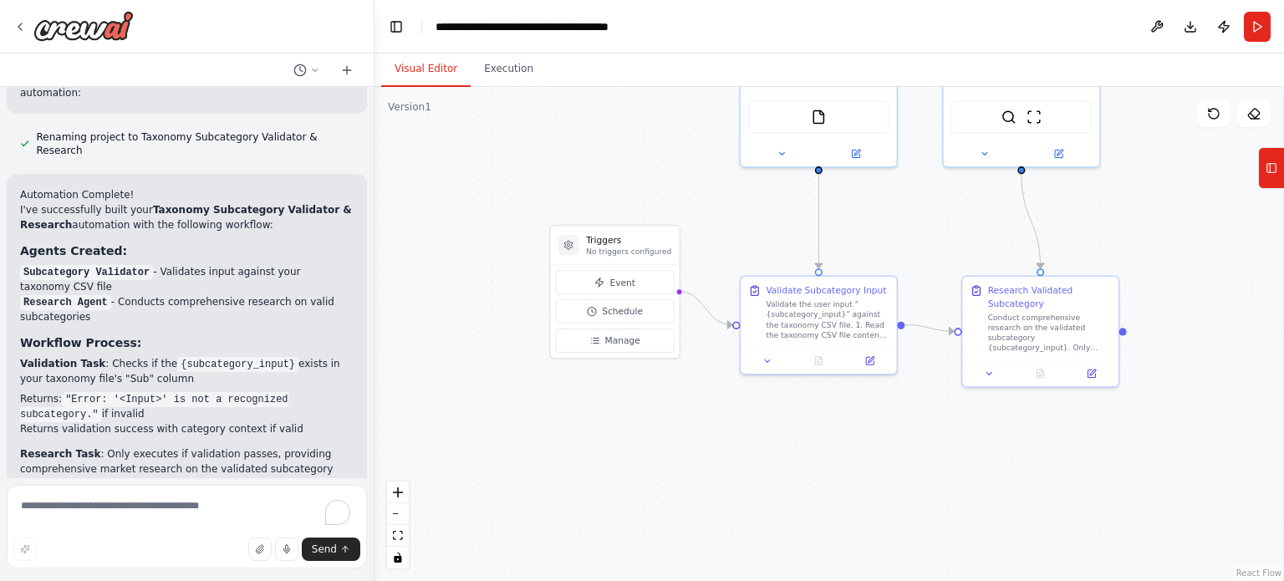
click at [107, 392] on code ""Error: '<Input>' is not a recognized subcategory."" at bounding box center [154, 407] width 268 height 30
drag, startPoint x: 90, startPoint y: 298, endPoint x: 170, endPoint y: 323, distance: 83.5
click at [170, 356] on p "Validation Task : Checks if the {subcategory_input} exists in your taxonomy fil…" at bounding box center [186, 371] width 333 height 30
click at [77, 446] on p "Research Task : Only executes if validation passes, providing comprehensive mar…" at bounding box center [186, 461] width 333 height 30
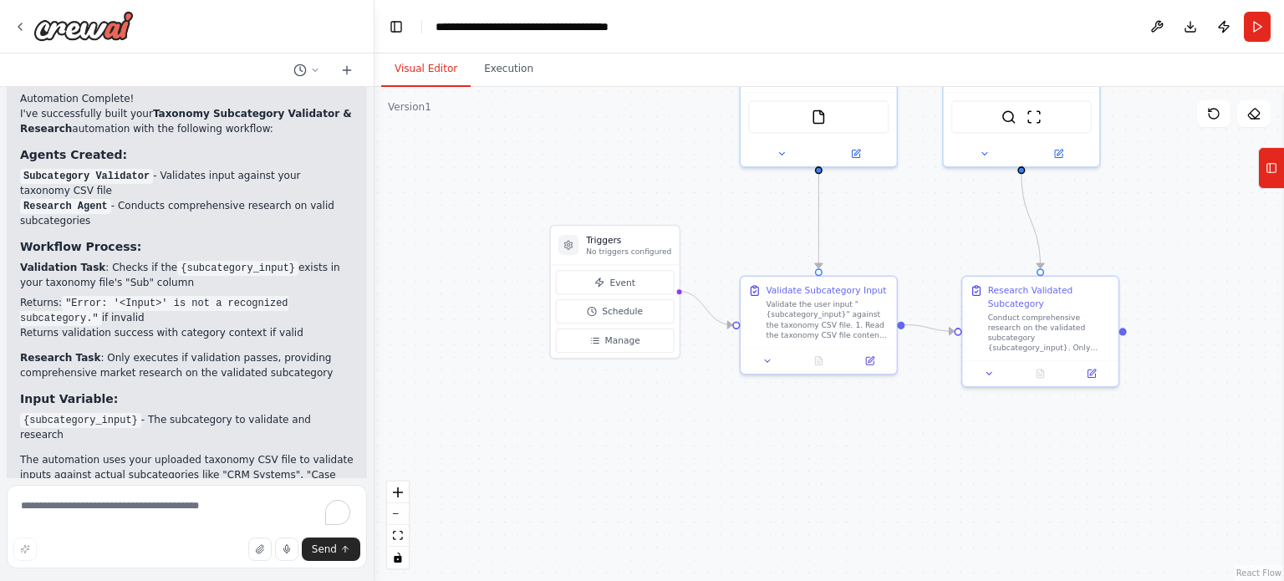
scroll to position [1111, 0]
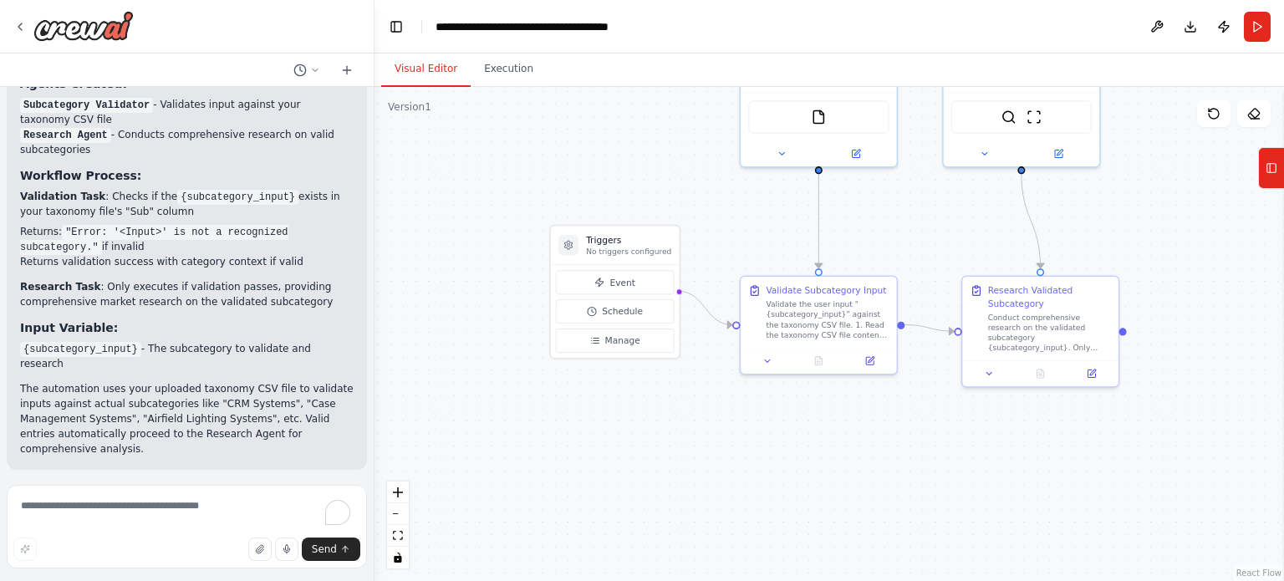
drag, startPoint x: 132, startPoint y: 287, endPoint x: 341, endPoint y: 279, distance: 209.1
click at [341, 279] on div "Automation Complete! I've successfully built your Taxonomy Subcategory Validato…" at bounding box center [187, 238] width 360 height 463
click at [48, 381] on p "The automation uses your uploaded taxonomy CSV file to validate inputs against …" at bounding box center [186, 418] width 333 height 75
click at [1249, 28] on button "Run" at bounding box center [1256, 27] width 27 height 30
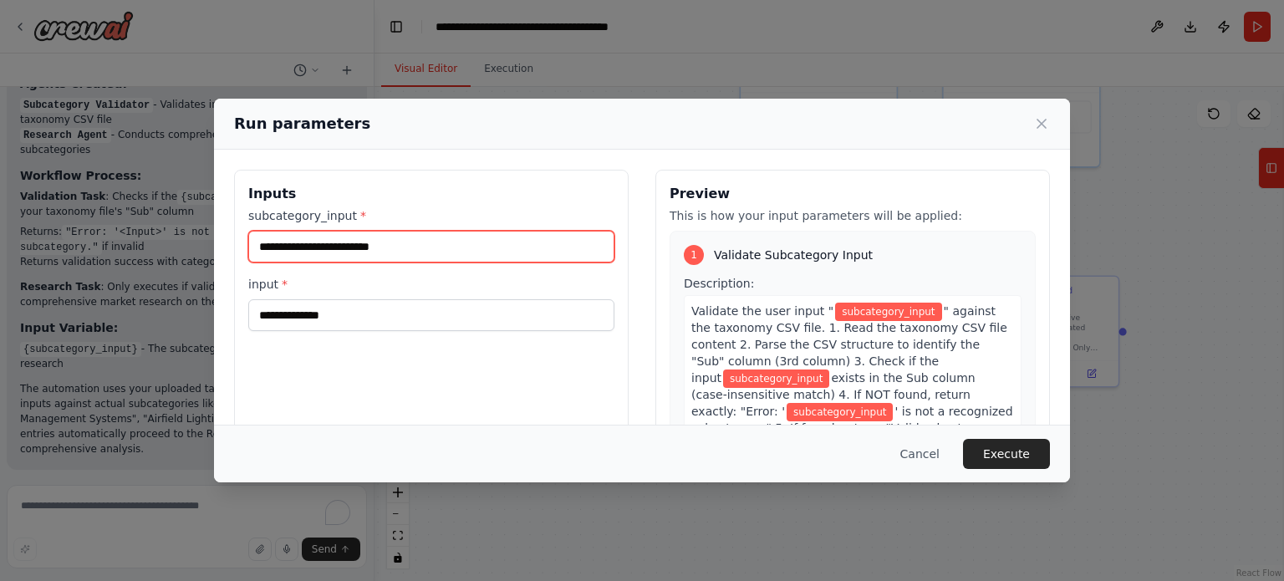
click at [368, 247] on input "subcategory_input *" at bounding box center [431, 247] width 366 height 32
paste input "**********"
type input "**********"
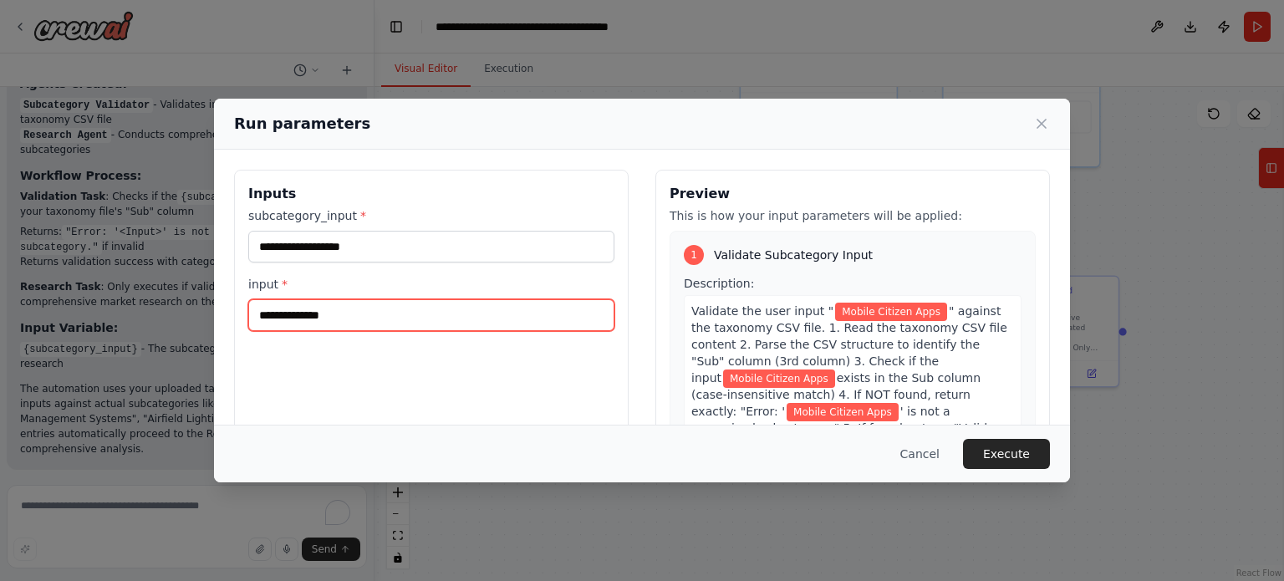
click at [408, 317] on input "input *" at bounding box center [431, 315] width 366 height 32
paste input "**********"
type input "**********"
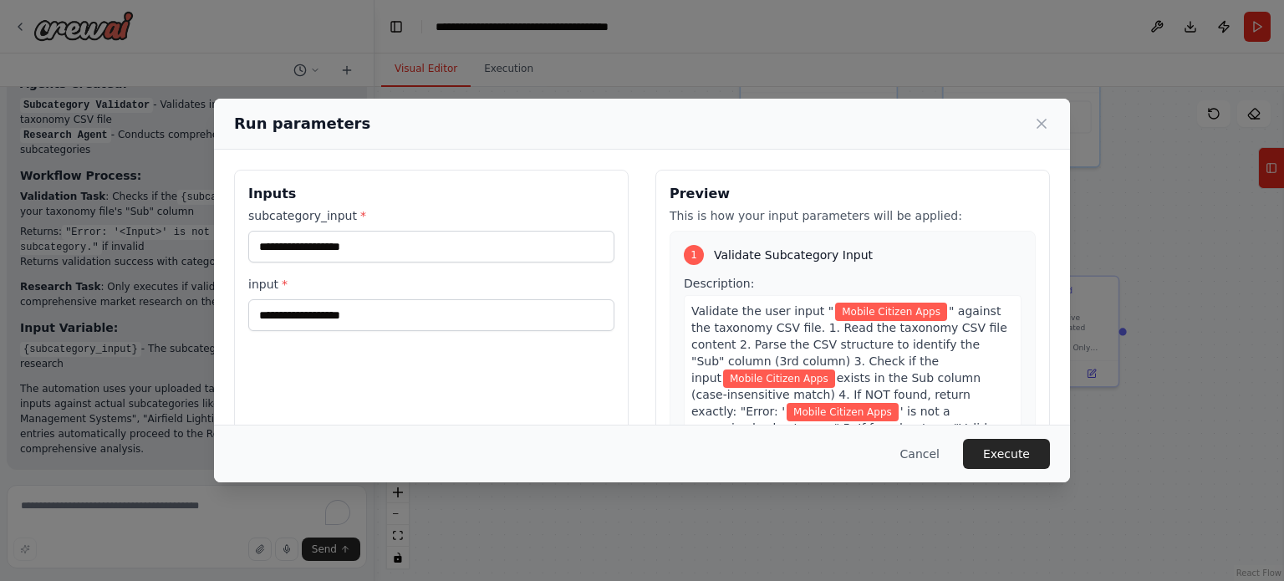
click at [730, 256] on span "Validate Subcategory Input" at bounding box center [793, 255] width 159 height 17
click at [1019, 457] on button "Execute" at bounding box center [1006, 454] width 87 height 30
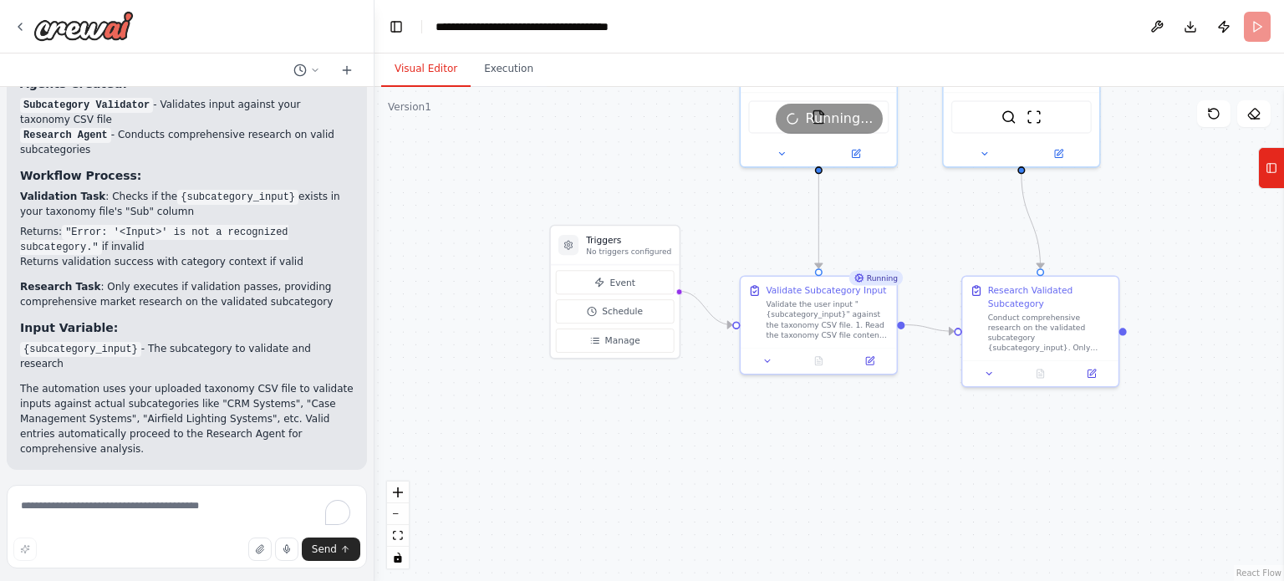
click at [435, 83] on button "Visual Editor" at bounding box center [425, 69] width 89 height 35
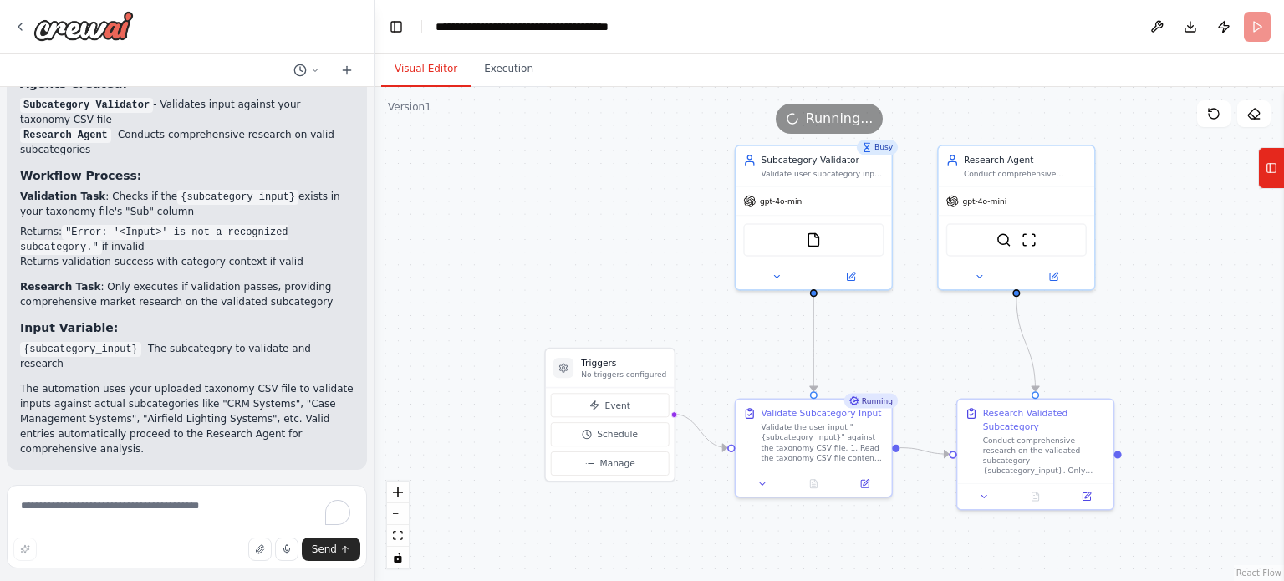
drag, startPoint x: 915, startPoint y: 497, endPoint x: 910, endPoint y: 620, distance: 122.9
click at [115, 28] on img at bounding box center [83, 26] width 100 height 30
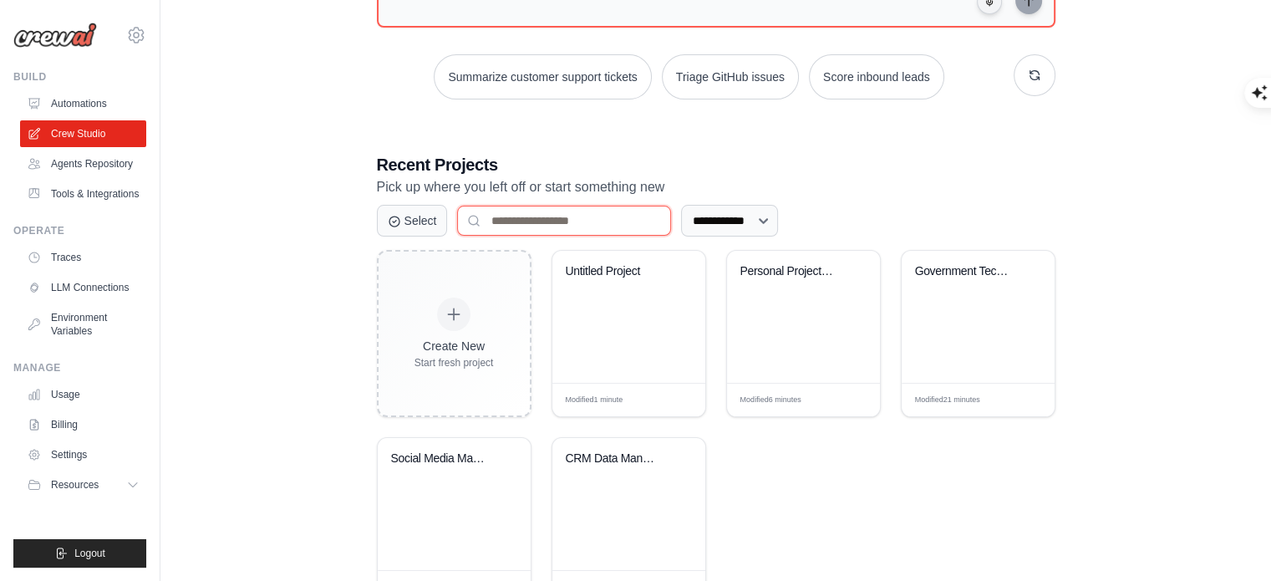
click at [586, 222] on input at bounding box center [564, 221] width 214 height 30
click at [732, 218] on select "**********" at bounding box center [729, 221] width 97 height 32
click at [434, 222] on button "Select" at bounding box center [412, 220] width 71 height 32
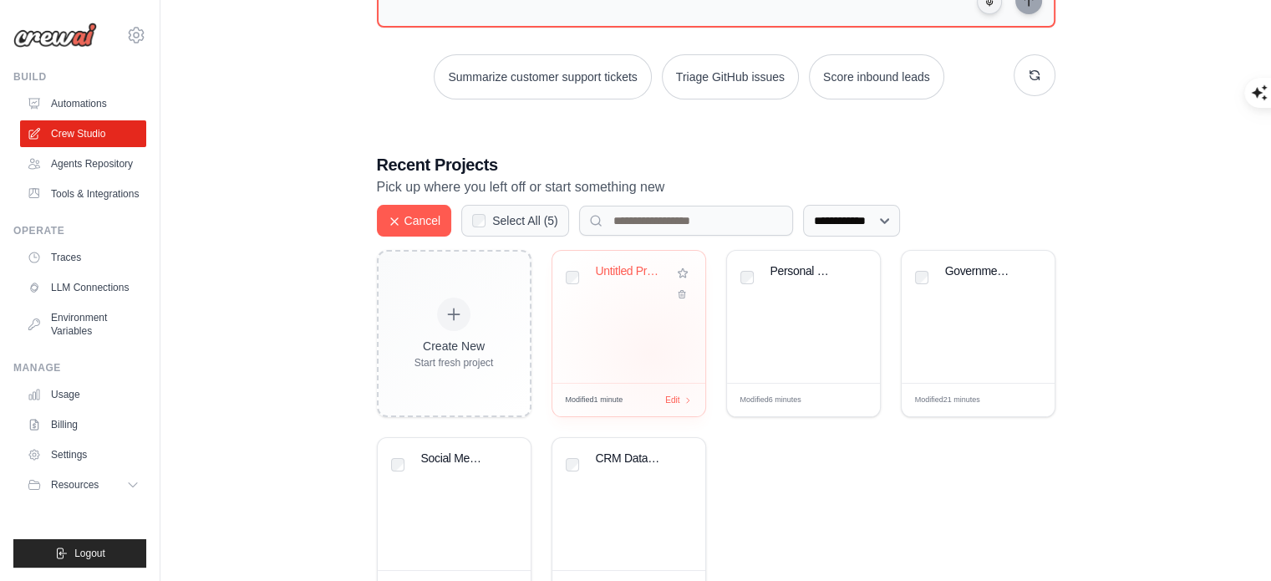
click at [652, 352] on div "Untitled Project" at bounding box center [628, 317] width 153 height 132
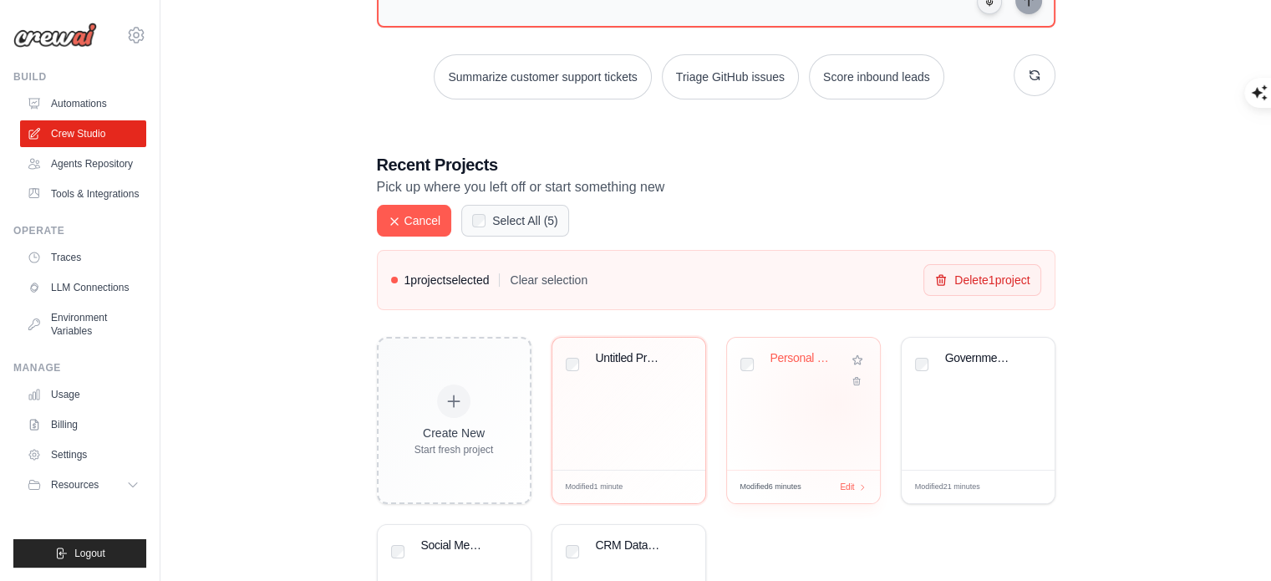
click at [837, 402] on div "Personal Project Management Assista..." at bounding box center [803, 404] width 153 height 132
click at [999, 412] on div "Government Tech Company List Genera..." at bounding box center [978, 404] width 153 height 132
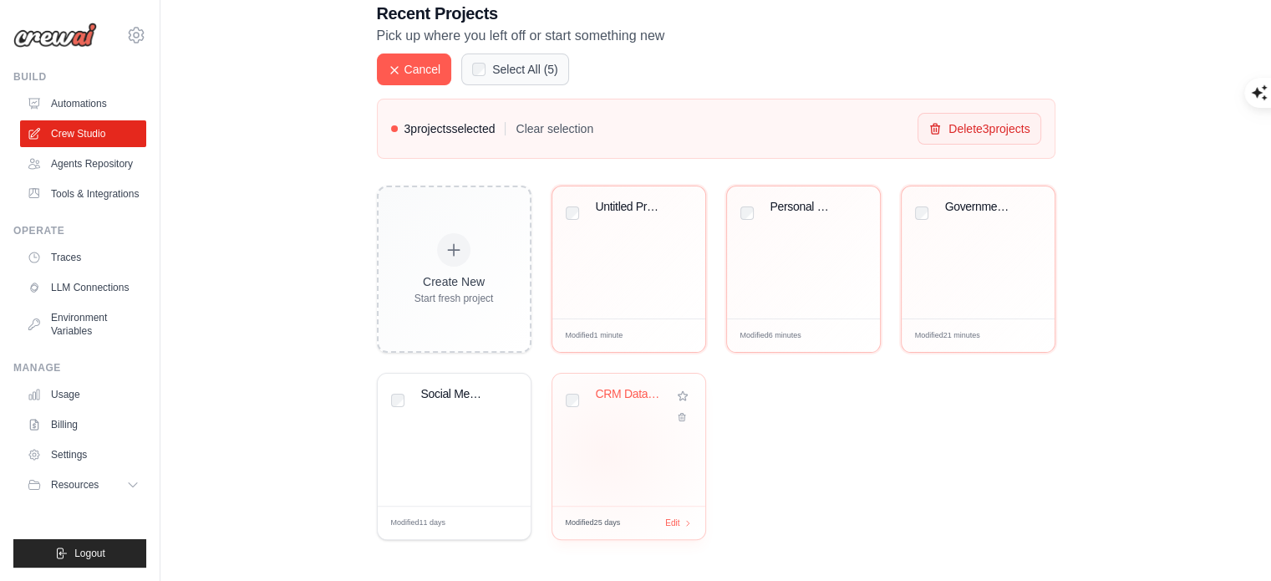
click at [605, 451] on div "CRM Data Management Social Media St..." at bounding box center [628, 440] width 153 height 132
click at [466, 445] on div "Social Media Management & Content A..." at bounding box center [454, 440] width 153 height 132
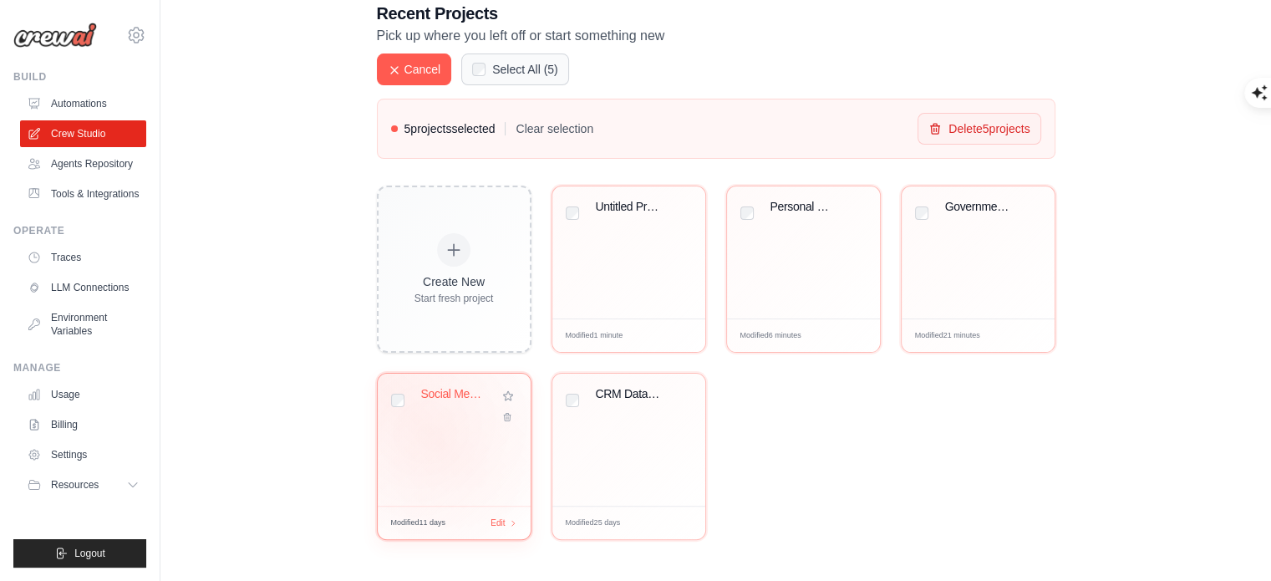
drag, startPoint x: 435, startPoint y: 450, endPoint x: 493, endPoint y: 451, distance: 57.7
click at [435, 450] on div "Social Media Management & Content A..." at bounding box center [454, 440] width 153 height 132
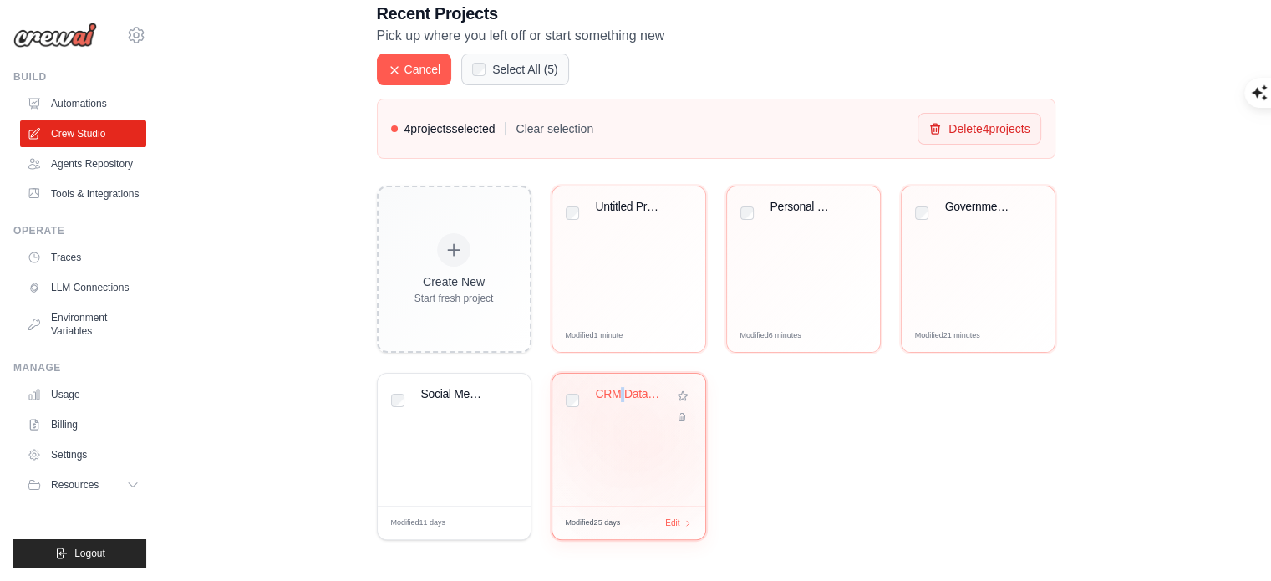
click at [616, 437] on div "CRM Data Management Social Media St..." at bounding box center [628, 440] width 153 height 132
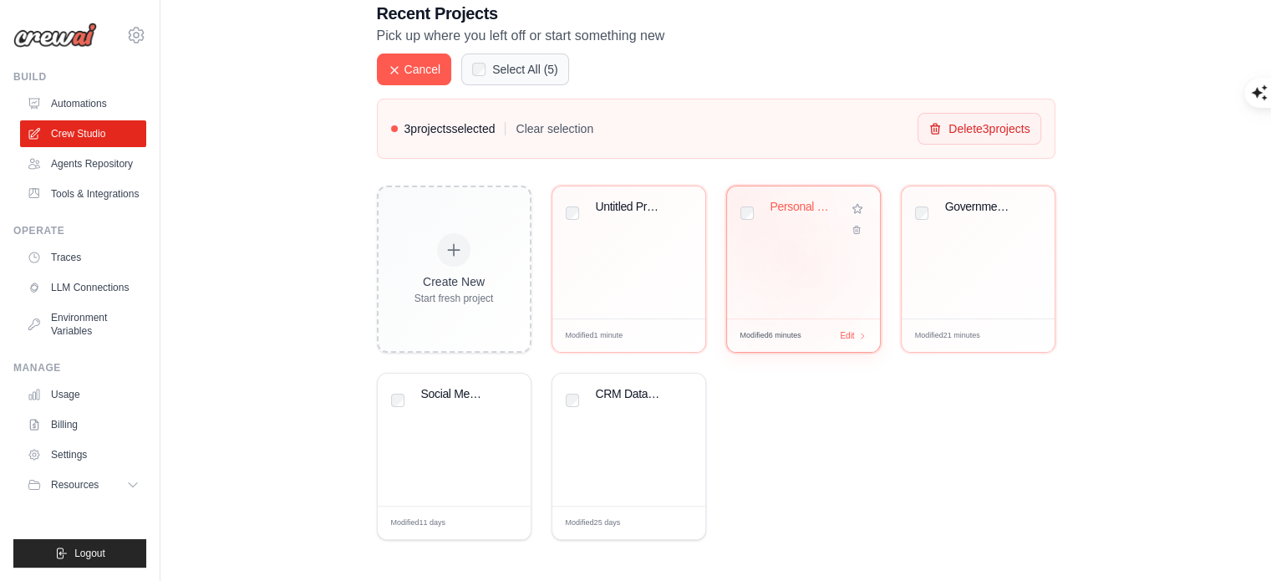
drag, startPoint x: 659, startPoint y: 298, endPoint x: 781, endPoint y: 304, distance: 122.1
click at [659, 298] on div "Untitled Project" at bounding box center [628, 252] width 153 height 132
drag, startPoint x: 782, startPoint y: 304, endPoint x: 816, endPoint y: 304, distance: 33.4
click at [783, 304] on div "Personal Project Management Assista..." at bounding box center [803, 252] width 153 height 132
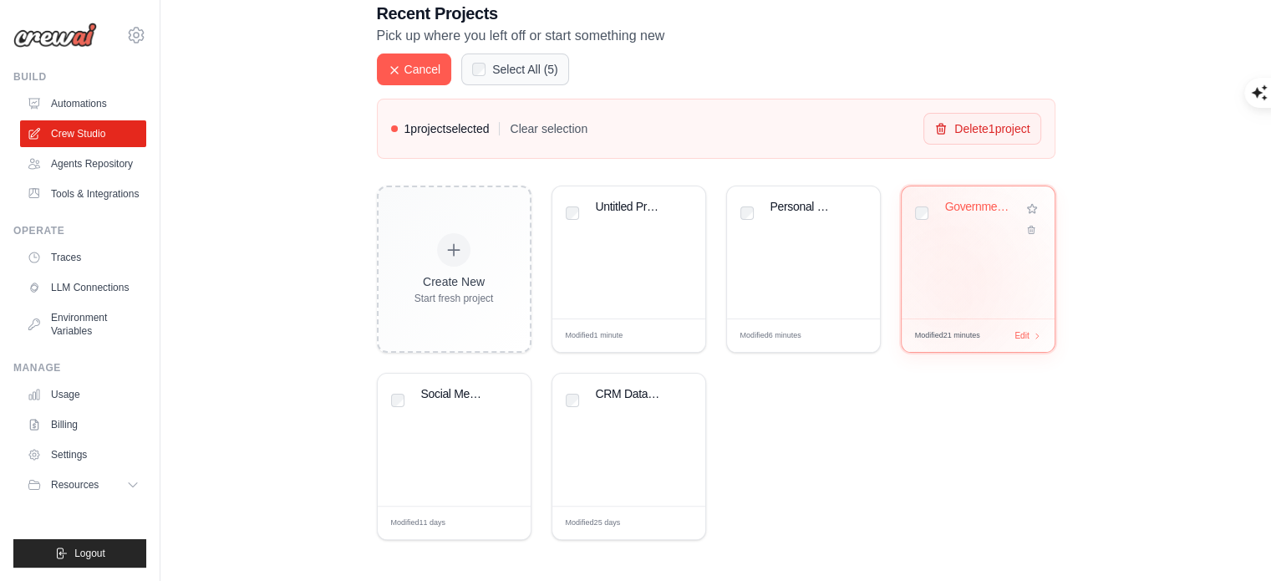
click at [966, 304] on div "Government Tech Company List Genera..." at bounding box center [978, 252] width 153 height 132
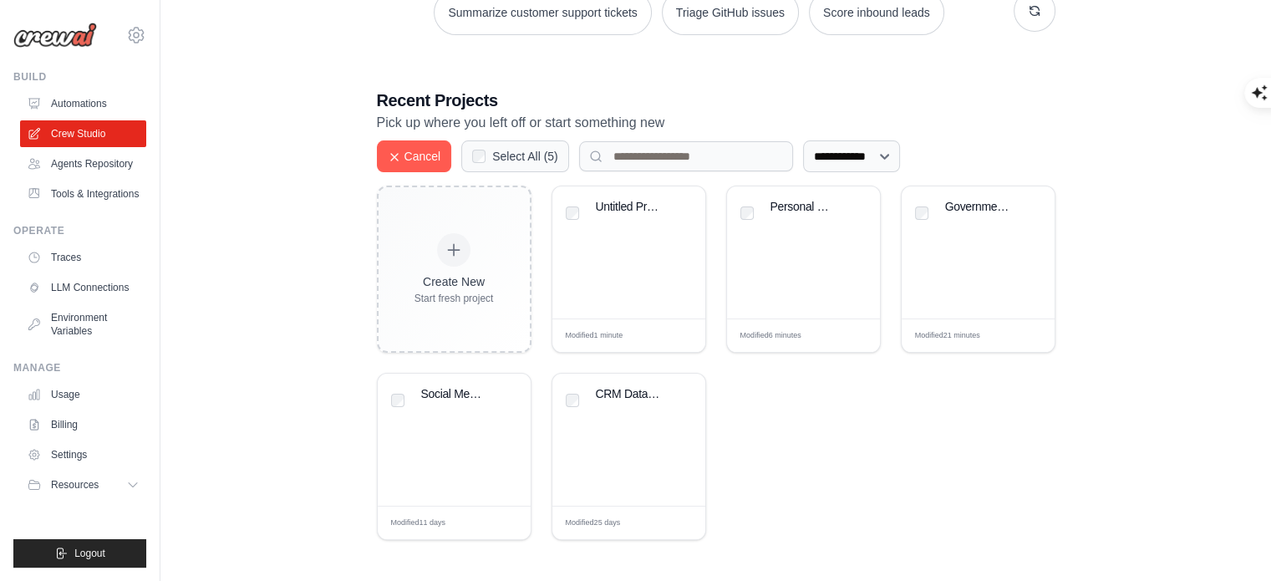
click at [502, 144] on div "Select All ( 5 )" at bounding box center [515, 156] width 108 height 32
click at [689, 150] on input at bounding box center [686, 156] width 214 height 30
drag, startPoint x: 511, startPoint y: 103, endPoint x: 555, endPoint y: 124, distance: 48.2
click at [515, 103] on h3 "Recent Projects" at bounding box center [716, 100] width 679 height 23
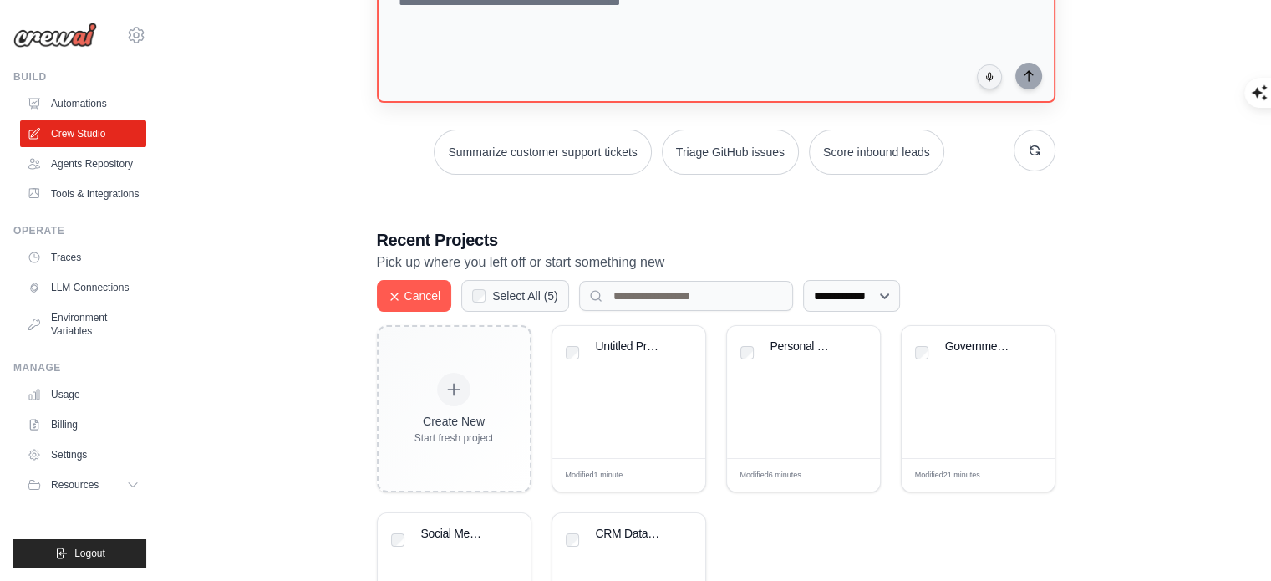
scroll to position [0, 0]
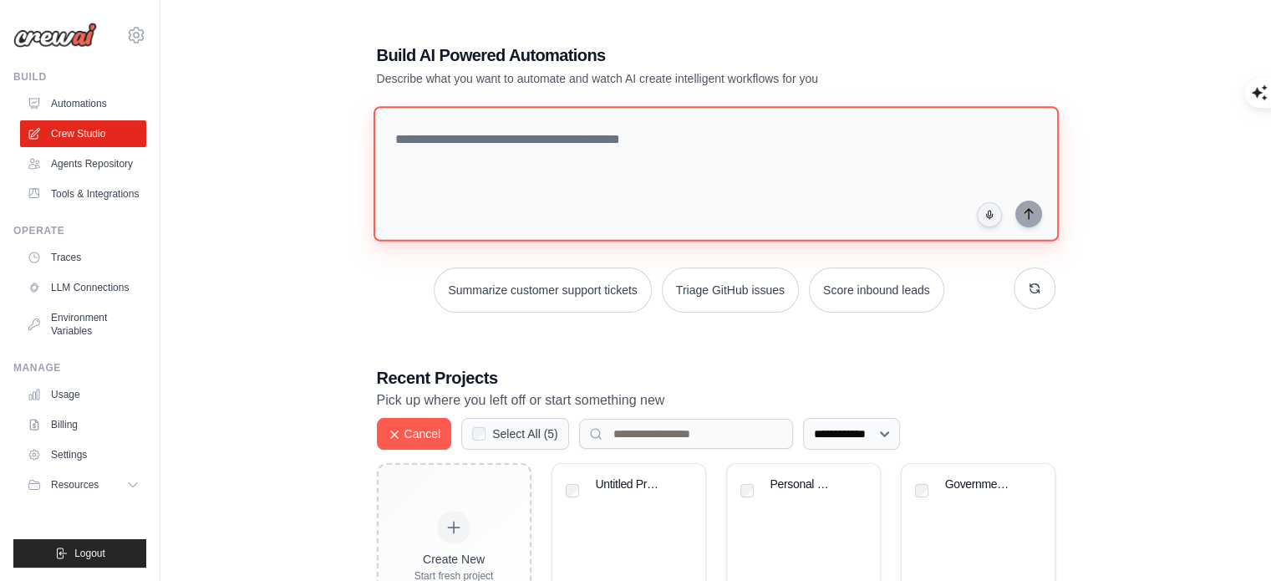
click at [638, 132] on textarea at bounding box center [715, 173] width 685 height 135
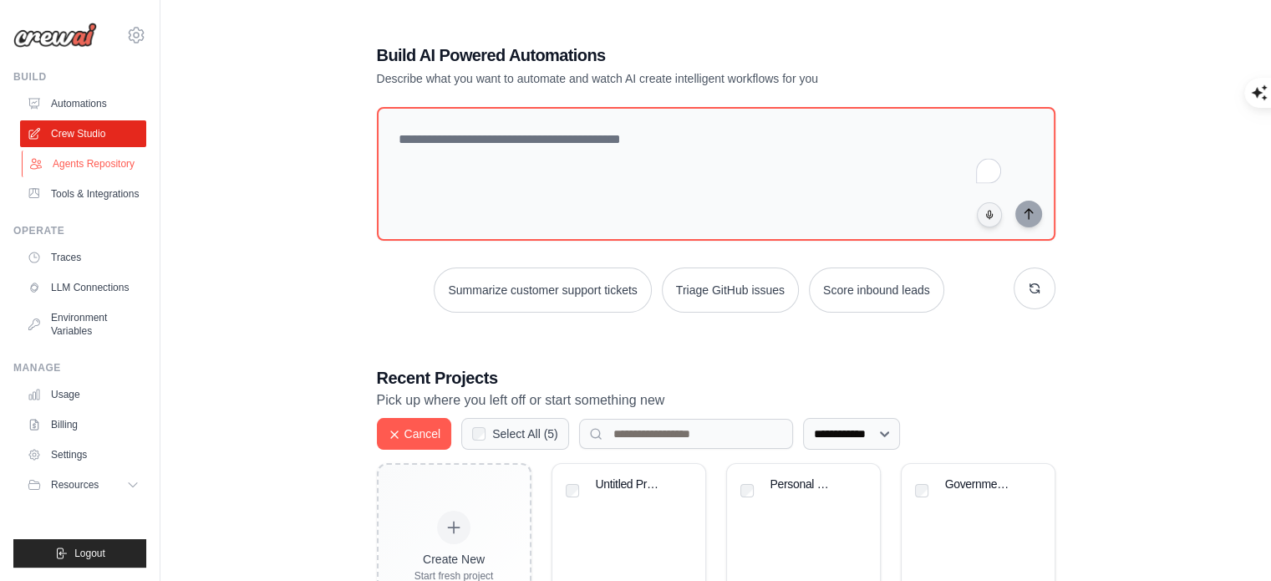
click at [125, 168] on link "Agents Repository" at bounding box center [85, 163] width 126 height 27
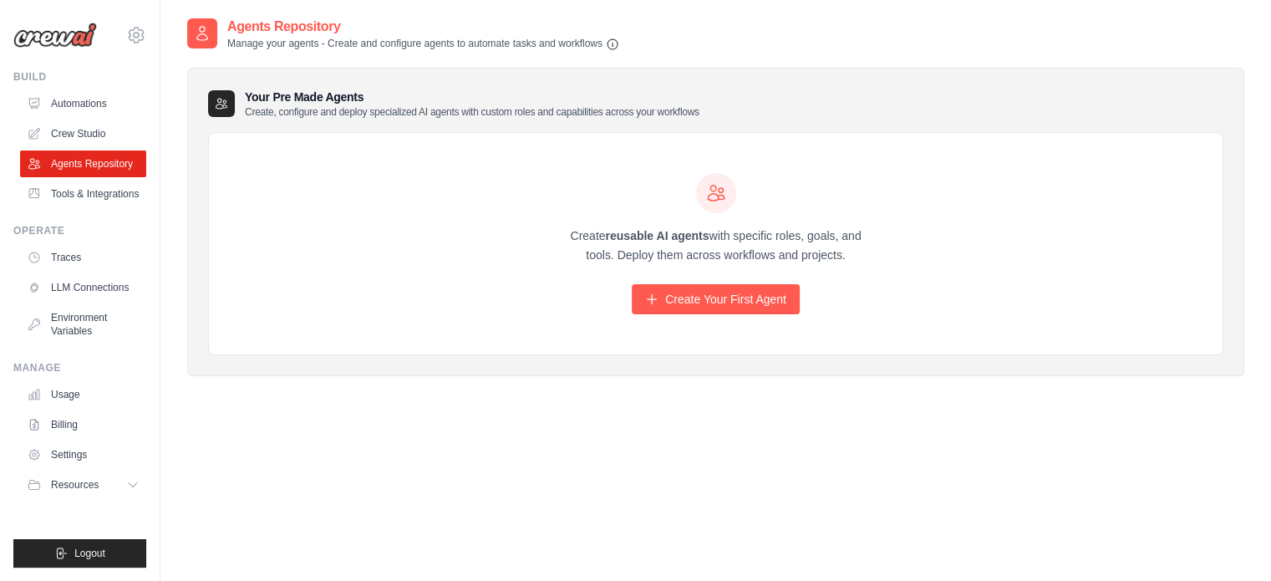
click at [428, 173] on div "Create reusable AI agents with specific roles, goals, and tools. Deploy them ac…" at bounding box center [716, 244] width 1014 height 222
click at [273, 15] on main "Agent Usage Guide To use an agent in your CrewAI project, you can initialize it…" at bounding box center [715, 307] width 1111 height 614
click at [619, 44] on icon "button" at bounding box center [612, 43] width 13 height 13
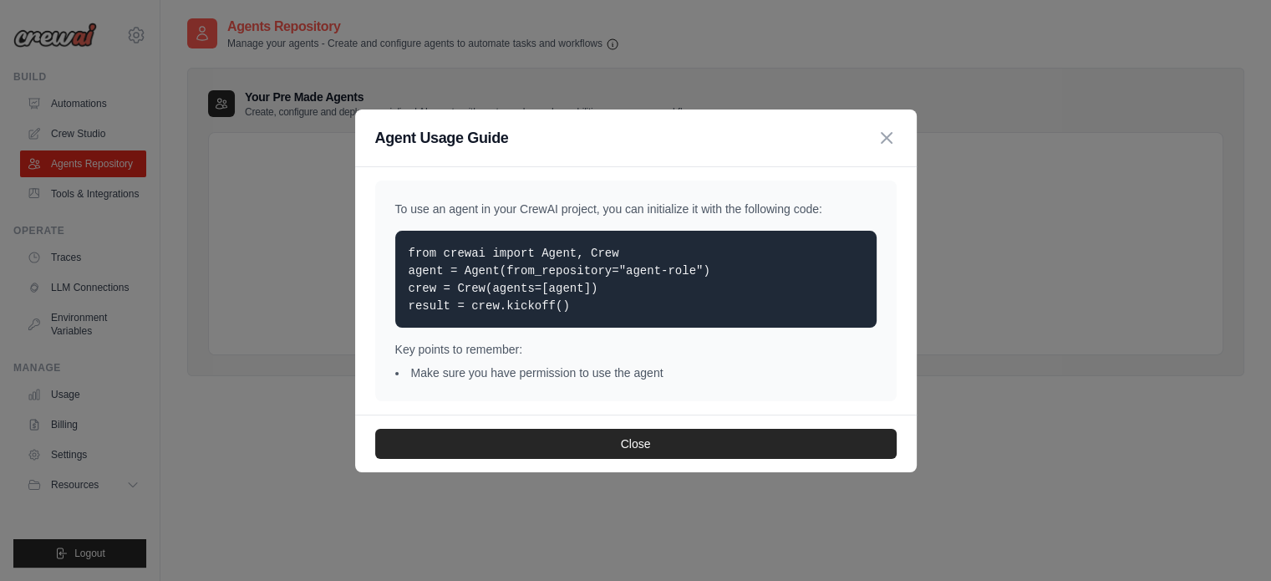
click at [903, 193] on div "To use an agent in your CrewAI project, you can initialize it with the followin…" at bounding box center [636, 290] width 562 height 247
click at [1132, 214] on div "Agent Usage Guide To use an agent in your CrewAI project, you can initialize it…" at bounding box center [635, 290] width 1271 height 581
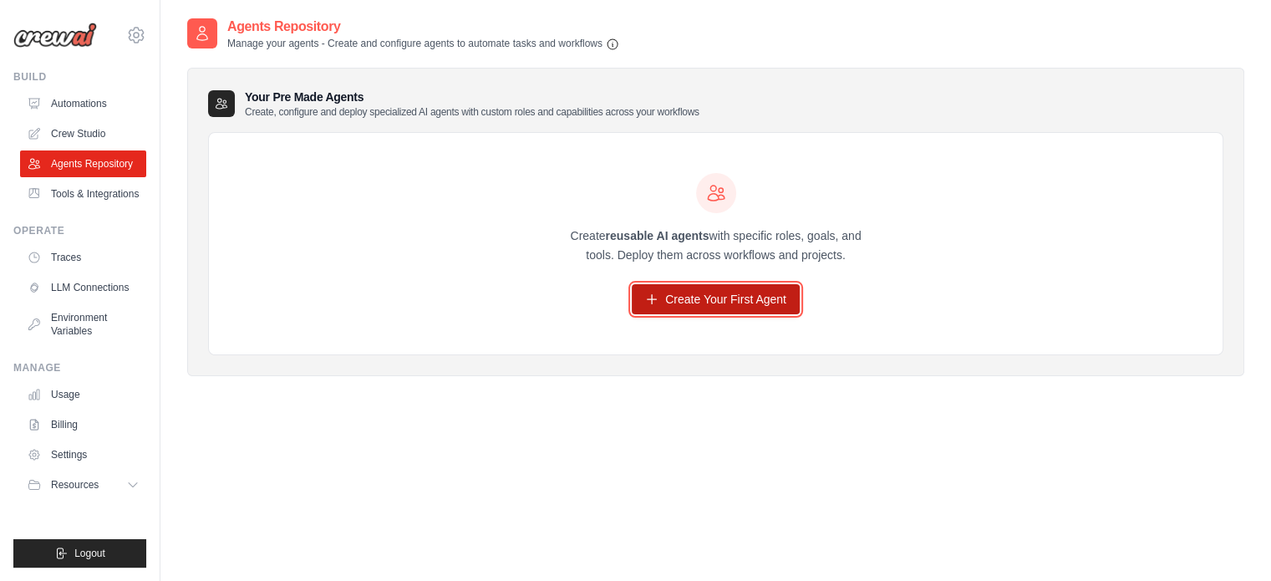
click at [772, 300] on link "Create Your First Agent" at bounding box center [716, 299] width 168 height 30
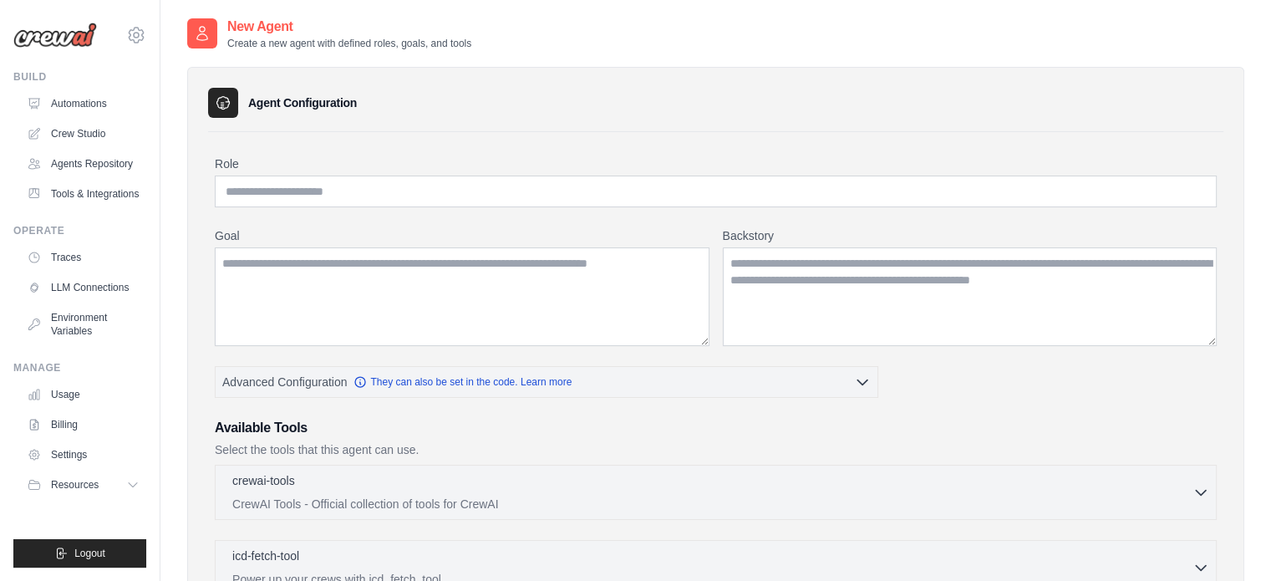
click at [296, 106] on h3 "Agent Configuration" at bounding box center [302, 102] width 109 height 17
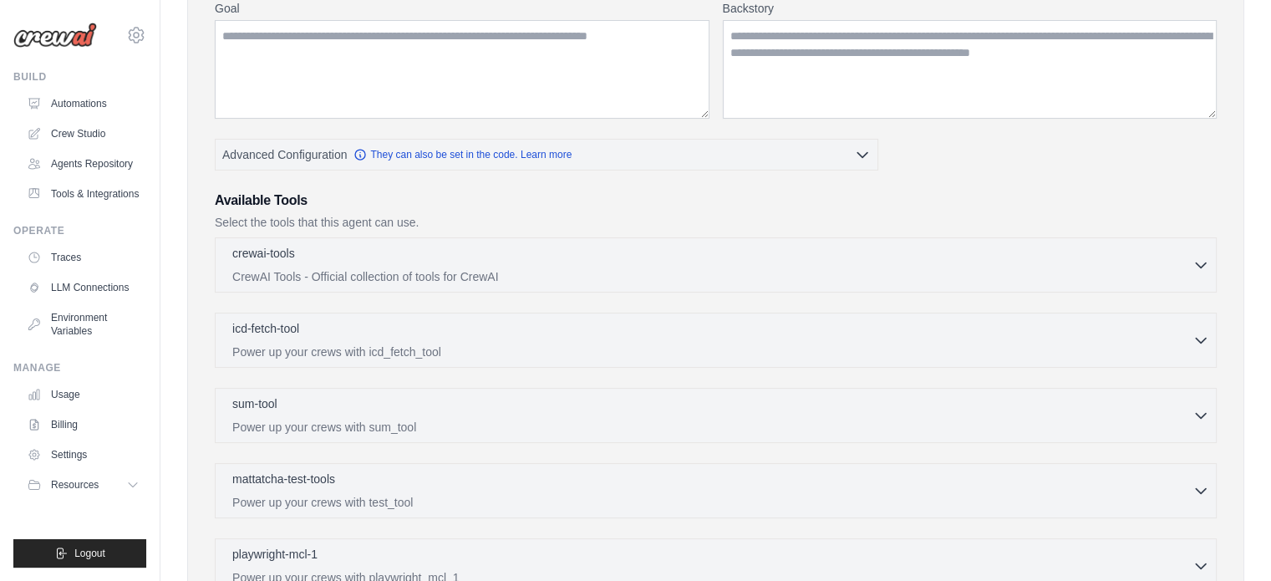
scroll to position [251, 0]
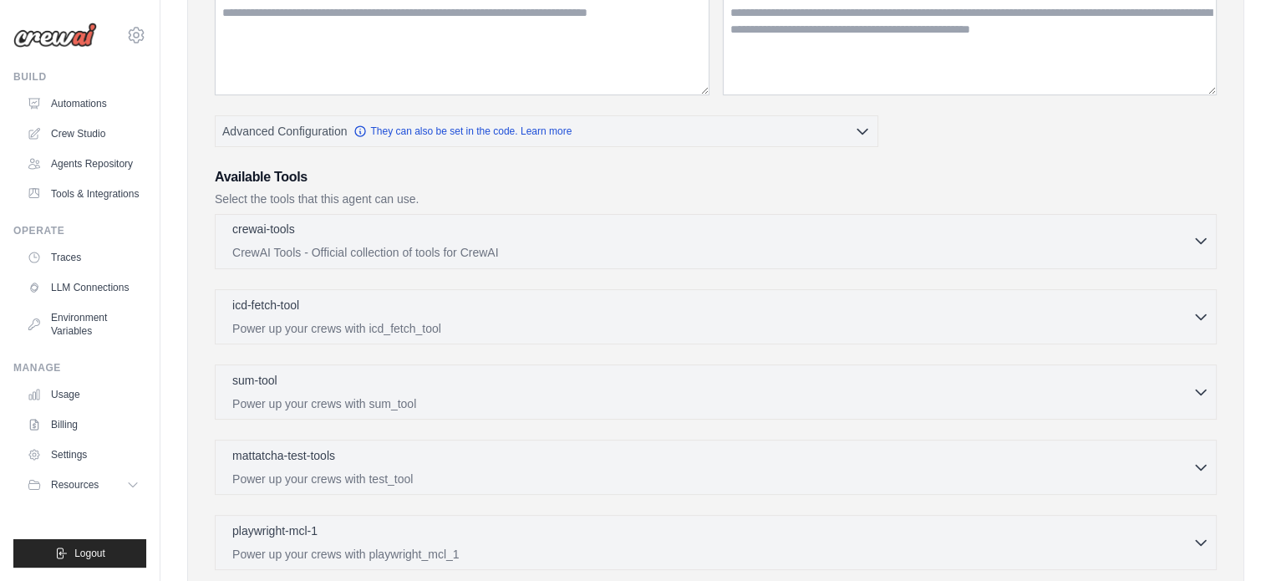
click at [499, 254] on p "CrewAI Tools - Official collection of tools for CrewAI" at bounding box center [712, 252] width 960 height 17
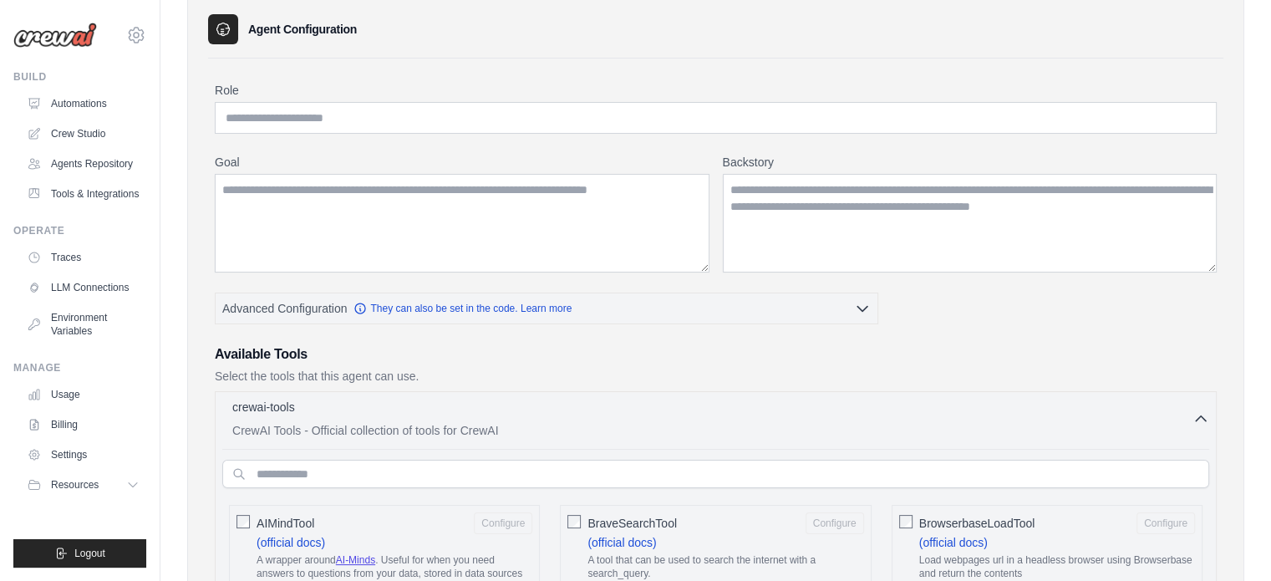
scroll to position [0, 0]
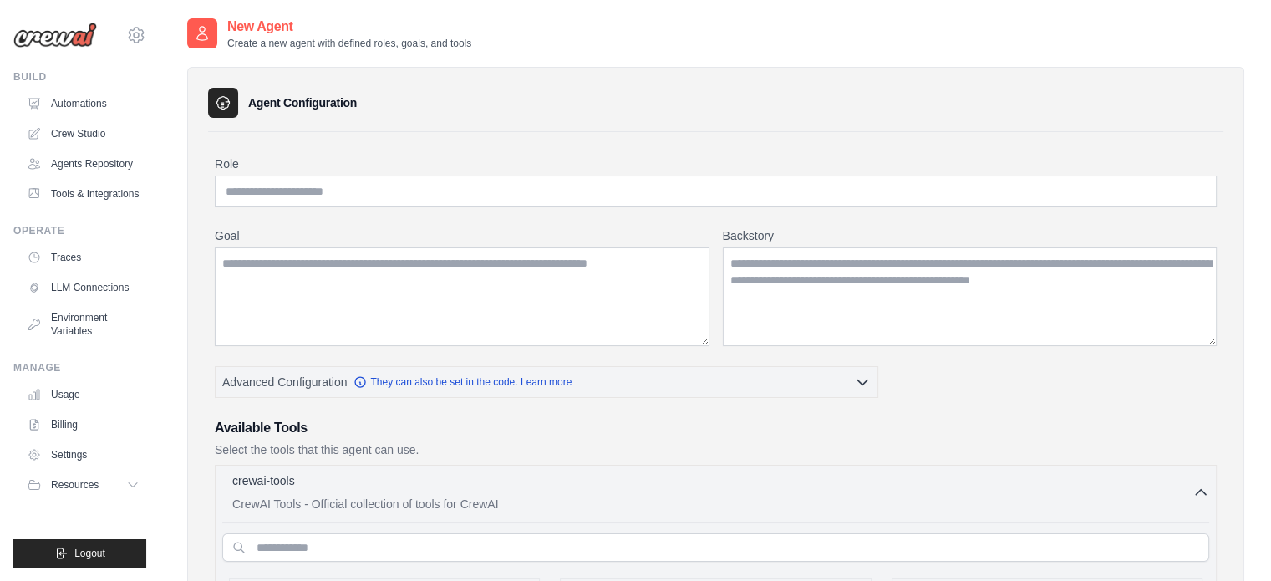
click at [384, 439] on div "Available Tools Select the tools that this agent can use." at bounding box center [716, 438] width 1002 height 40
click at [1202, 491] on icon "button" at bounding box center [1201, 491] width 17 height 17
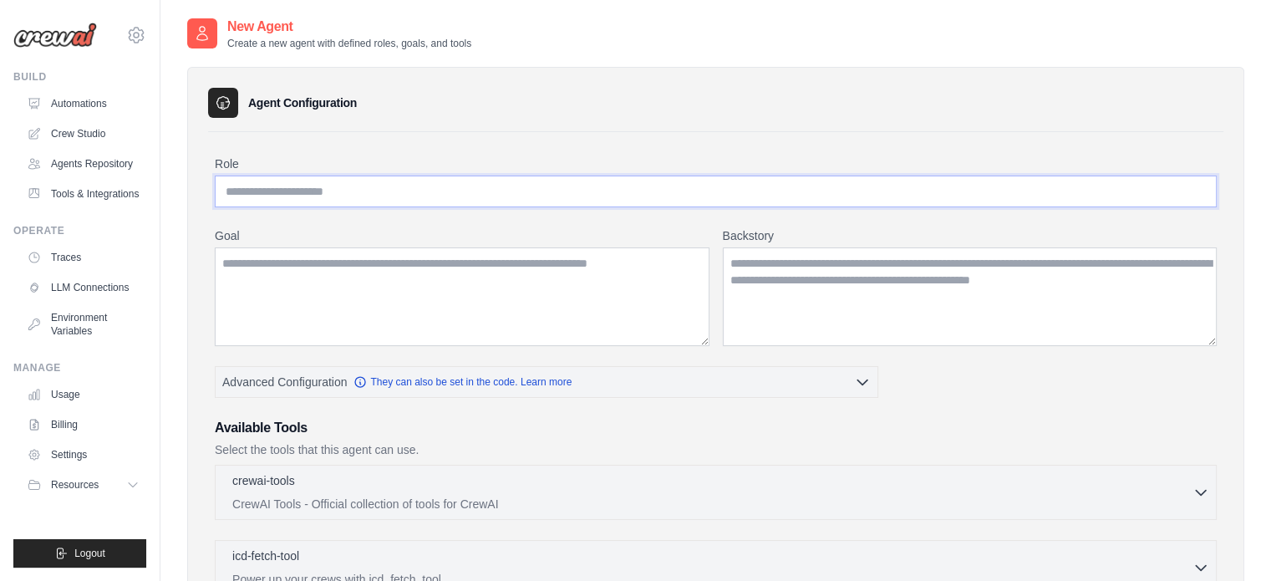
click at [298, 186] on input "Role" at bounding box center [716, 191] width 1002 height 32
click at [531, 133] on div "Role Goal Backstory Advanced Configuration They can also be set in the code. Le…" at bounding box center [715, 583] width 1015 height 903
click at [467, 308] on textarea "Goal" at bounding box center [462, 296] width 495 height 99
click at [915, 252] on textarea "Backstory" at bounding box center [970, 296] width 495 height 99
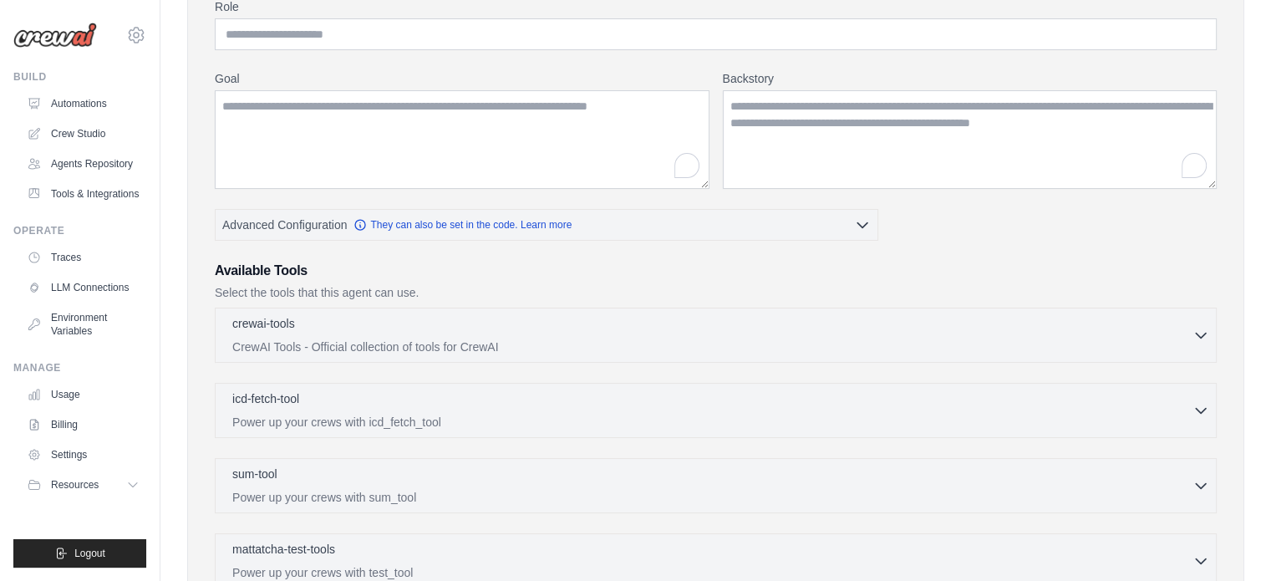
scroll to position [167, 0]
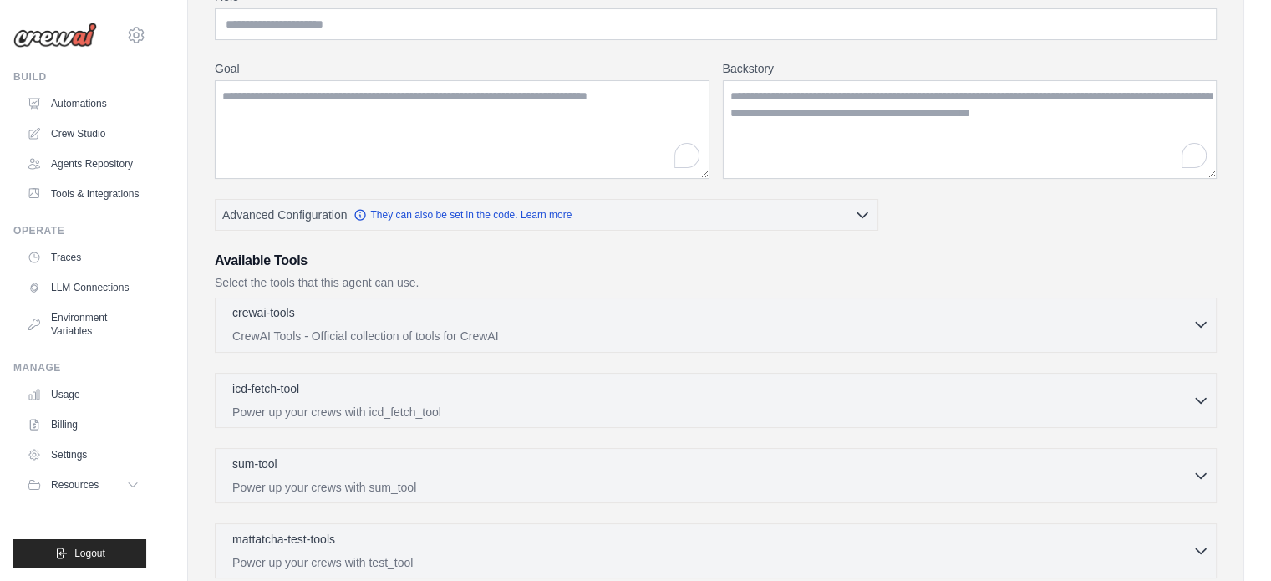
click at [399, 328] on p "CrewAI Tools - Official collection of tools for CrewAI" at bounding box center [712, 336] width 960 height 17
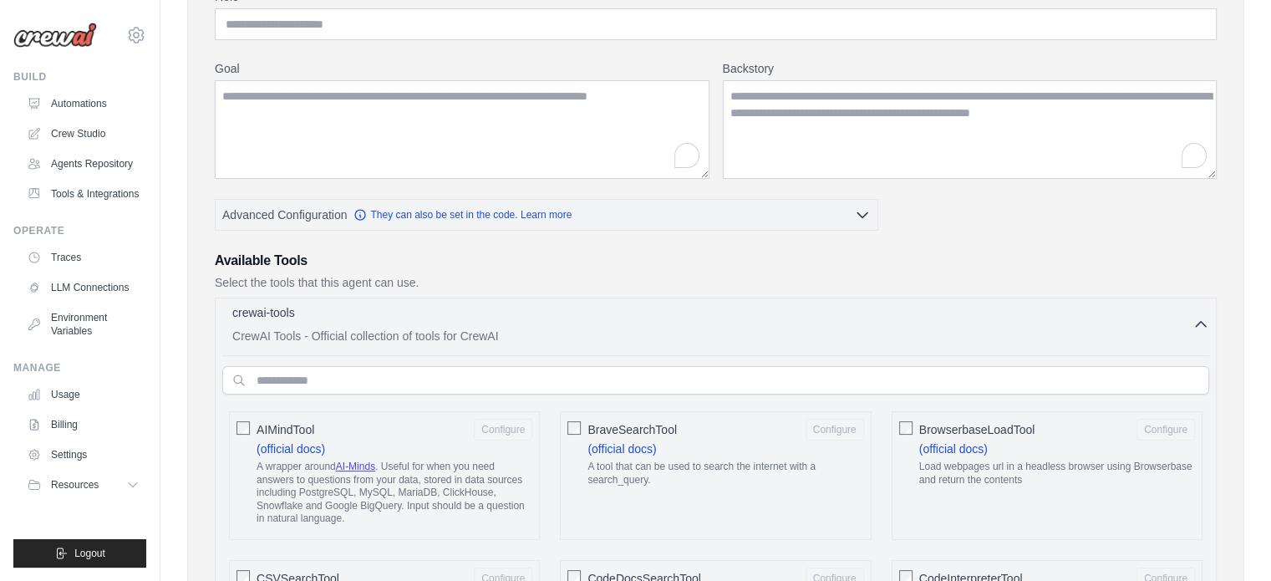
click at [552, 328] on p "CrewAI Tools - Official collection of tools for CrewAI" at bounding box center [712, 336] width 960 height 17
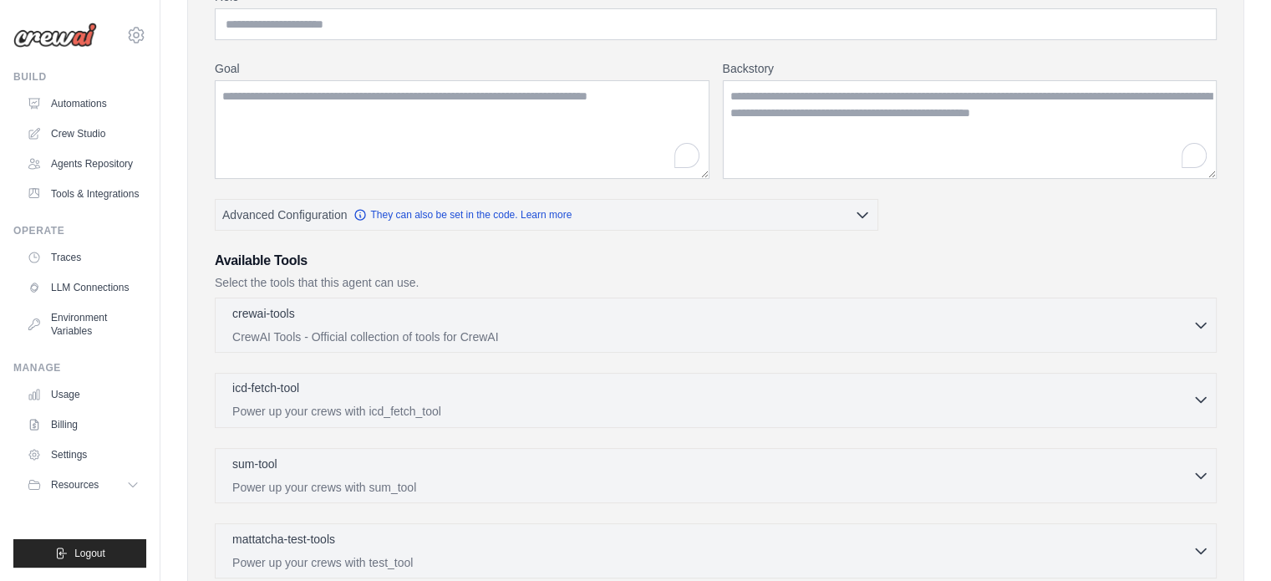
click at [370, 398] on div "icd-fetch-tool 0 selected Power up your crews with icd_fetch_tool" at bounding box center [712, 399] width 960 height 40
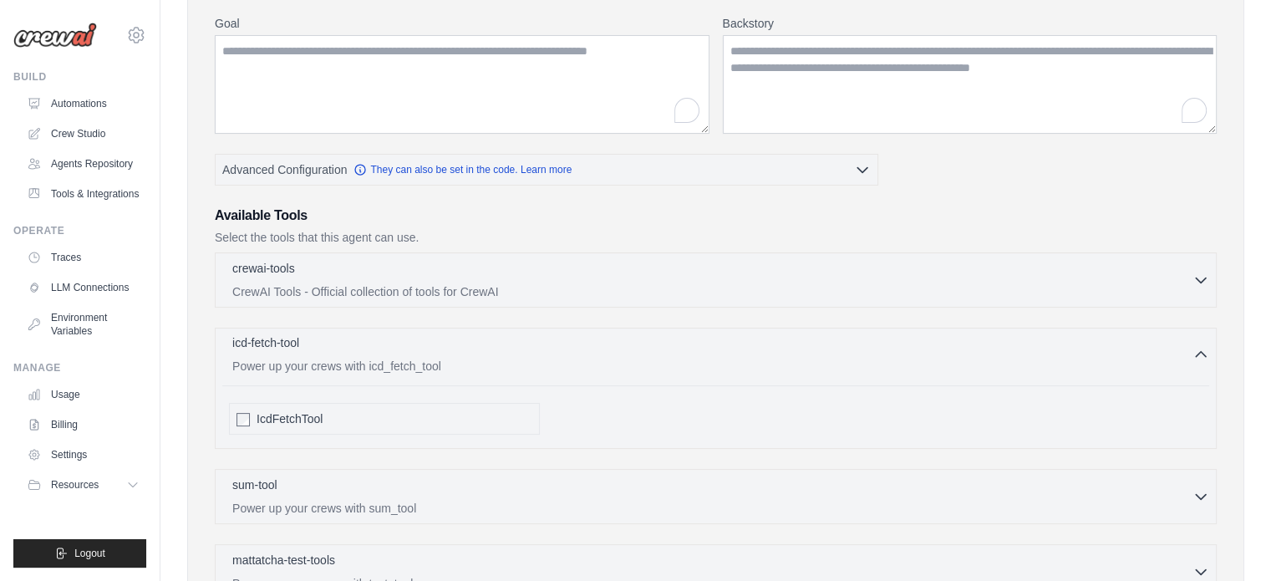
scroll to position [251, 0]
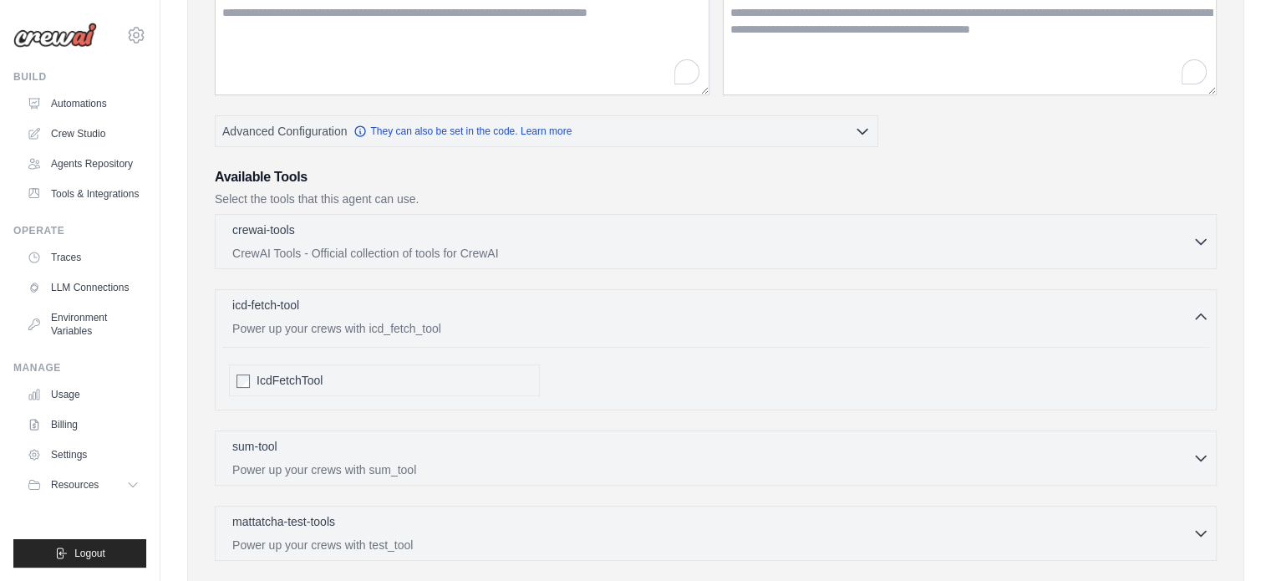
click at [403, 293] on div "icd-fetch-tool 0 selected Power up your crews with icd_fetch_tool IcdFetchTool" at bounding box center [716, 349] width 1002 height 121
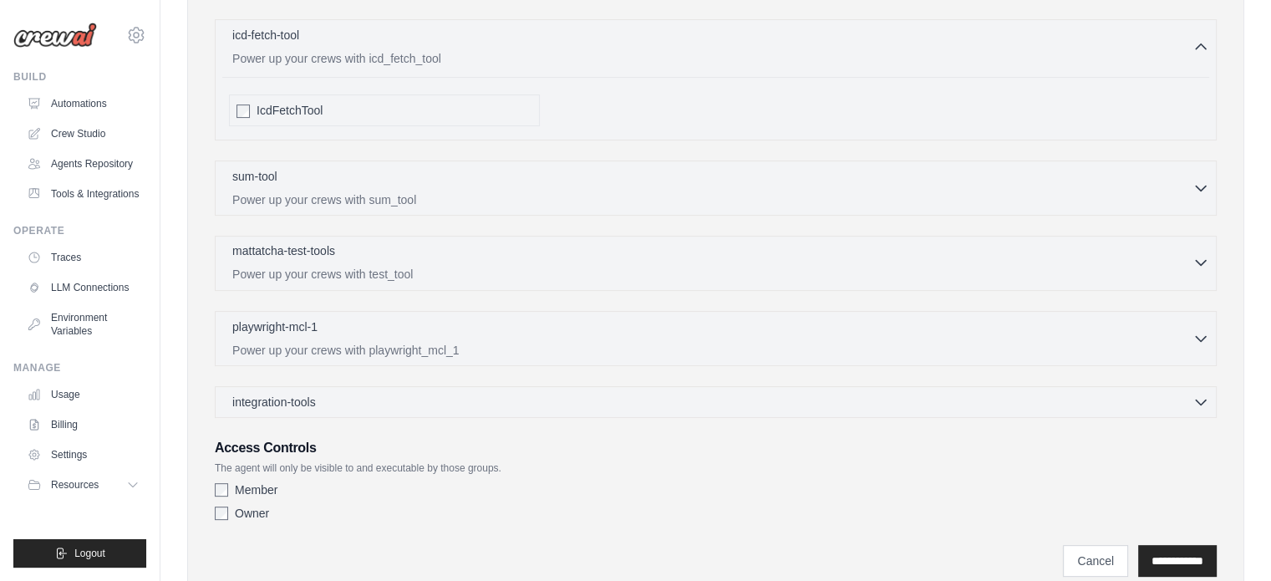
scroll to position [496, 0]
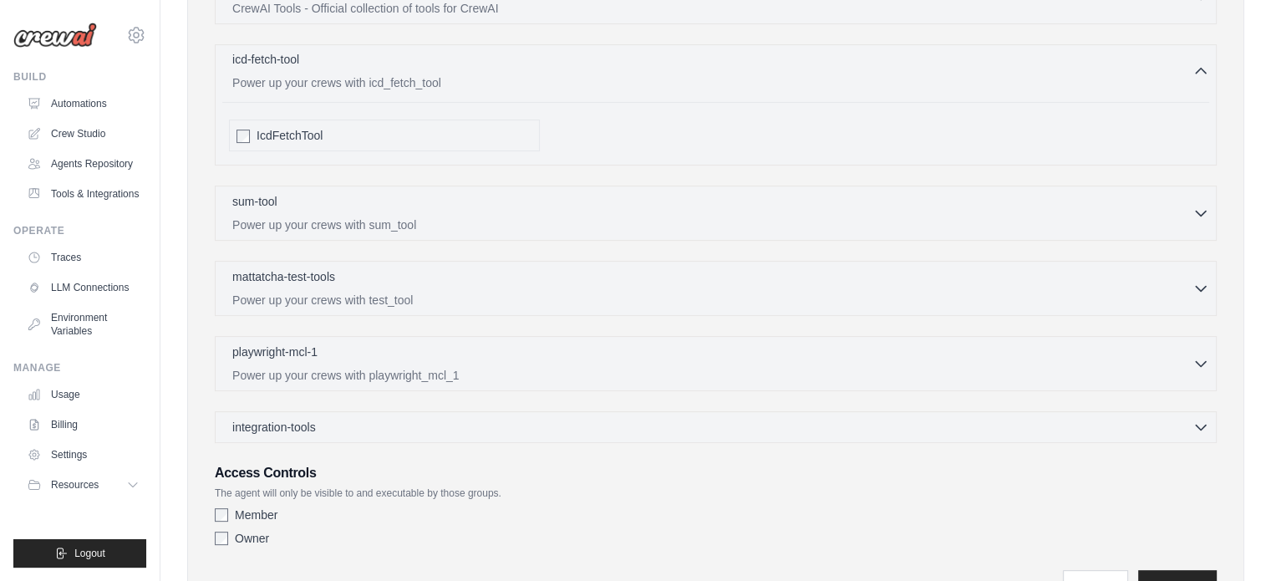
click at [519, 63] on div "icd-fetch-tool 0 selected" at bounding box center [712, 61] width 960 height 20
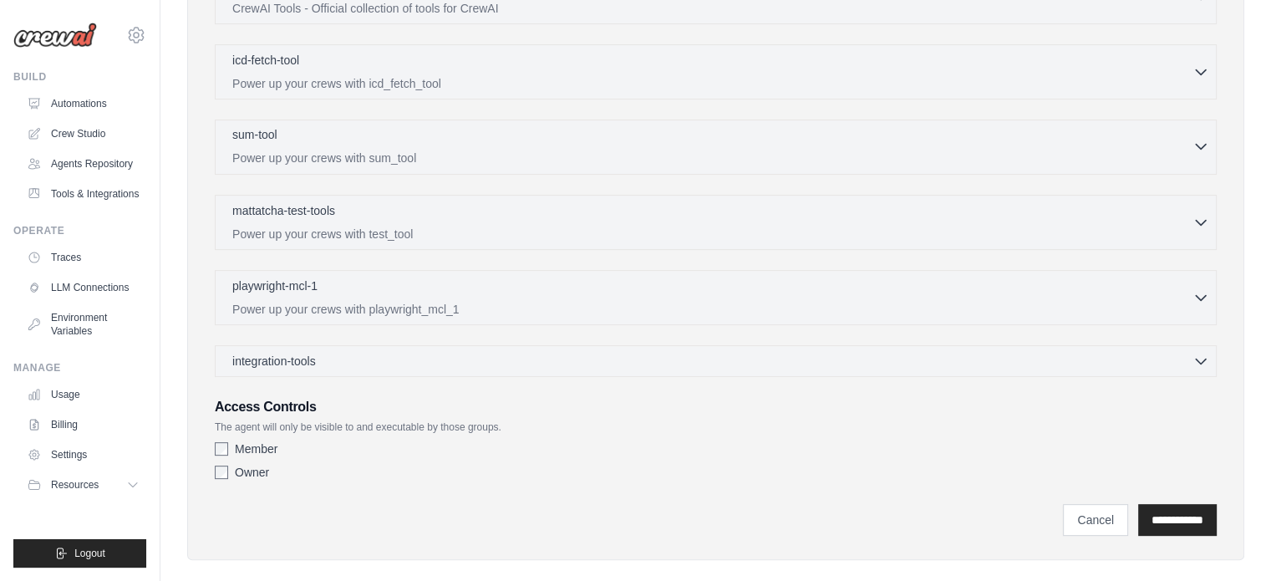
click at [389, 150] on p "Power up your crews with sum_tool" at bounding box center [712, 158] width 960 height 17
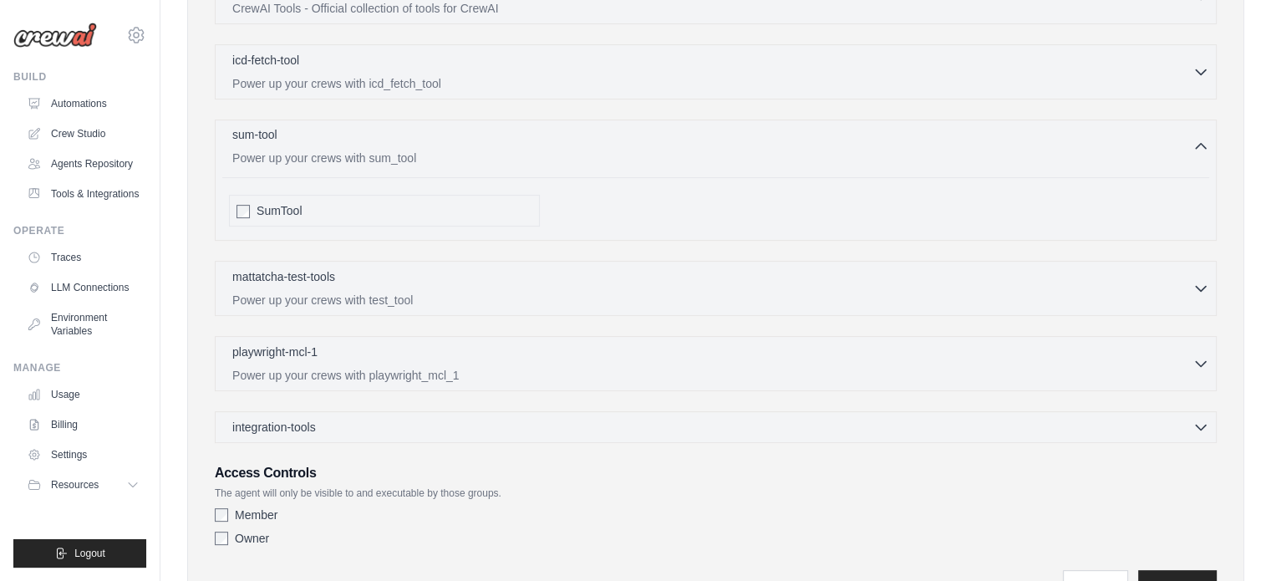
click at [401, 145] on div "sum-tool 0 selected Power up your crews with sum_tool" at bounding box center [712, 146] width 960 height 40
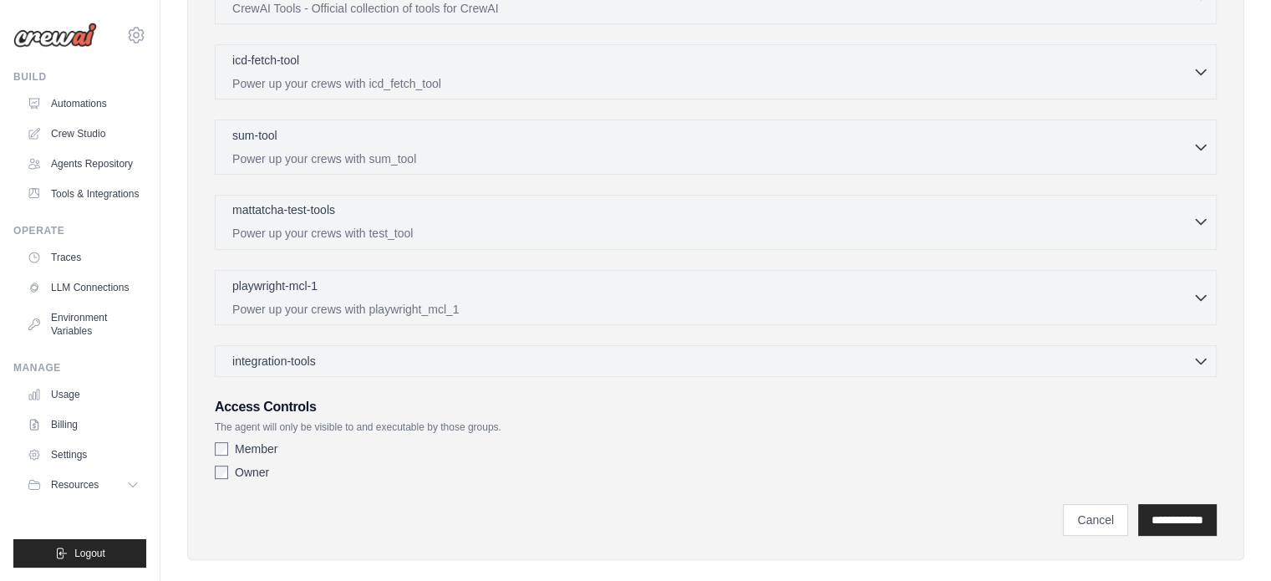
click at [359, 203] on div "mattatcha-test-tools 0 selected" at bounding box center [712, 211] width 960 height 20
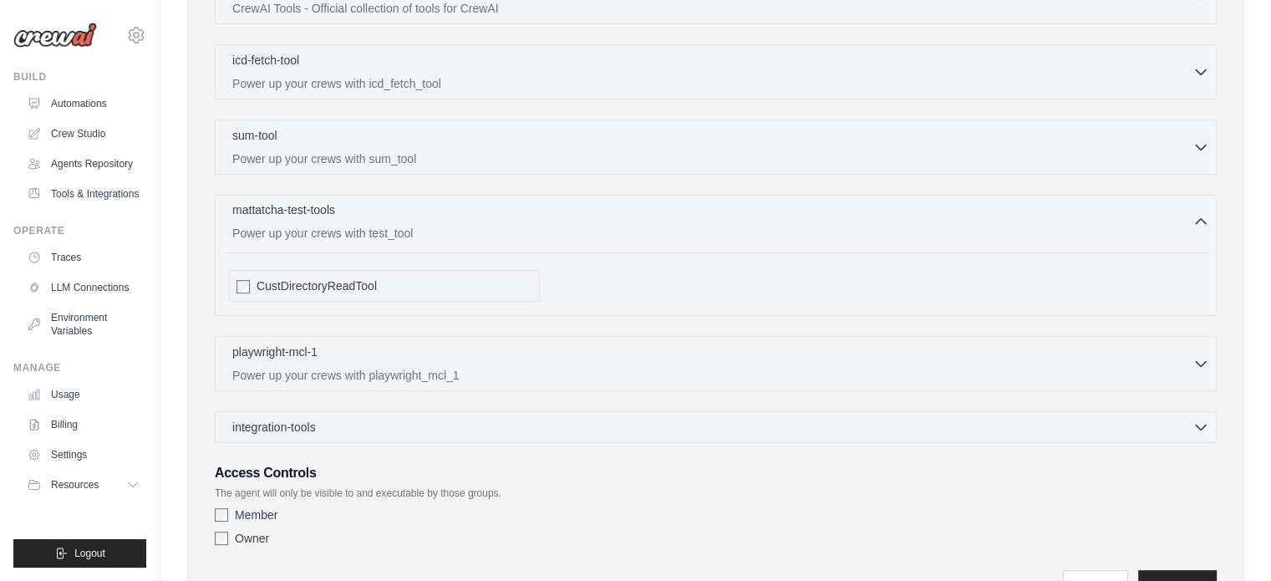
click at [491, 217] on div "mattatcha-test-tools 0 selected" at bounding box center [712, 211] width 960 height 20
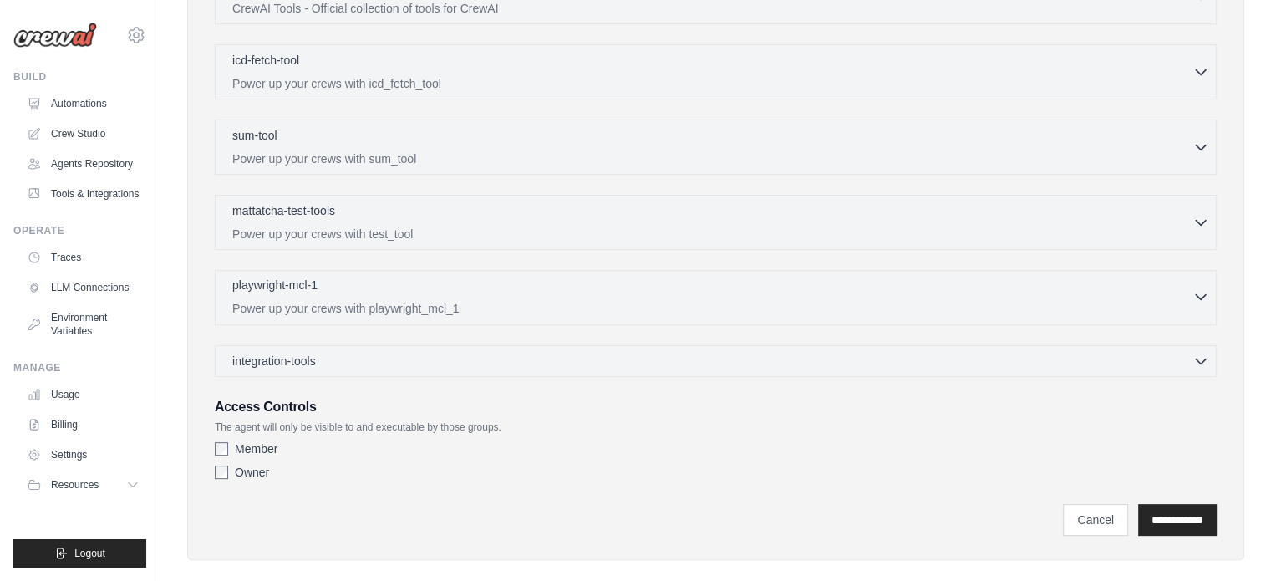
click at [358, 284] on div "playwright-mcl-1 0 selected" at bounding box center [712, 287] width 960 height 20
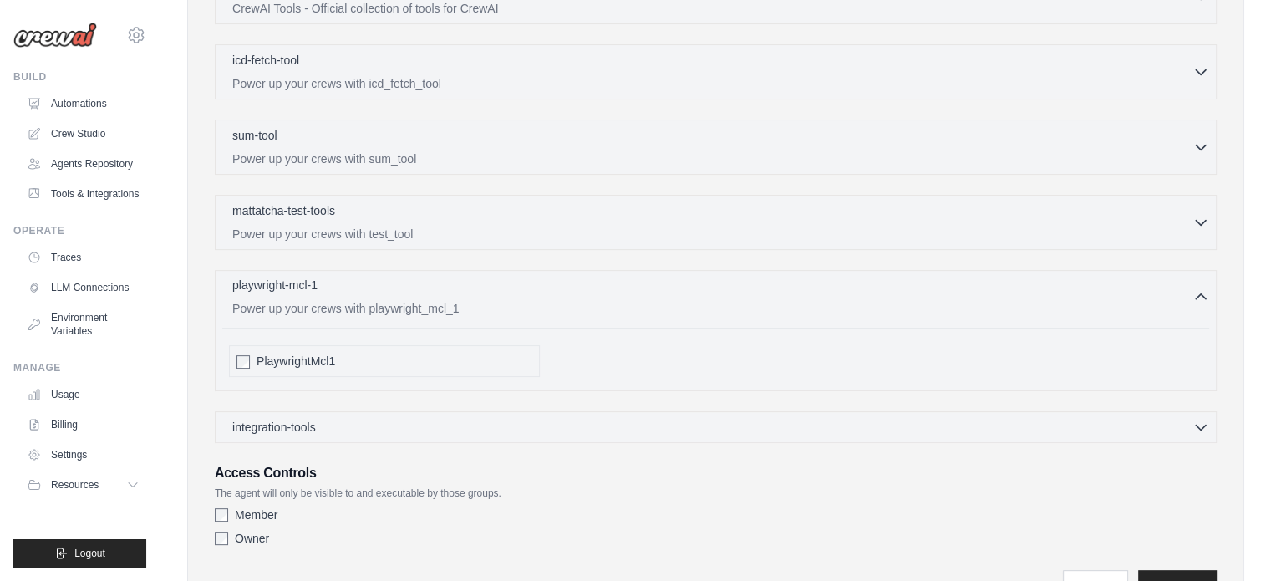
click at [418, 287] on div "playwright-mcl-1 0 selected" at bounding box center [712, 287] width 960 height 20
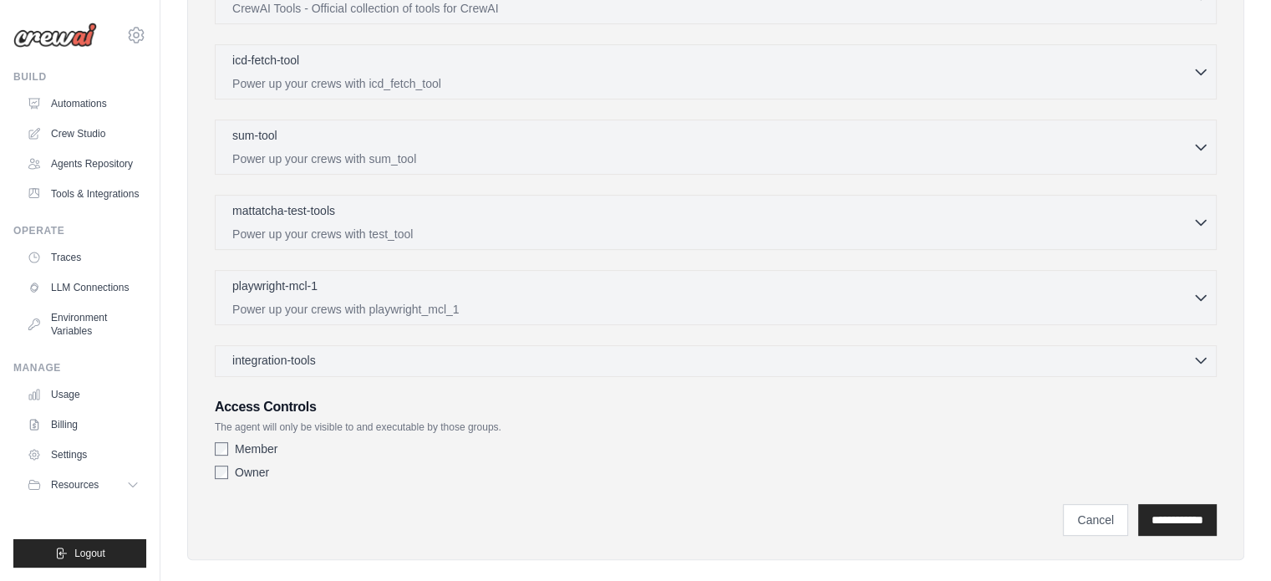
click at [355, 361] on div "integration-tools 0 selected" at bounding box center [720, 360] width 977 height 17
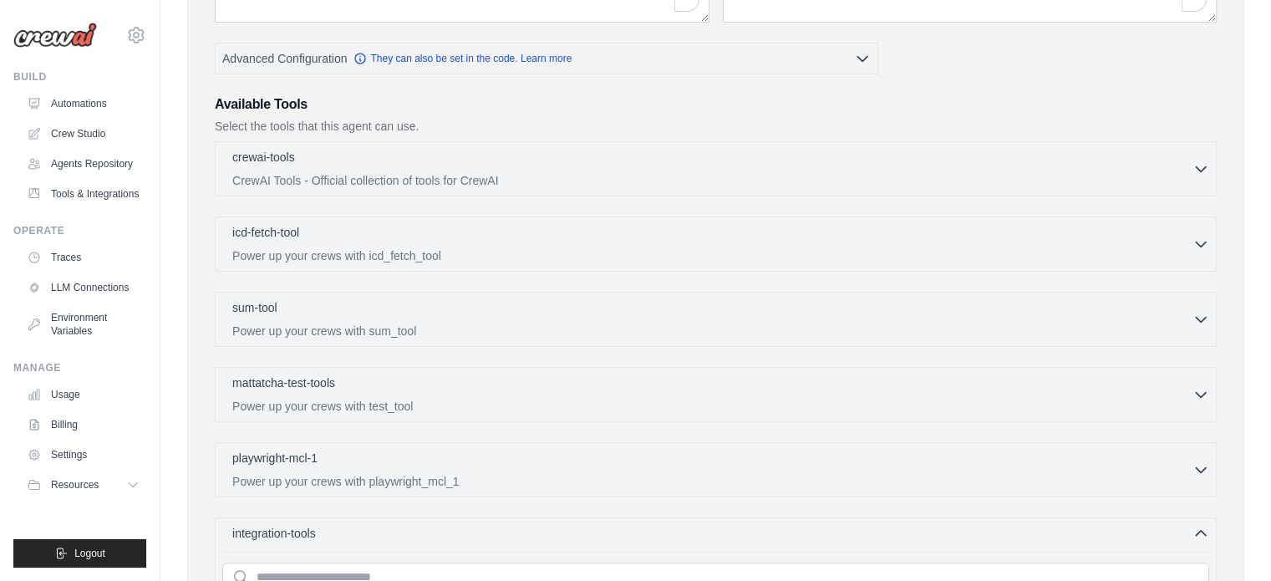
scroll to position [0, 0]
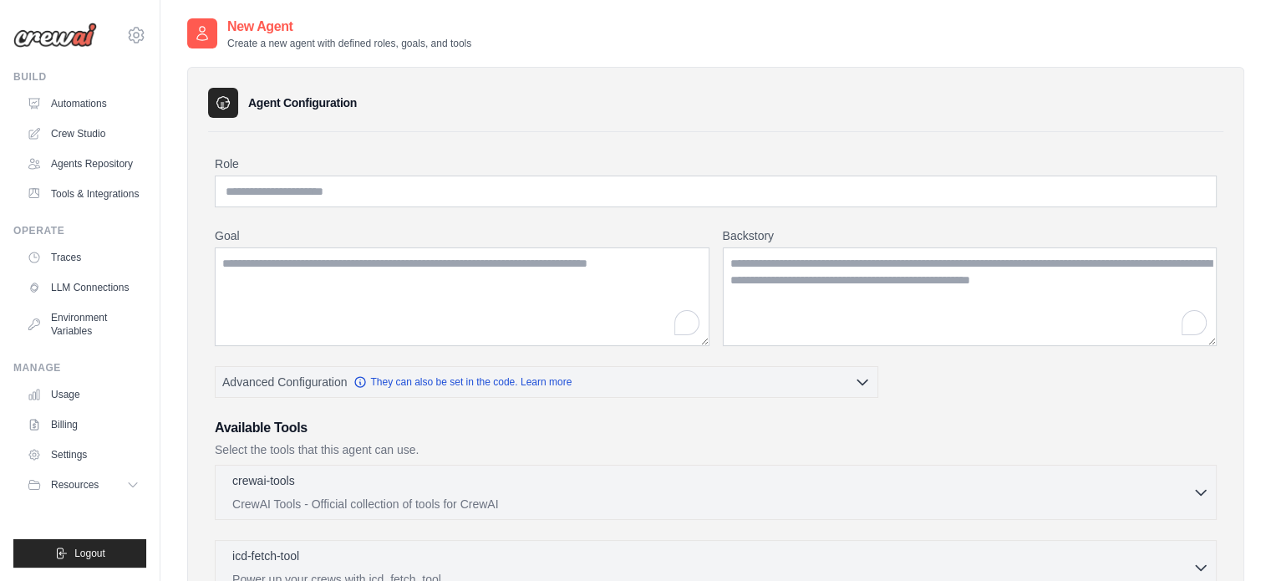
drag, startPoint x: 270, startPoint y: 98, endPoint x: 279, endPoint y: 107, distance: 13.0
click at [270, 99] on h3 "Agent Configuration" at bounding box center [302, 102] width 109 height 17
drag, startPoint x: 267, startPoint y: 35, endPoint x: 274, endPoint y: 5, distance: 30.8
click at [268, 35] on h2 "New Agent" at bounding box center [349, 27] width 244 height 20
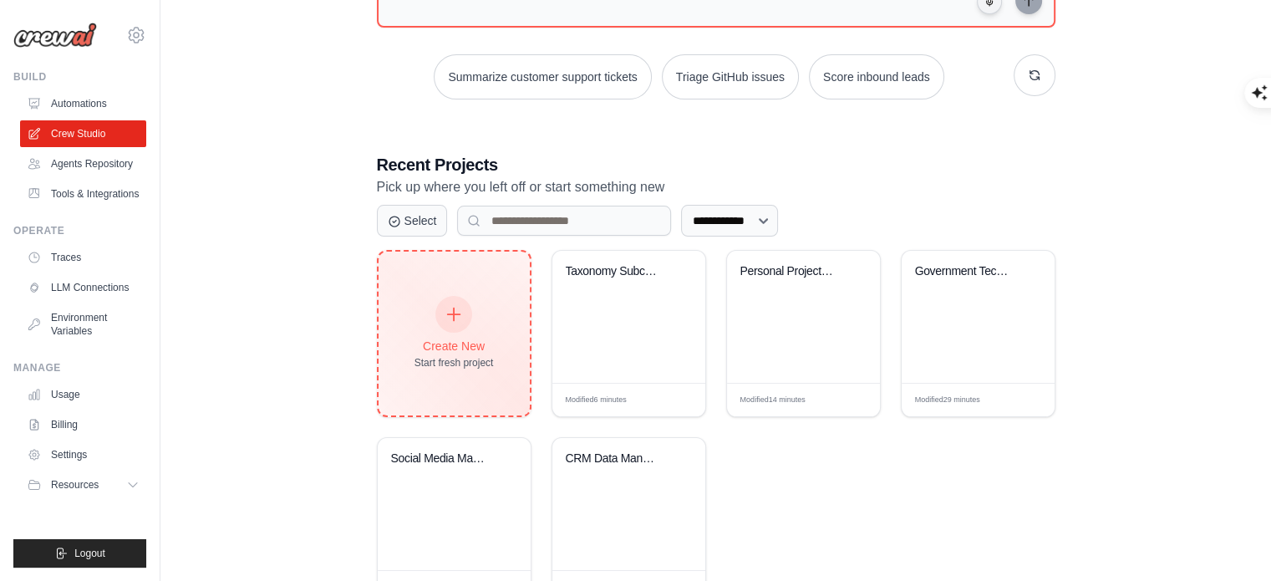
click at [430, 305] on div "Create New Start fresh project" at bounding box center [453, 334] width 79 height 72
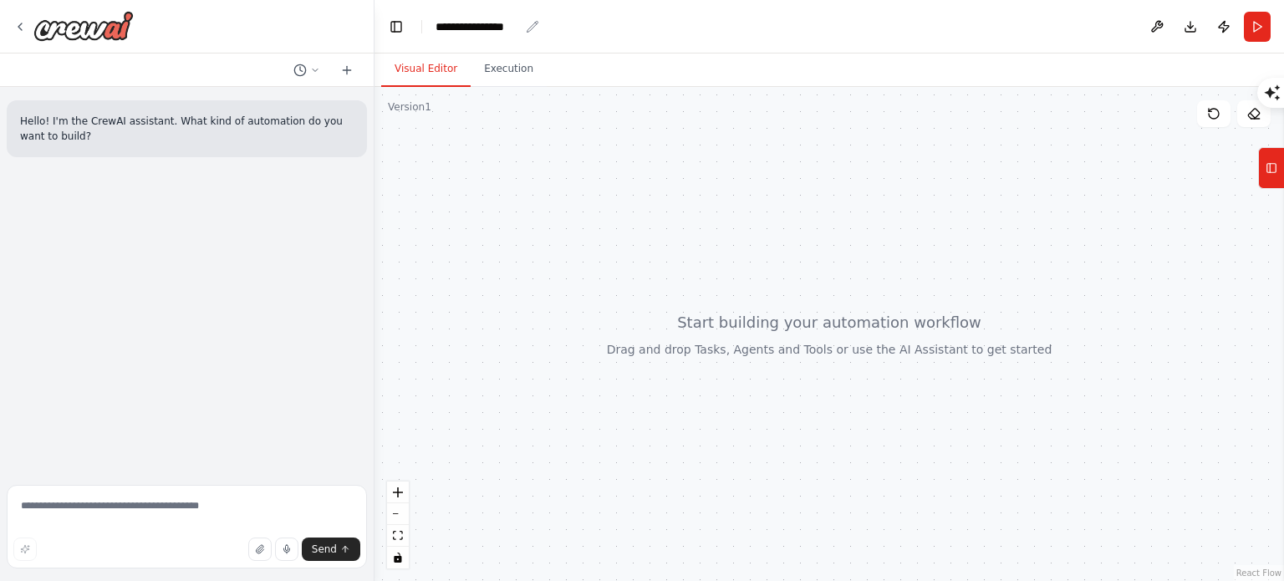
click at [528, 27] on icon "breadcrumb" at bounding box center [532, 26] width 13 height 13
click at [537, 26] on icon "breadcrumb" at bounding box center [532, 26] width 13 height 13
click at [471, 26] on div "**********" at bounding box center [477, 26] width 84 height 17
click at [440, 26] on div "**********" at bounding box center [518, 26] width 167 height 17
click at [438, 27] on div "**********" at bounding box center [518, 26] width 167 height 17
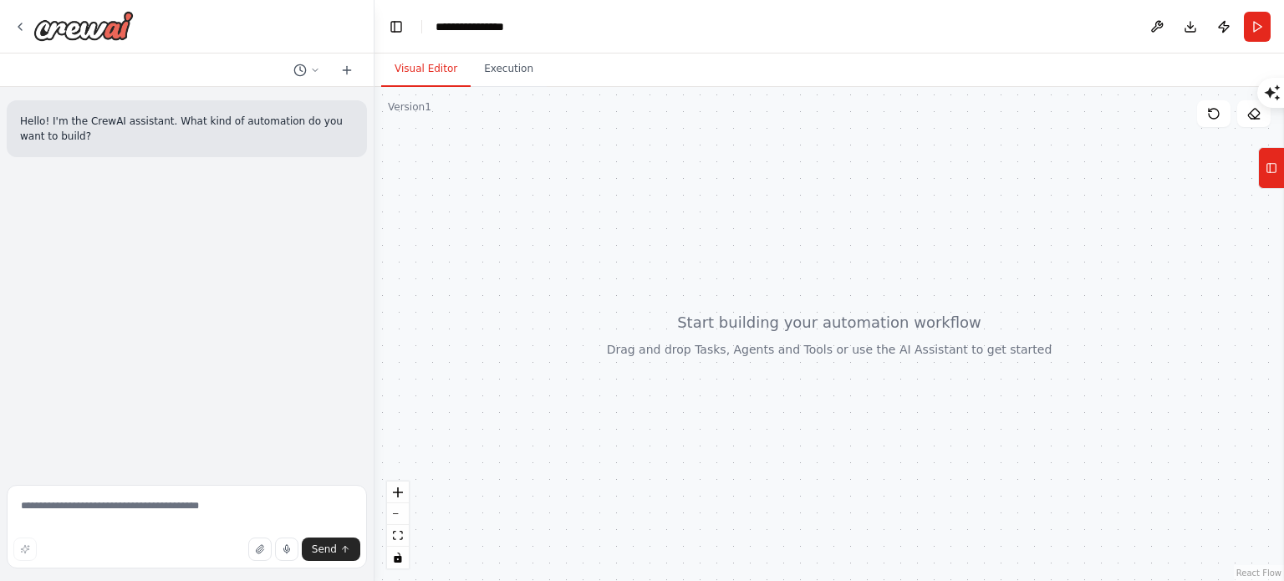
paste div "breadcrumb"
click at [472, 163] on div at bounding box center [828, 334] width 909 height 494
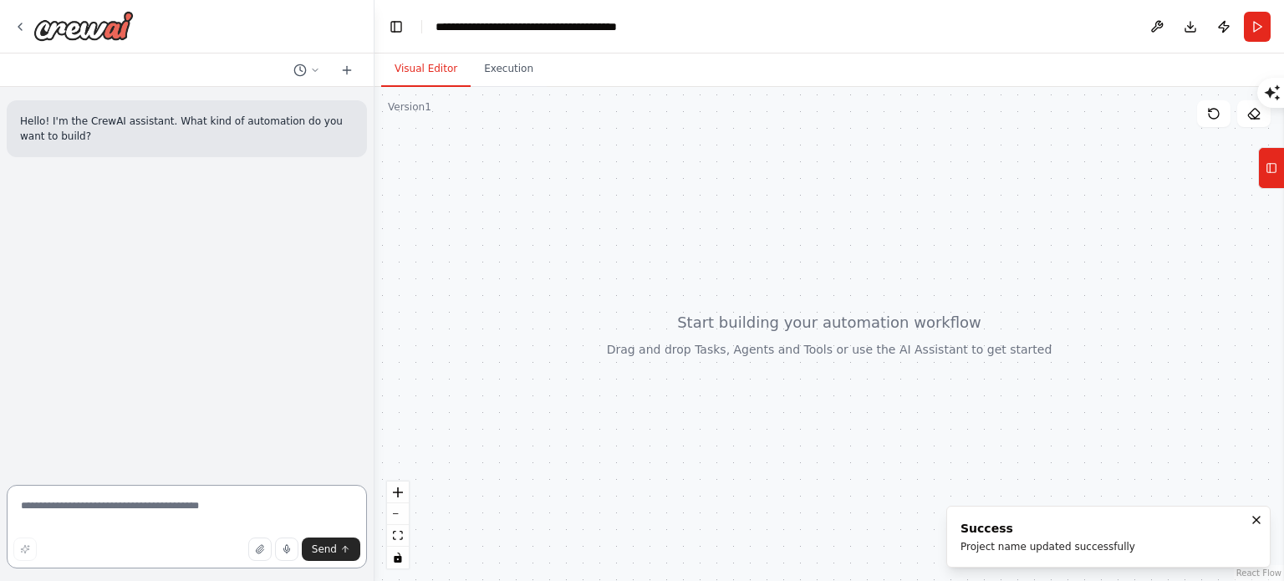
click at [169, 511] on textarea at bounding box center [187, 527] width 360 height 84
paste textarea "**********"
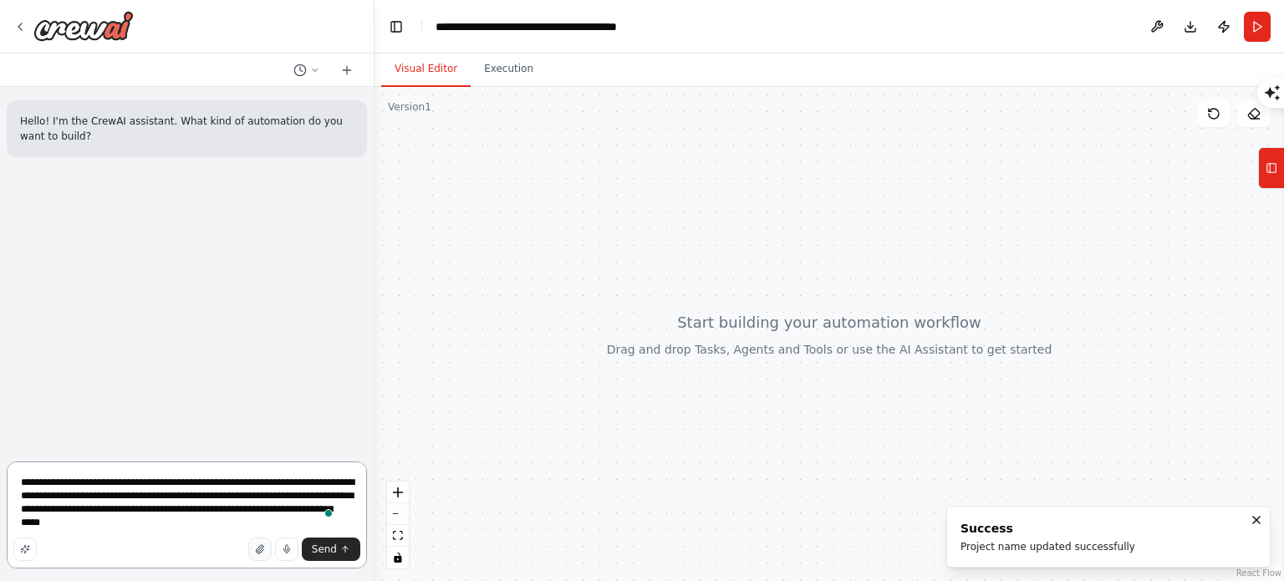
type textarea "**********"
click at [268, 547] on button "button" at bounding box center [259, 548] width 23 height 23
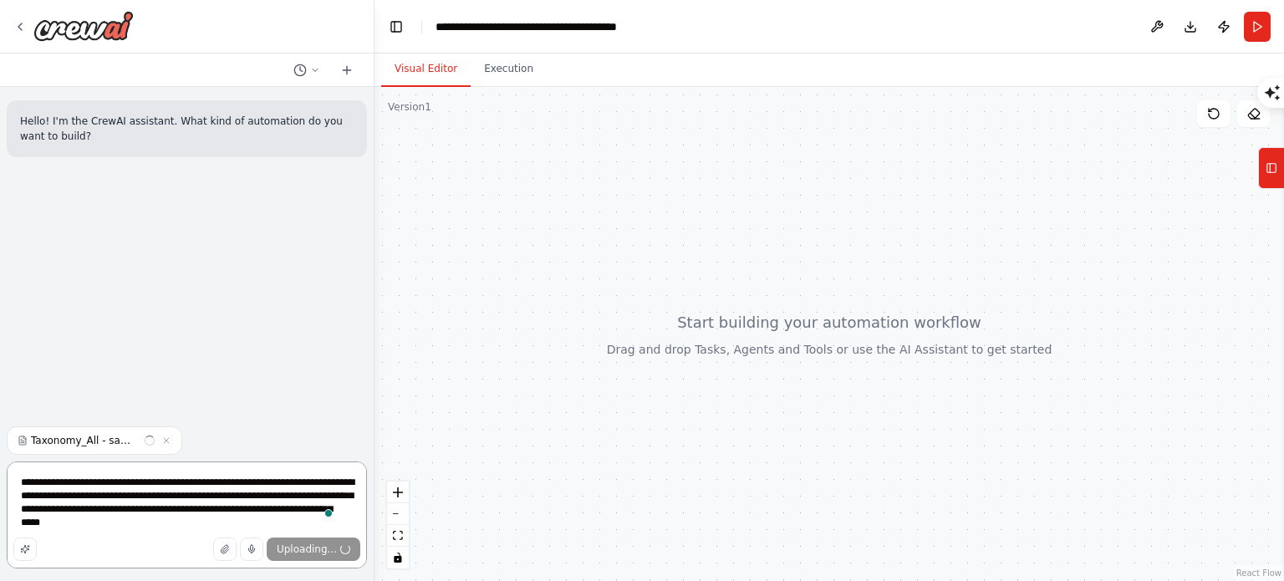
click at [88, 514] on textarea "**********" at bounding box center [187, 514] width 360 height 107
click at [227, 526] on textarea "**********" at bounding box center [187, 514] width 360 height 107
click at [25, 549] on icon "button" at bounding box center [25, 549] width 10 height 10
click at [298, 73] on icon at bounding box center [299, 70] width 13 height 13
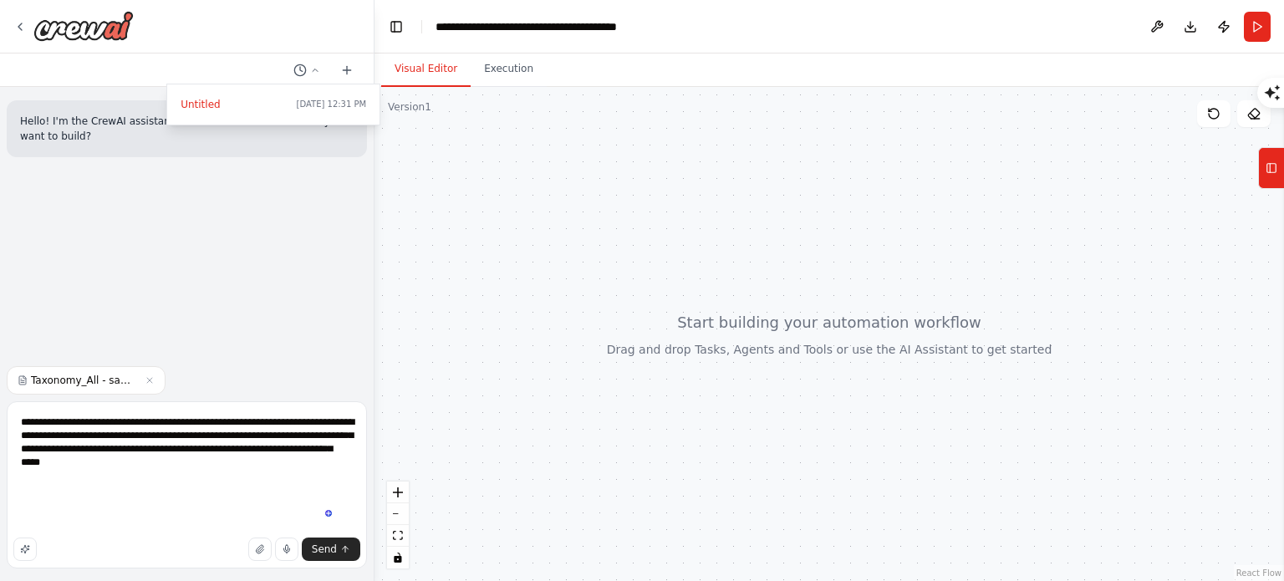
click at [153, 460] on div at bounding box center [187, 290] width 374 height 581
click at [1157, 19] on button at bounding box center [1156, 27] width 27 height 30
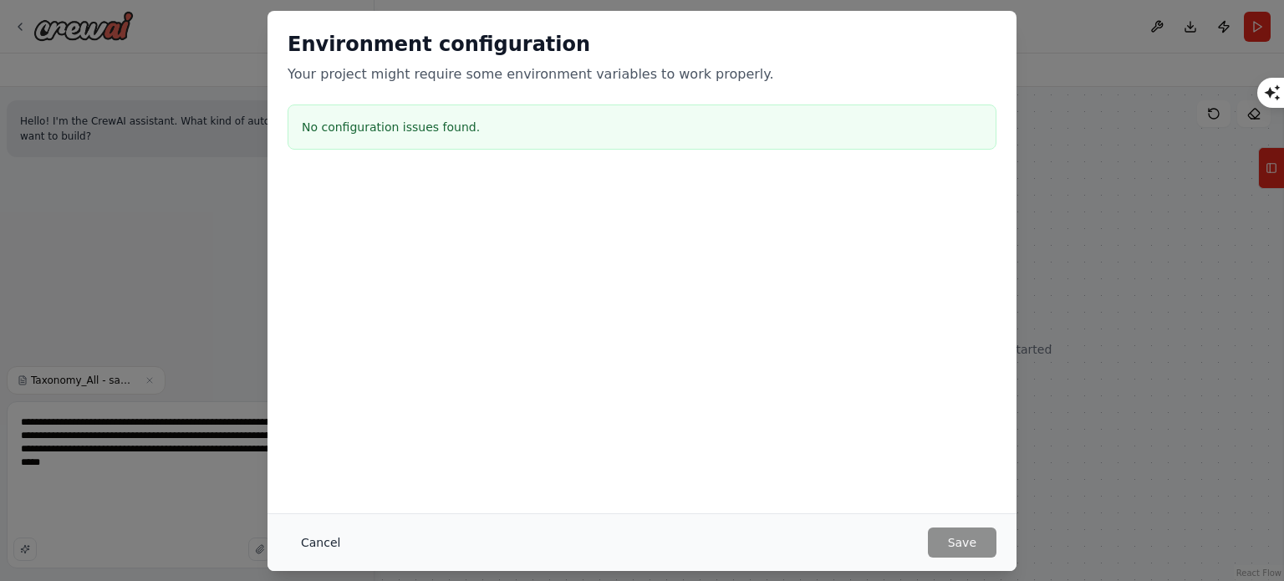
click at [319, 538] on button "Cancel" at bounding box center [320, 542] width 66 height 30
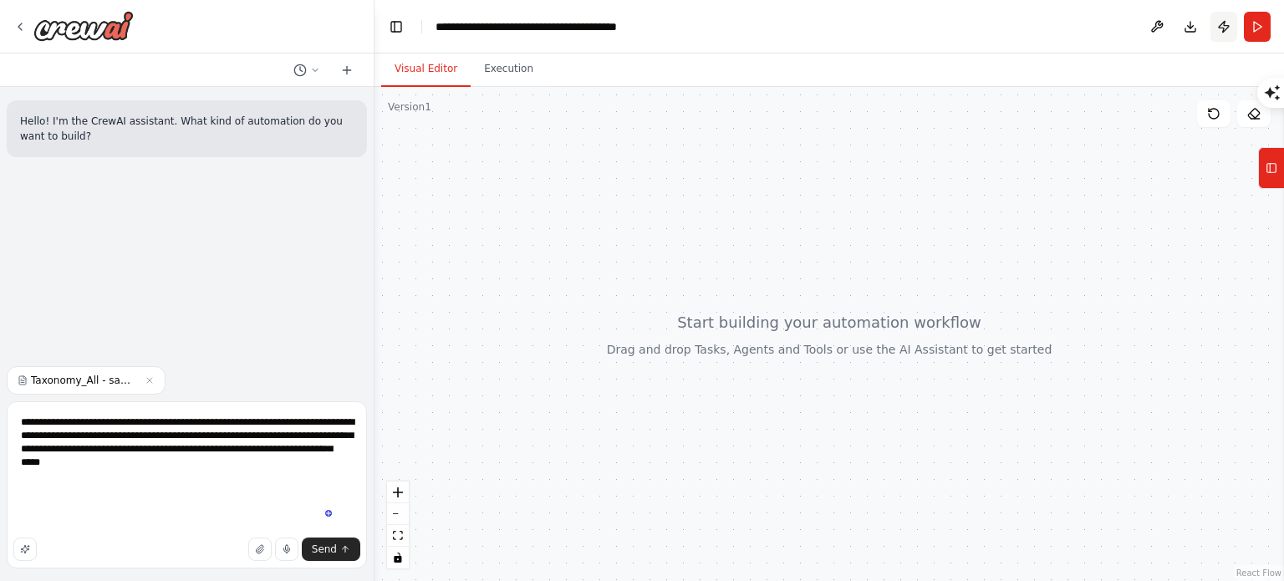
click at [1228, 32] on button "Publish" at bounding box center [1223, 27] width 27 height 30
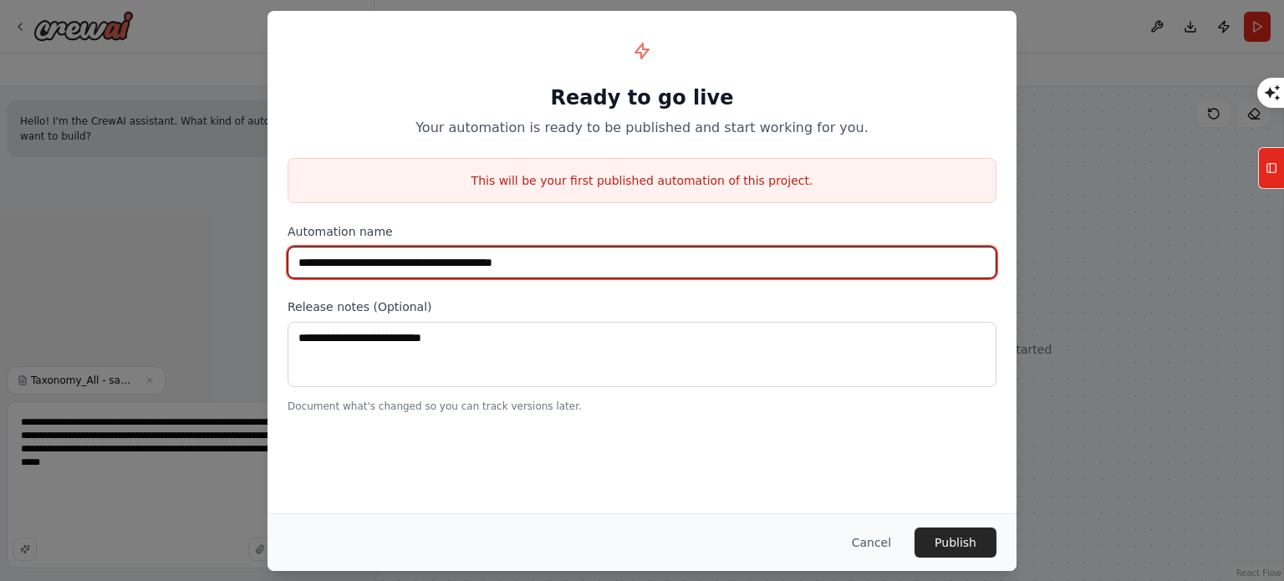
click at [418, 271] on input "**********" at bounding box center [641, 263] width 709 height 32
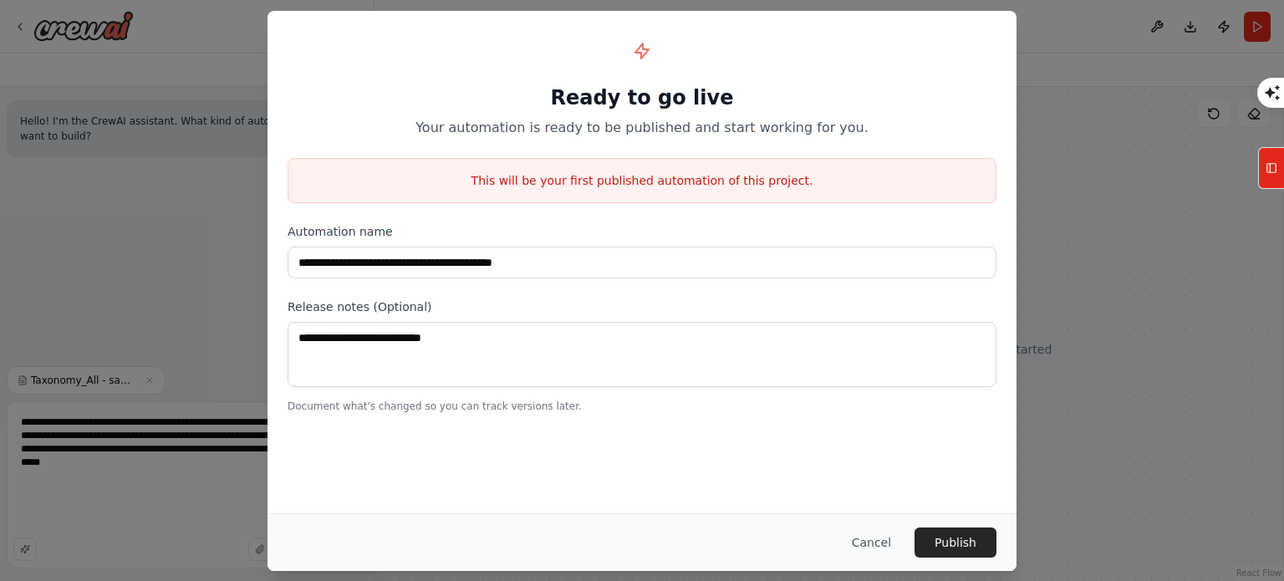
click at [346, 226] on label "Automation name" at bounding box center [641, 231] width 709 height 17
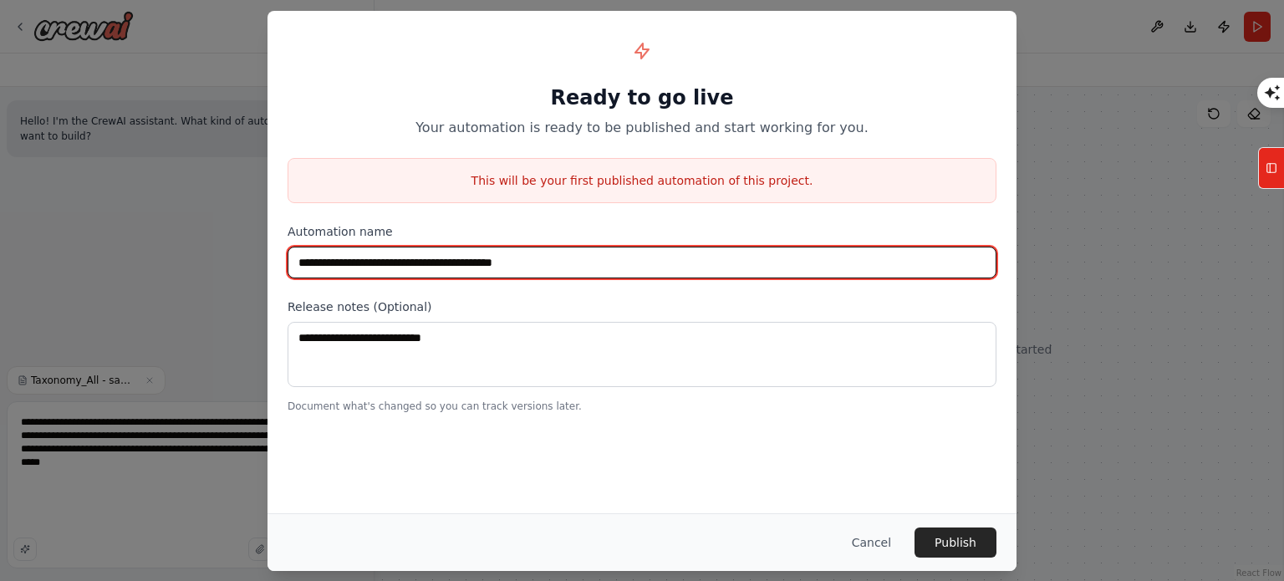
click at [708, 250] on input "**********" at bounding box center [641, 263] width 709 height 32
click at [705, 252] on input "**********" at bounding box center [641, 263] width 709 height 32
paste input "**********"
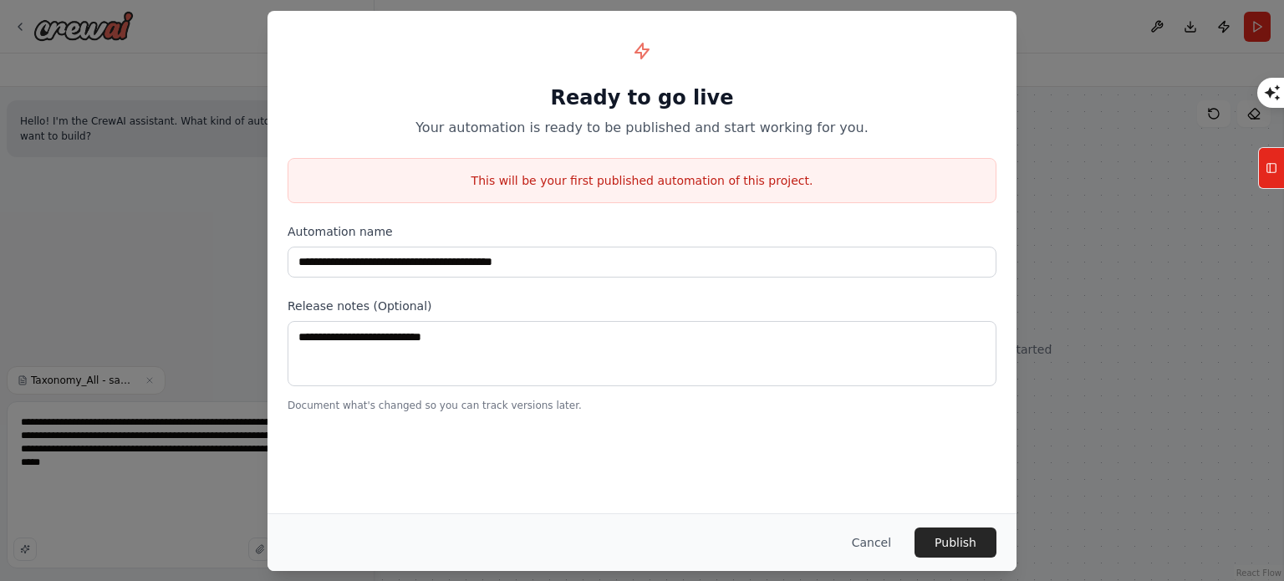
drag, startPoint x: 348, startPoint y: 113, endPoint x: 364, endPoint y: 100, distance: 20.2
drag, startPoint x: 364, startPoint y: 100, endPoint x: 1036, endPoint y: 177, distance: 676.3
click at [1036, 177] on div "**********" at bounding box center [642, 290] width 1284 height 581
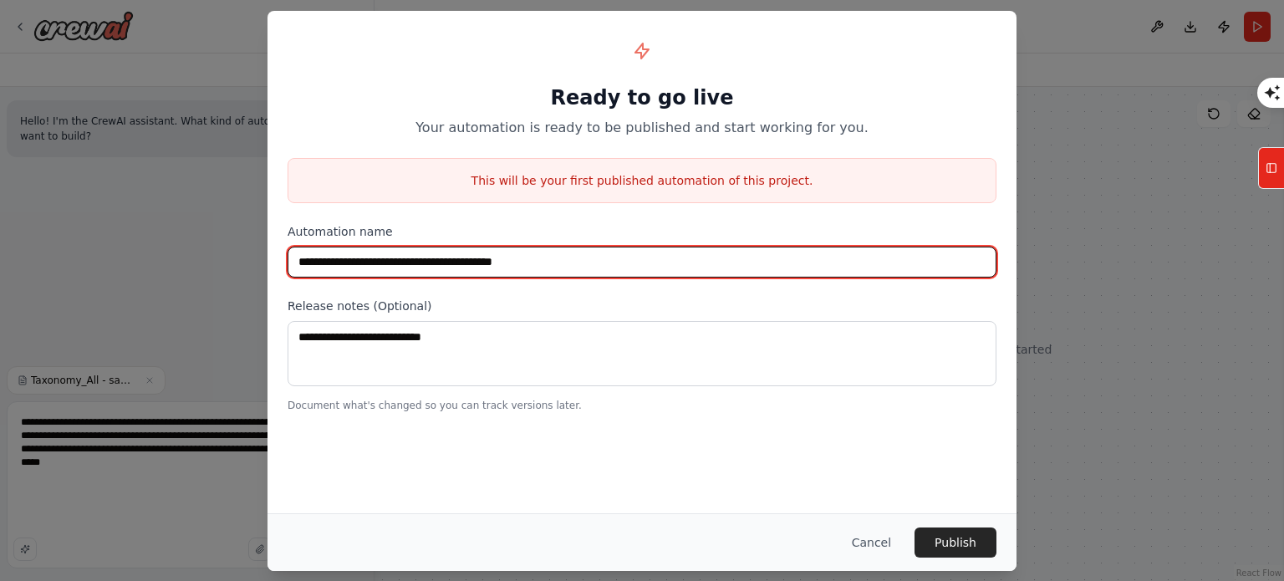
click at [486, 262] on input "**********" at bounding box center [641, 263] width 709 height 32
paste input "**********"
drag, startPoint x: 488, startPoint y: 260, endPoint x: 1, endPoint y: 268, distance: 487.3
click at [0, 269] on div "**********" at bounding box center [642, 290] width 1284 height 581
click at [656, 272] on input "**********" at bounding box center [641, 263] width 709 height 32
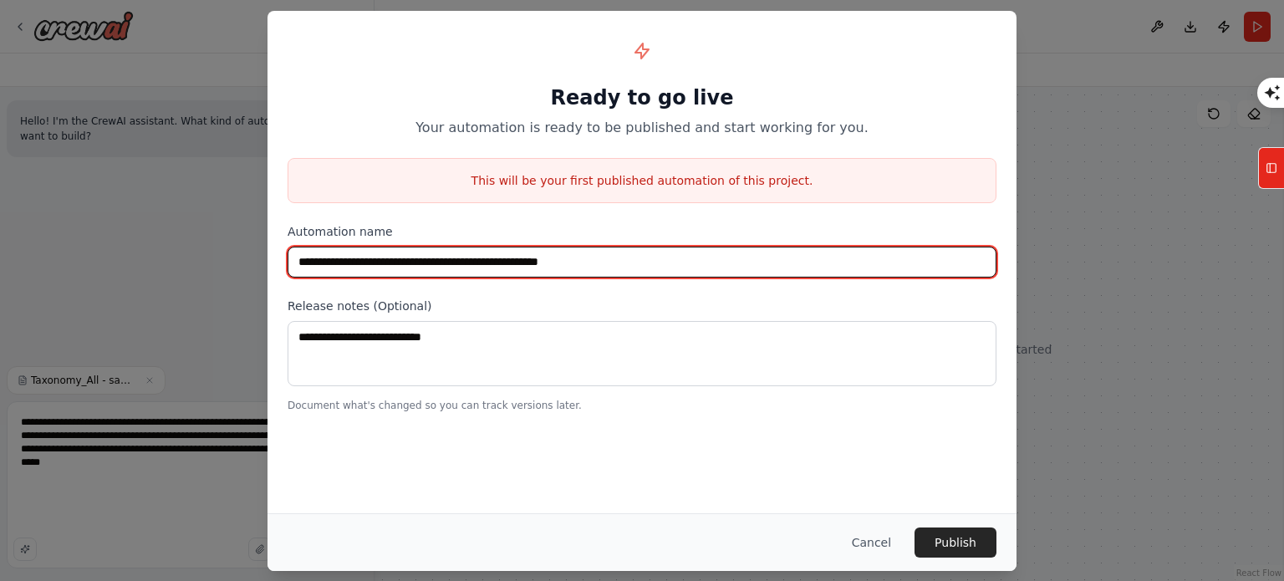
click at [601, 262] on input "**********" at bounding box center [641, 263] width 709 height 32
type input "**********"
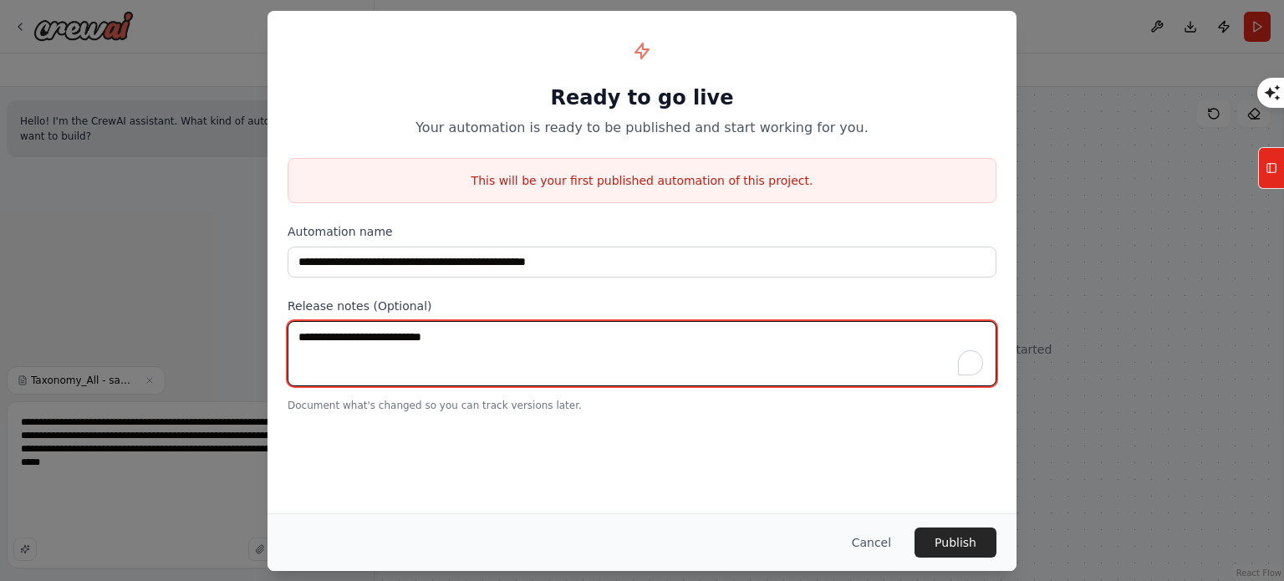
click at [369, 353] on textarea at bounding box center [641, 353] width 709 height 65
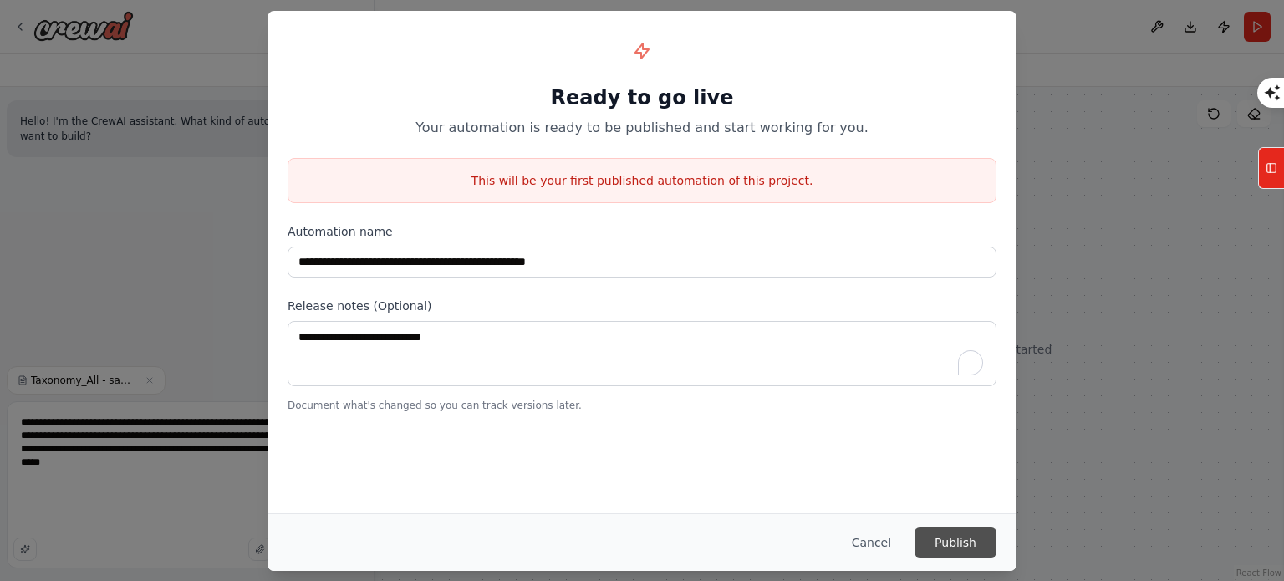
click at [933, 546] on button "Publish" at bounding box center [955, 542] width 82 height 30
drag, startPoint x: 691, startPoint y: 43, endPoint x: 684, endPoint y: 54, distance: 13.5
click at [690, 43] on div "Ready to go live Your automation is ready to be published and start working for…" at bounding box center [641, 84] width 709 height 107
drag, startPoint x: 625, startPoint y: 143, endPoint x: 634, endPoint y: 196, distance: 53.4
click at [625, 144] on div "**********" at bounding box center [641, 222] width 749 height 422
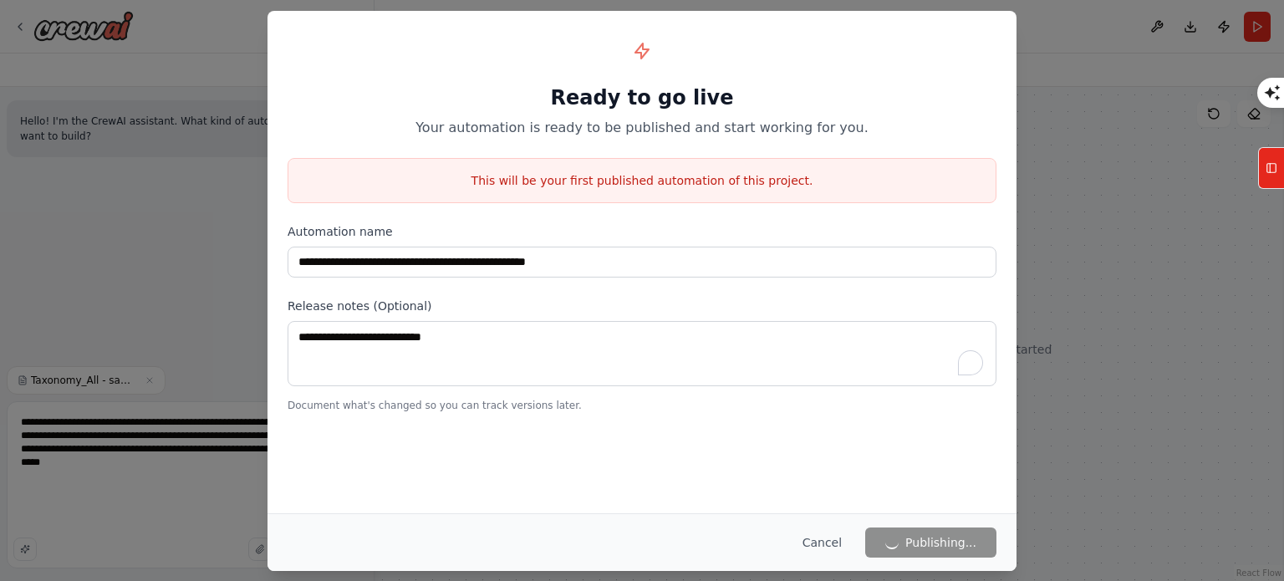
click at [674, 176] on p "This will be your first published automation of this project." at bounding box center [641, 180] width 707 height 17
click at [830, 203] on div "**********" at bounding box center [641, 222] width 749 height 422
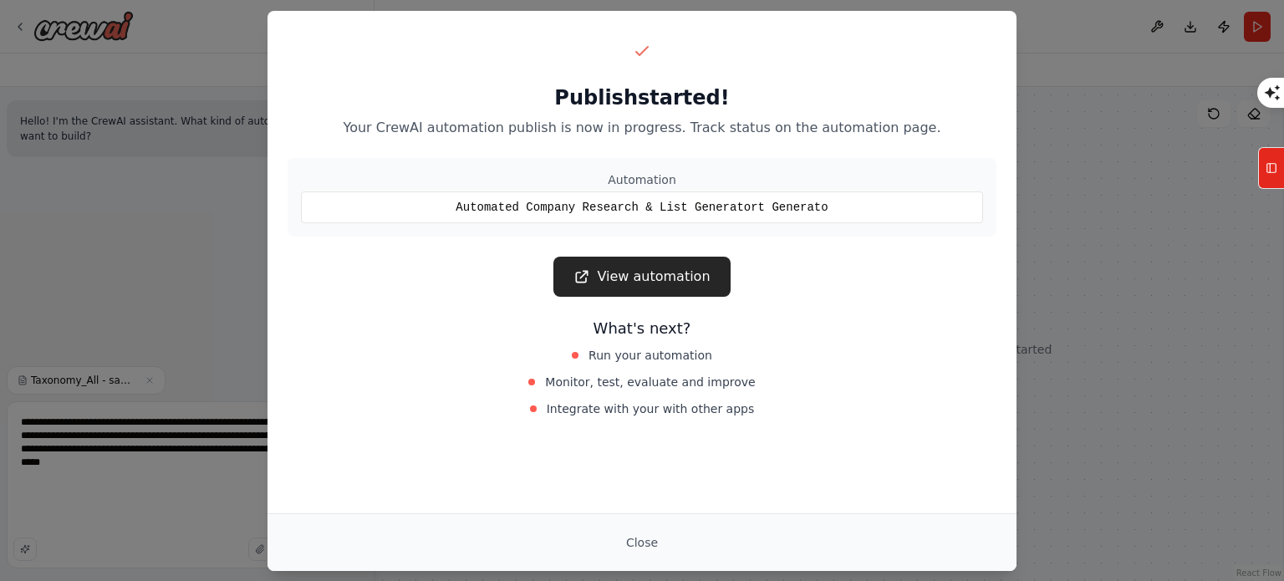
click at [1100, 160] on div "Publish started! Your CrewAI automation publish is now in progress. Track statu…" at bounding box center [642, 290] width 1284 height 581
click at [657, 205] on div "Automated Company Research & List Generatort Generato" at bounding box center [642, 207] width 682 height 32
click at [818, 209] on div "Automated Company Research & List Generatort Generato" at bounding box center [642, 207] width 682 height 32
click at [623, 533] on button "Close" at bounding box center [642, 542] width 58 height 30
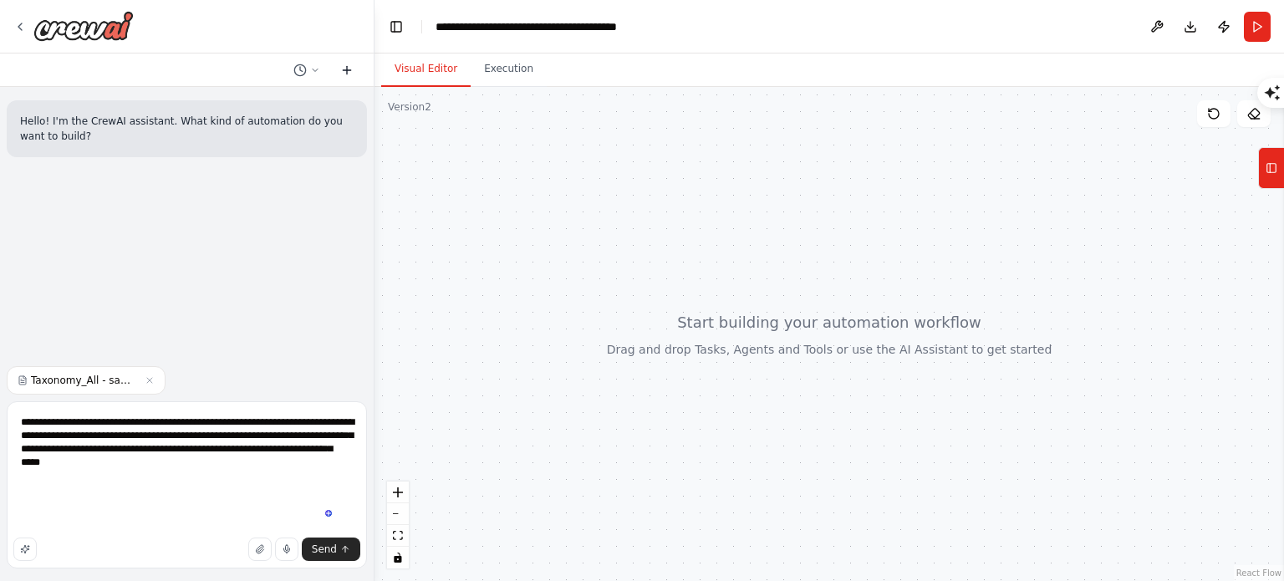
click at [350, 70] on icon at bounding box center [347, 70] width 8 height 0
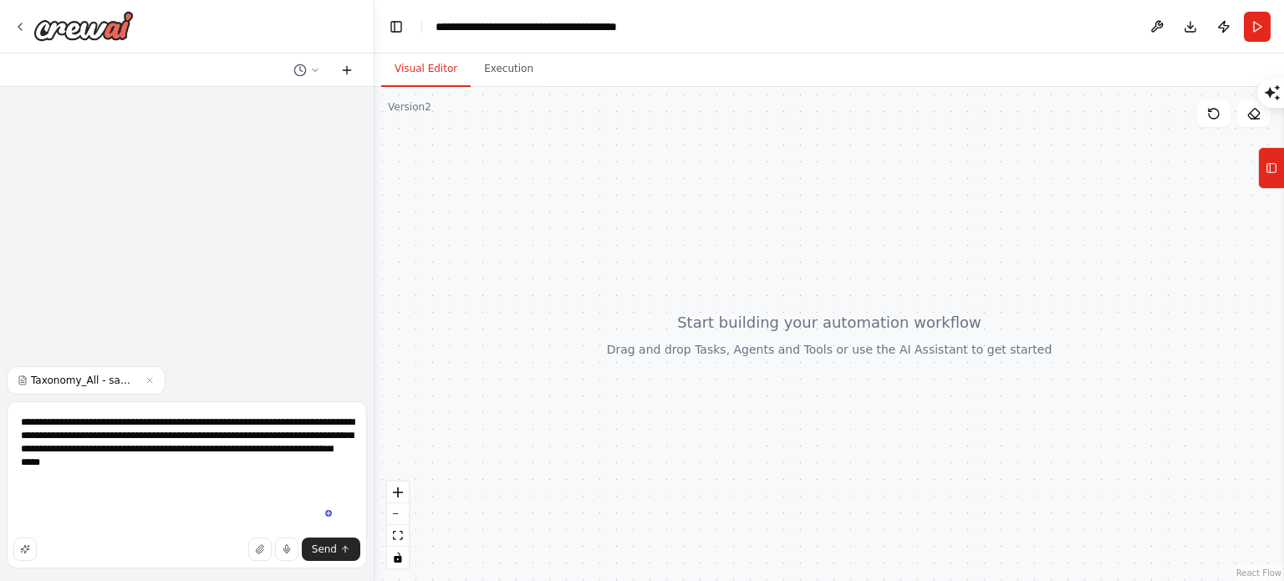
click at [350, 72] on icon at bounding box center [346, 70] width 13 height 13
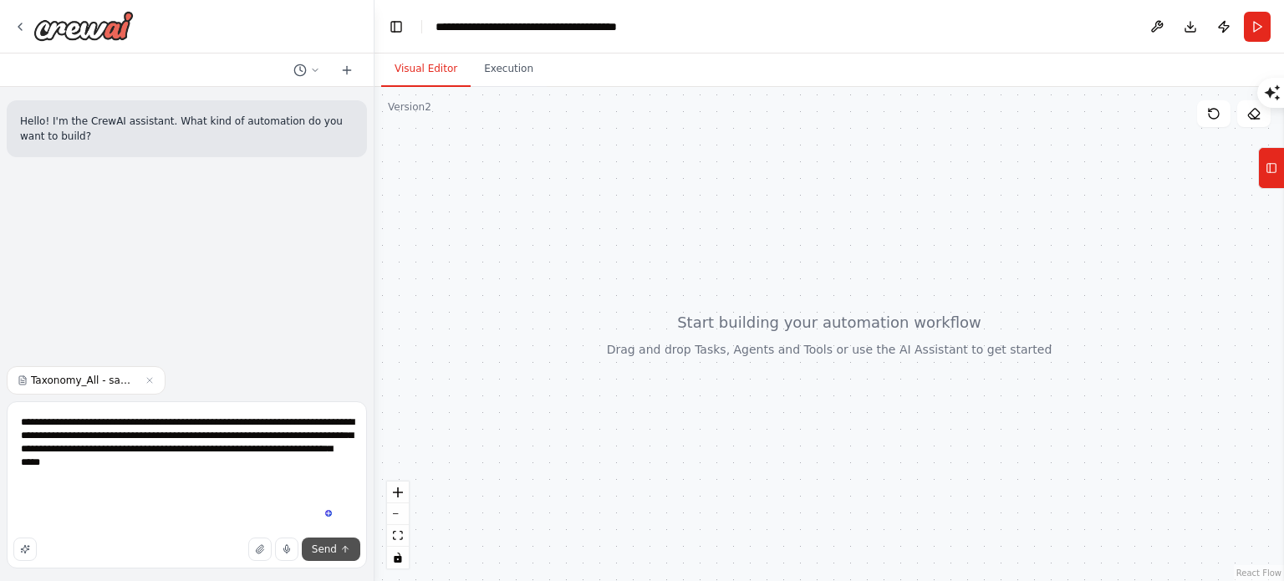
click at [341, 542] on button "Send" at bounding box center [331, 548] width 58 height 23
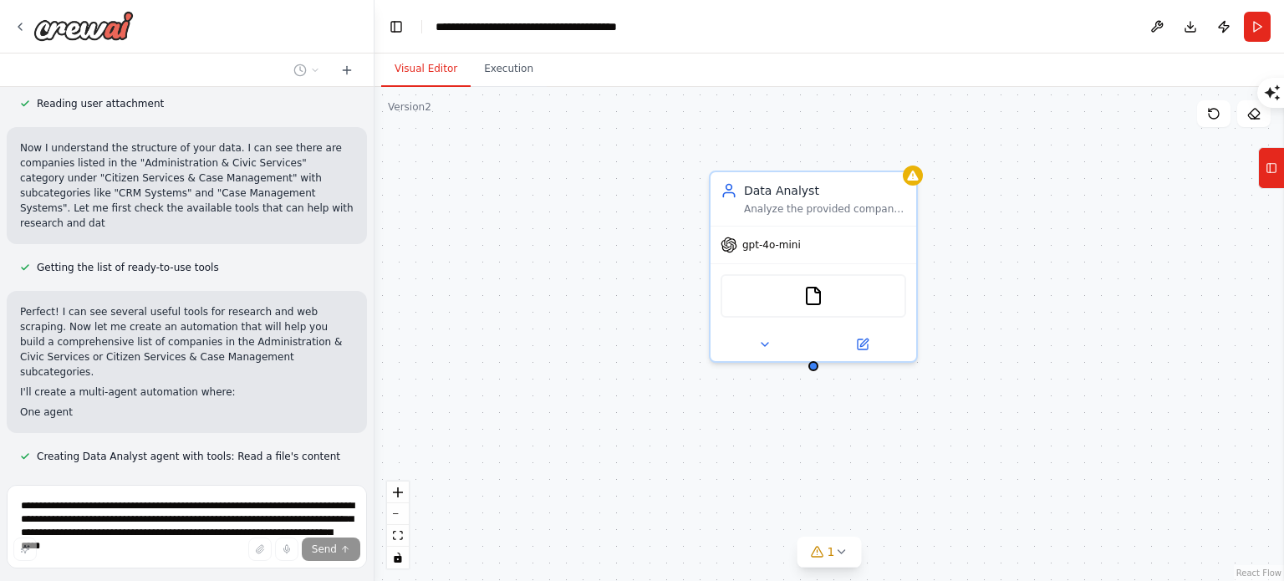
scroll to position [602, 0]
